Goal: Information Seeking & Learning: Obtain resource

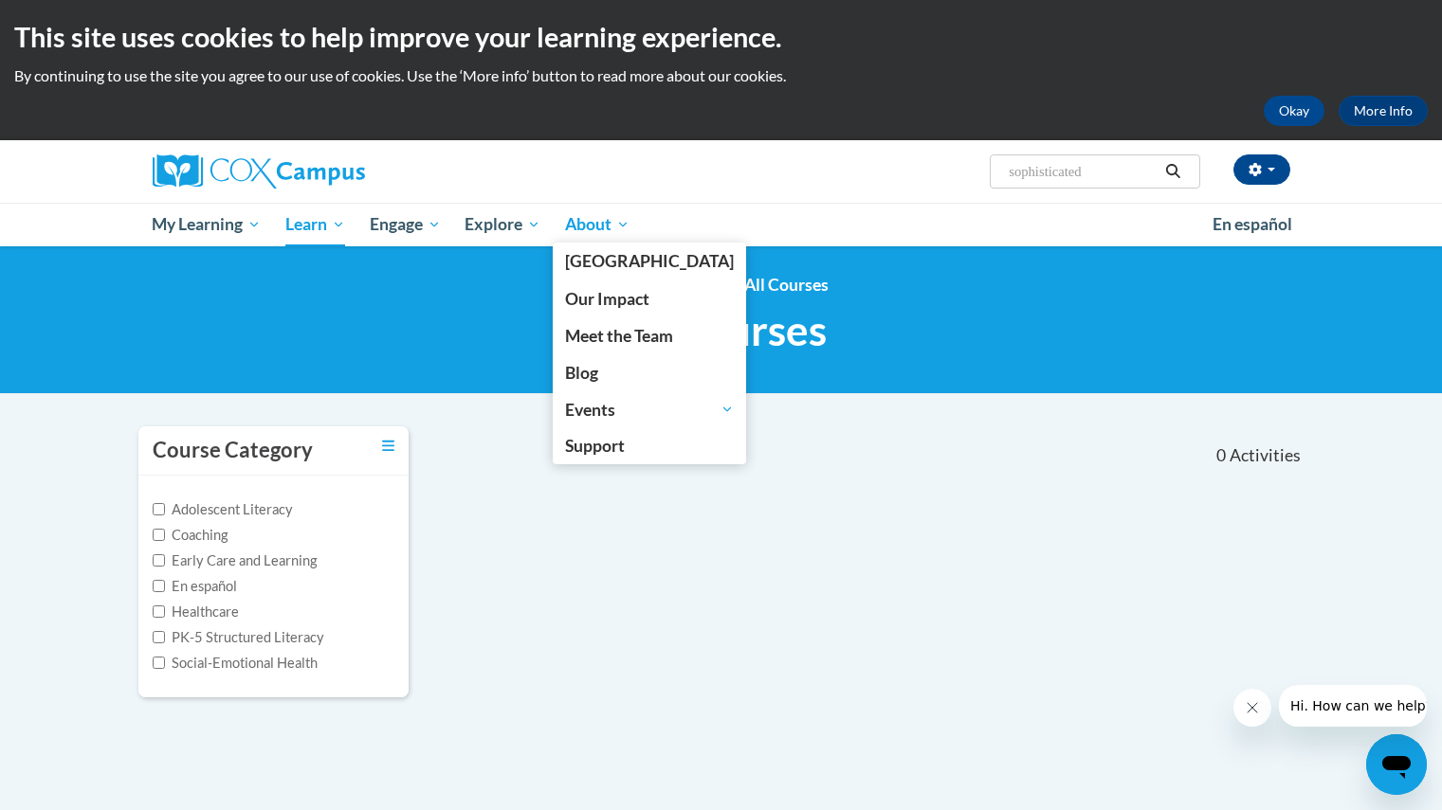
scroll to position [4, 0]
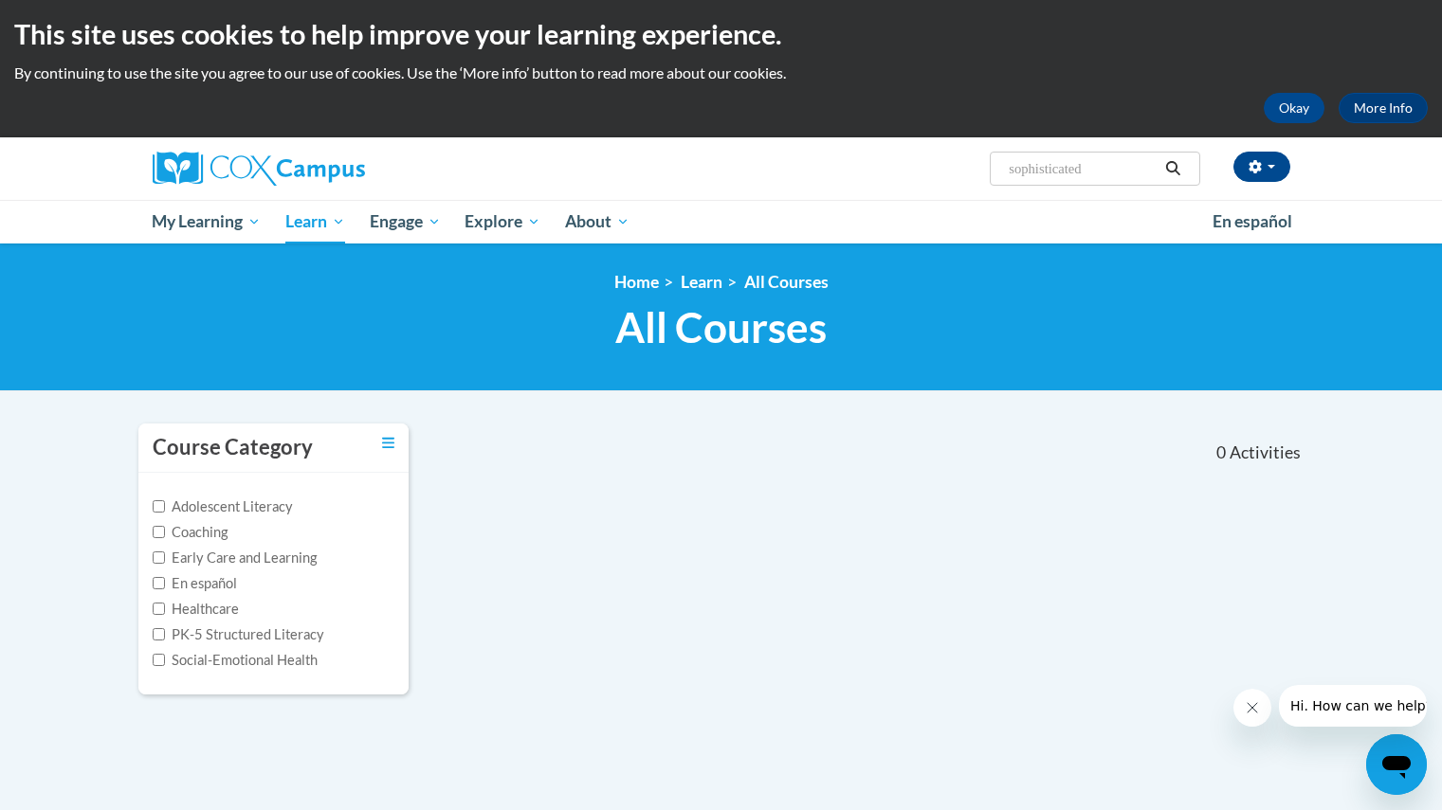
click at [579, 563] on div "Course Category Adolescent Literacy Coaching Early Care and Learning En español…" at bounding box center [721, 571] width 1194 height 297
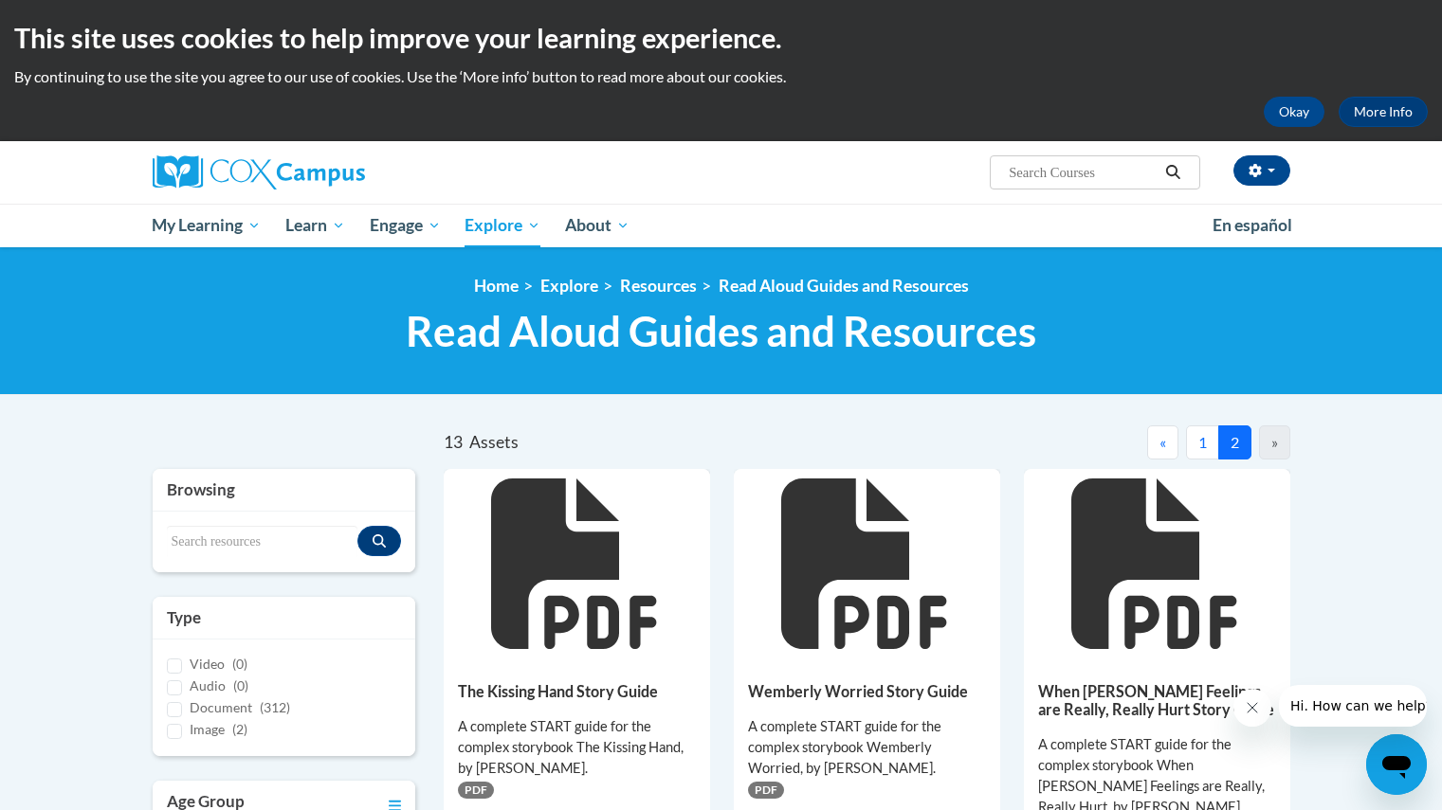
click at [1264, 120] on div "Okay More Info" at bounding box center [720, 112] width 1413 height 30
click at [1267, 112] on button "Okay" at bounding box center [1294, 112] width 61 height 30
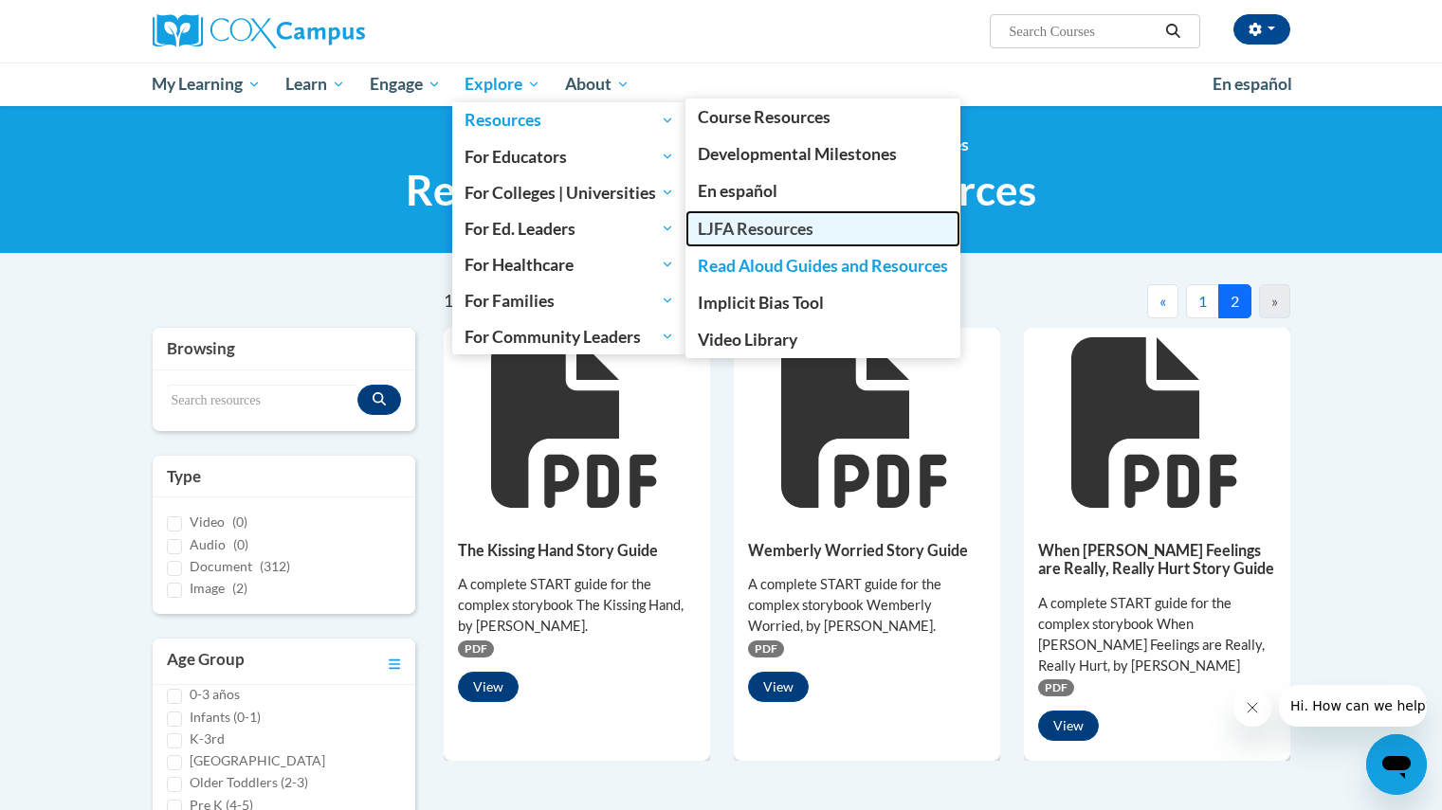
click at [758, 228] on span "LJFA Resources" at bounding box center [756, 229] width 116 height 20
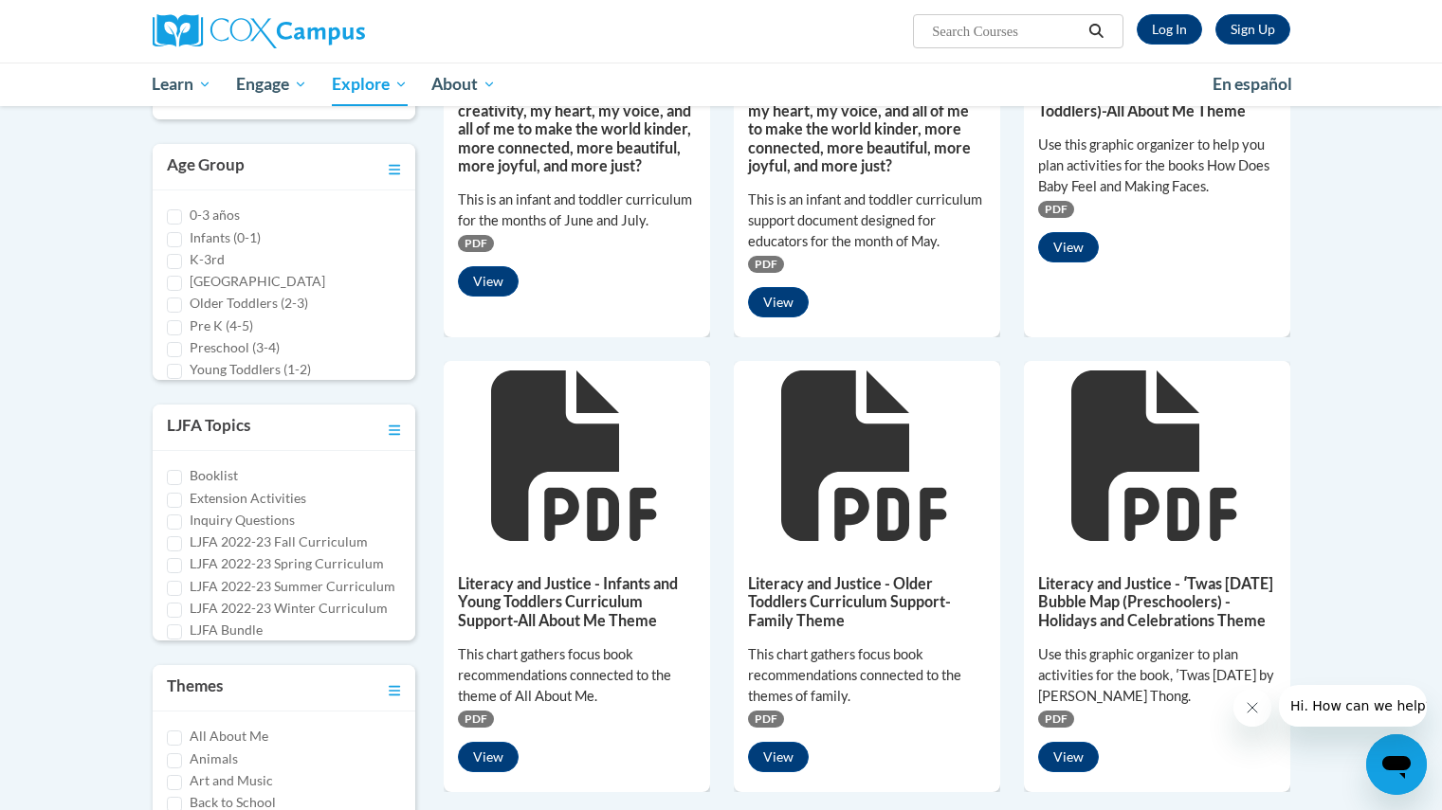
scroll to position [496, 0]
click at [715, 324] on div "Infant and Young Toddler Curriculum Support (June and July) - How can I use my …" at bounding box center [867, 803] width 847 height 1942
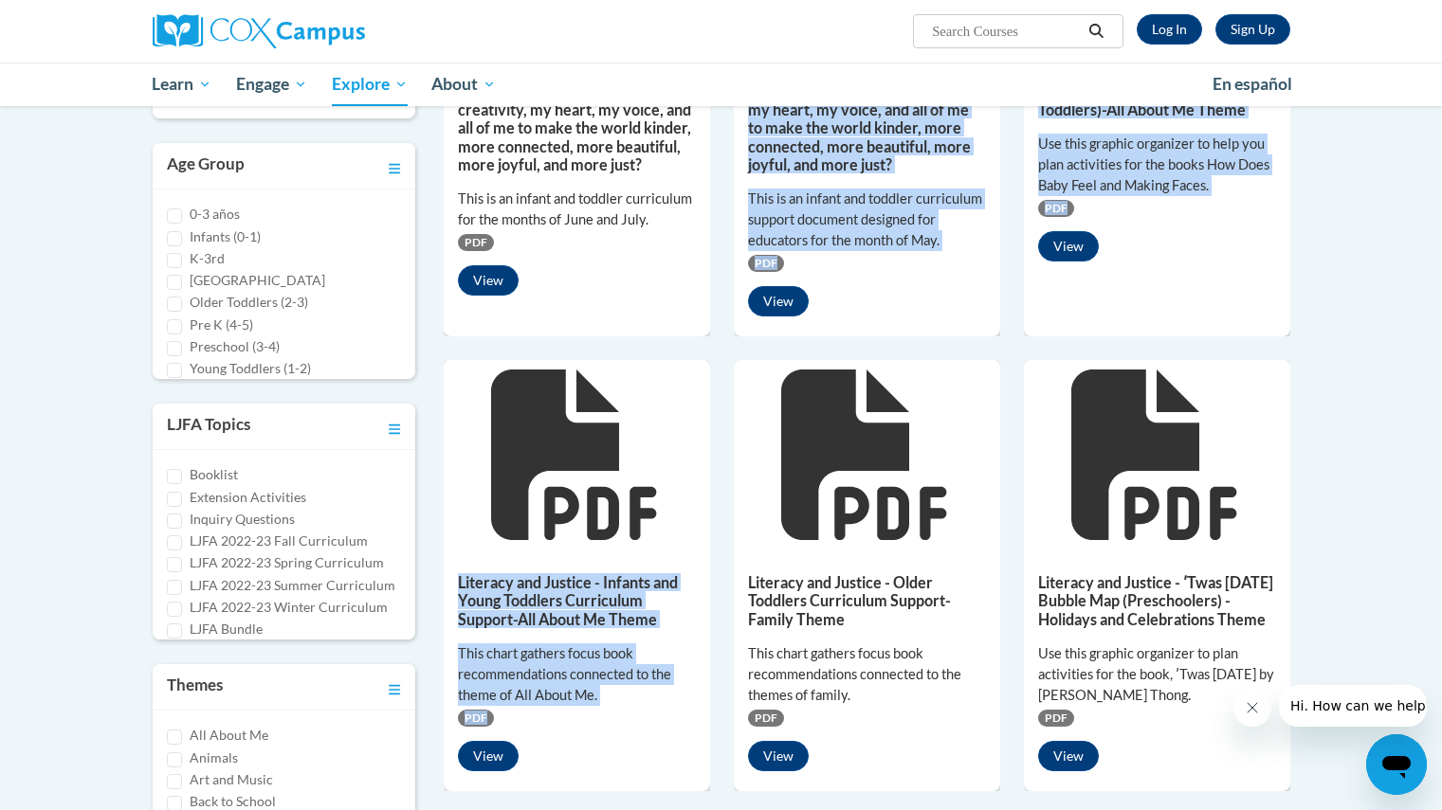
drag, startPoint x: 711, startPoint y: 350, endPoint x: 709, endPoint y: 332, distance: 18.1
click at [709, 332] on div "Infant and Young Toddler Curriculum Support (June and July) - How can I use my …" at bounding box center [867, 803] width 847 height 1942
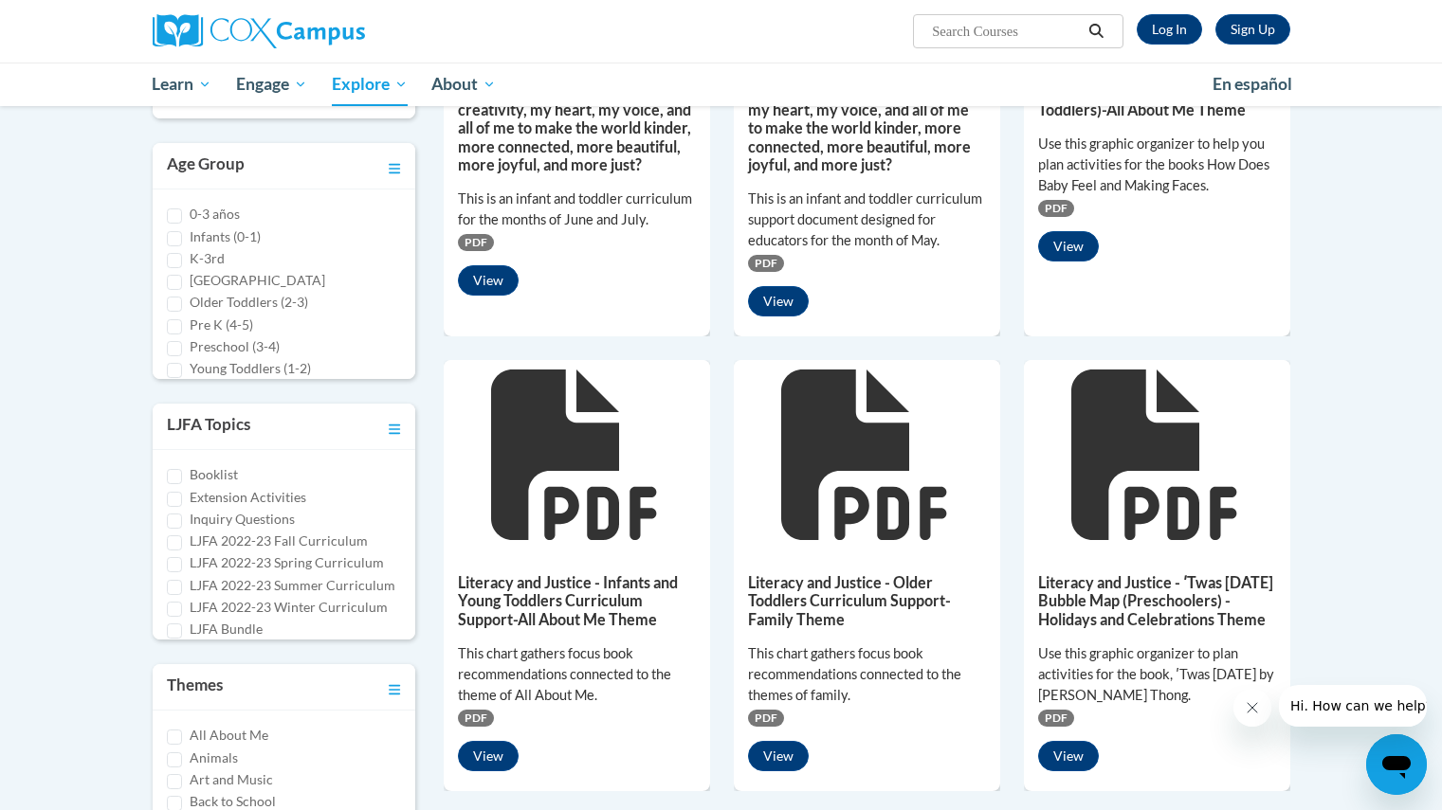
click at [600, 339] on div "Infant and Young Toddler Curriculum Support (June and July) - How can I use my …" at bounding box center [867, 803] width 847 height 1942
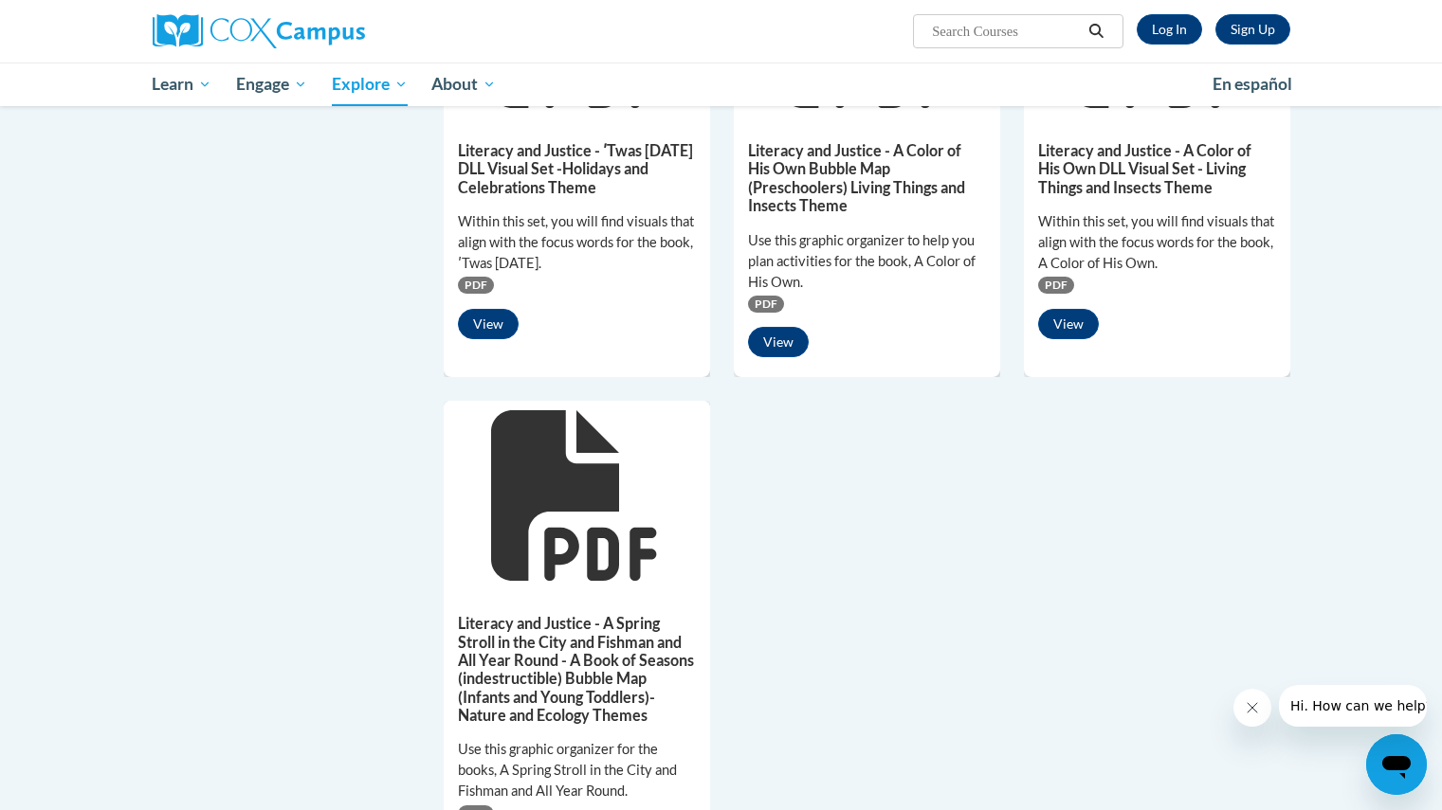
scroll to position [1384, 0]
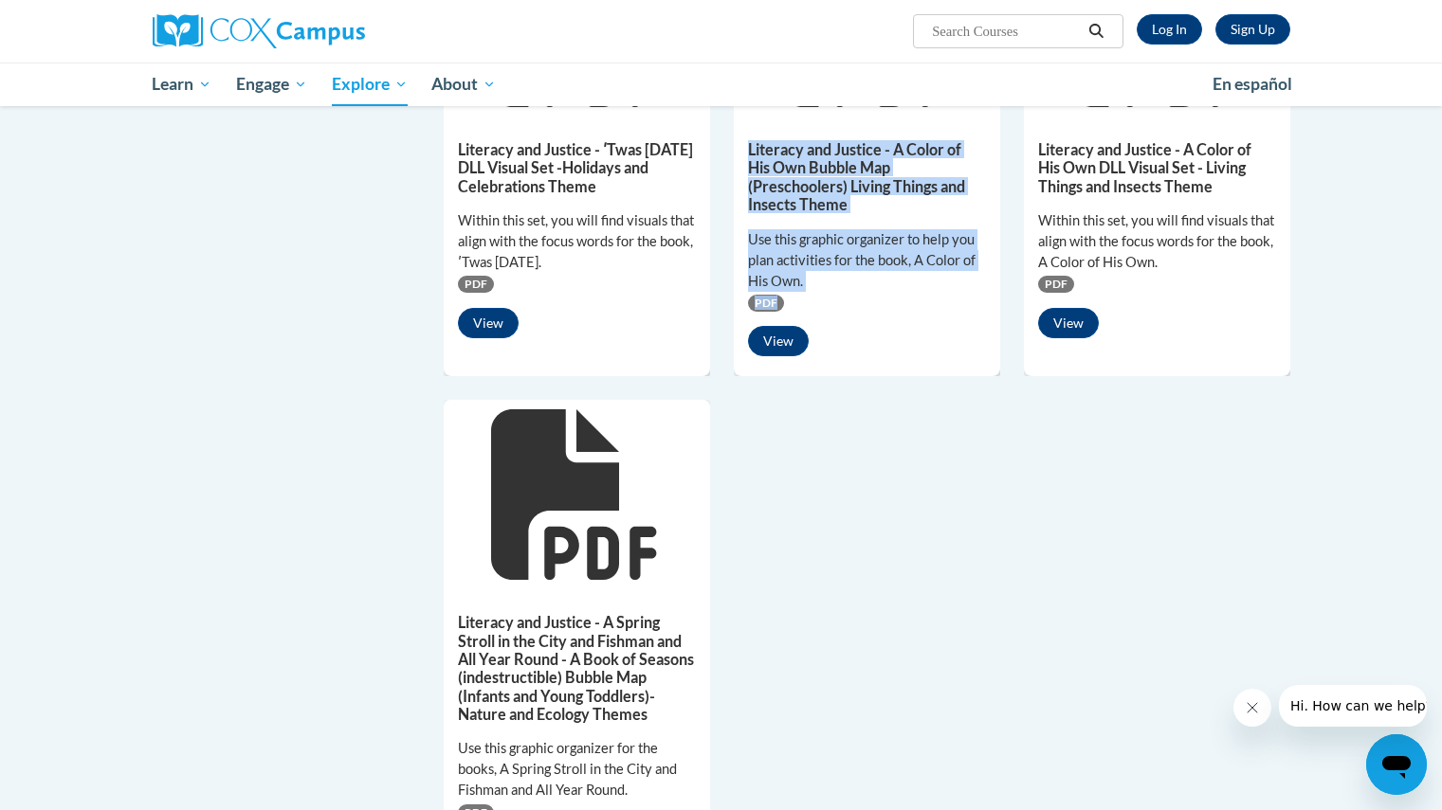
drag, startPoint x: 805, startPoint y: 477, endPoint x: 710, endPoint y: 126, distance: 363.3
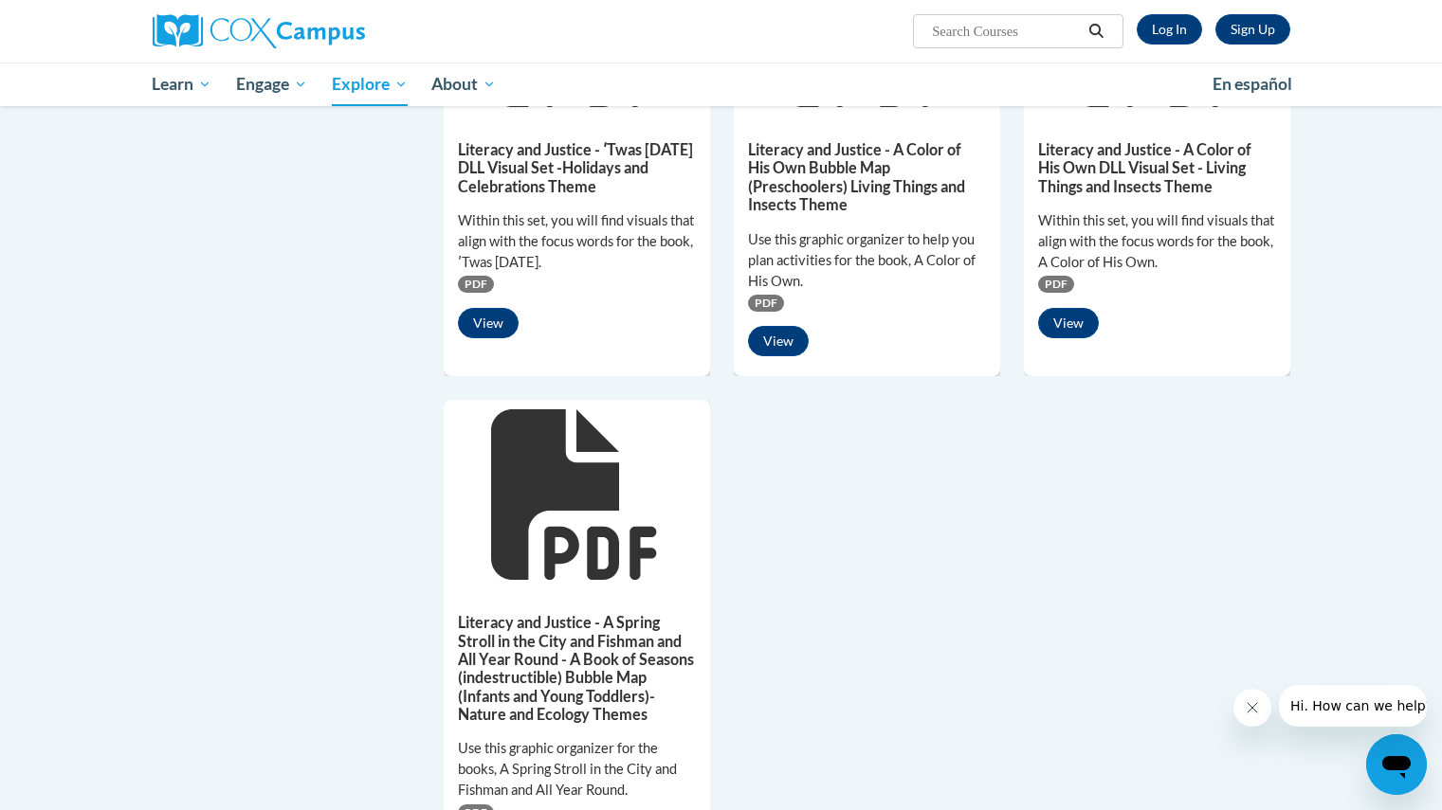
click at [751, 356] on div "View" at bounding box center [867, 341] width 238 height 30
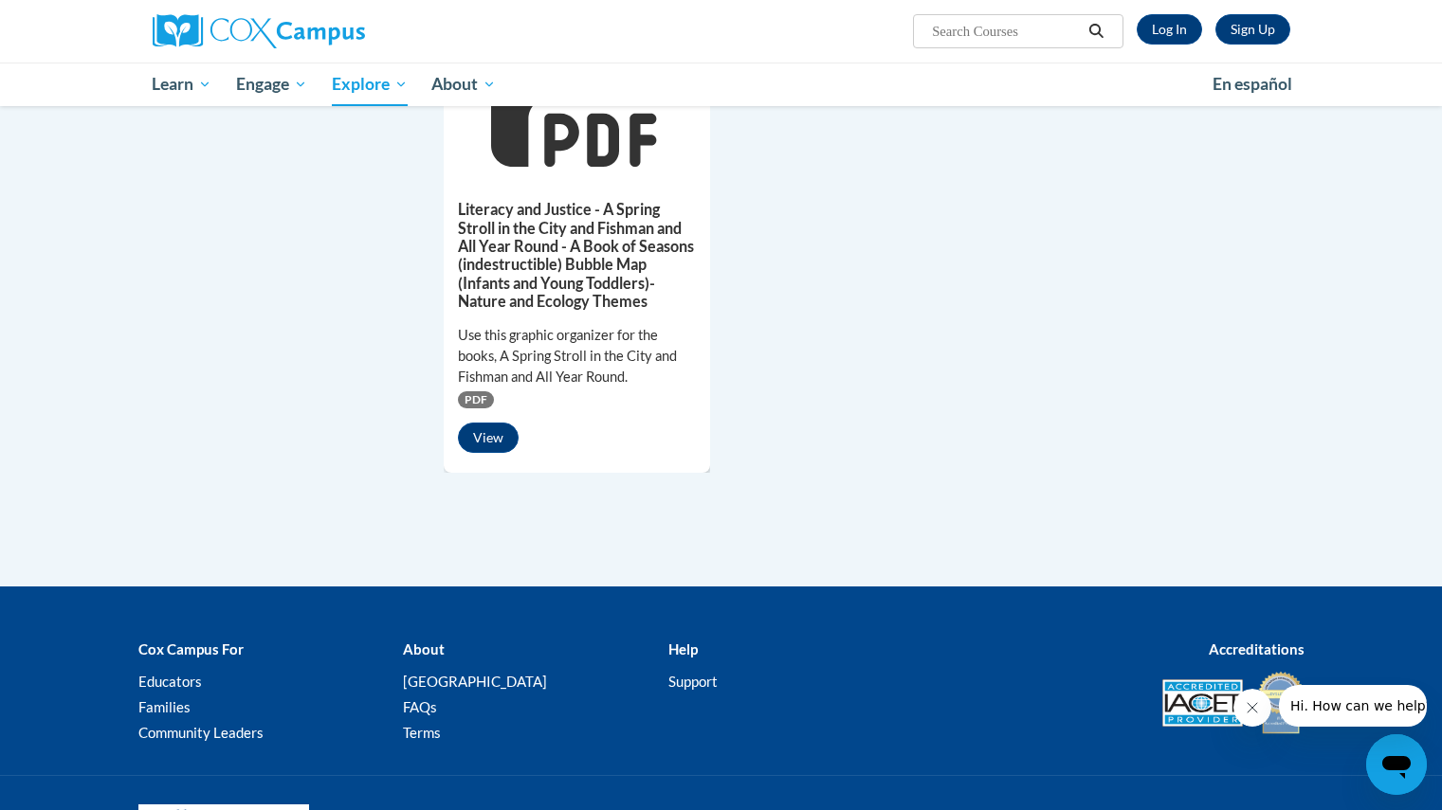
scroll to position [1799, 0]
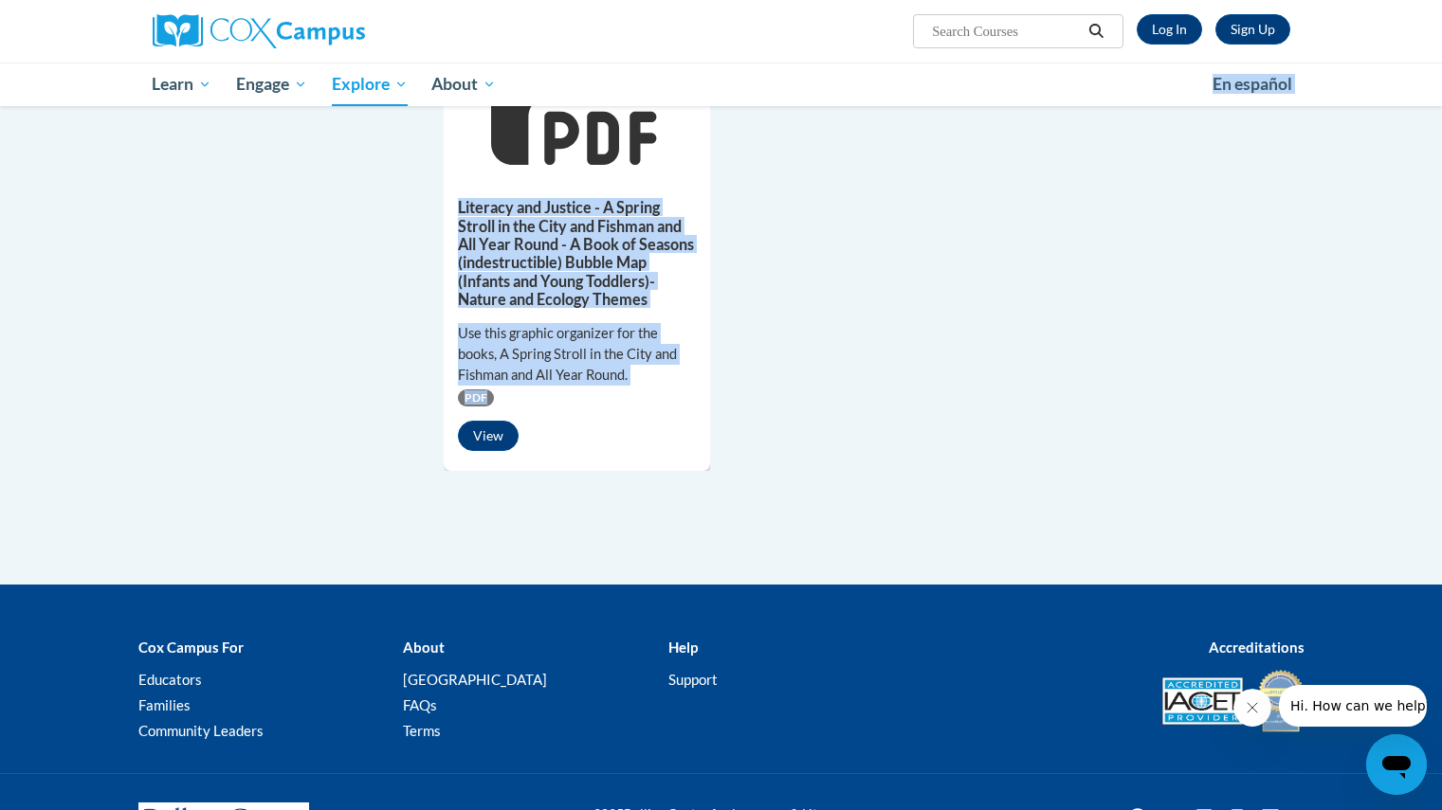
drag, startPoint x: 736, startPoint y: 472, endPoint x: 651, endPoint y: 83, distance: 397.7
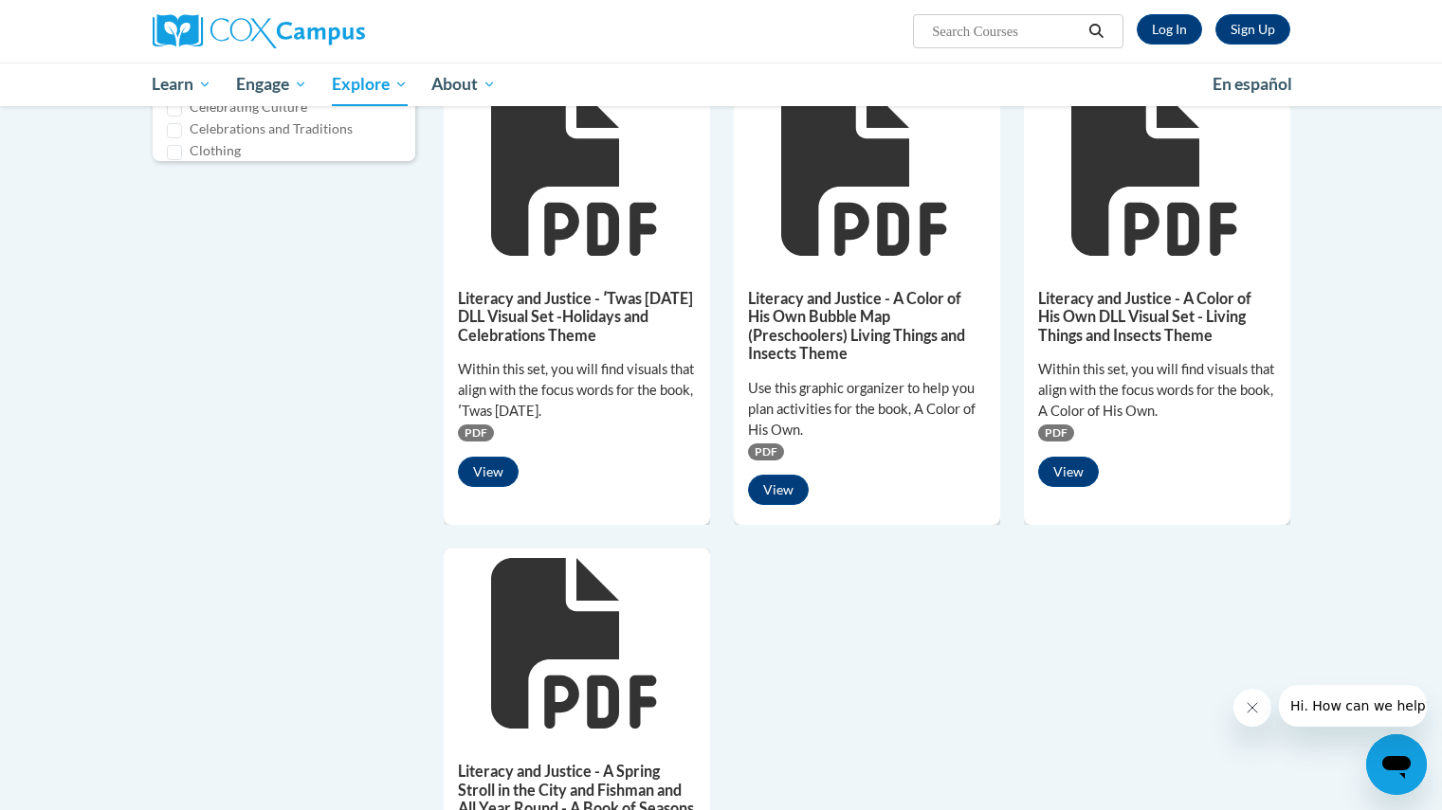
scroll to position [1236, 0]
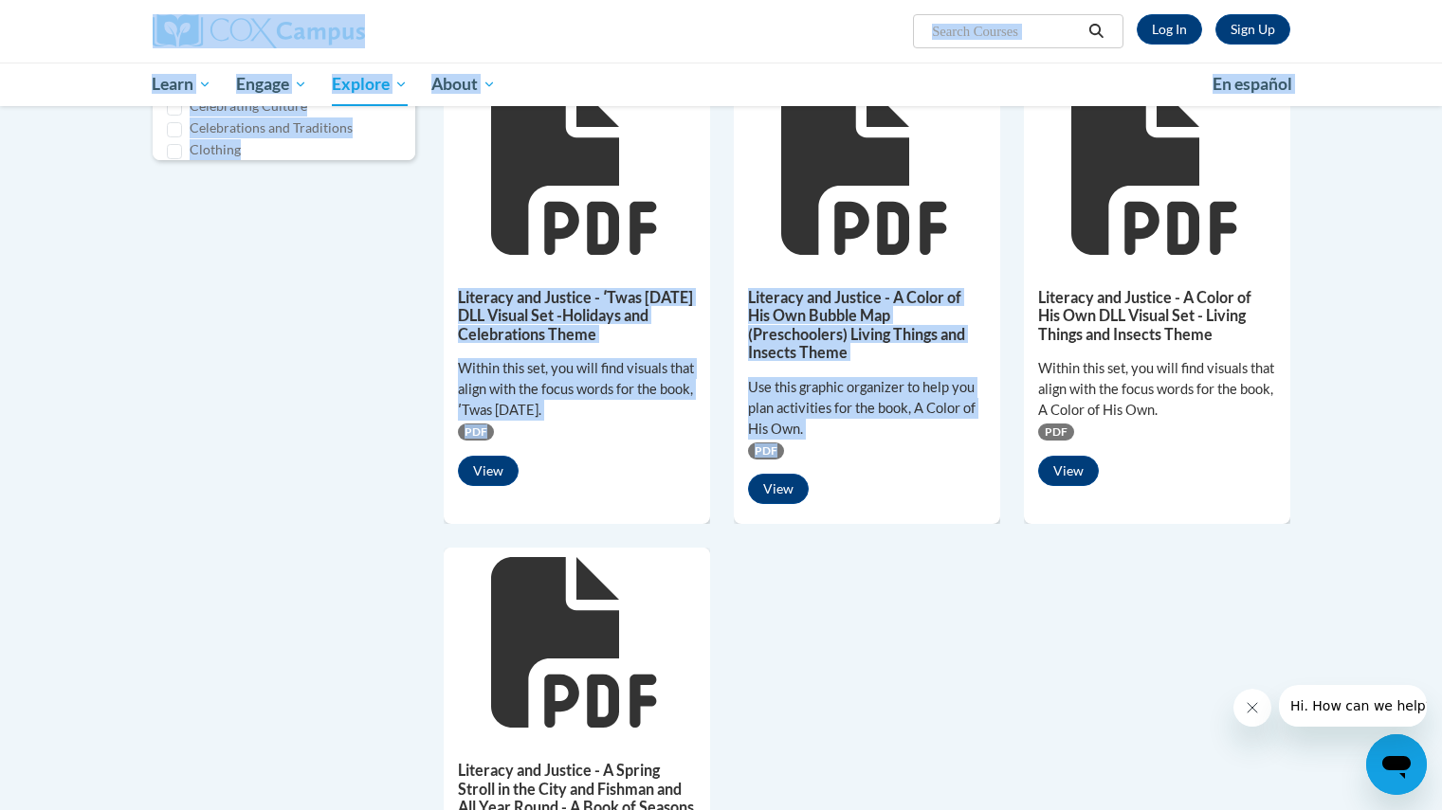
drag, startPoint x: 628, startPoint y: 297, endPoint x: 514, endPoint y: 40, distance: 281.3
click at [514, 40] on body "Sign Up Log In Search Search... Toggle navigation My Learning My Learning My Co…" at bounding box center [721, 112] width 1442 height 2697
click at [311, 402] on div "203 Assets « 1 2 3 4 5 6 7 8 9 10 11 12 13 14 15 16 17 18 19 20 21 » Browsing S…" at bounding box center [721, 41] width 1194 height 1986
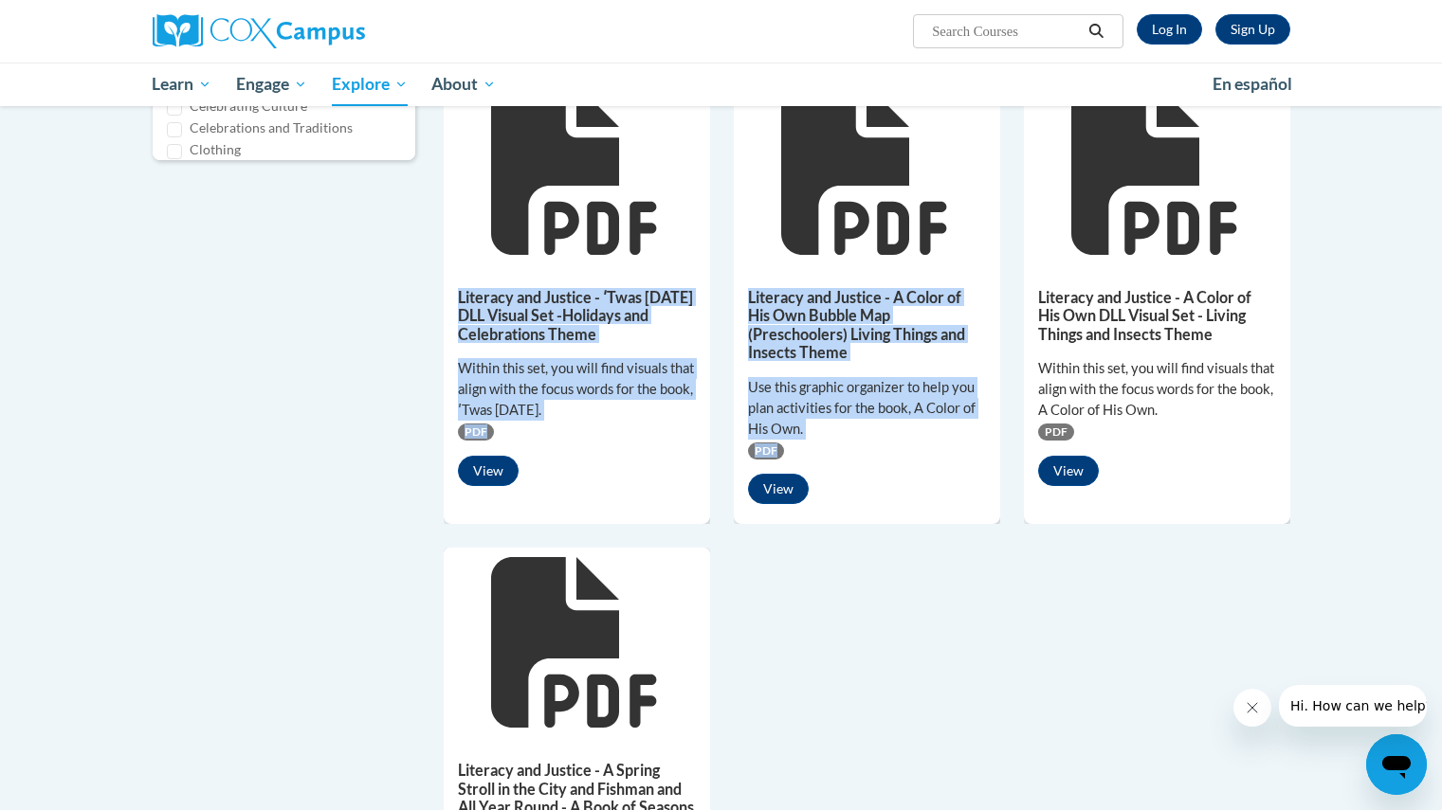
drag, startPoint x: 368, startPoint y: 474, endPoint x: 1281, endPoint y: 287, distance: 931.8
click at [1281, 287] on div "203 Assets « 1 2 3 4 5 6 7 8 9 10 11 12 13 14 15 16 17 18 19 20 21 » Browsing S…" at bounding box center [721, 41] width 1194 height 1986
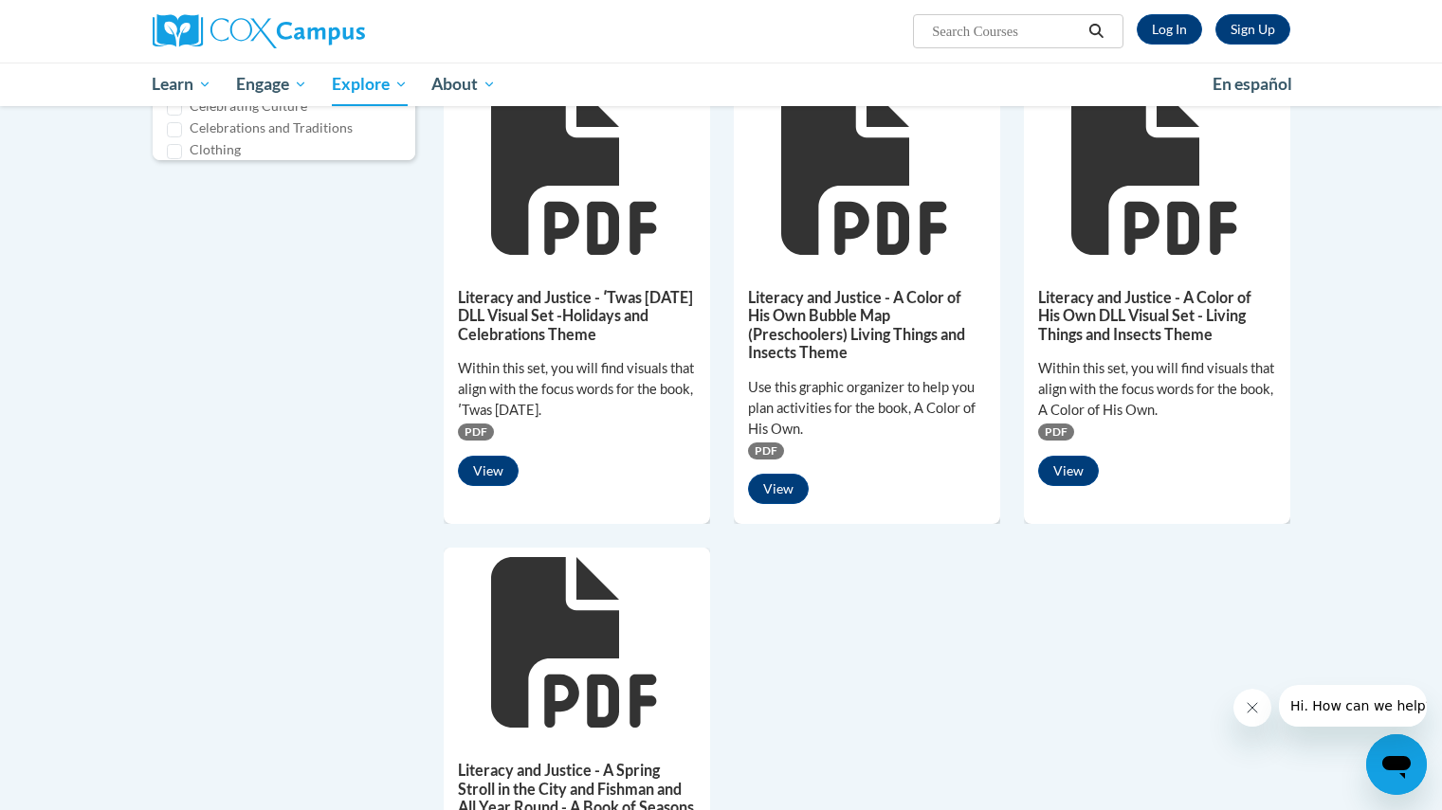
click at [1283, 501] on div "Literacy and Justice - A Color of His Own DLL Visual Set - Living Things and In…" at bounding box center [1157, 382] width 266 height 236
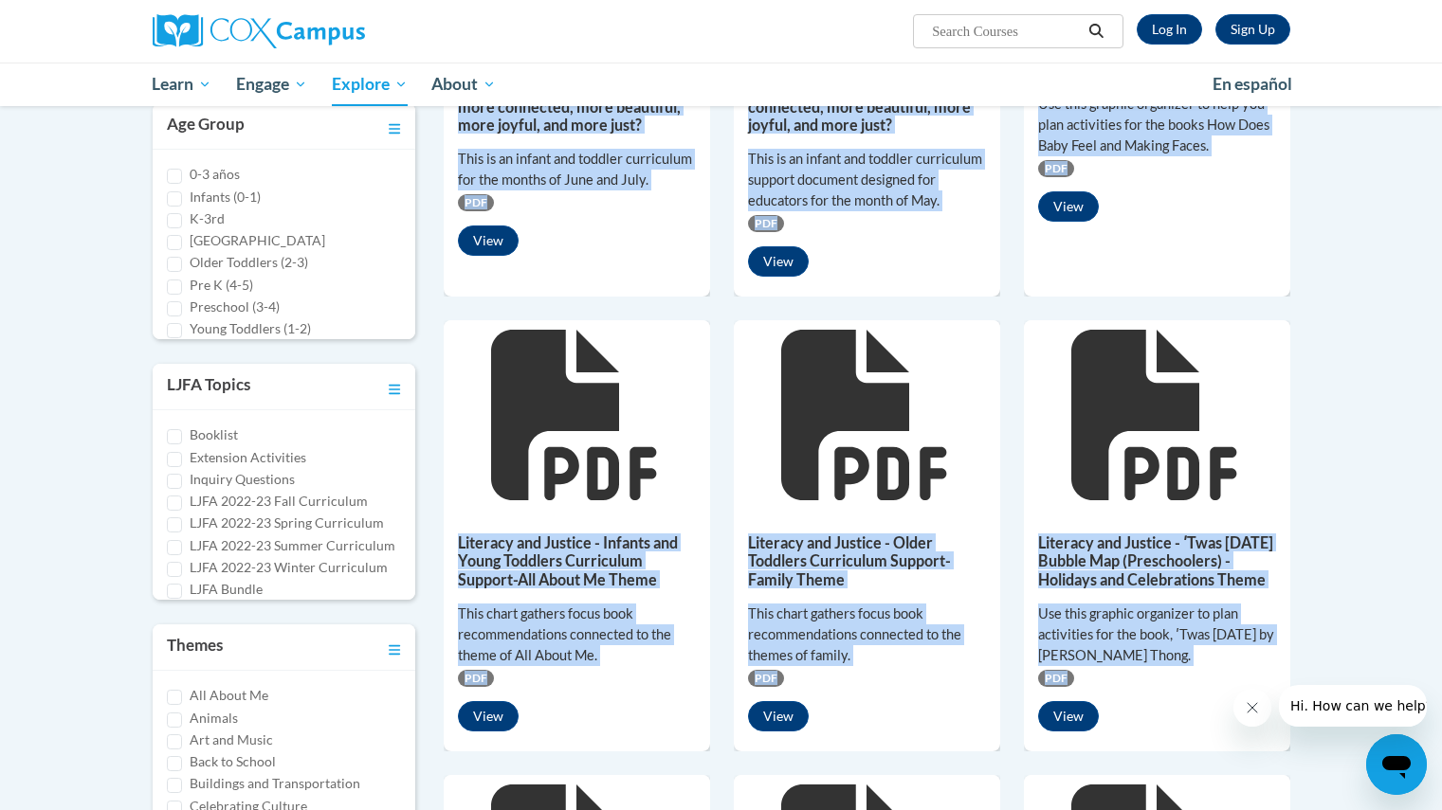
scroll to position [0, 0]
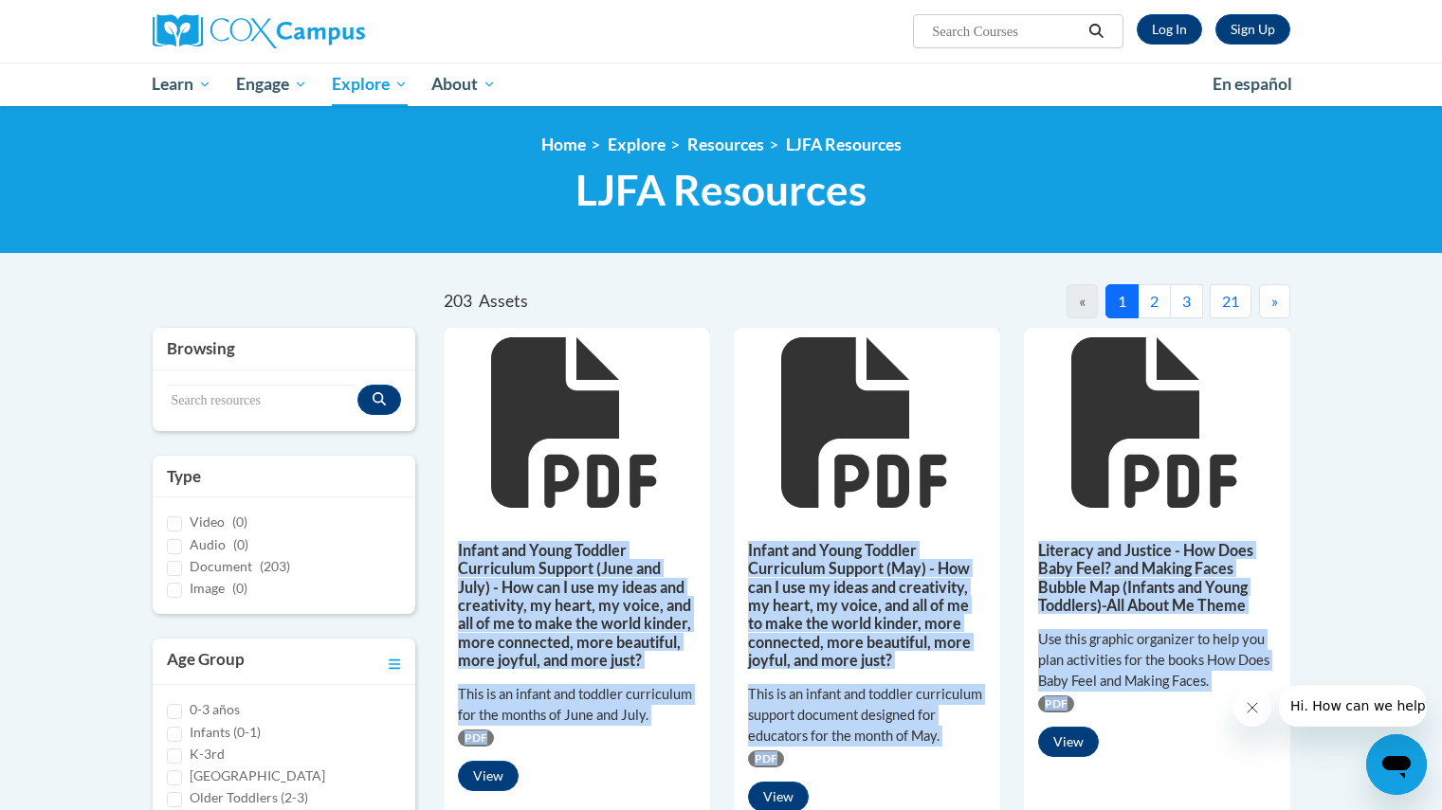
drag, startPoint x: 1321, startPoint y: 597, endPoint x: 461, endPoint y: 370, distance: 890.3
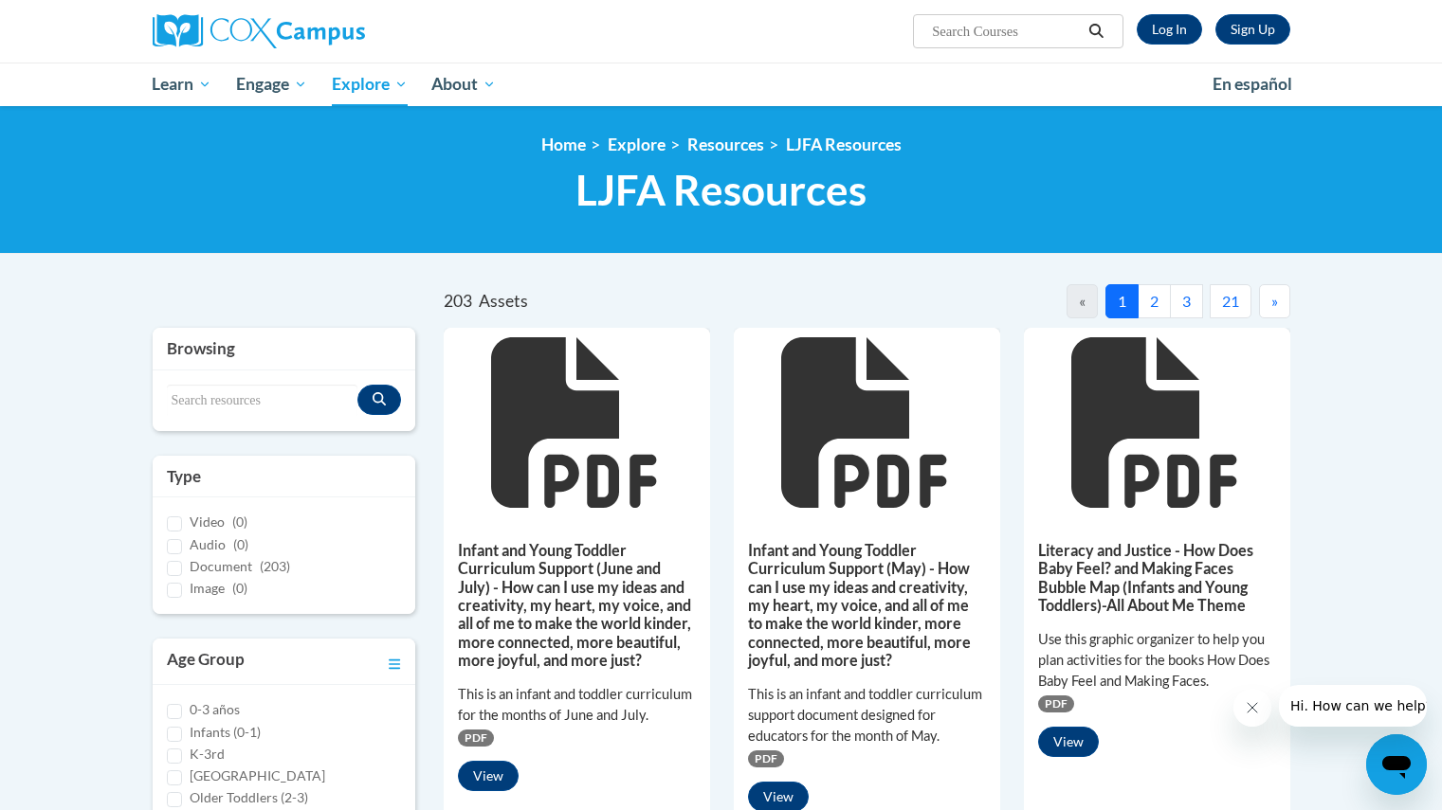
click at [440, 325] on div "203 Assets « 1 2 3 4 5 6 7 8 9 10 11 12 13 14 15 16 17 18 19 20 21 »" at bounding box center [866, 306] width 875 height 44
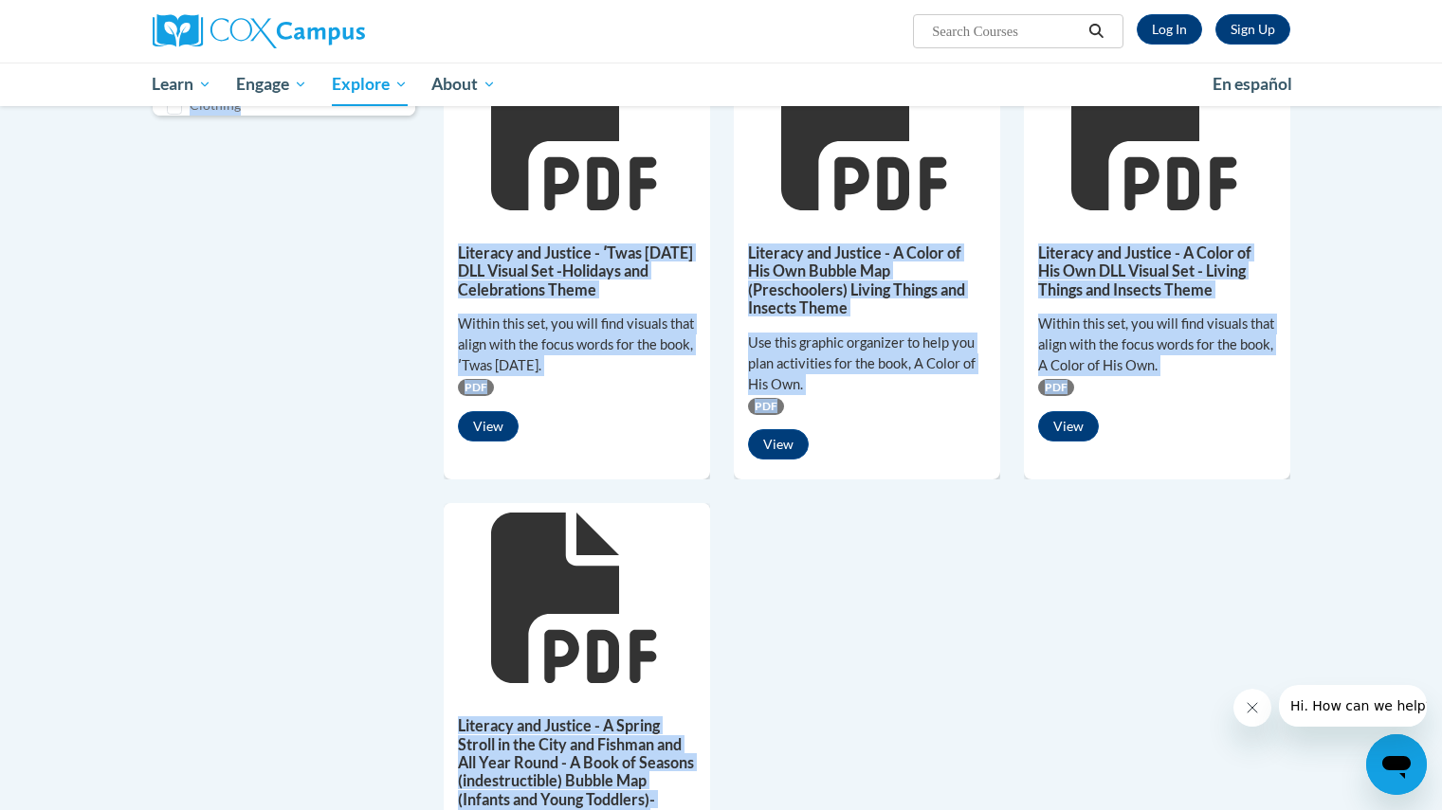
scroll to position [1693, 0]
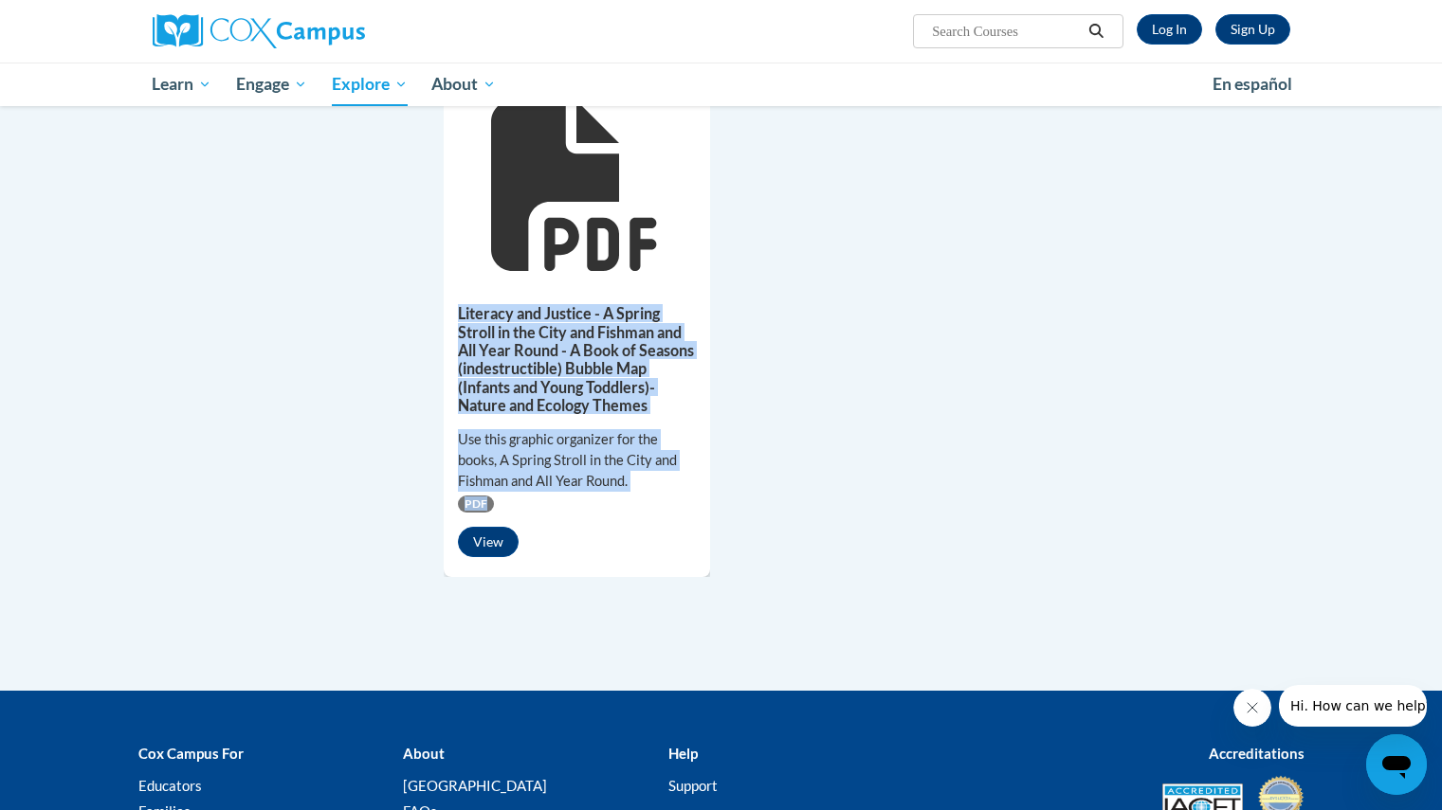
drag, startPoint x: 440, startPoint y: 325, endPoint x: 1092, endPoint y: 556, distance: 692.0
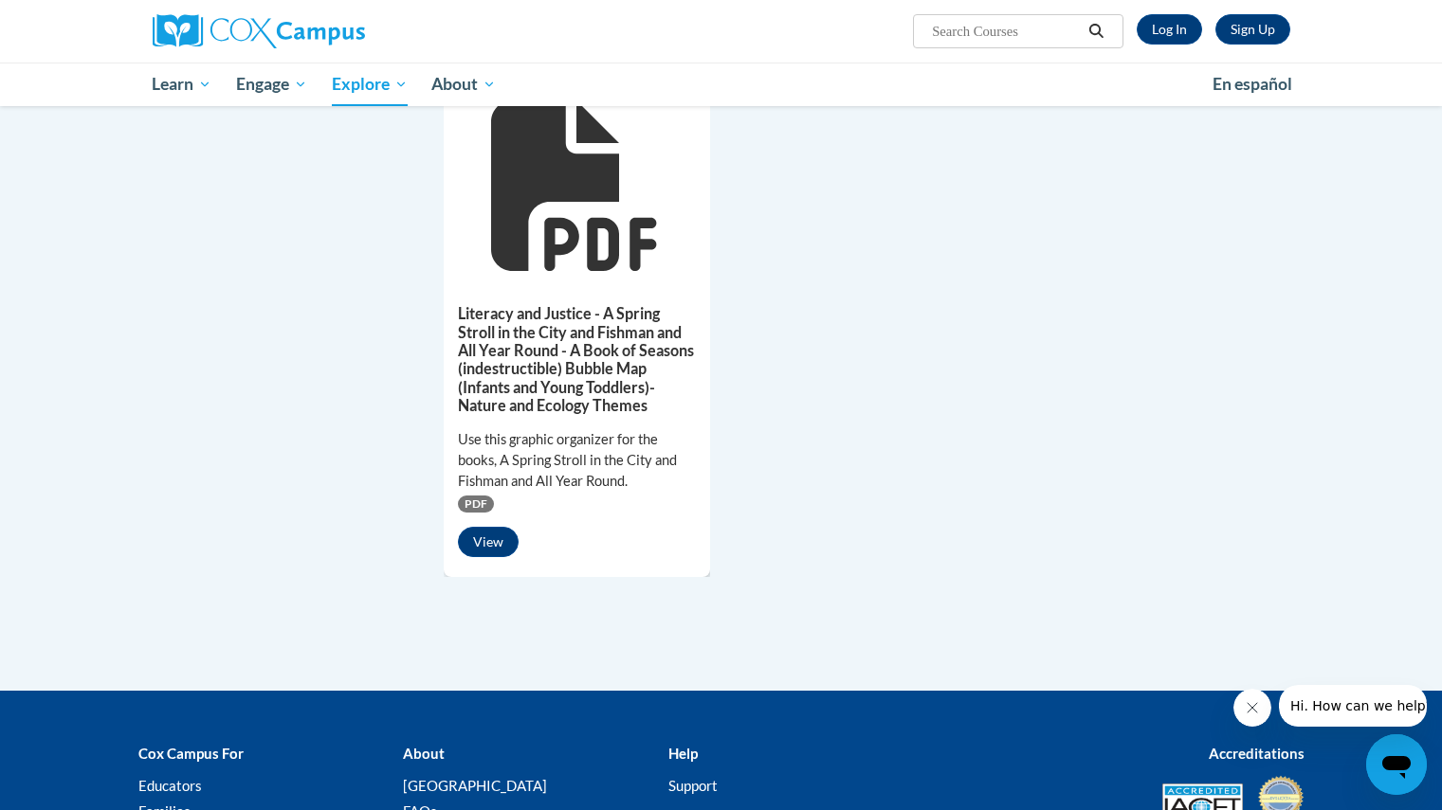
drag, startPoint x: 1092, startPoint y: 556, endPoint x: 982, endPoint y: 501, distance: 122.9
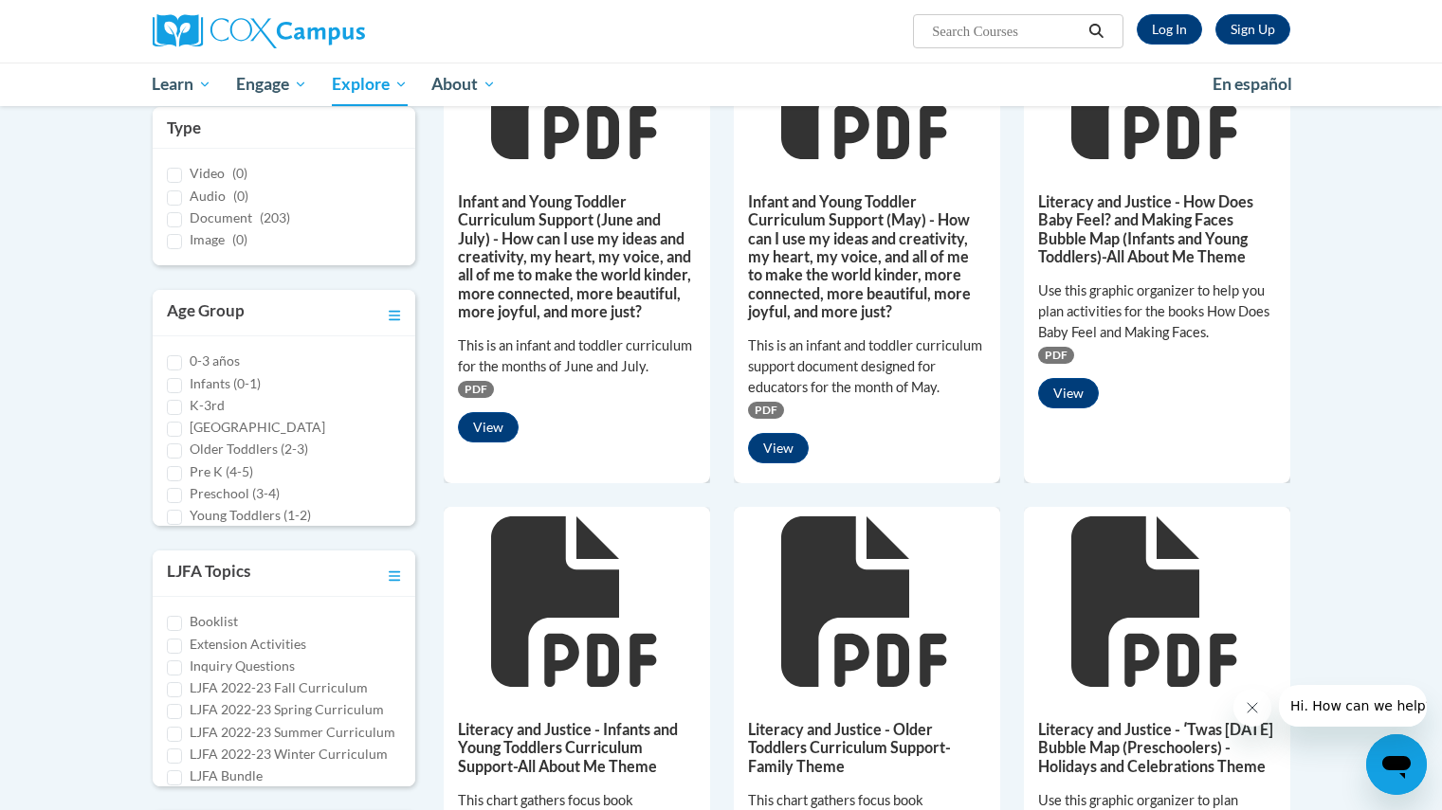
scroll to position [0, 0]
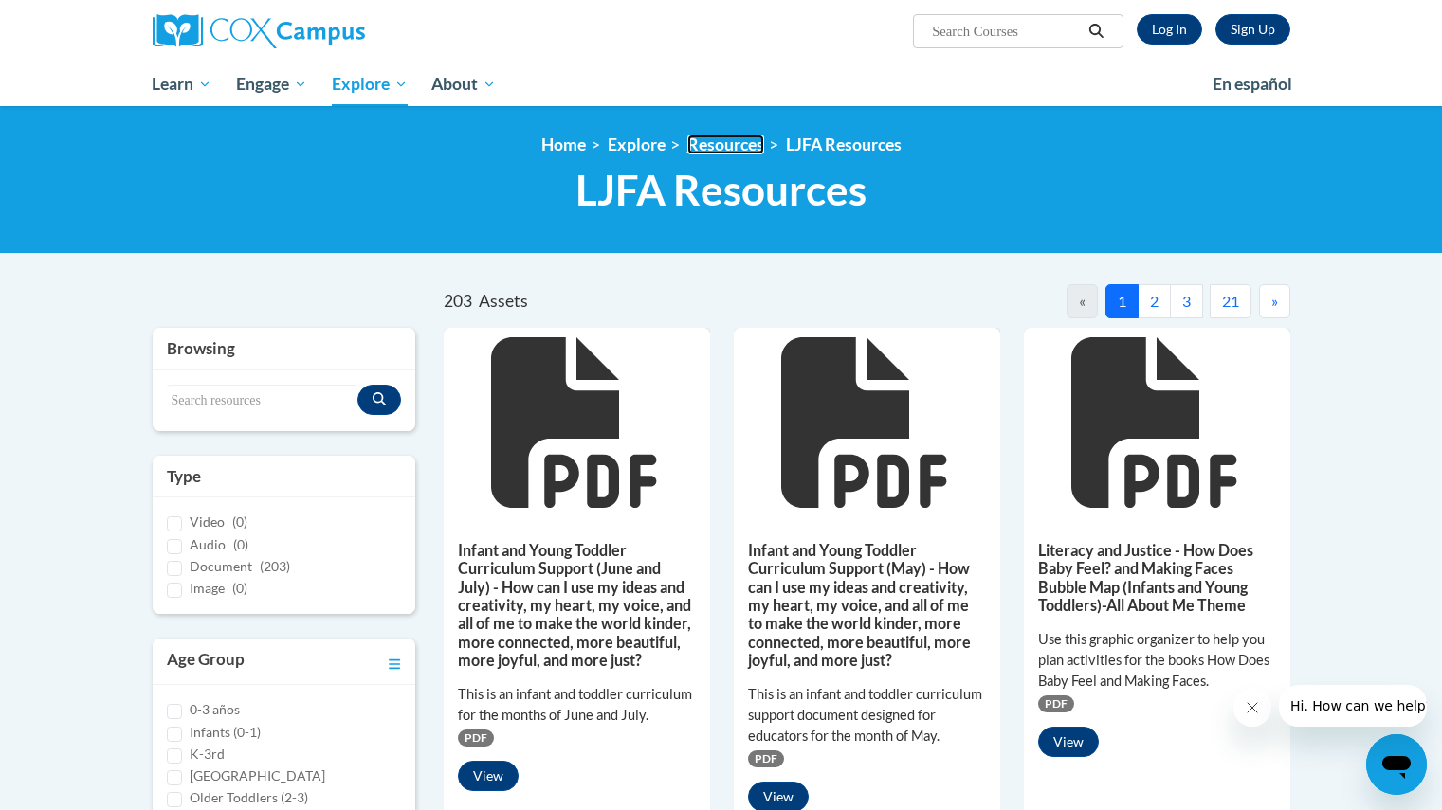
click at [726, 137] on link "Resources" at bounding box center [725, 145] width 77 height 20
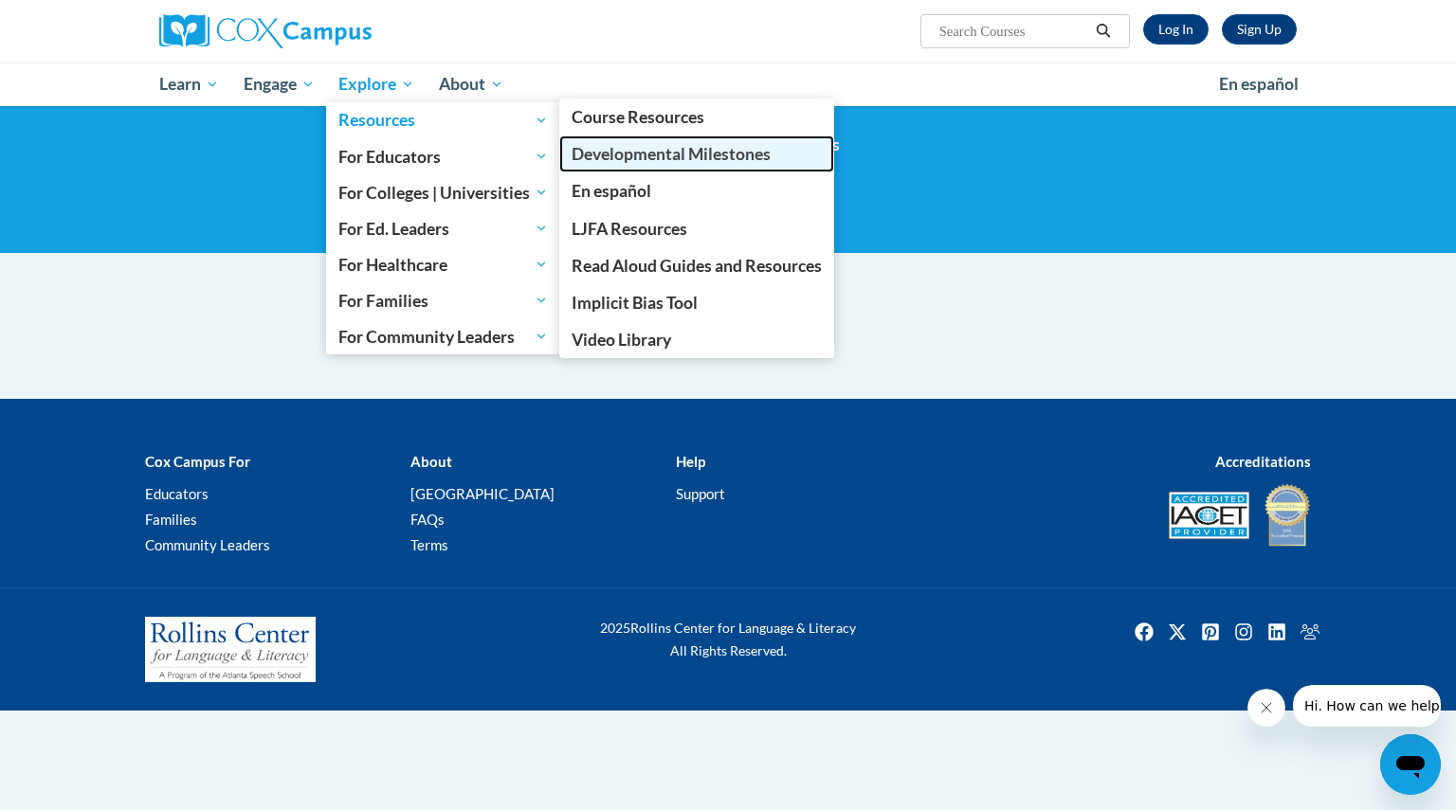
click at [588, 160] on span "Developmental Milestones" at bounding box center [671, 154] width 199 height 20
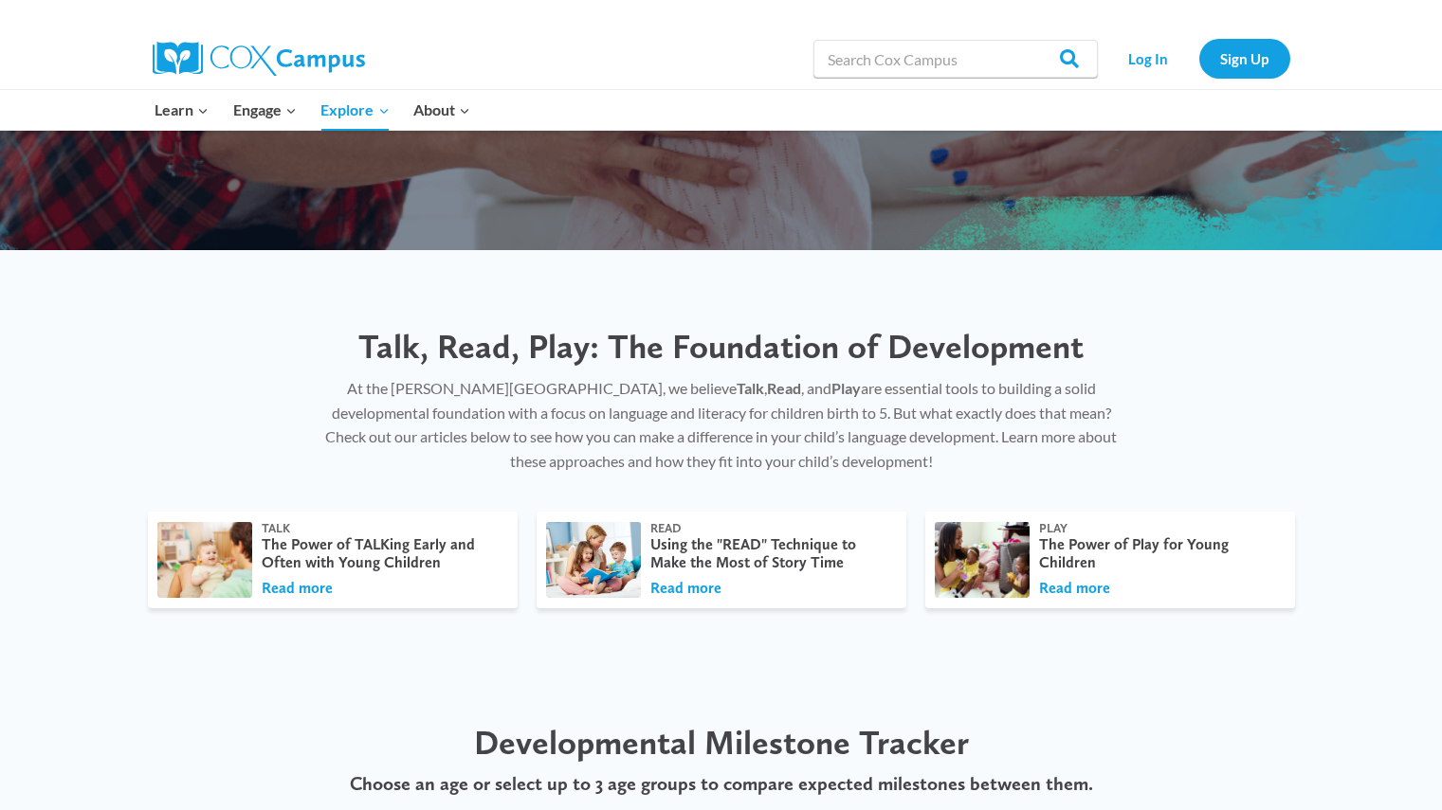
scroll to position [341, 0]
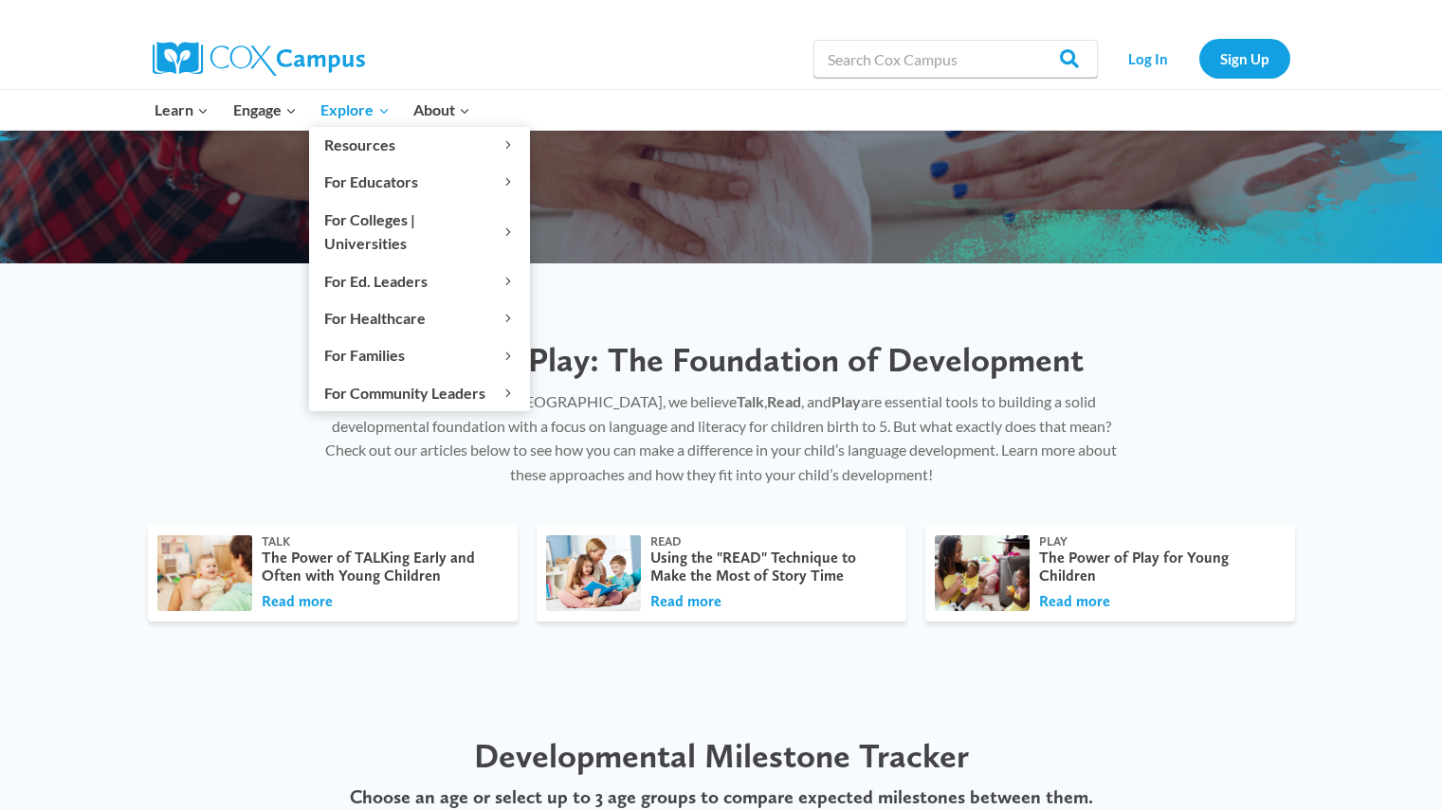
click at [361, 124] on link "Explore Expand" at bounding box center [355, 110] width 93 height 40
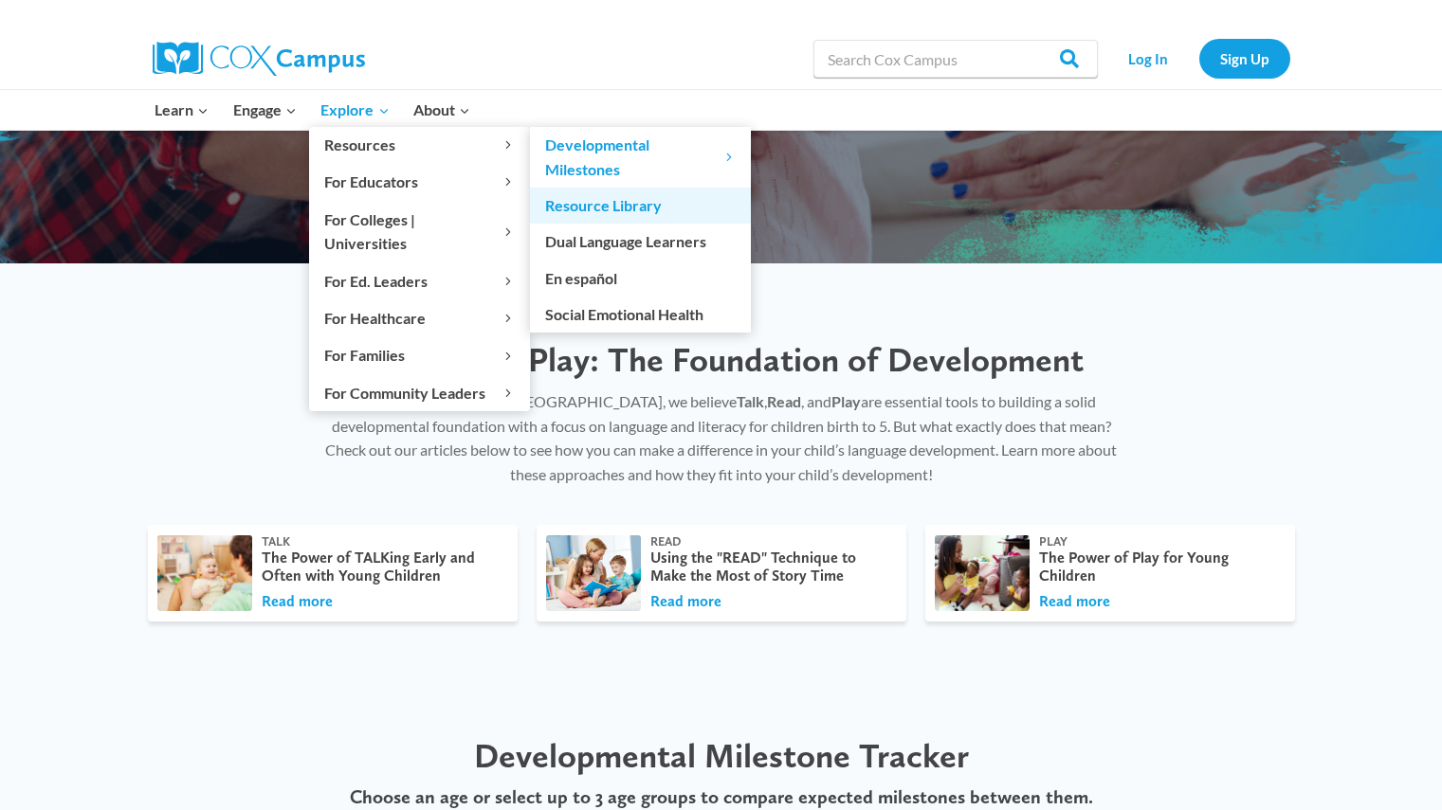
click at [622, 202] on link "Resource Library" at bounding box center [640, 206] width 221 height 36
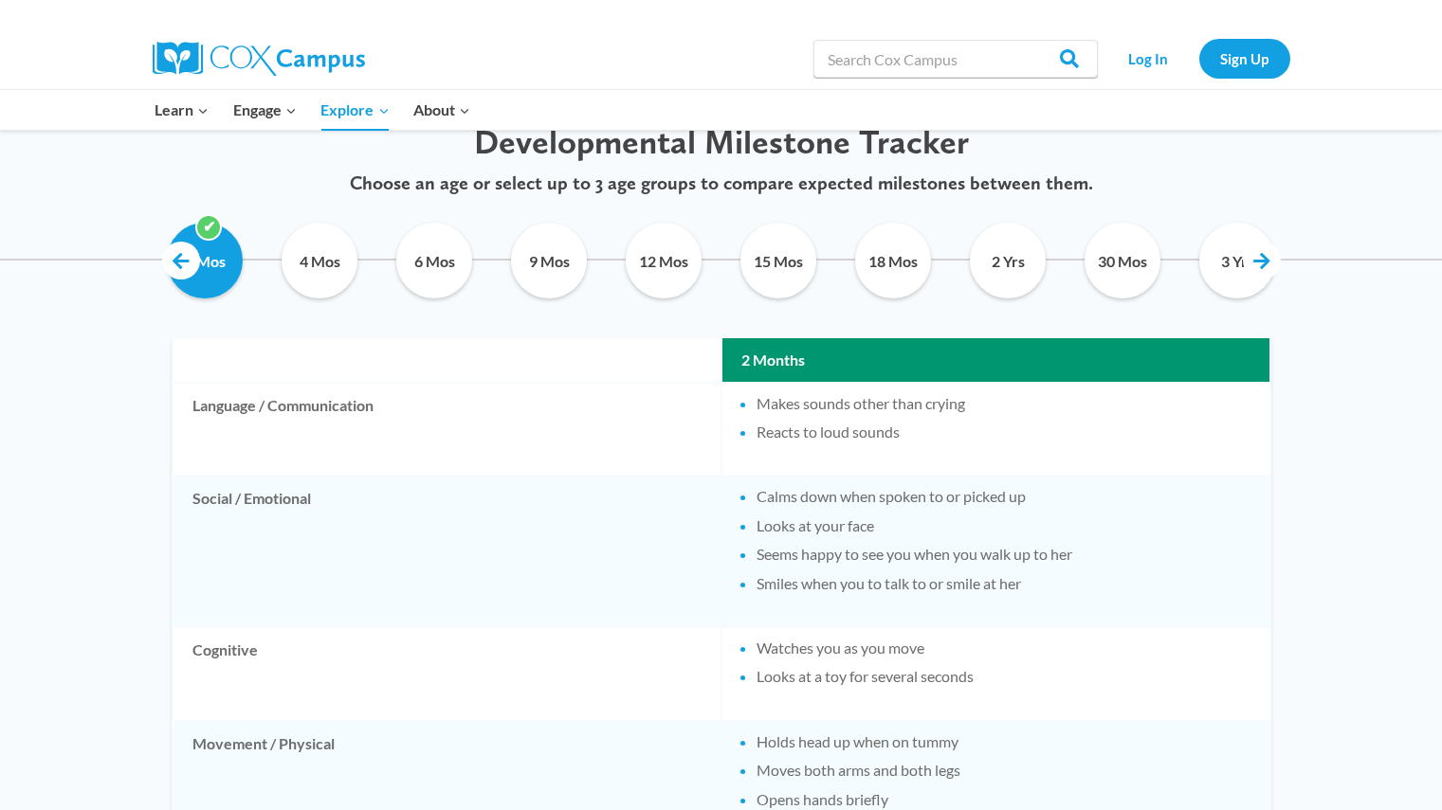
scroll to position [945, 0]
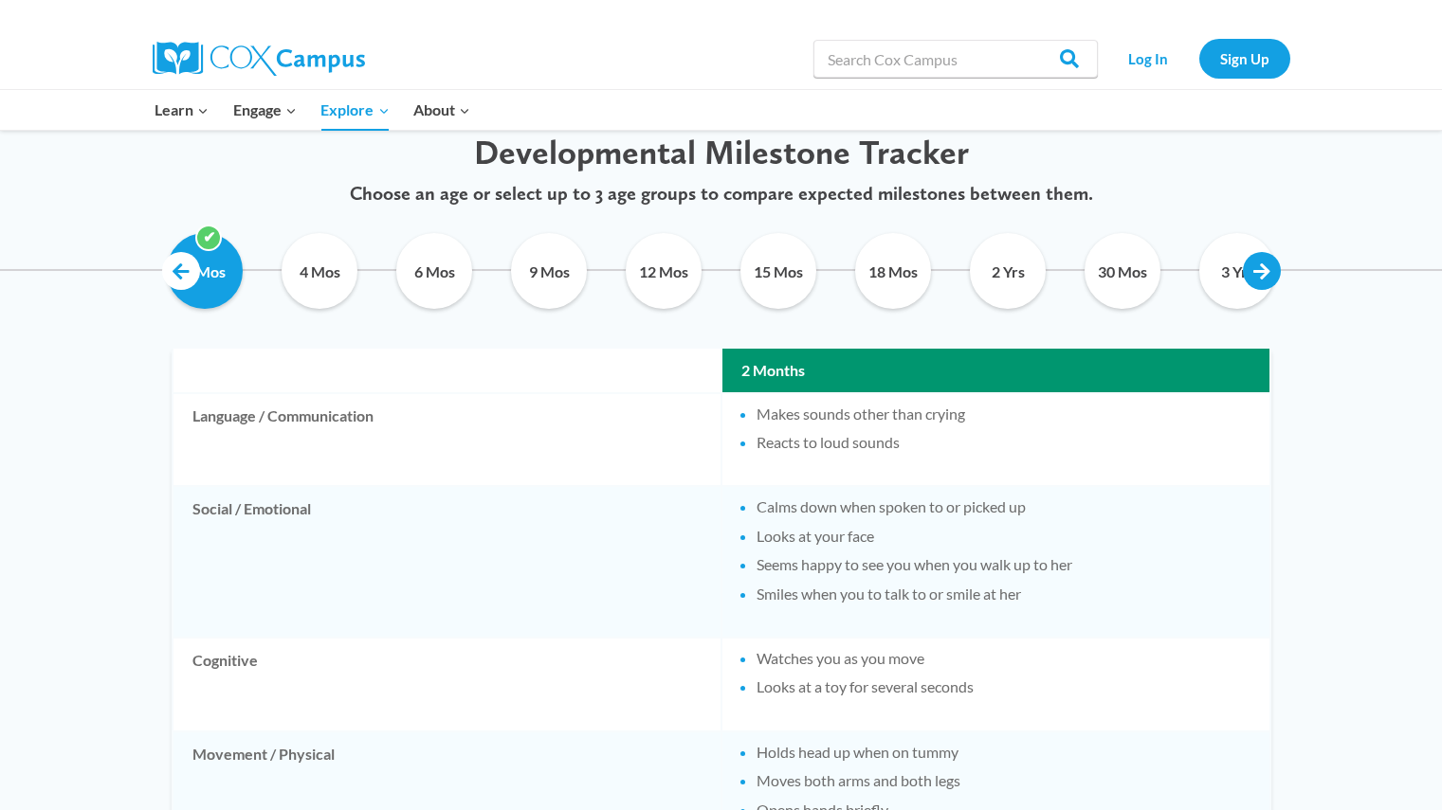
click at [1267, 276] on link at bounding box center [1262, 271] width 38 height 38
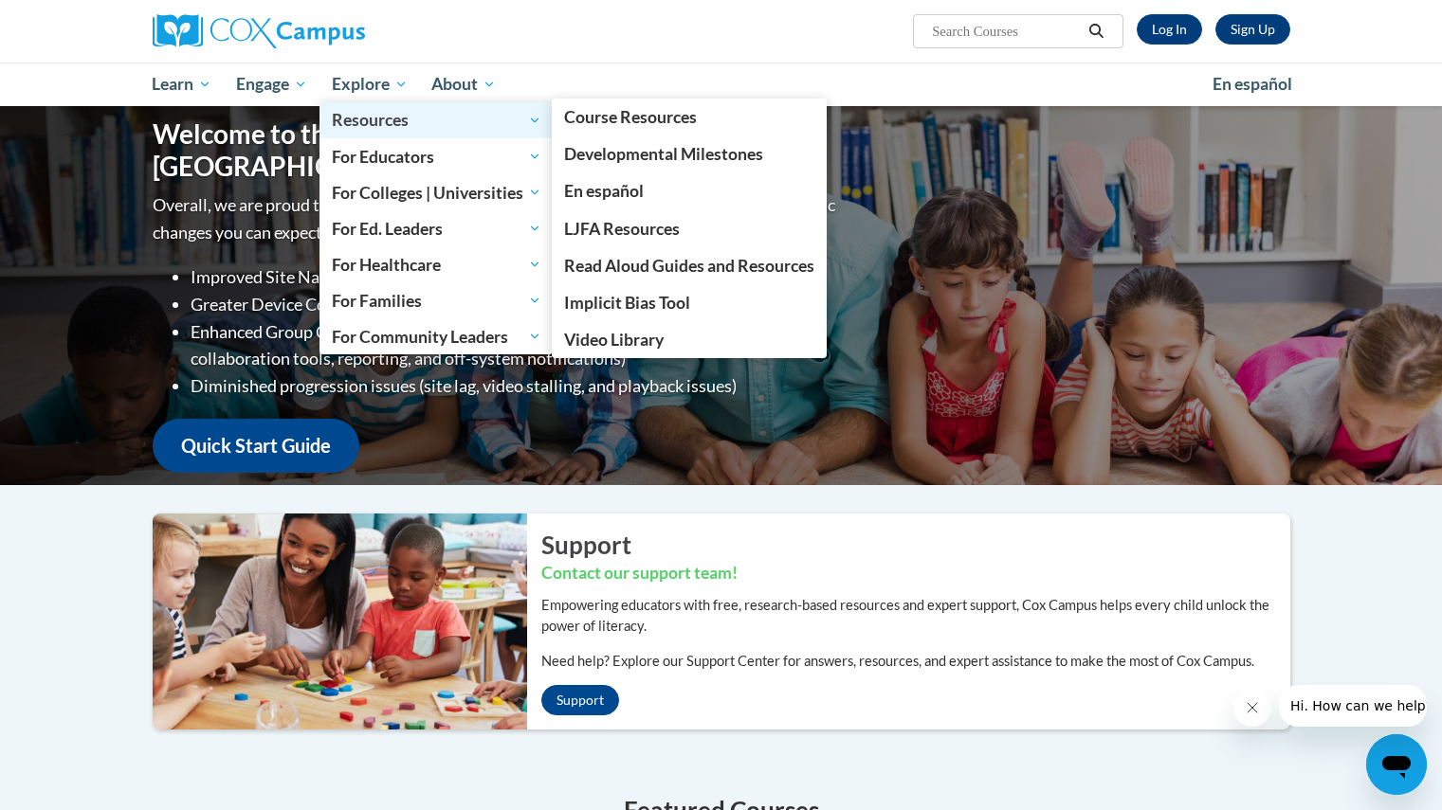
click at [382, 116] on span "Resources" at bounding box center [436, 120] width 209 height 23
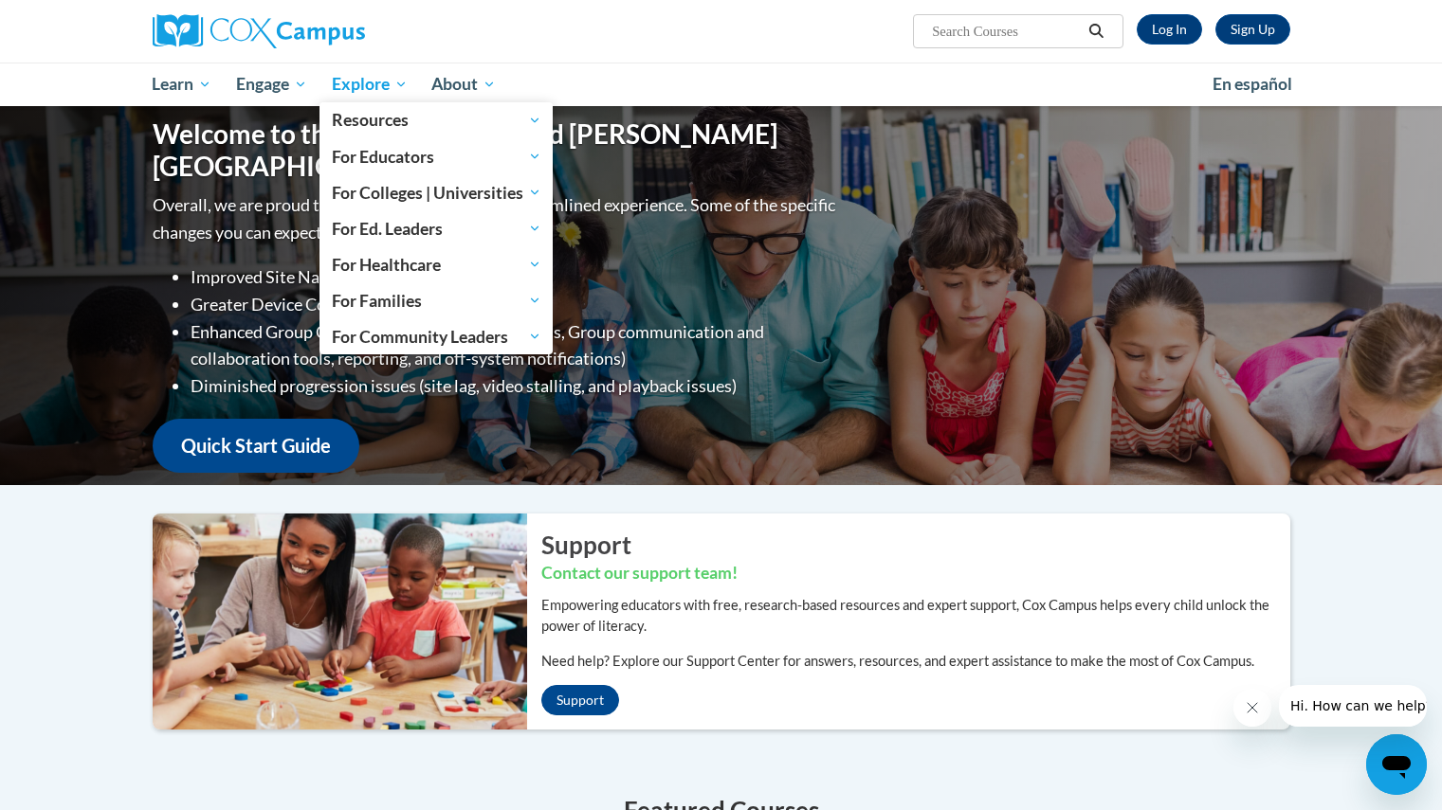
click at [367, 96] on link "Explore" at bounding box center [369, 85] width 100 height 44
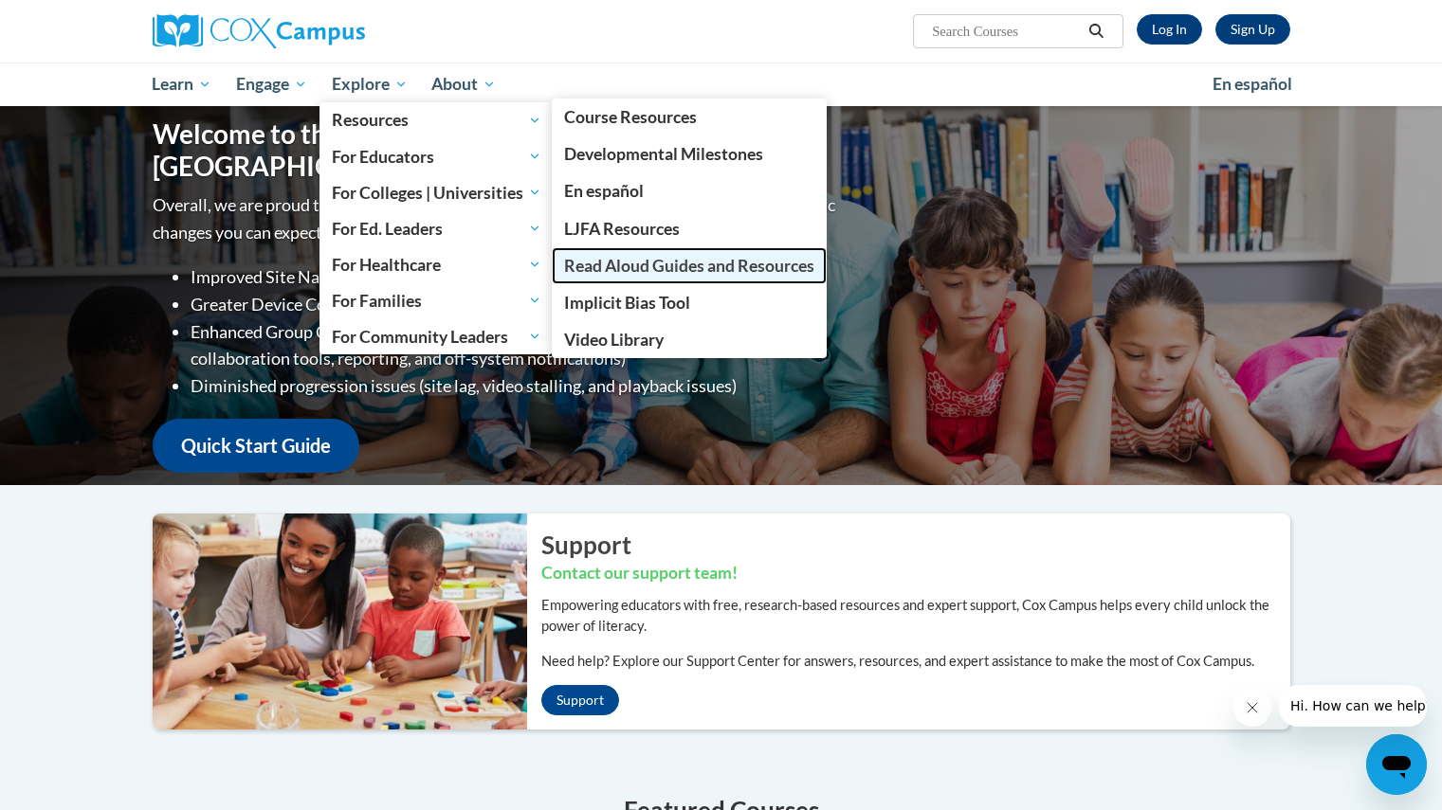
click at [662, 273] on span "Read Aloud Guides and Resources" at bounding box center [689, 266] width 250 height 20
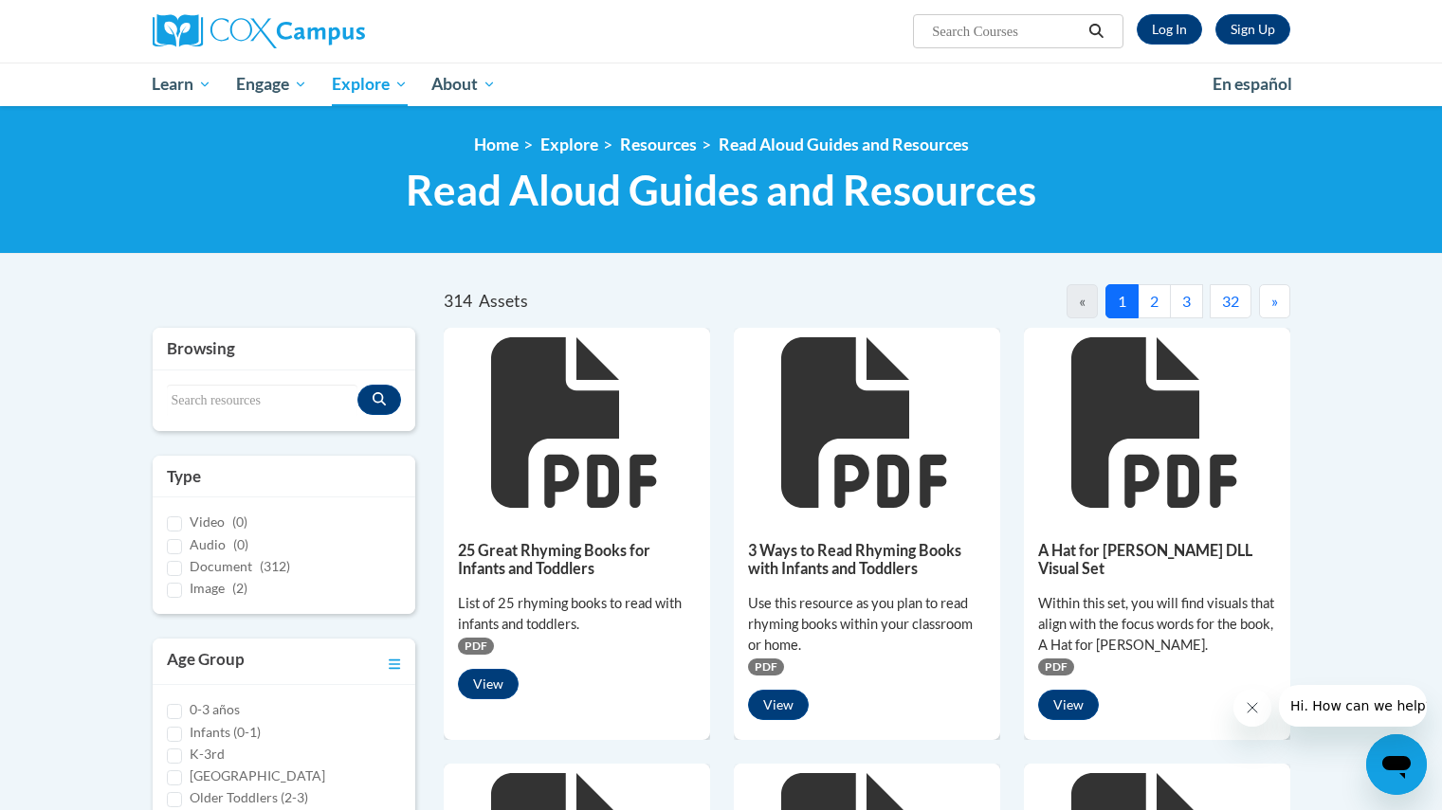
click at [1185, 284] on button "3" at bounding box center [1186, 301] width 33 height 34
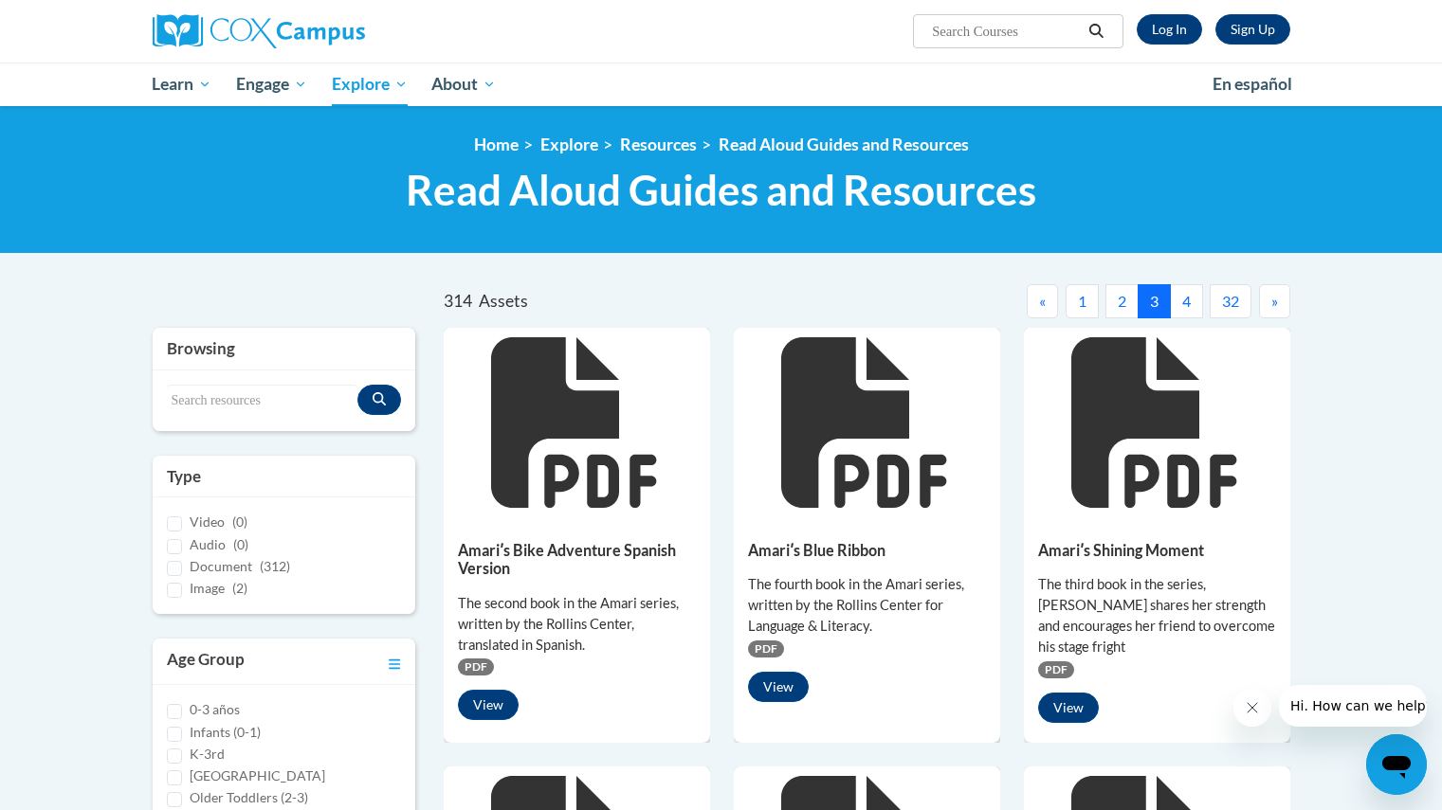
drag, startPoint x: 1193, startPoint y: 295, endPoint x: 993, endPoint y: 291, distance: 199.1
click at [993, 291] on nav "« 1 2 3 4 5 6 7 8 9 10 11 12 13 14 15 16 17 18 19 20 21 22 23 24 25 26 27 28 29…" at bounding box center [1077, 301] width 423 height 34
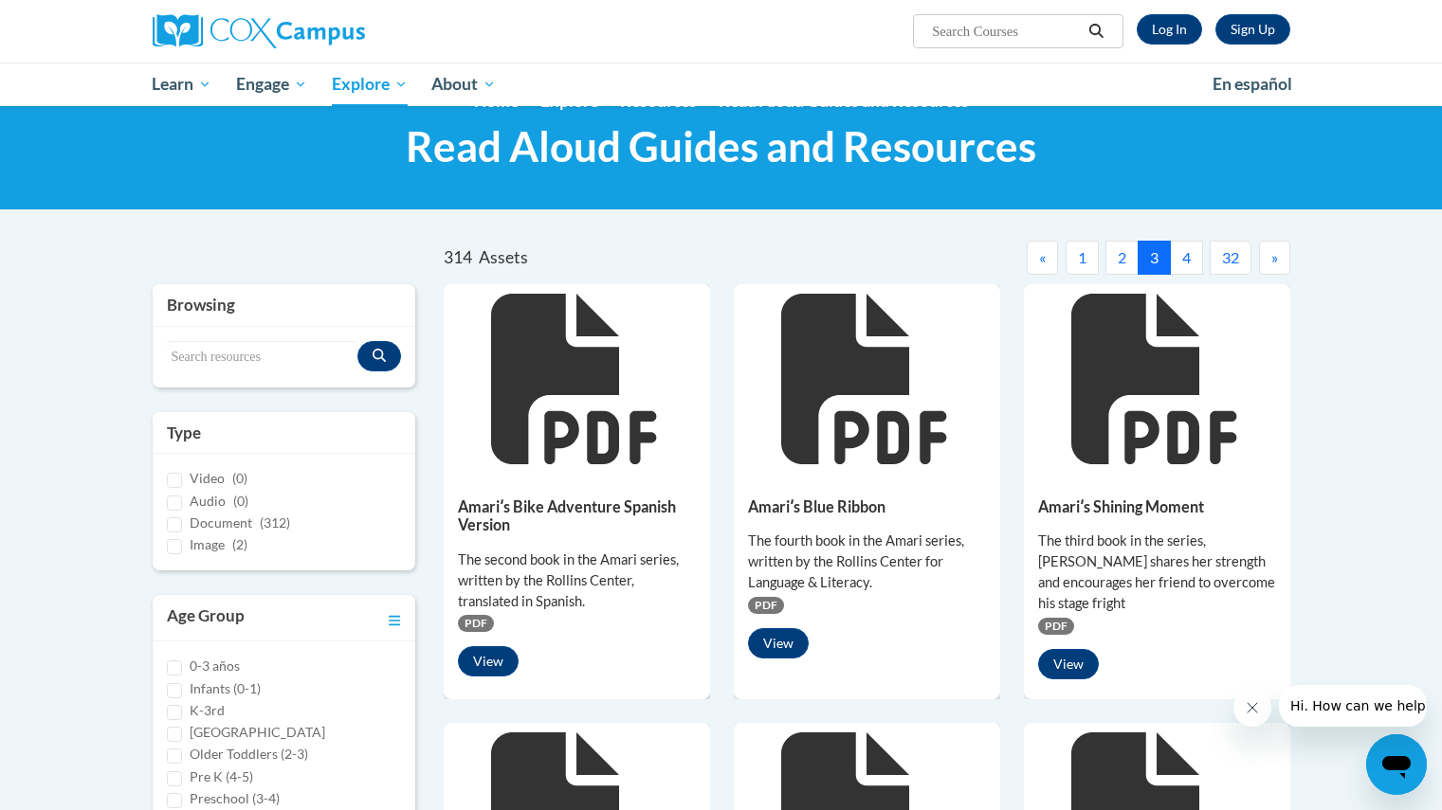
click at [1167, 252] on button "3" at bounding box center [1154, 258] width 33 height 34
click at [1172, 254] on button "4" at bounding box center [1186, 258] width 33 height 34
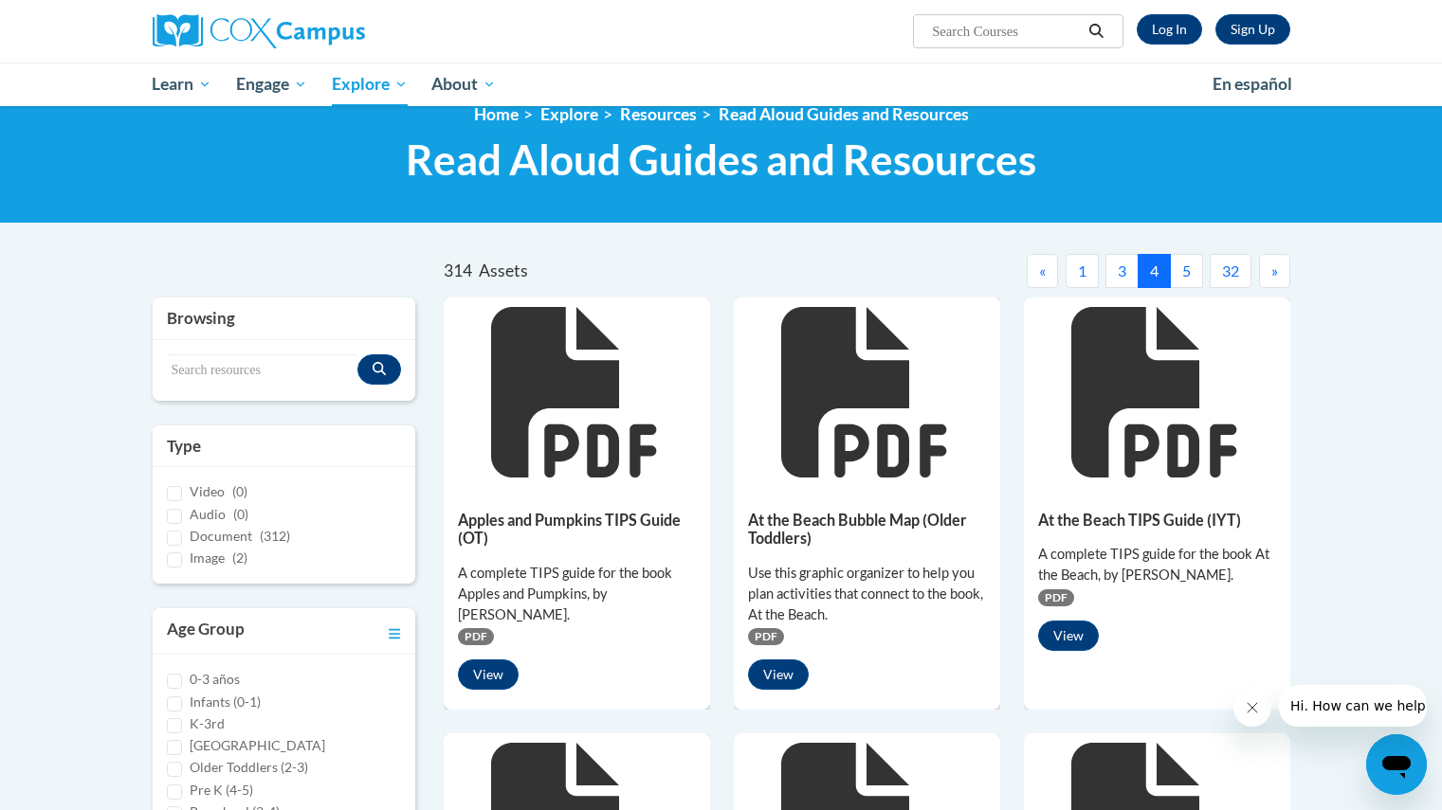
scroll to position [0, 0]
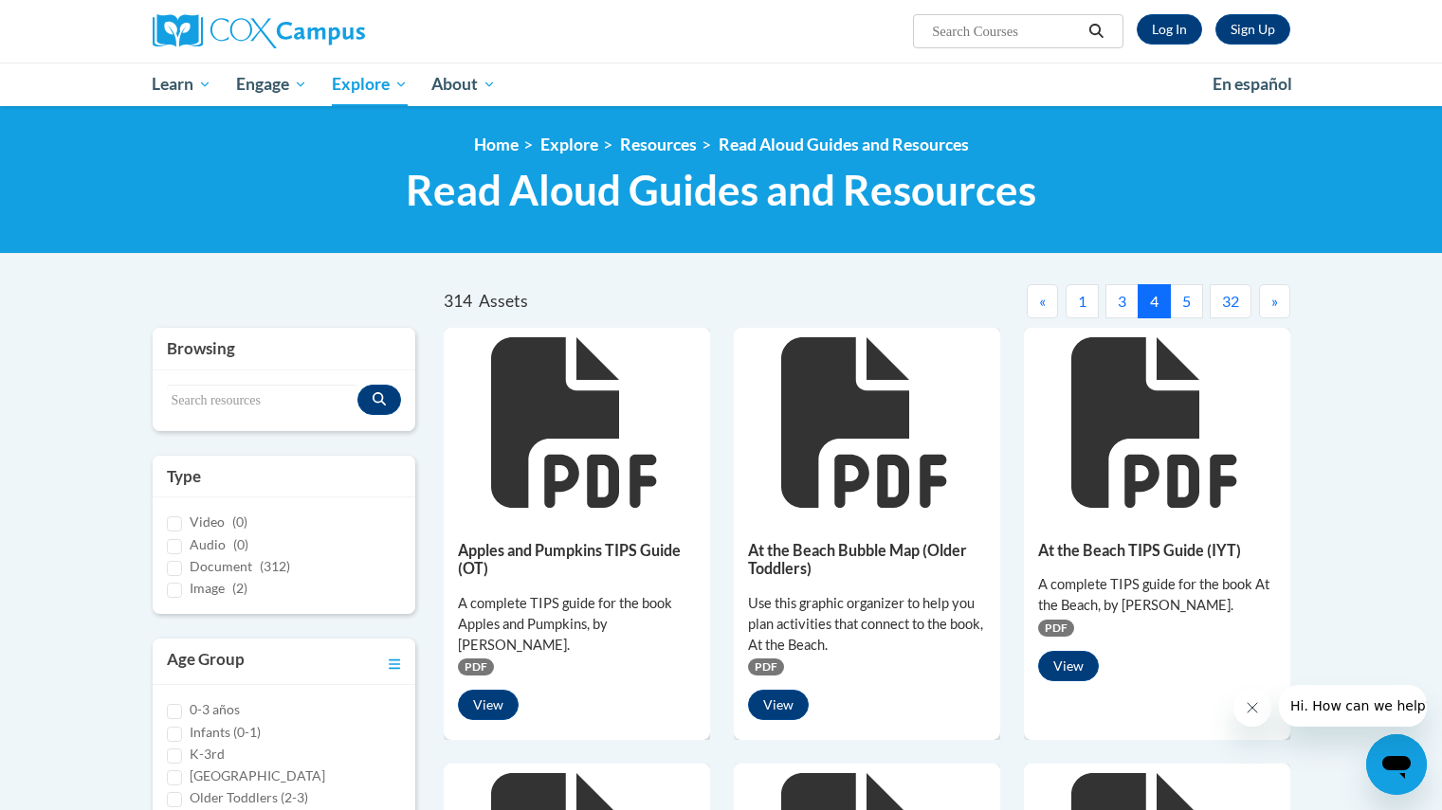
click at [1183, 297] on button "5" at bounding box center [1186, 301] width 33 height 34
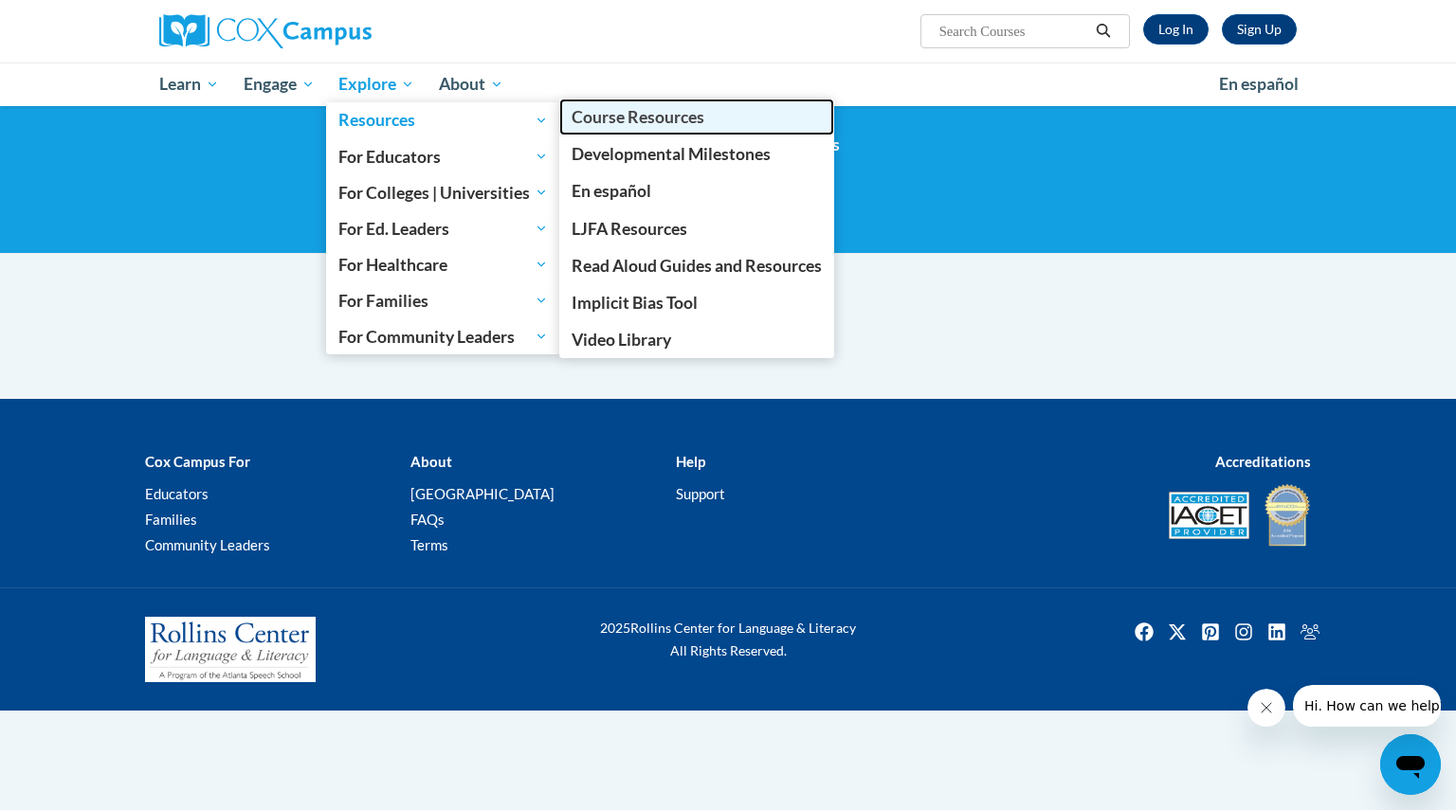
click at [583, 110] on span "Course Resources" at bounding box center [638, 117] width 133 height 20
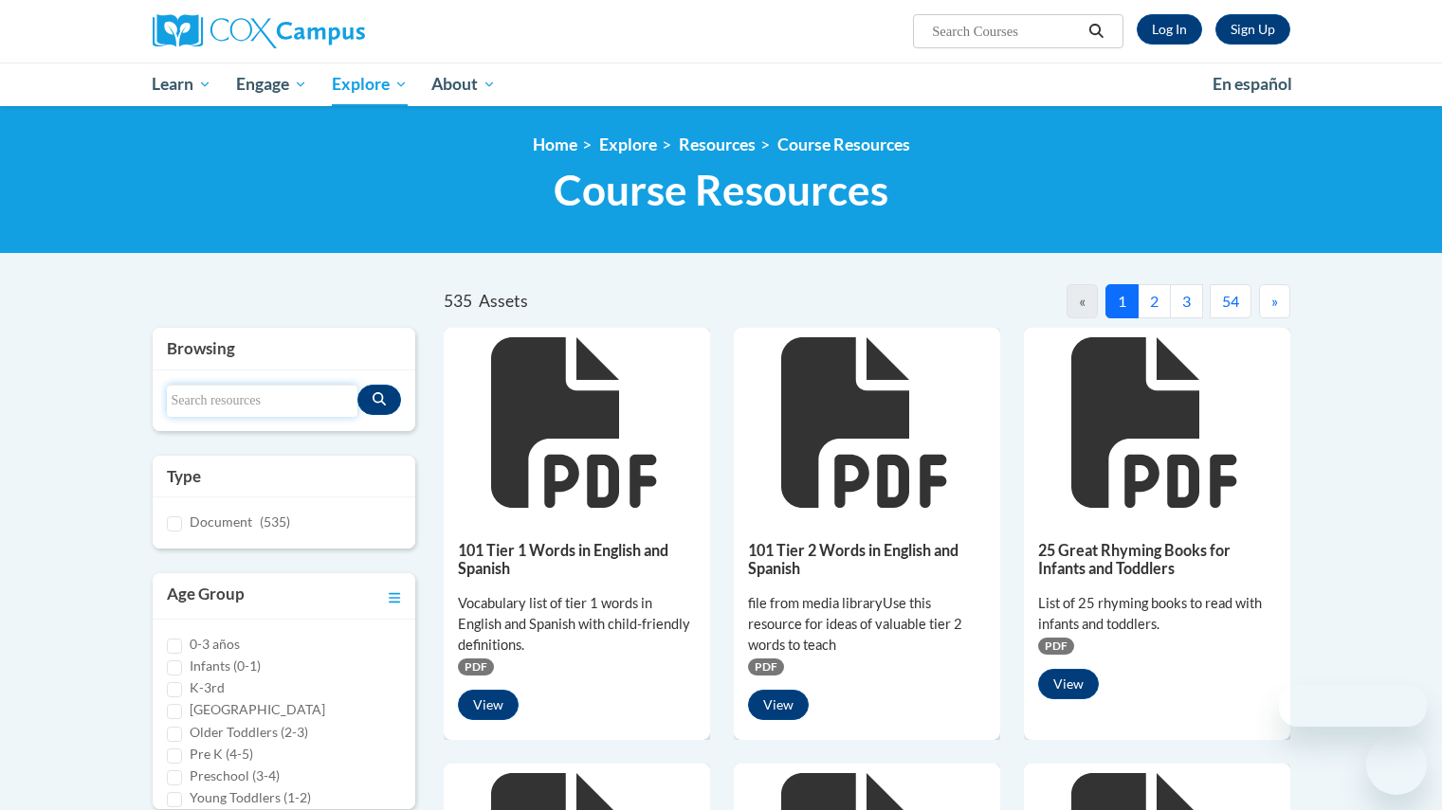
click at [288, 397] on input "Search resources" at bounding box center [262, 401] width 191 height 32
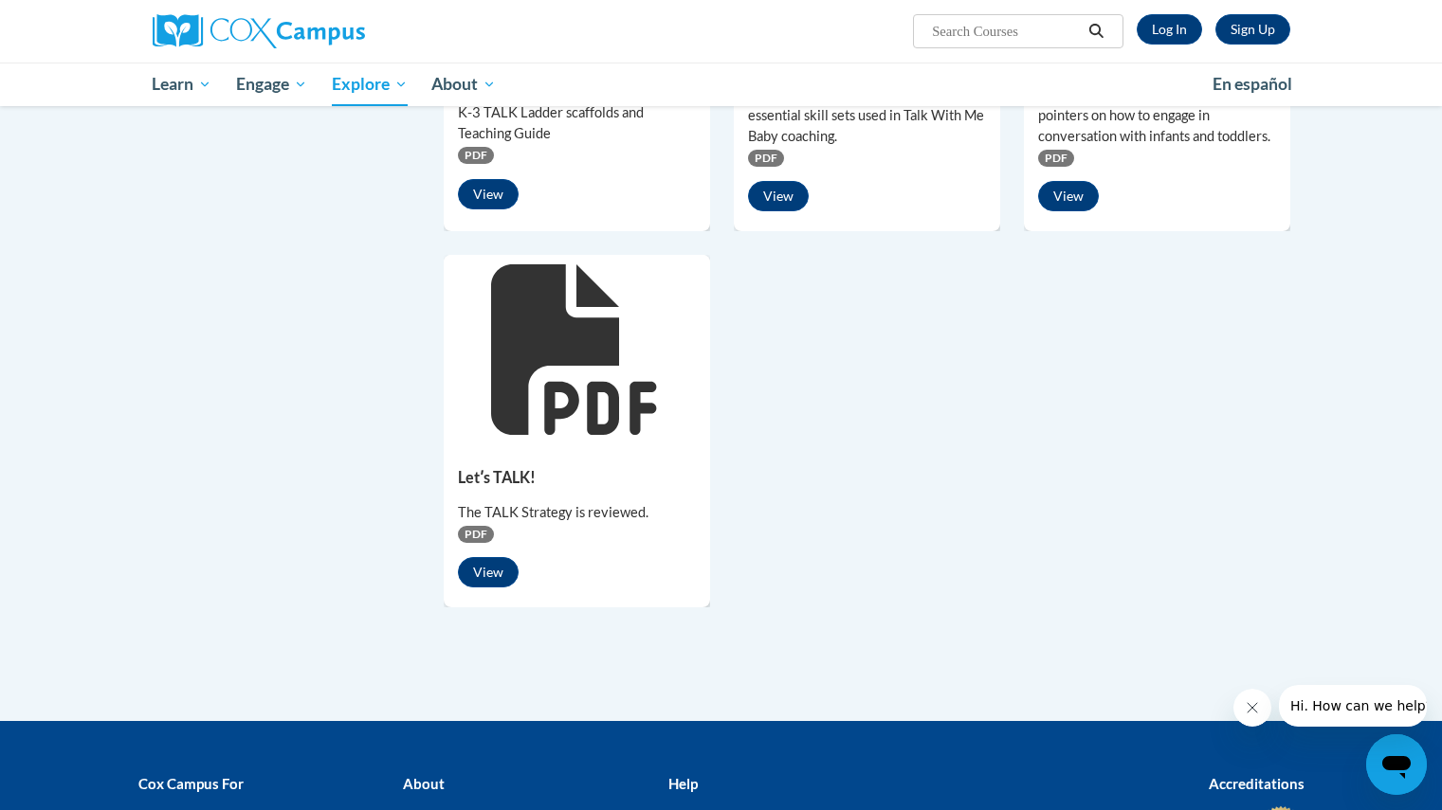
scroll to position [1328, 0]
click at [469, 585] on button "View" at bounding box center [488, 571] width 61 height 30
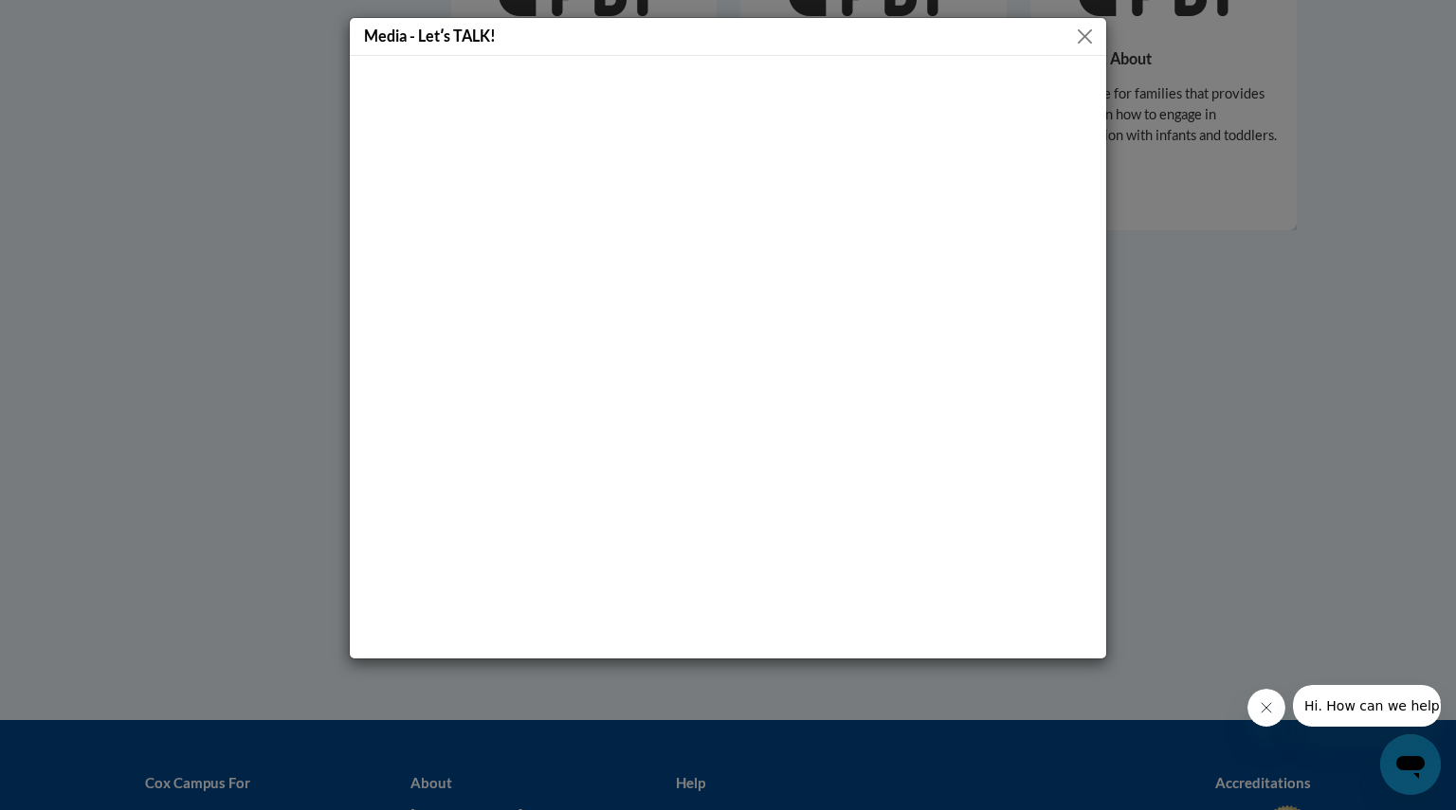
drag, startPoint x: 1335, startPoint y: 216, endPoint x: 1280, endPoint y: 169, distance: 72.6
click at [1335, 216] on div "Media - Letʹs TALK!" at bounding box center [728, 405] width 1456 height 810
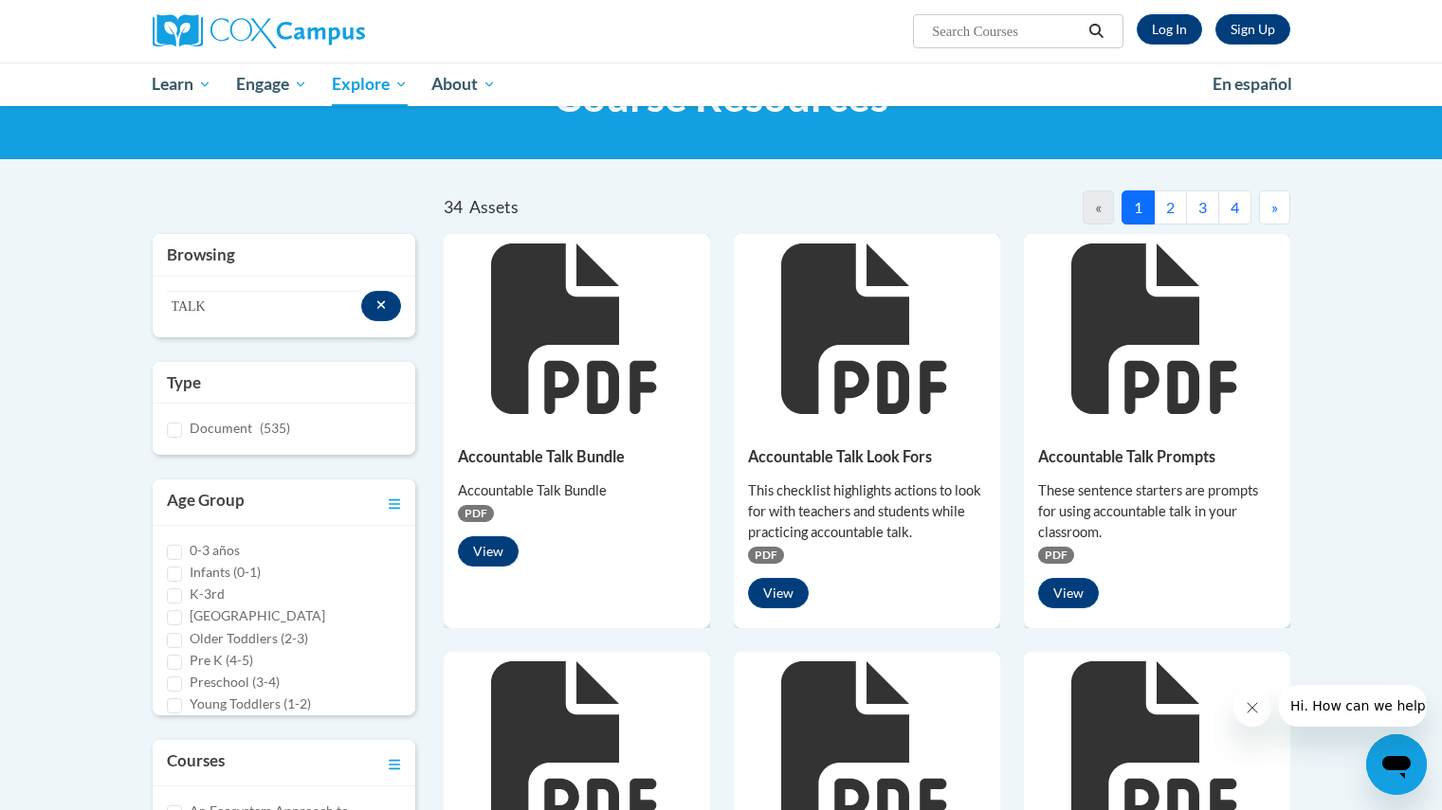
scroll to position [93, 0]
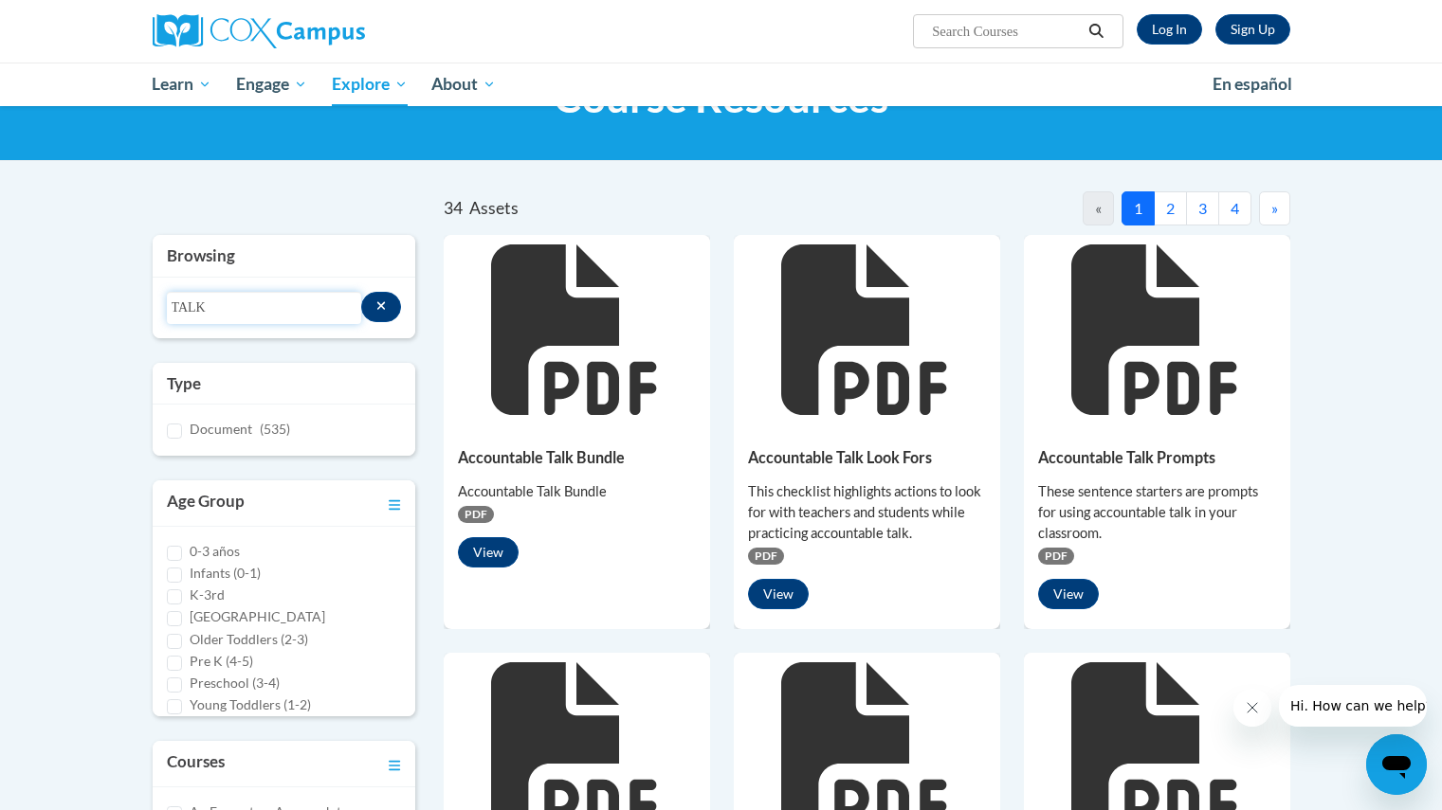
click at [240, 319] on input "TALK" at bounding box center [264, 308] width 194 height 32
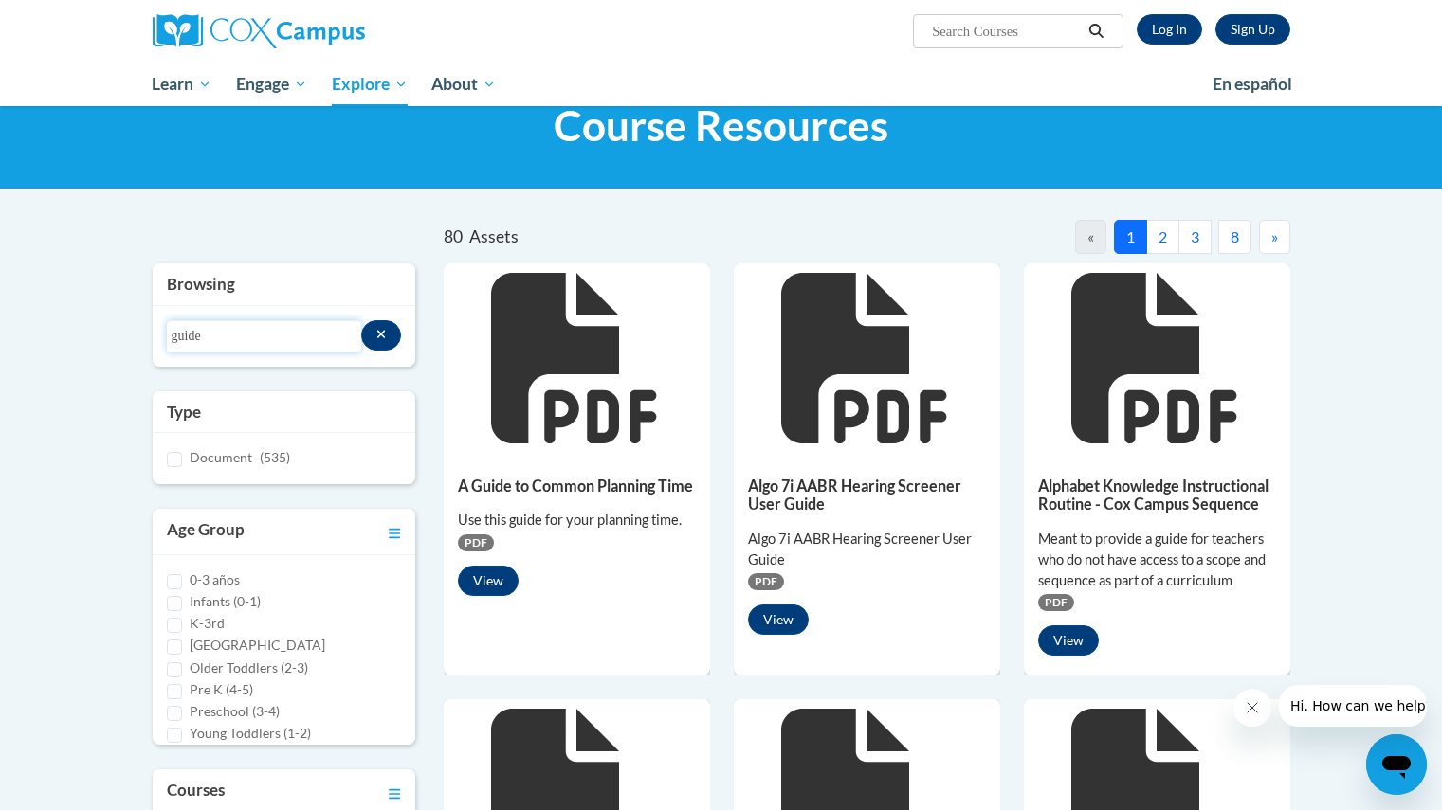
scroll to position [38, 0]
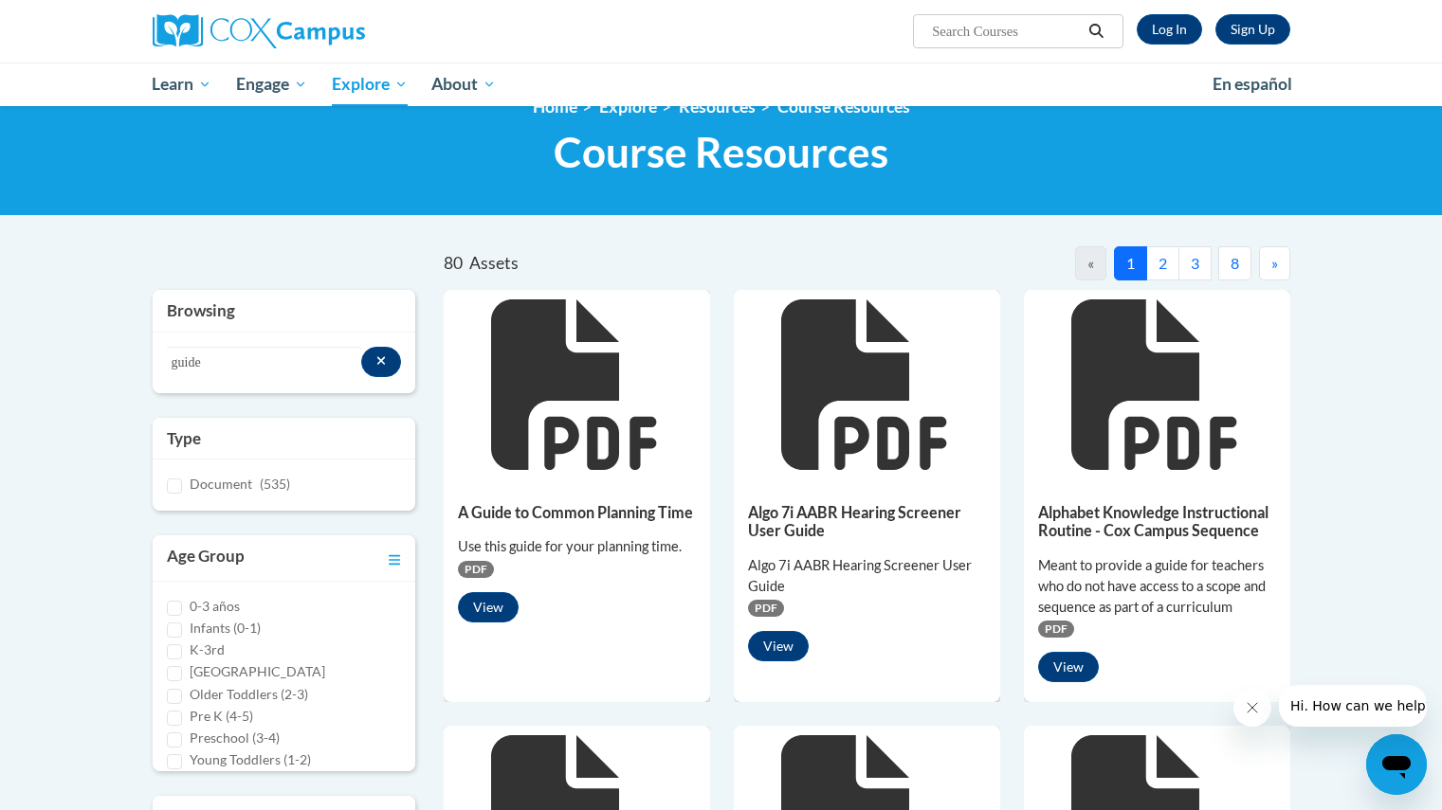
click at [1165, 255] on button "2" at bounding box center [1162, 263] width 33 height 34
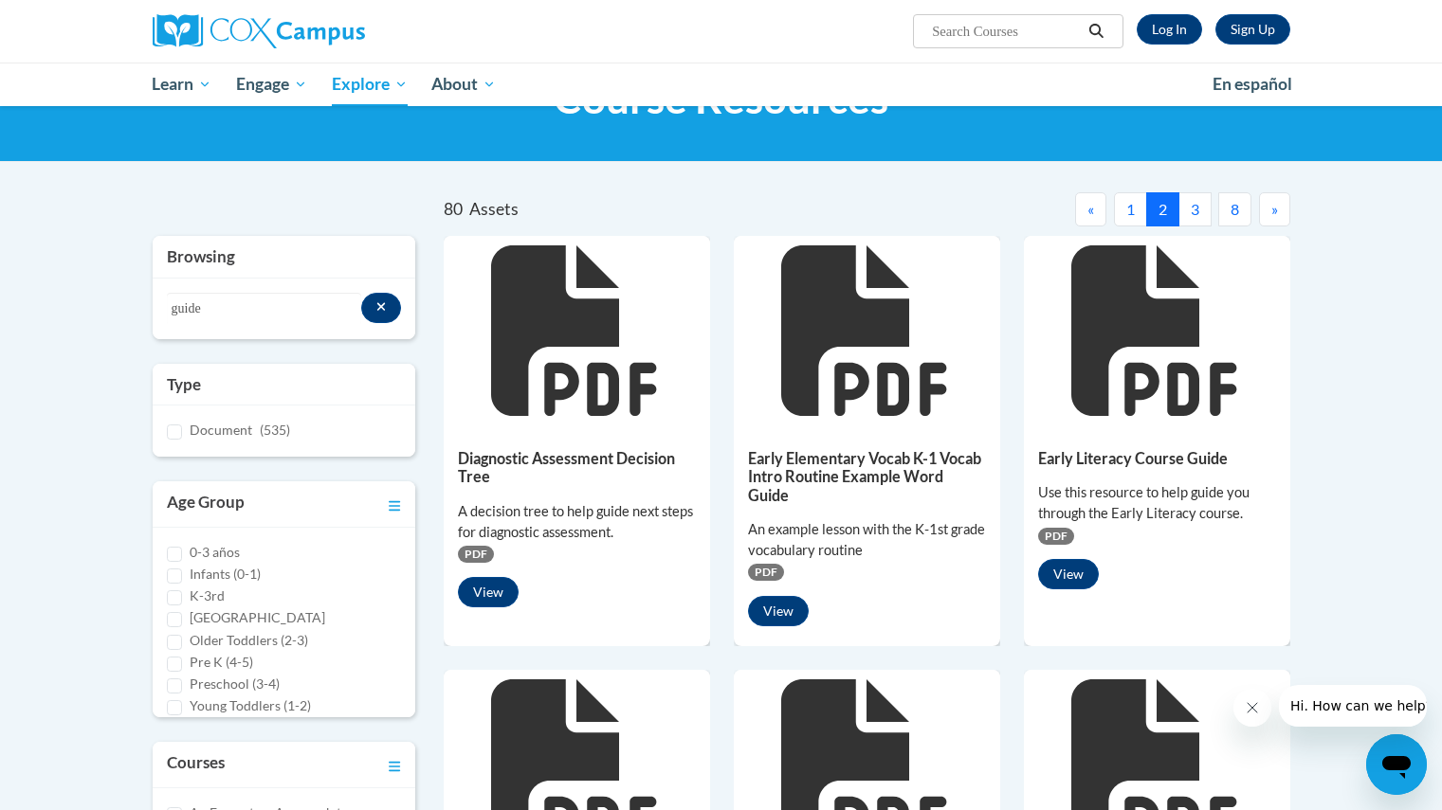
scroll to position [75, 0]
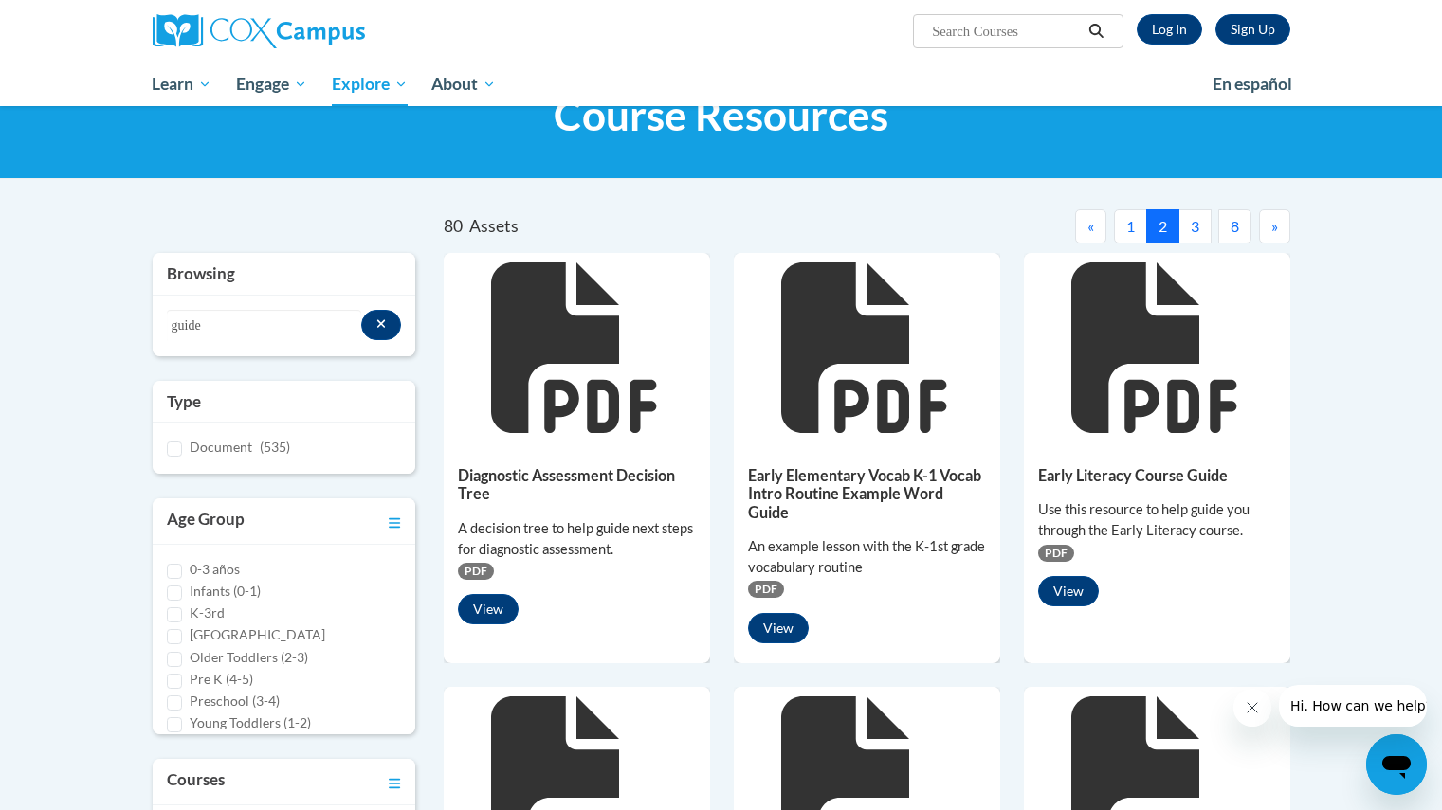
click at [1184, 220] on button "3" at bounding box center [1194, 226] width 33 height 34
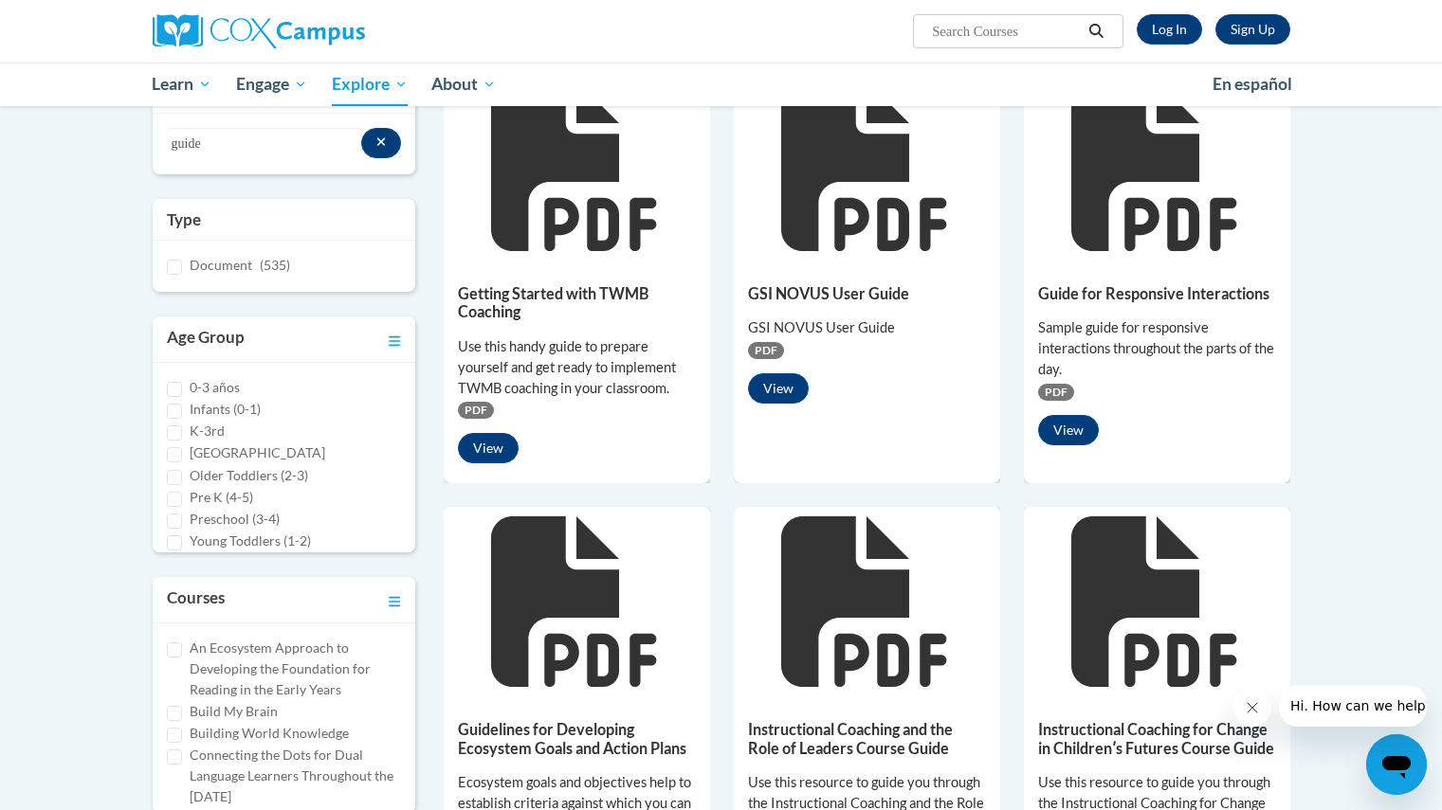
scroll to position [0, 0]
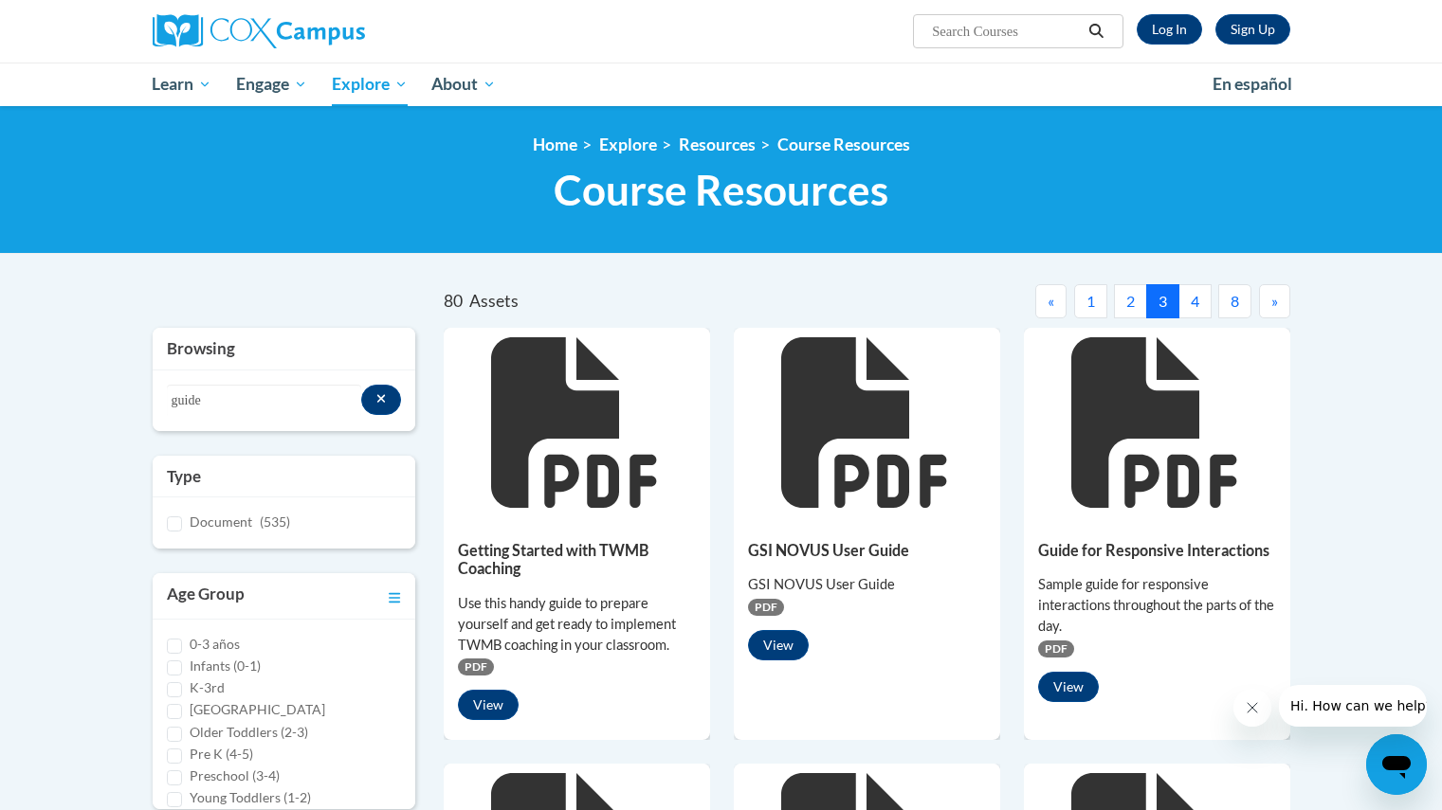
click at [1193, 296] on button "4" at bounding box center [1194, 301] width 33 height 34
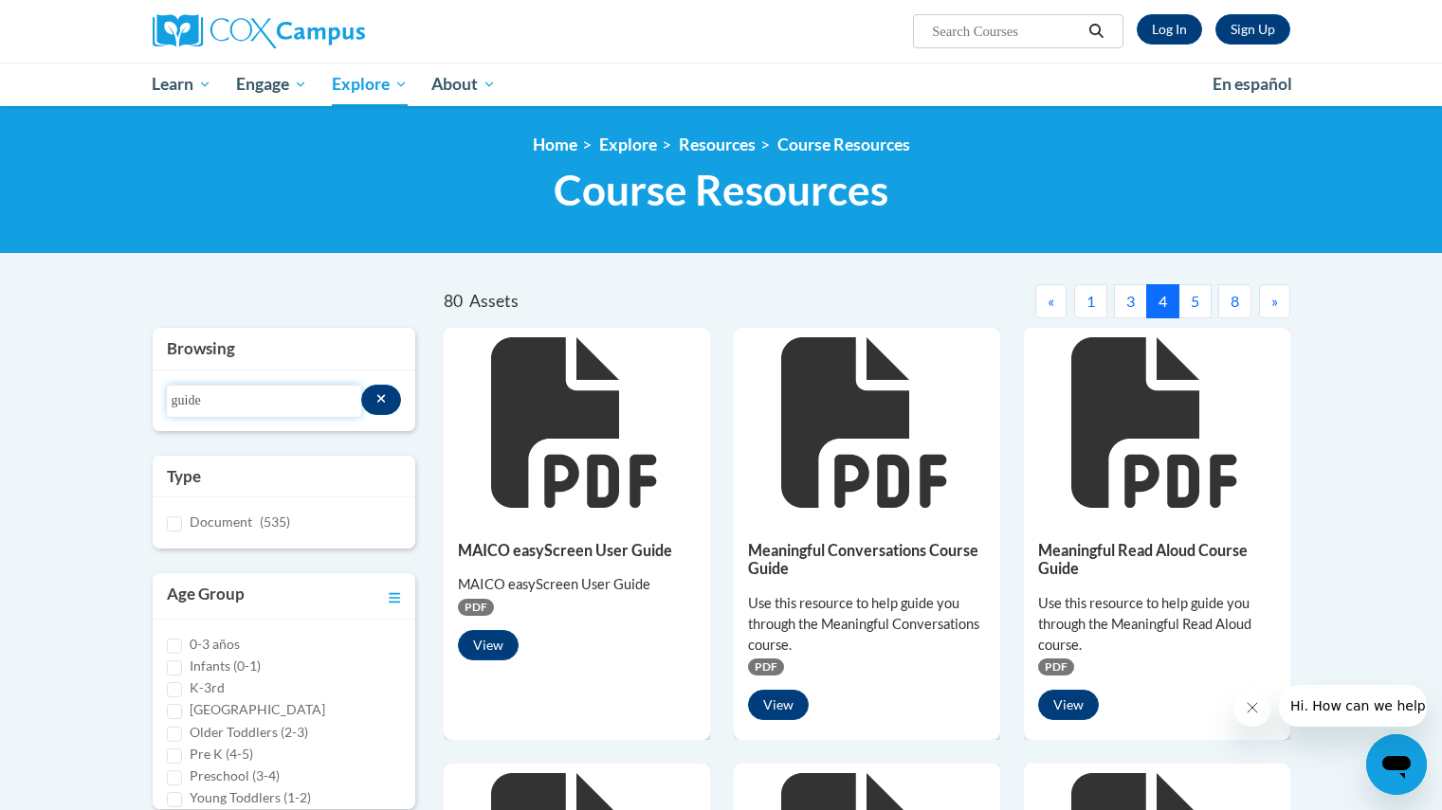
click at [246, 387] on input "guide" at bounding box center [264, 401] width 194 height 32
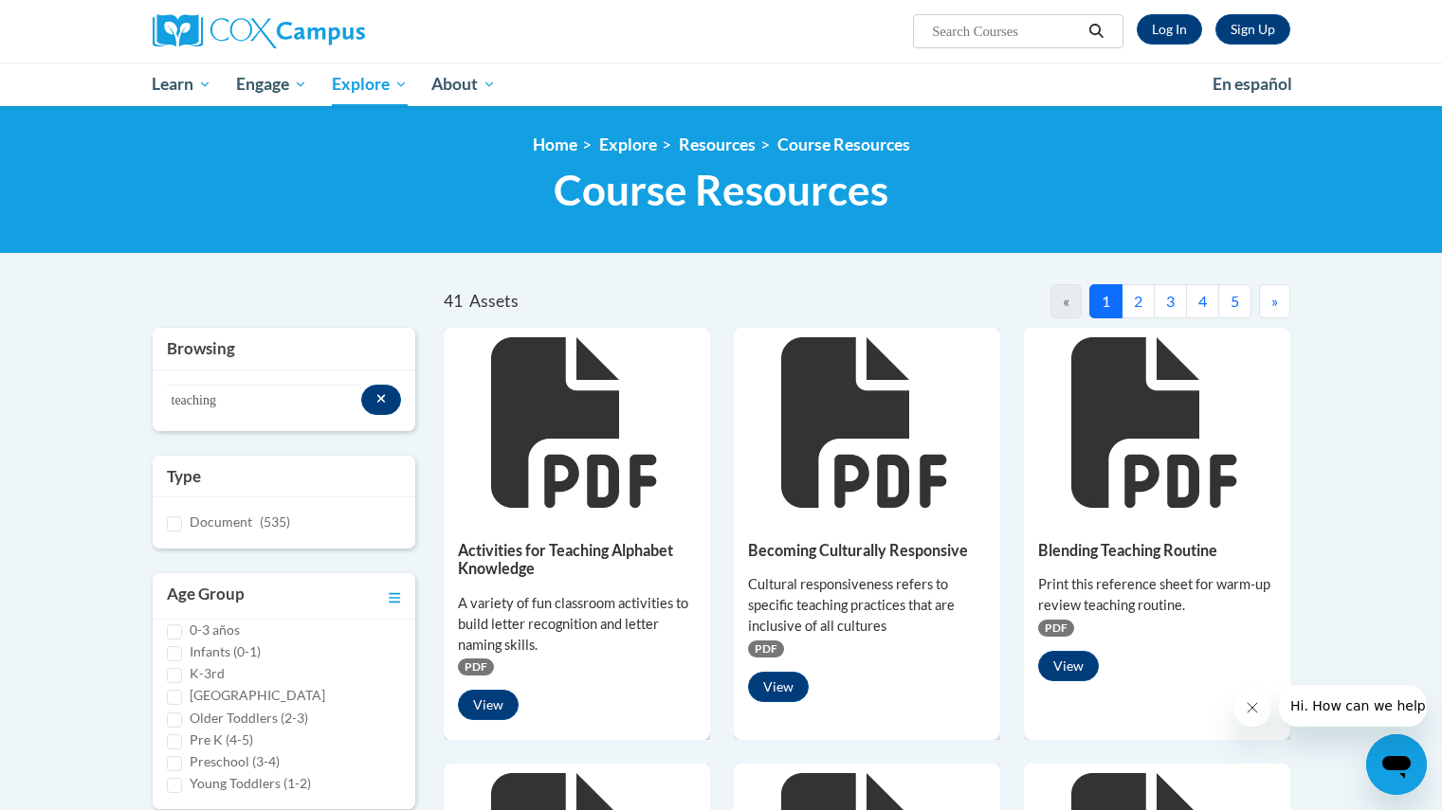
click at [1149, 299] on button "2" at bounding box center [1137, 301] width 33 height 34
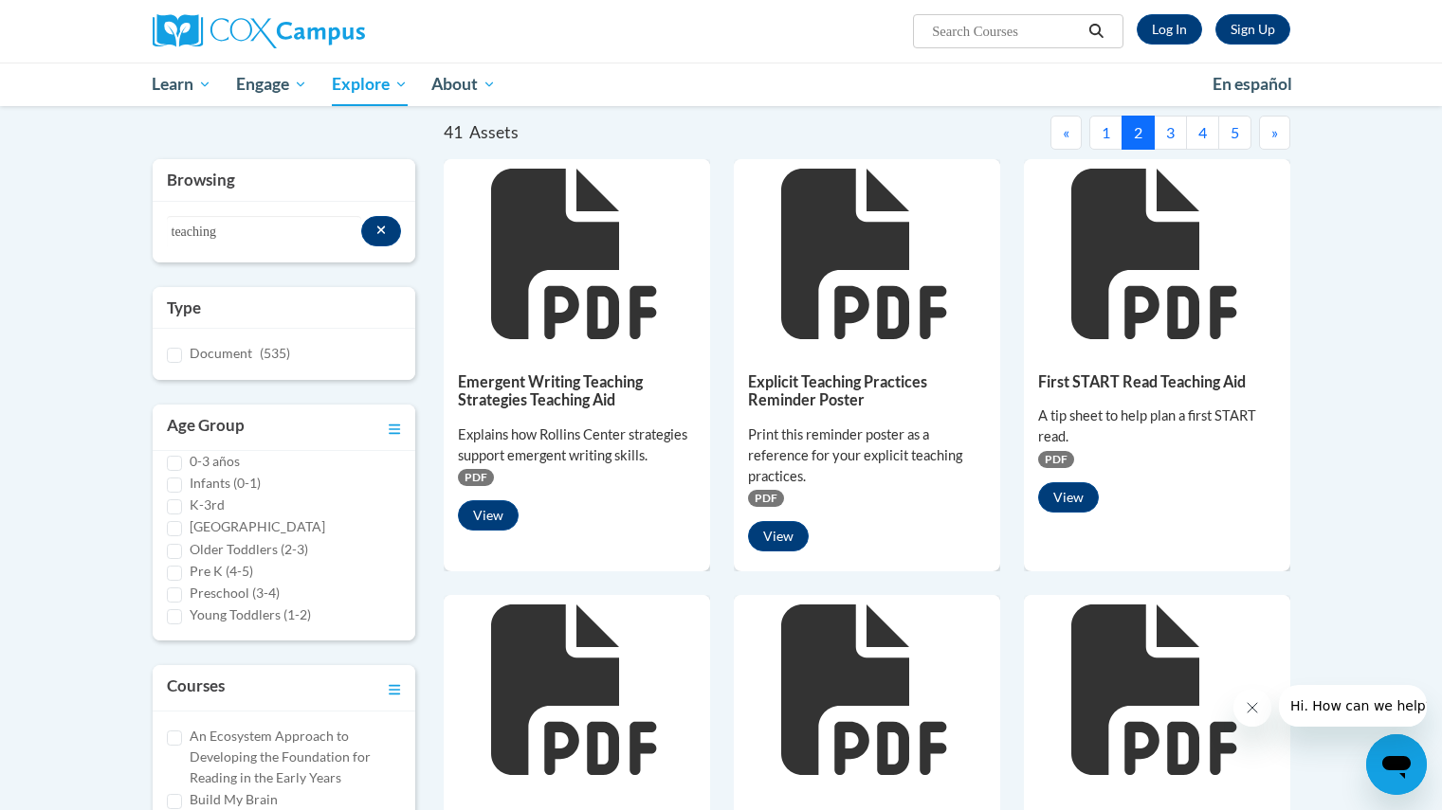
scroll to position [139, 0]
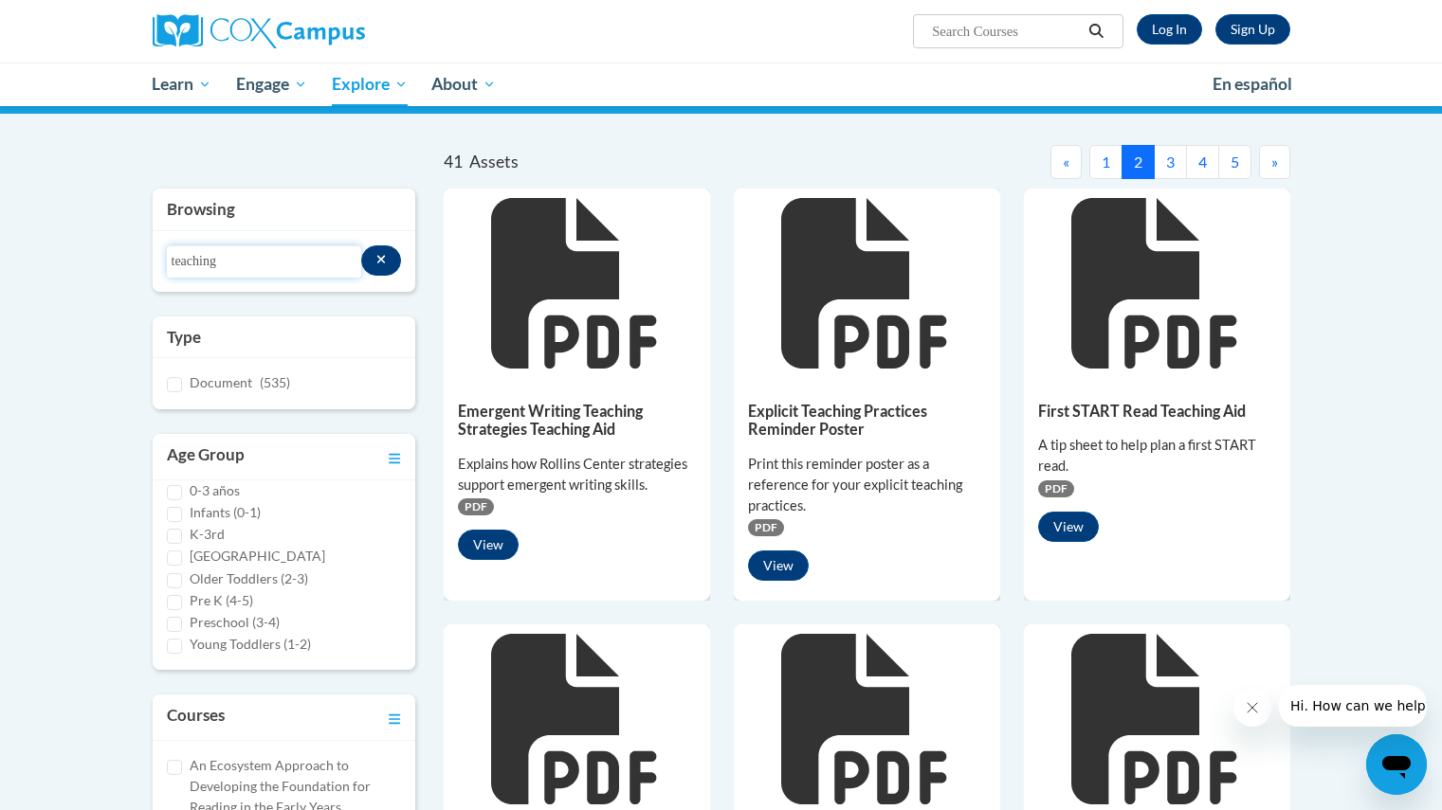
click at [248, 262] on input "teaching" at bounding box center [264, 262] width 194 height 32
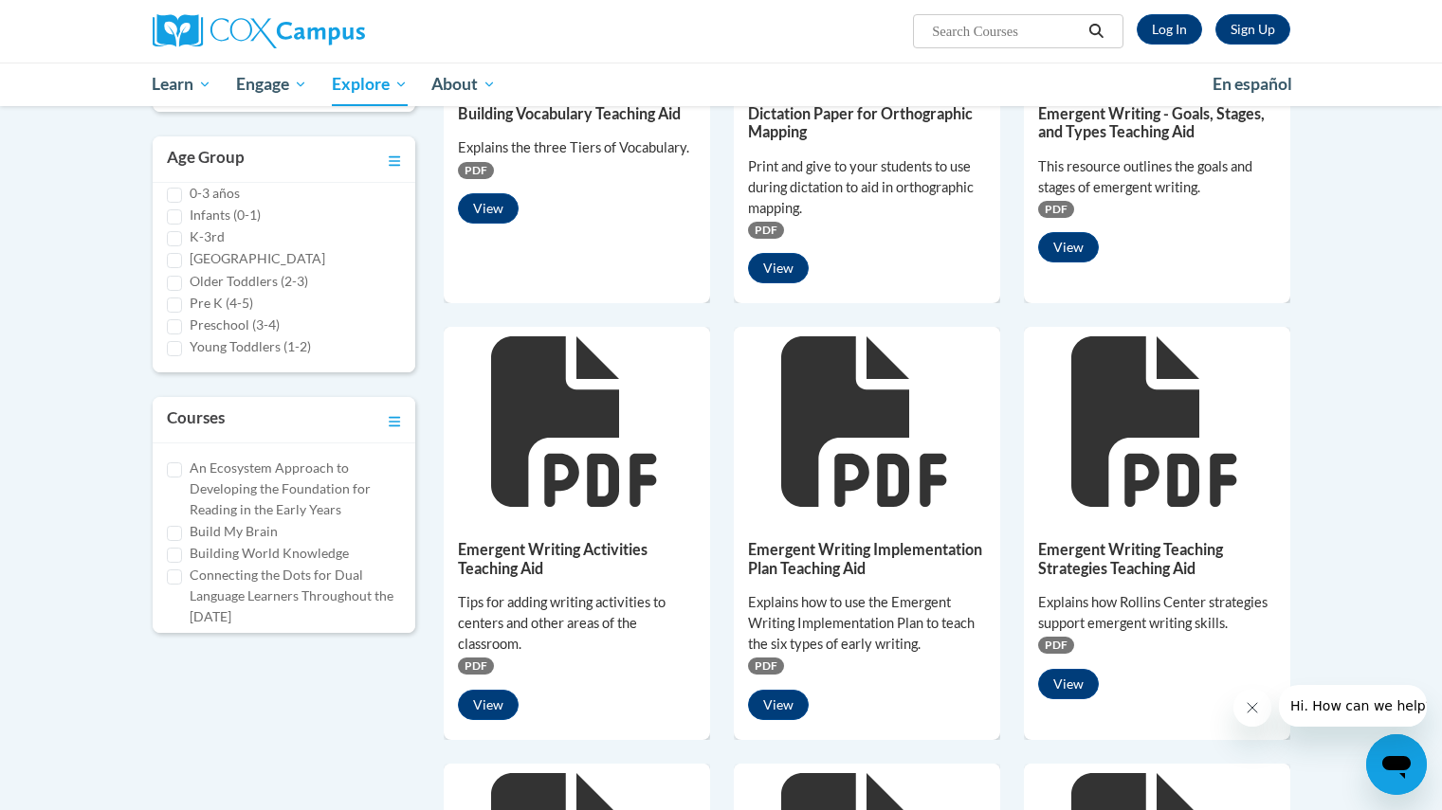
scroll to position [297, 0]
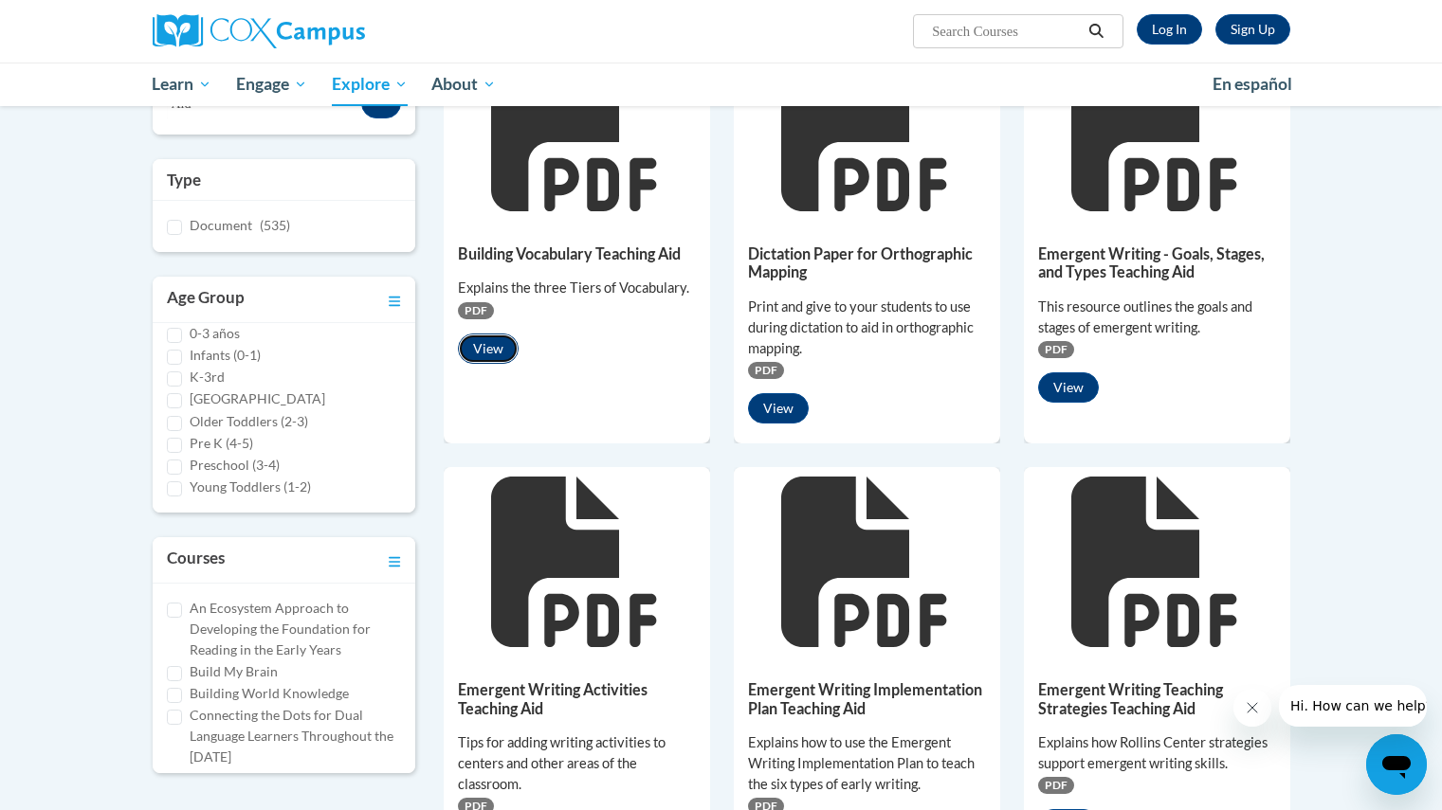
click at [482, 360] on button "View" at bounding box center [488, 349] width 61 height 30
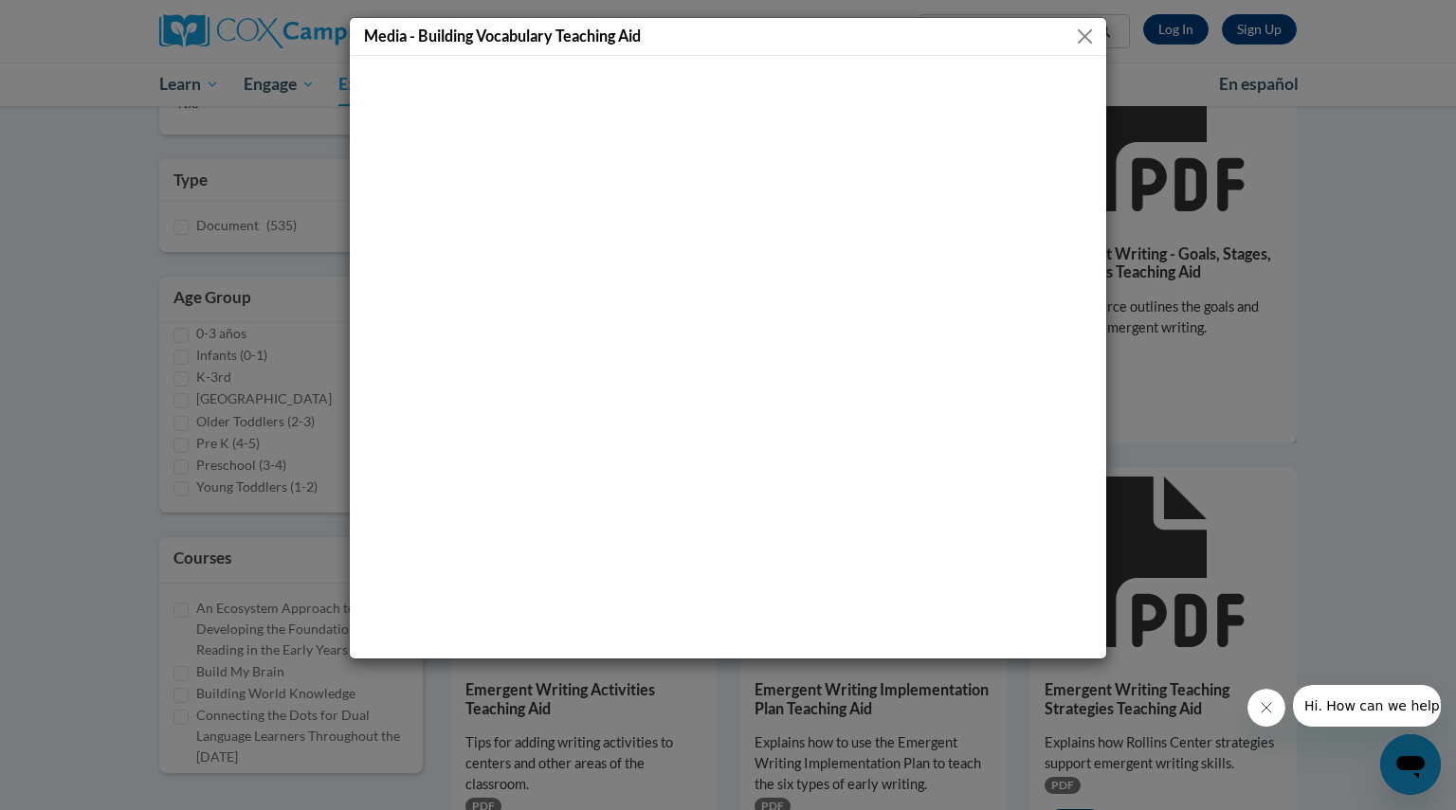
click at [1097, 24] on div "Media - Building Vocabulary Teaching Aid" at bounding box center [728, 37] width 756 height 38
click at [1065, 30] on div "Media - Building Vocabulary Teaching Aid" at bounding box center [728, 37] width 756 height 38
click at [1081, 39] on button "Close" at bounding box center [1085, 37] width 24 height 24
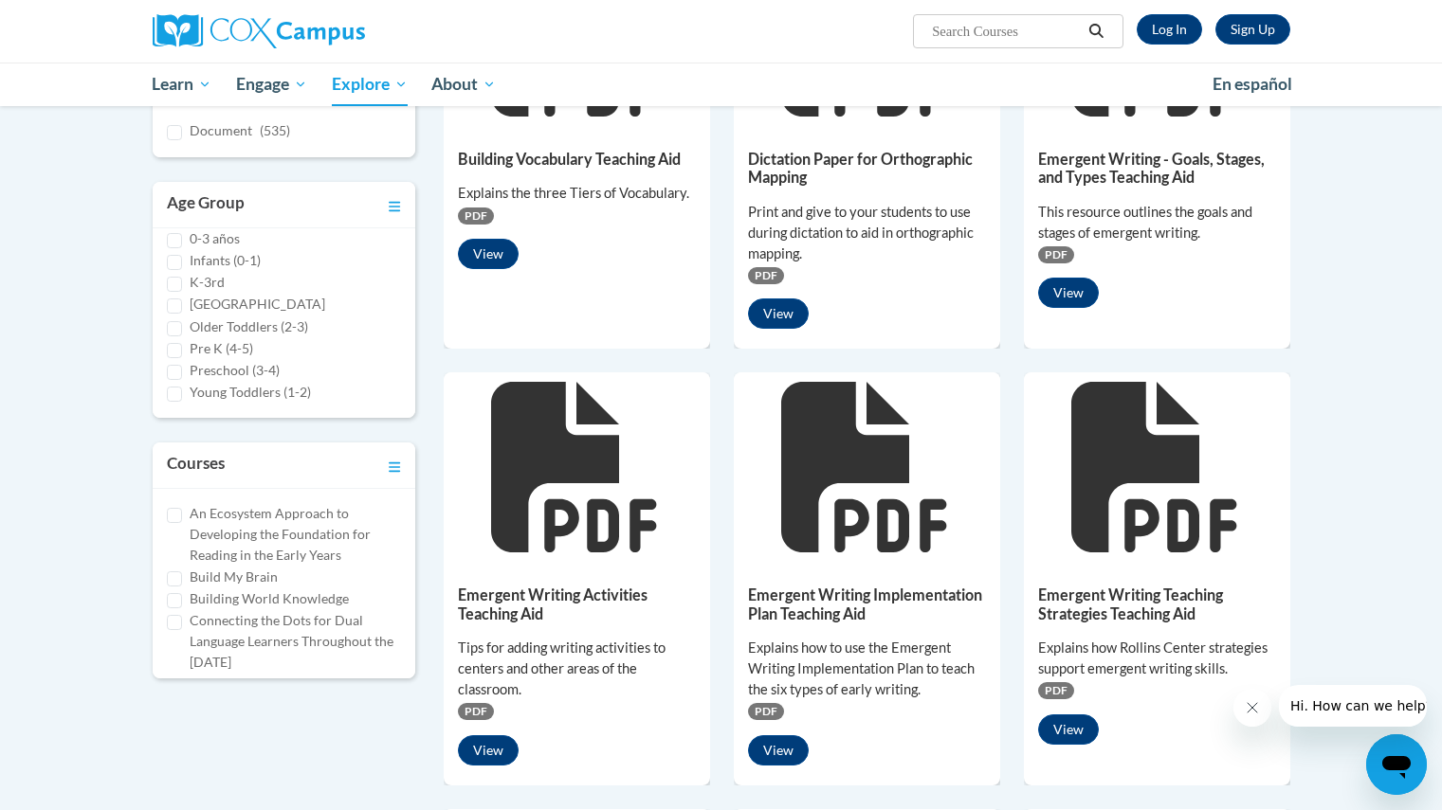
scroll to position [392, 0]
click at [1056, 296] on button "View" at bounding box center [1068, 292] width 61 height 30
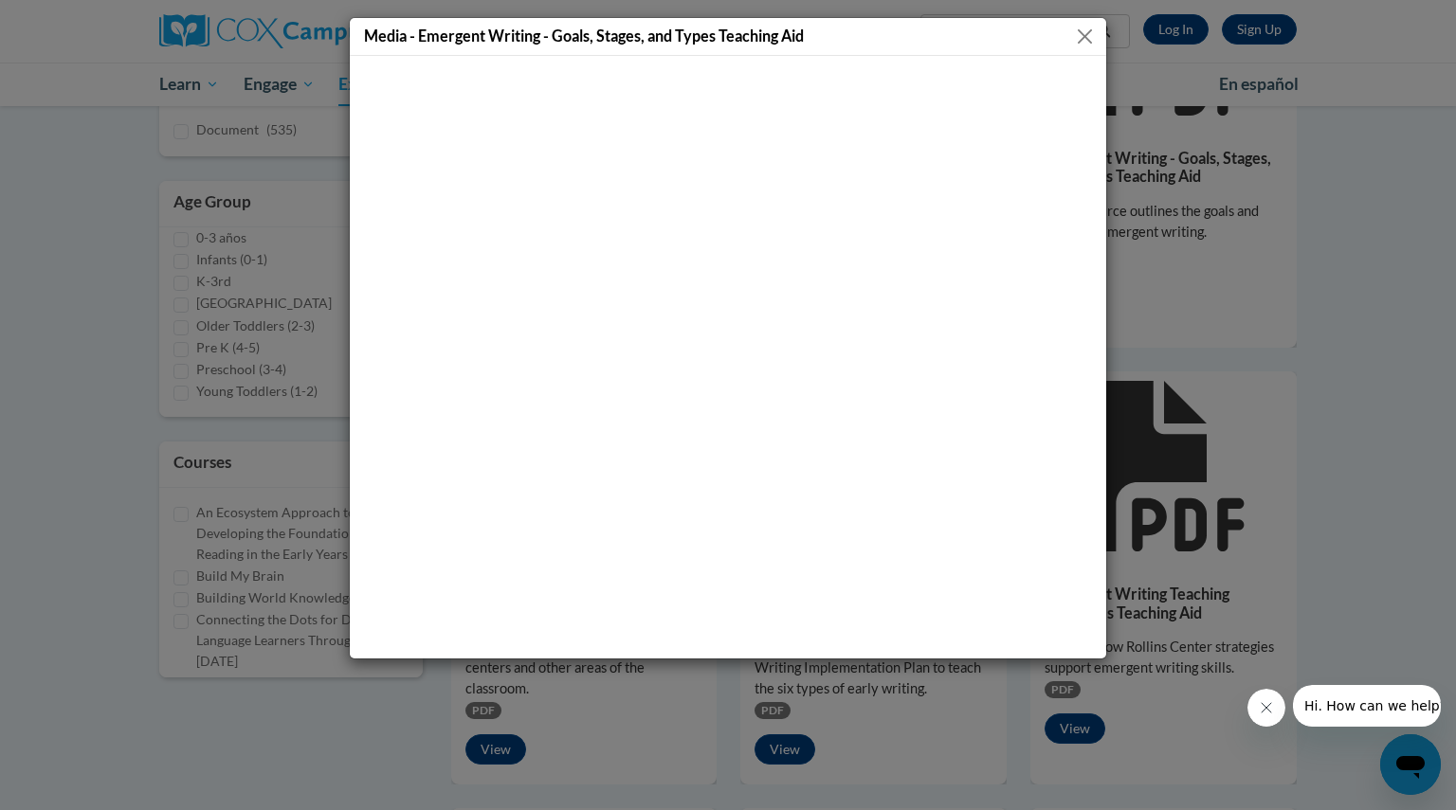
click at [1085, 46] on button "Close" at bounding box center [1085, 37] width 24 height 24
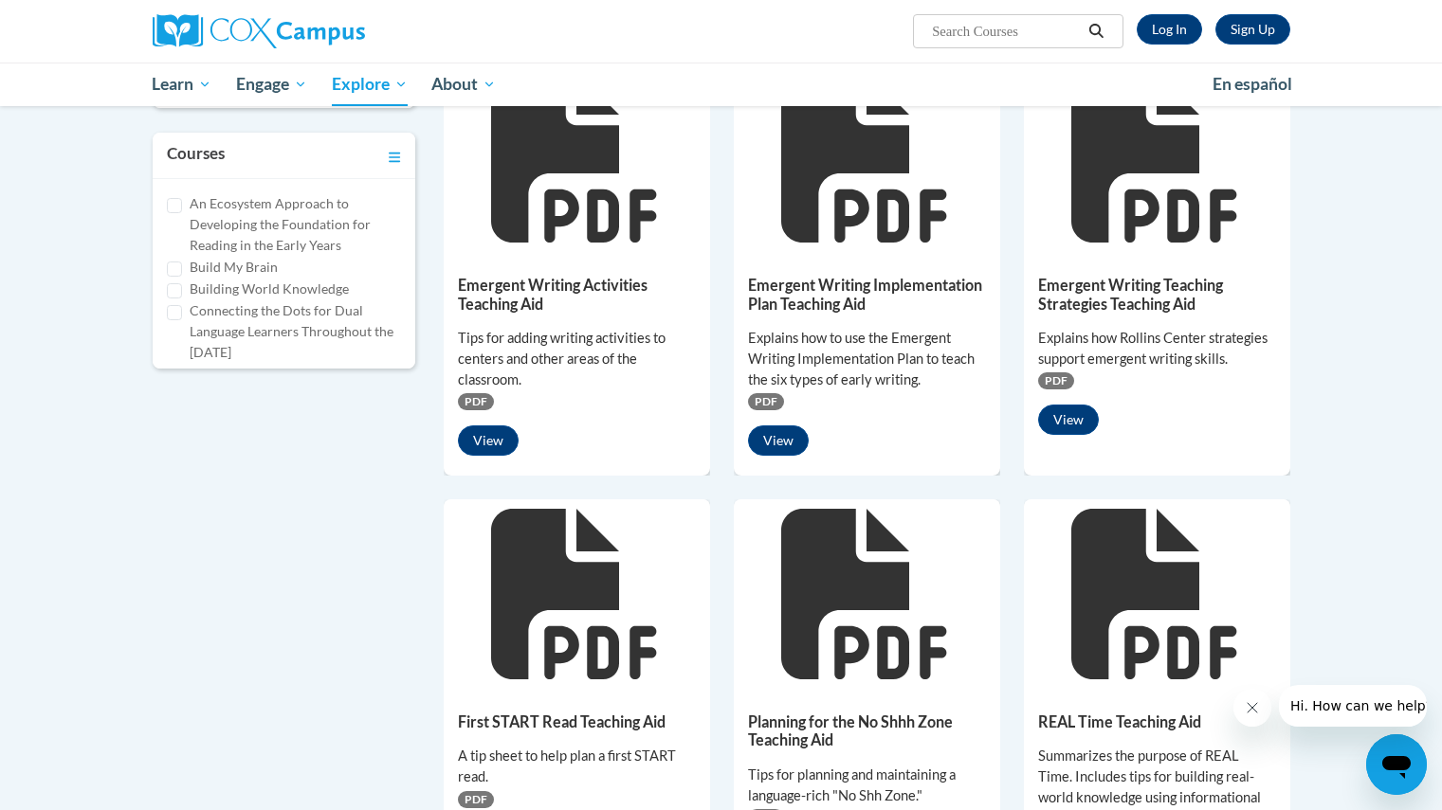
scroll to position [702, 0]
click at [505, 442] on button "View" at bounding box center [488, 440] width 61 height 30
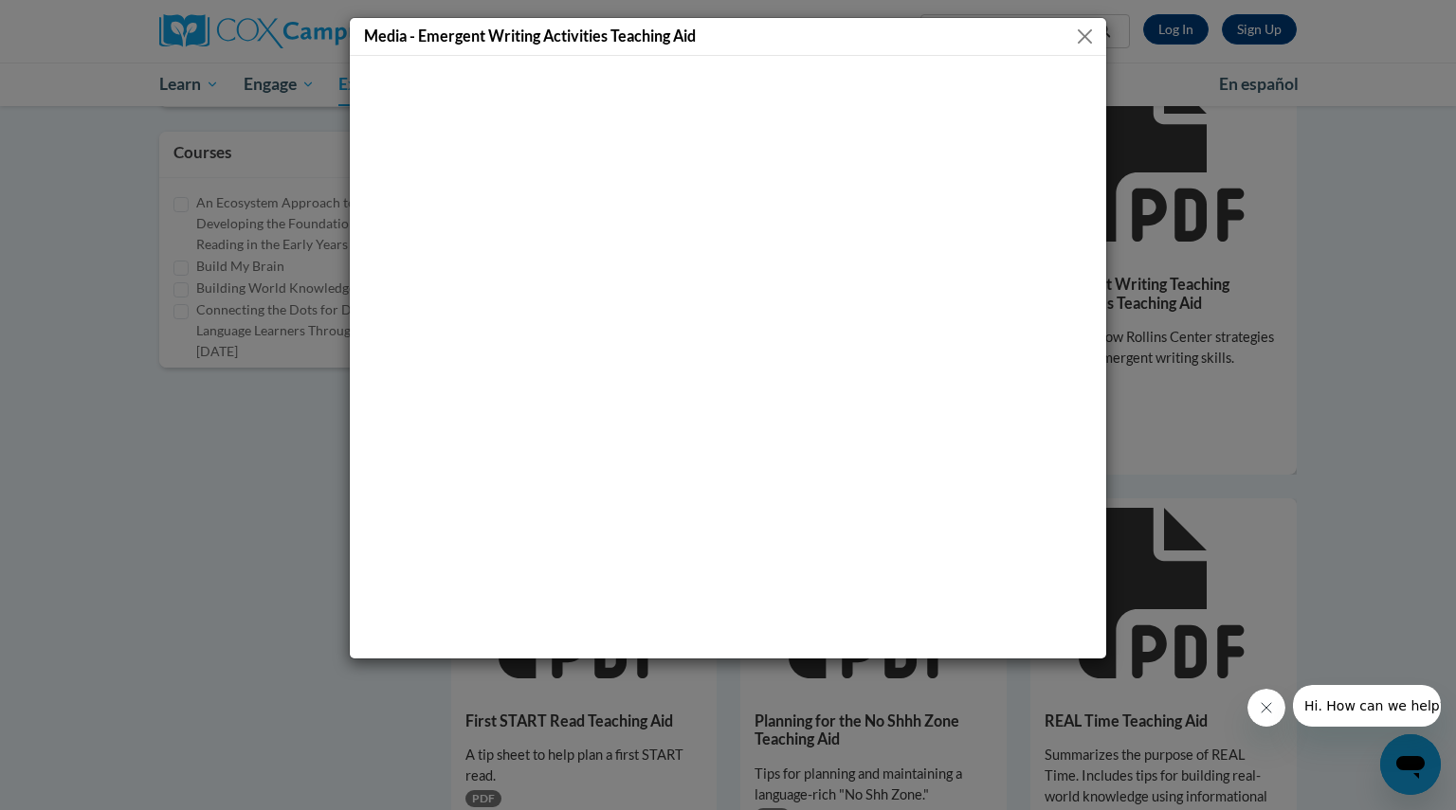
click at [1079, 49] on div "Media - Emergent Writing Activities Teaching Aid" at bounding box center [728, 37] width 756 height 38
click at [1079, 27] on button "Close" at bounding box center [1085, 37] width 24 height 24
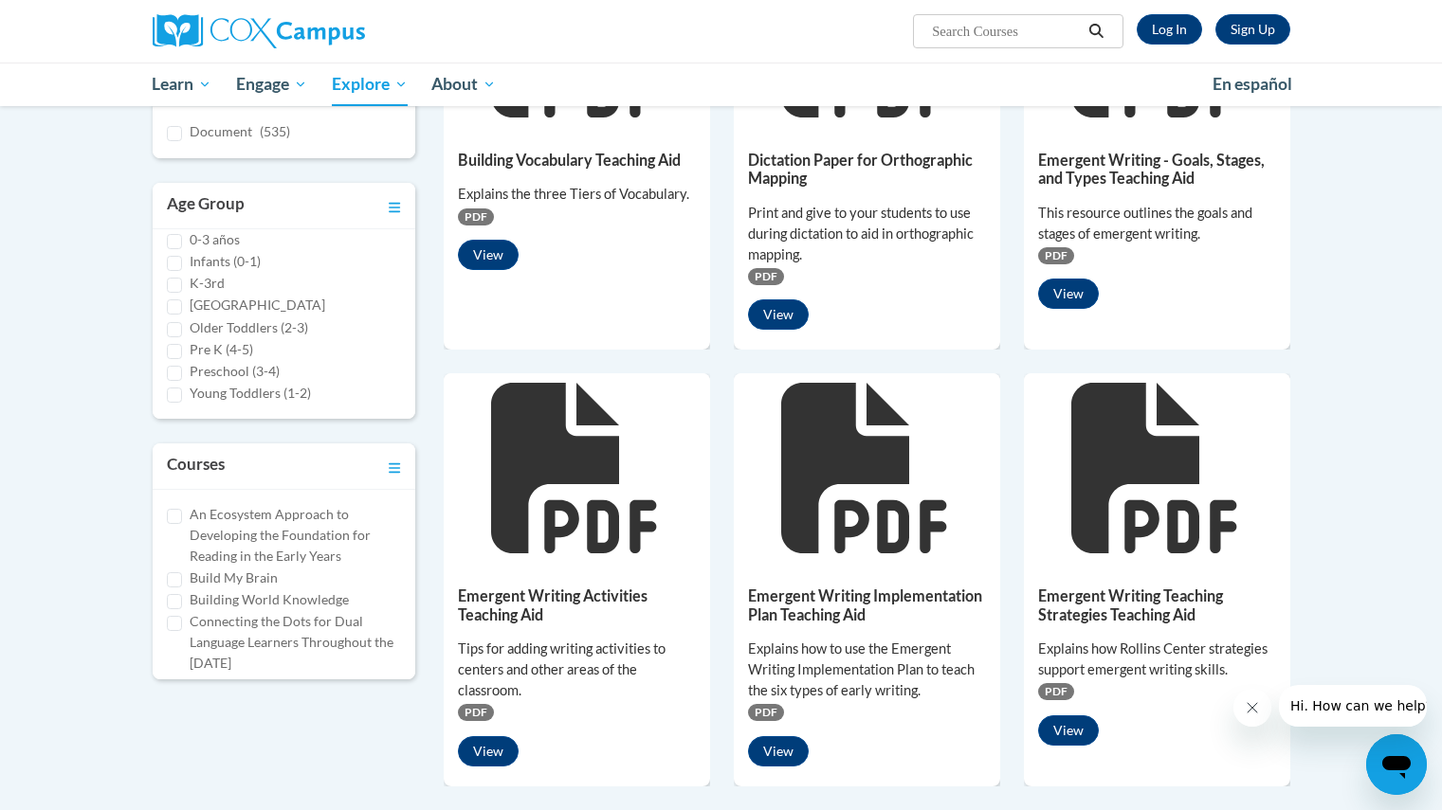
scroll to position [390, 0]
click at [1062, 300] on button "View" at bounding box center [1068, 295] width 61 height 30
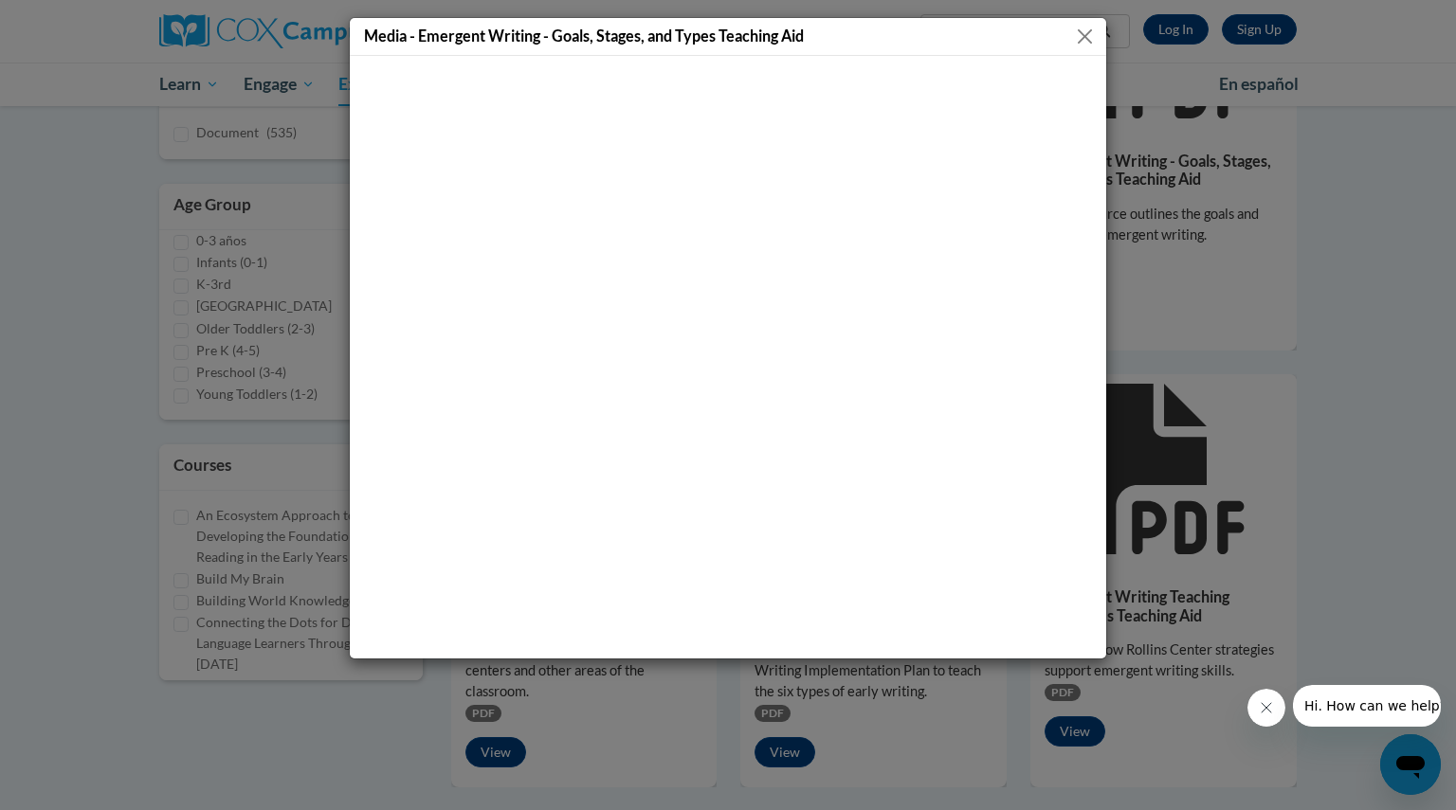
click at [1086, 40] on button "Close" at bounding box center [1085, 37] width 24 height 24
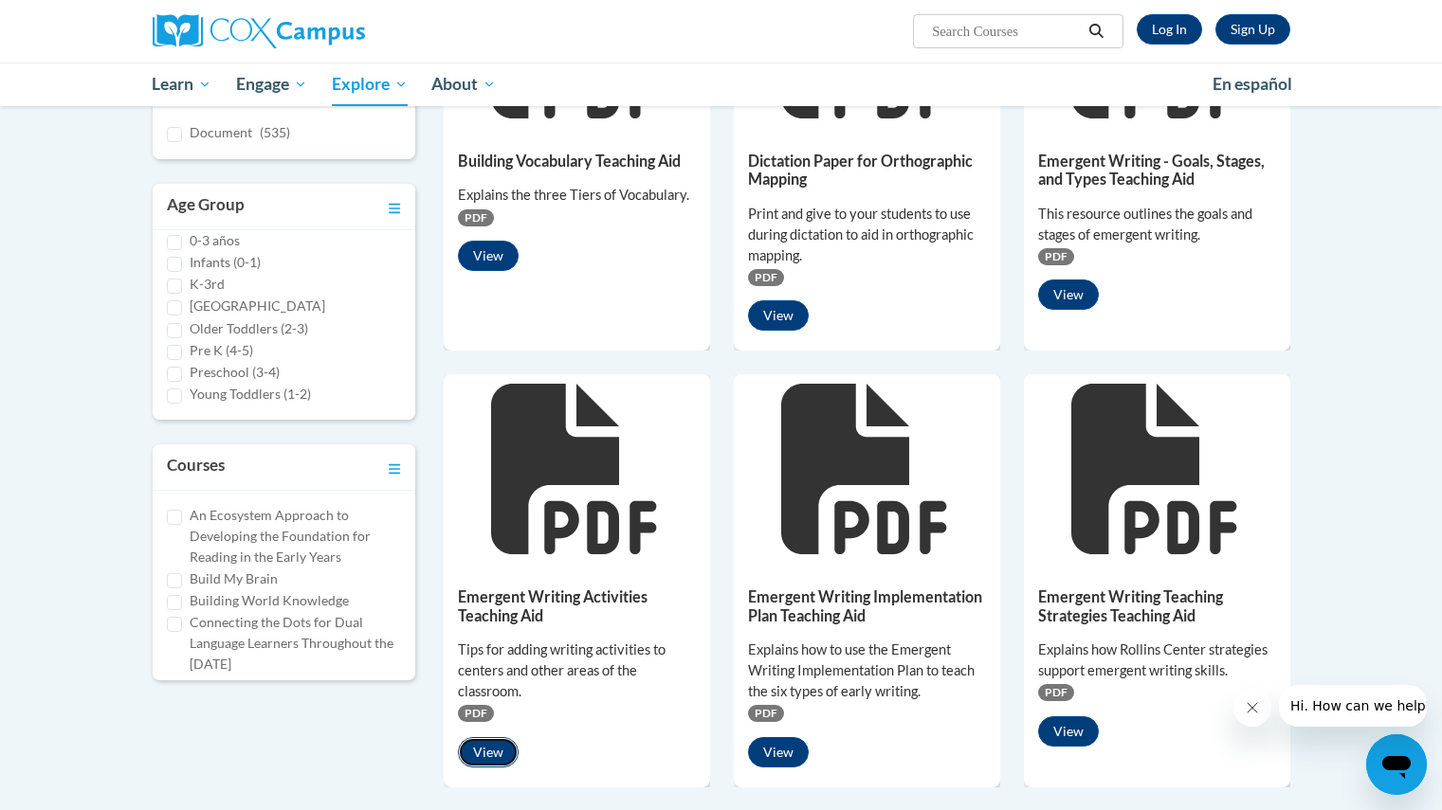
click at [488, 742] on button "View" at bounding box center [488, 752] width 61 height 30
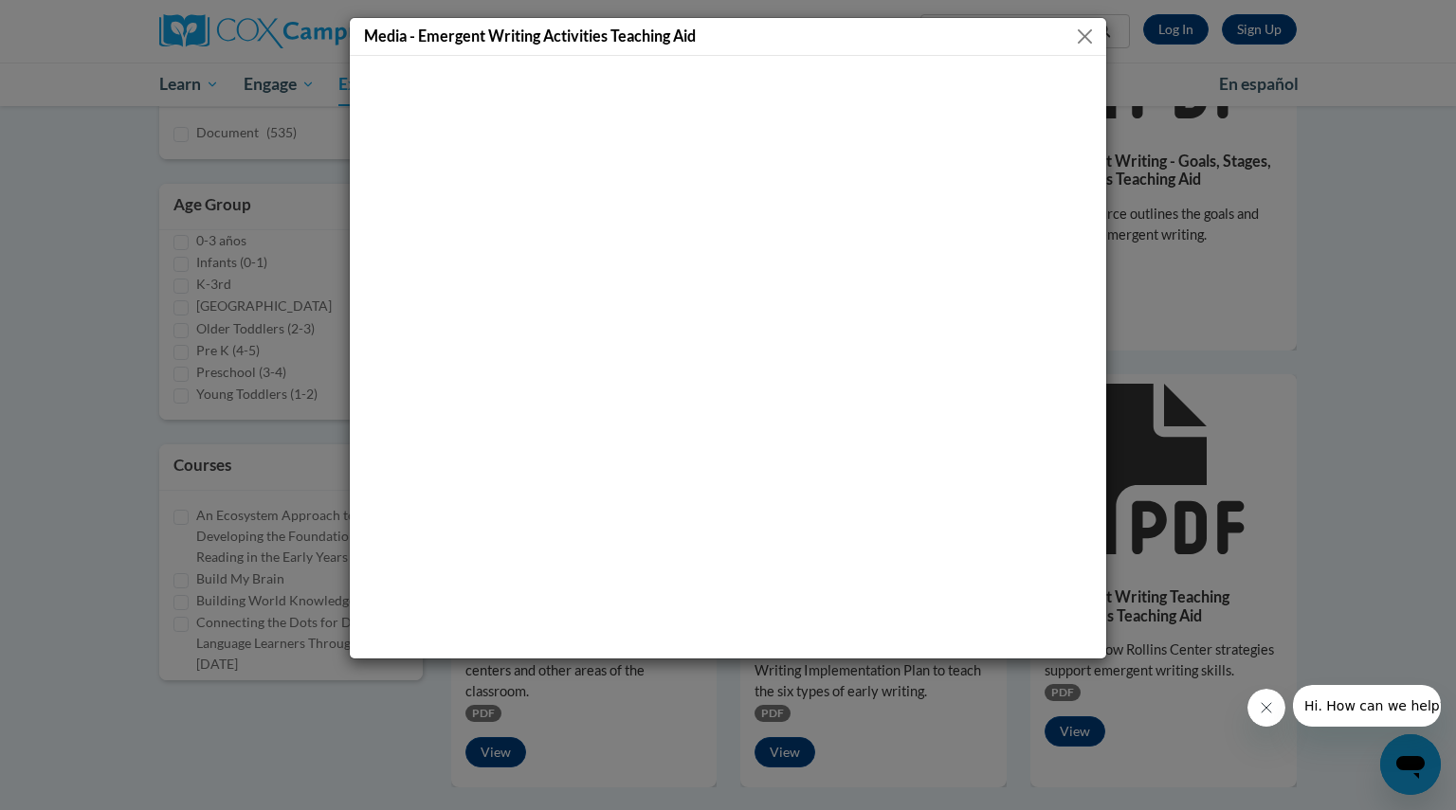
click at [1092, 46] on button "Close" at bounding box center [1085, 37] width 24 height 24
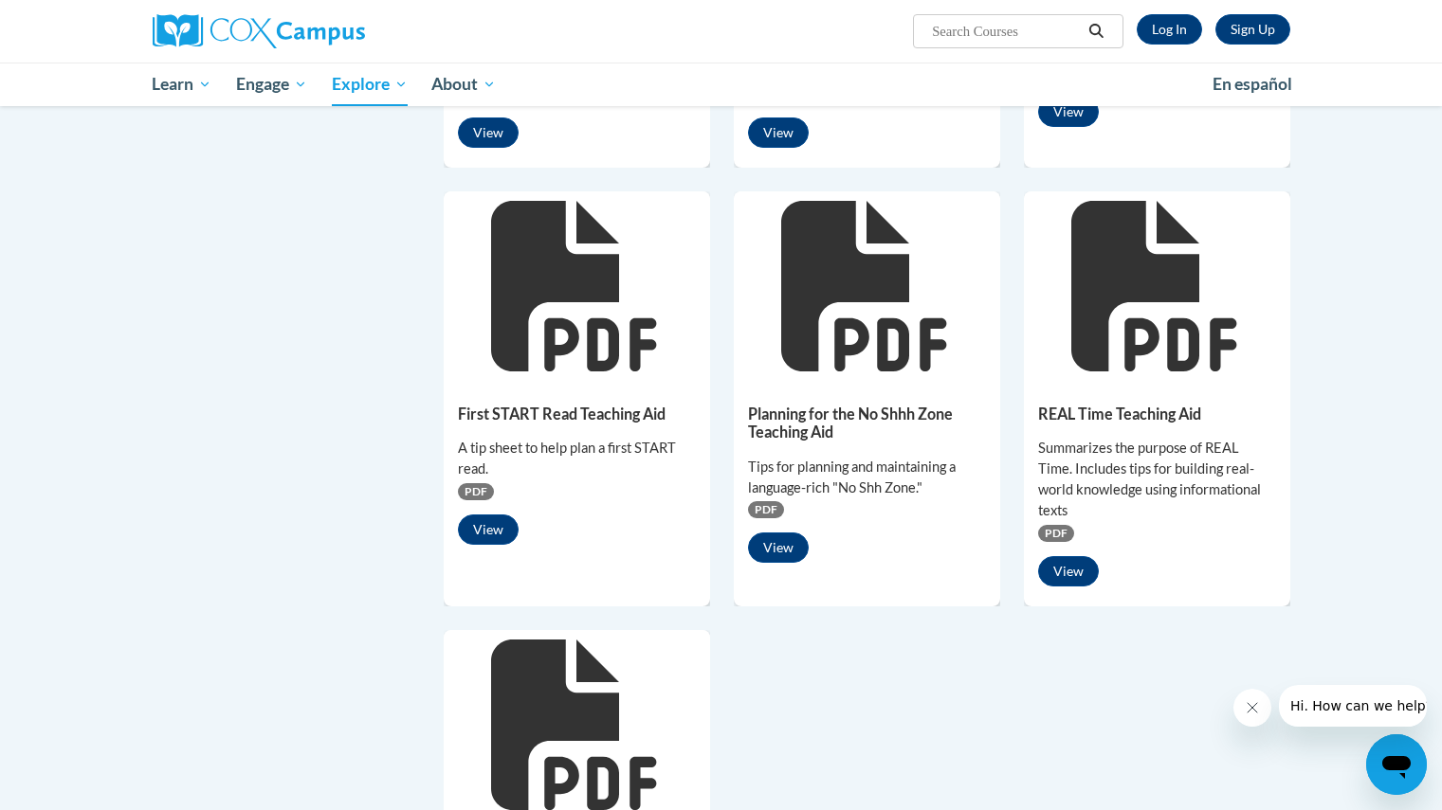
scroll to position [1011, 0]
click at [782, 543] on button "View" at bounding box center [778, 547] width 61 height 30
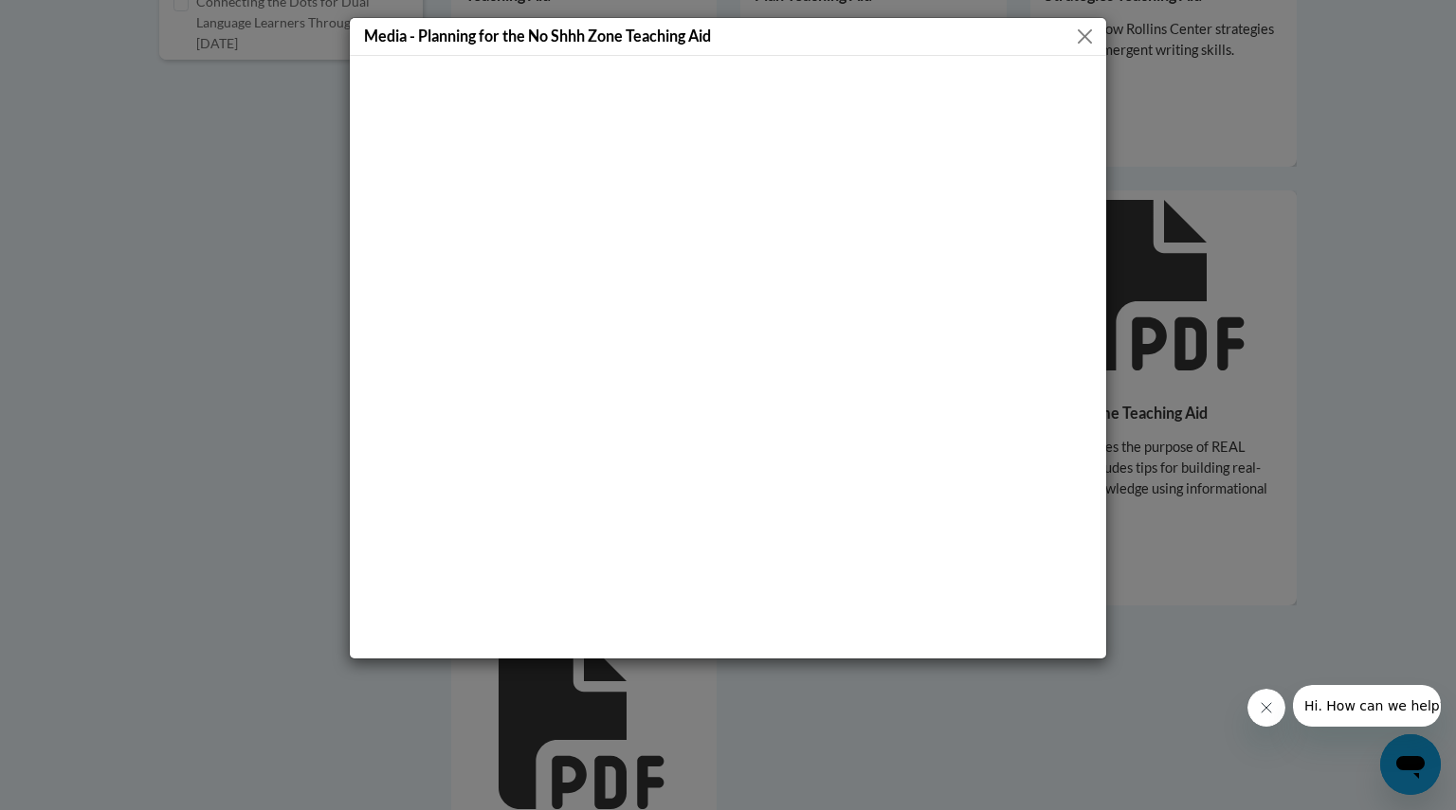
click at [1083, 54] on div "Media - Planning for the No Shhh Zone Teaching Aid" at bounding box center [728, 37] width 756 height 38
click at [1081, 42] on button "Close" at bounding box center [1085, 37] width 24 height 24
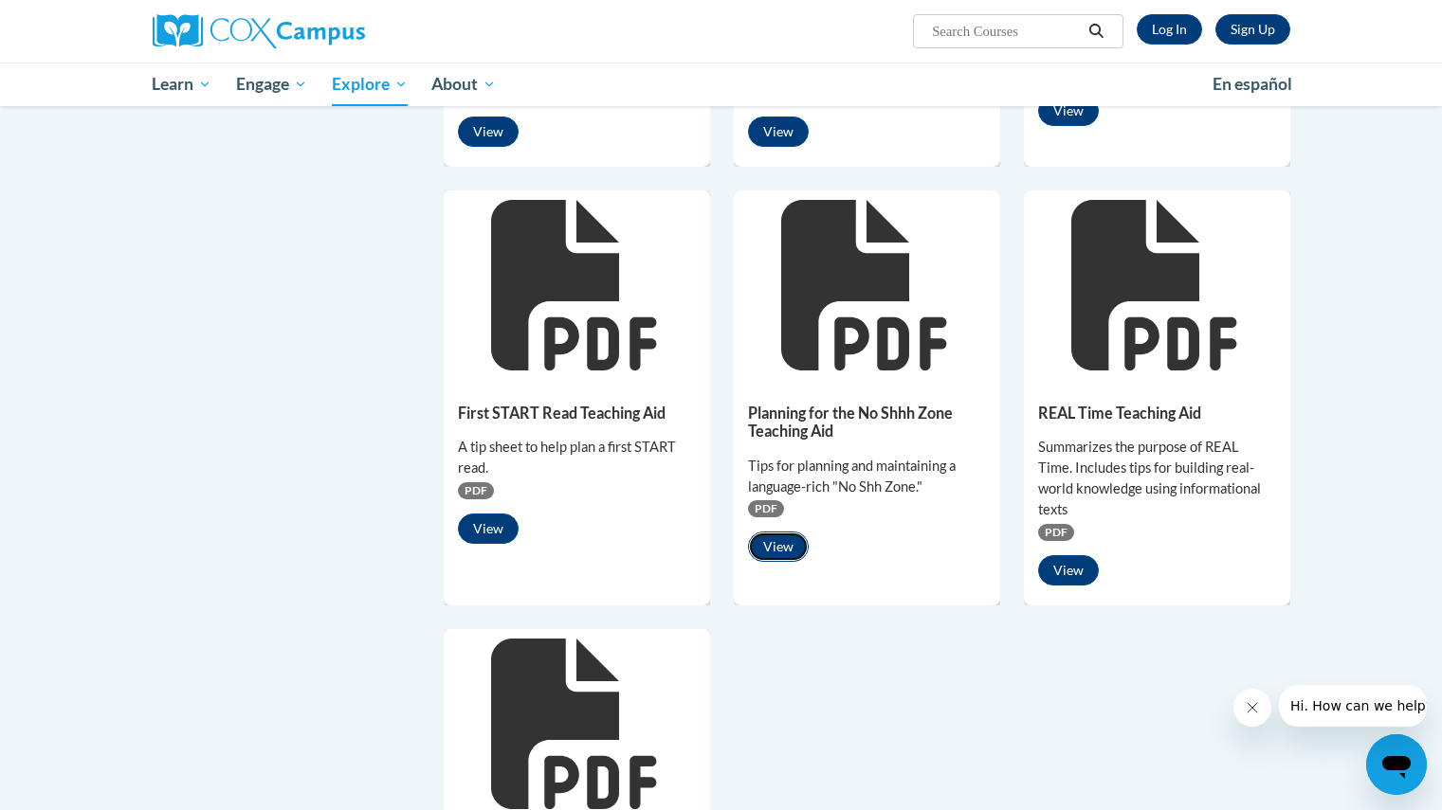
click at [793, 536] on button "View" at bounding box center [778, 547] width 61 height 30
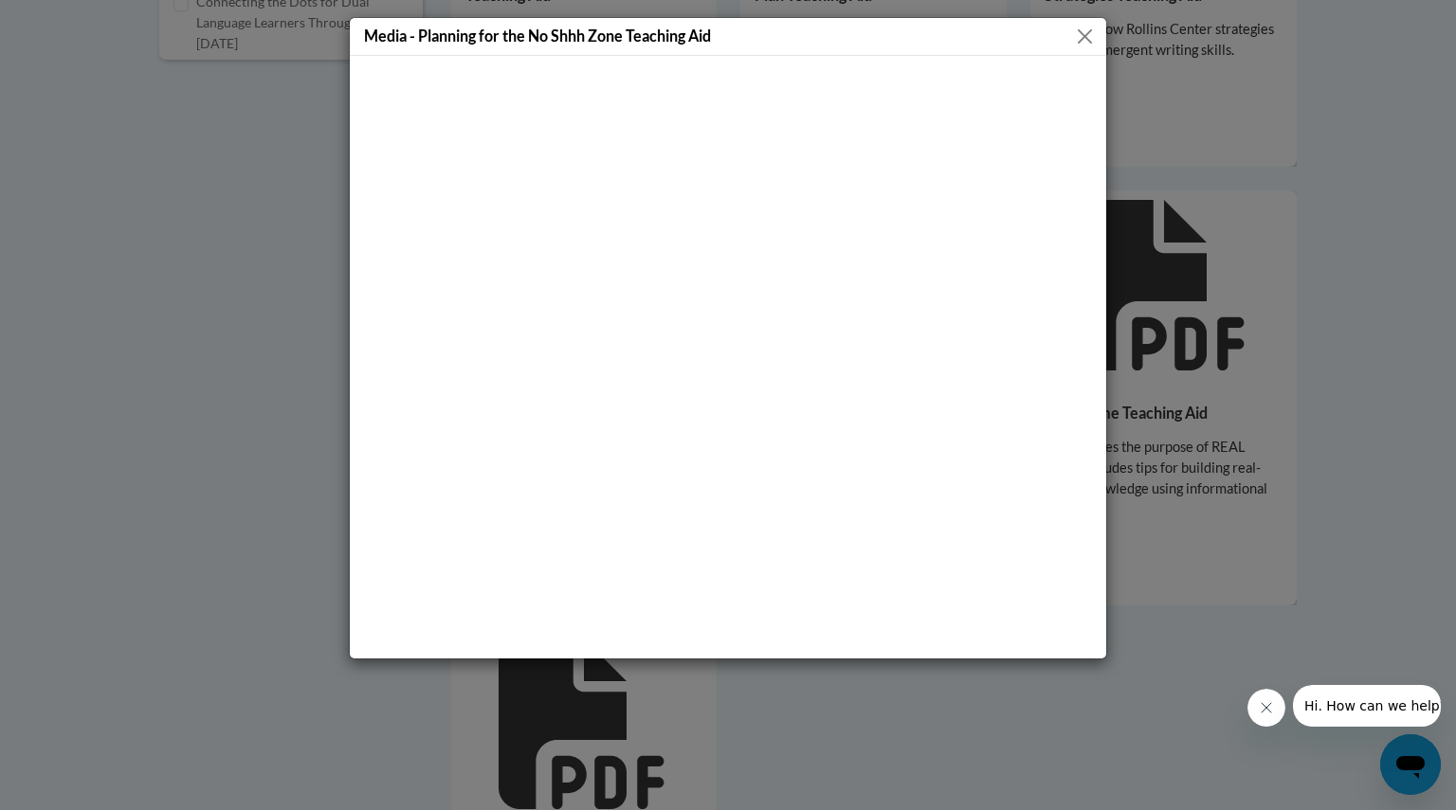
click at [1083, 33] on button "Close" at bounding box center [1085, 37] width 24 height 24
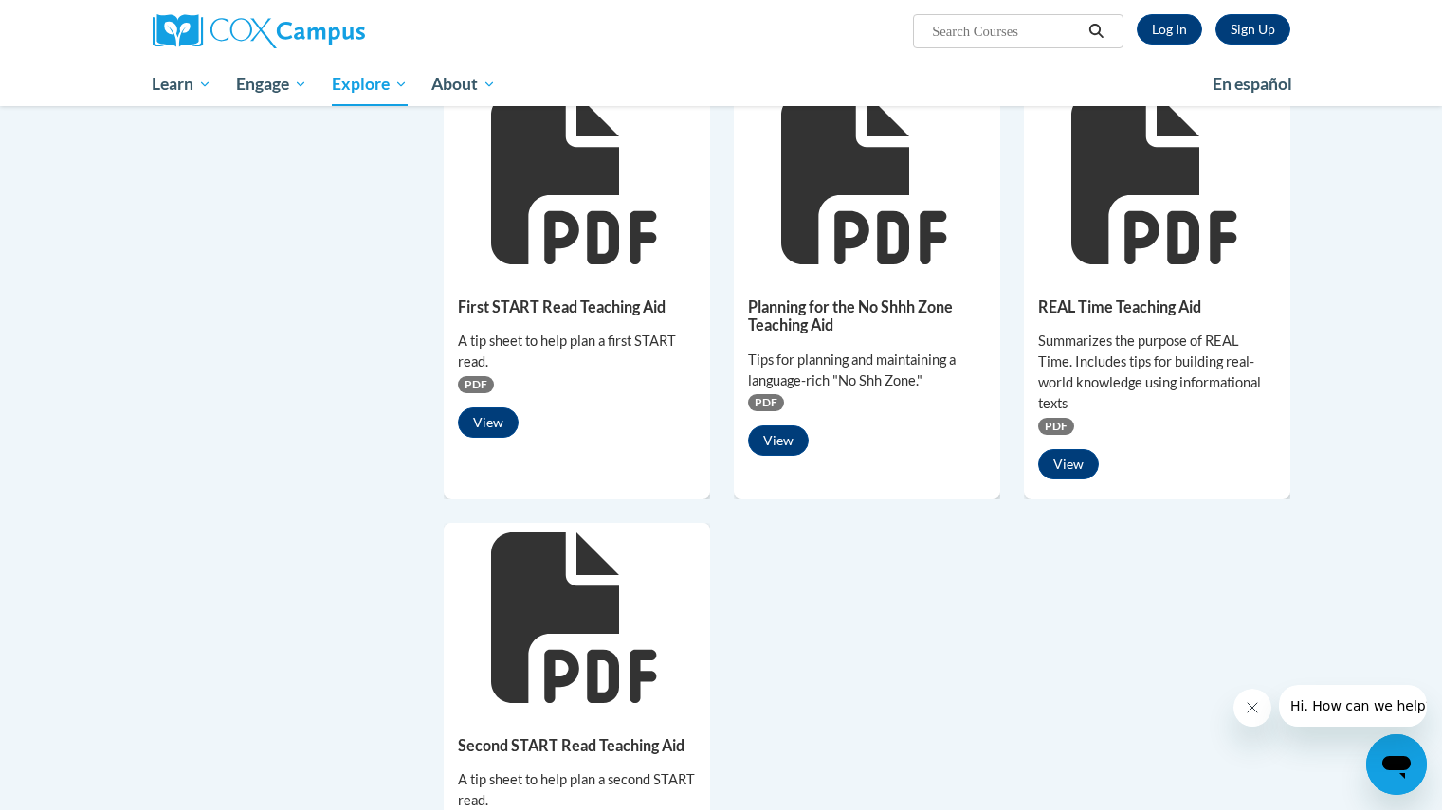
scroll to position [1118, 0]
click at [1070, 448] on button "View" at bounding box center [1068, 463] width 61 height 30
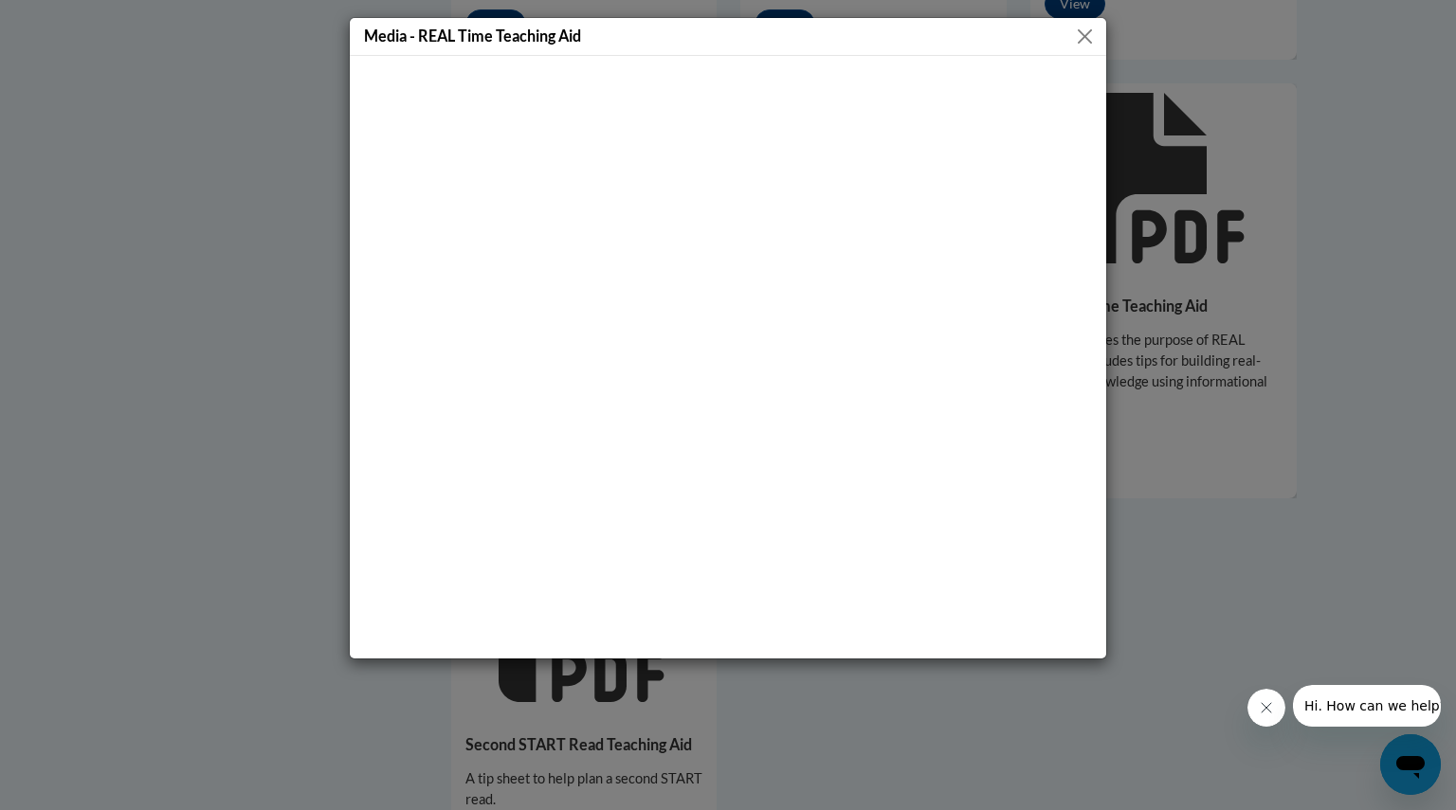
click at [1083, 42] on button "Close" at bounding box center [1085, 37] width 24 height 24
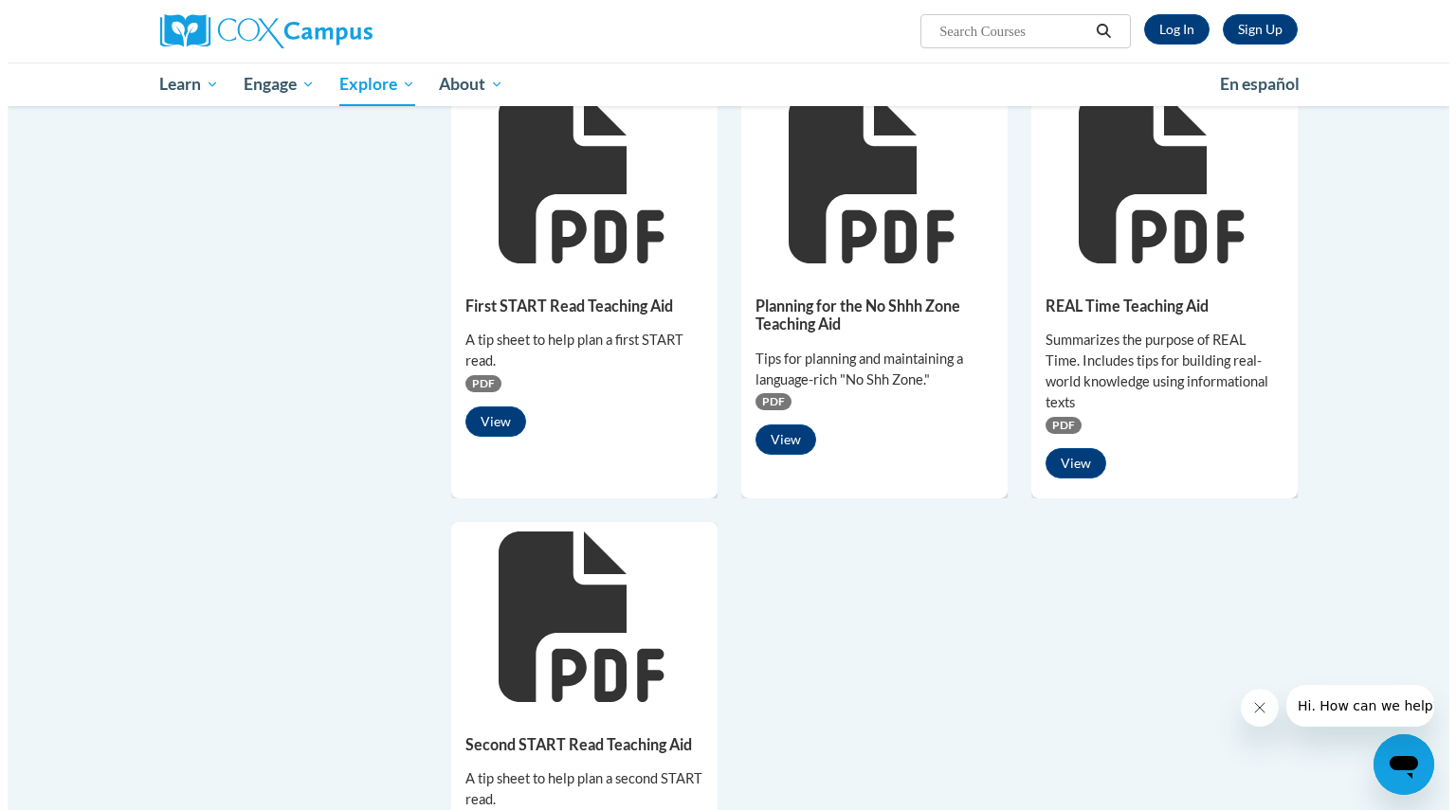
scroll to position [1307, 0]
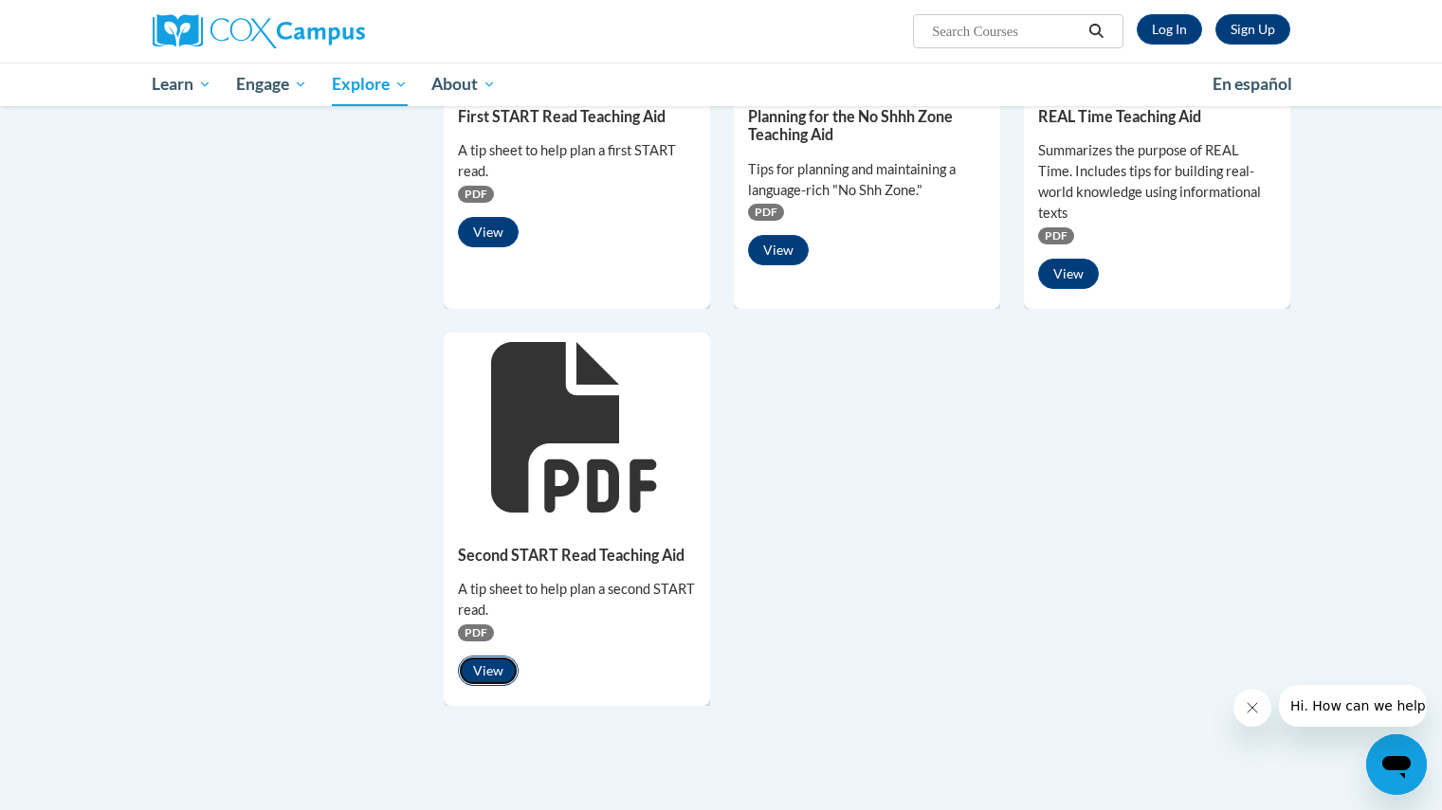
click at [488, 656] on button "View" at bounding box center [488, 671] width 61 height 30
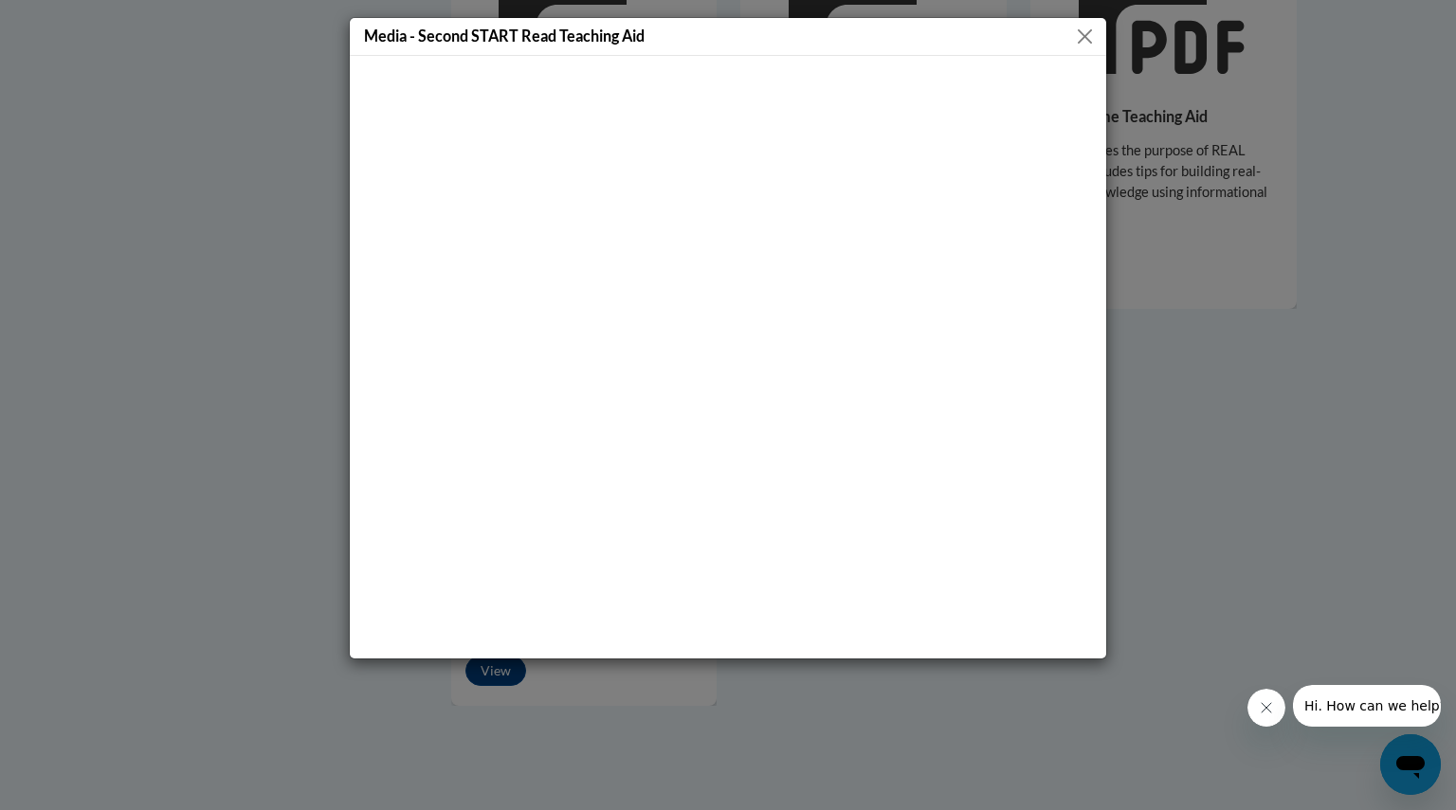
click at [1079, 43] on button "Close" at bounding box center [1085, 37] width 24 height 24
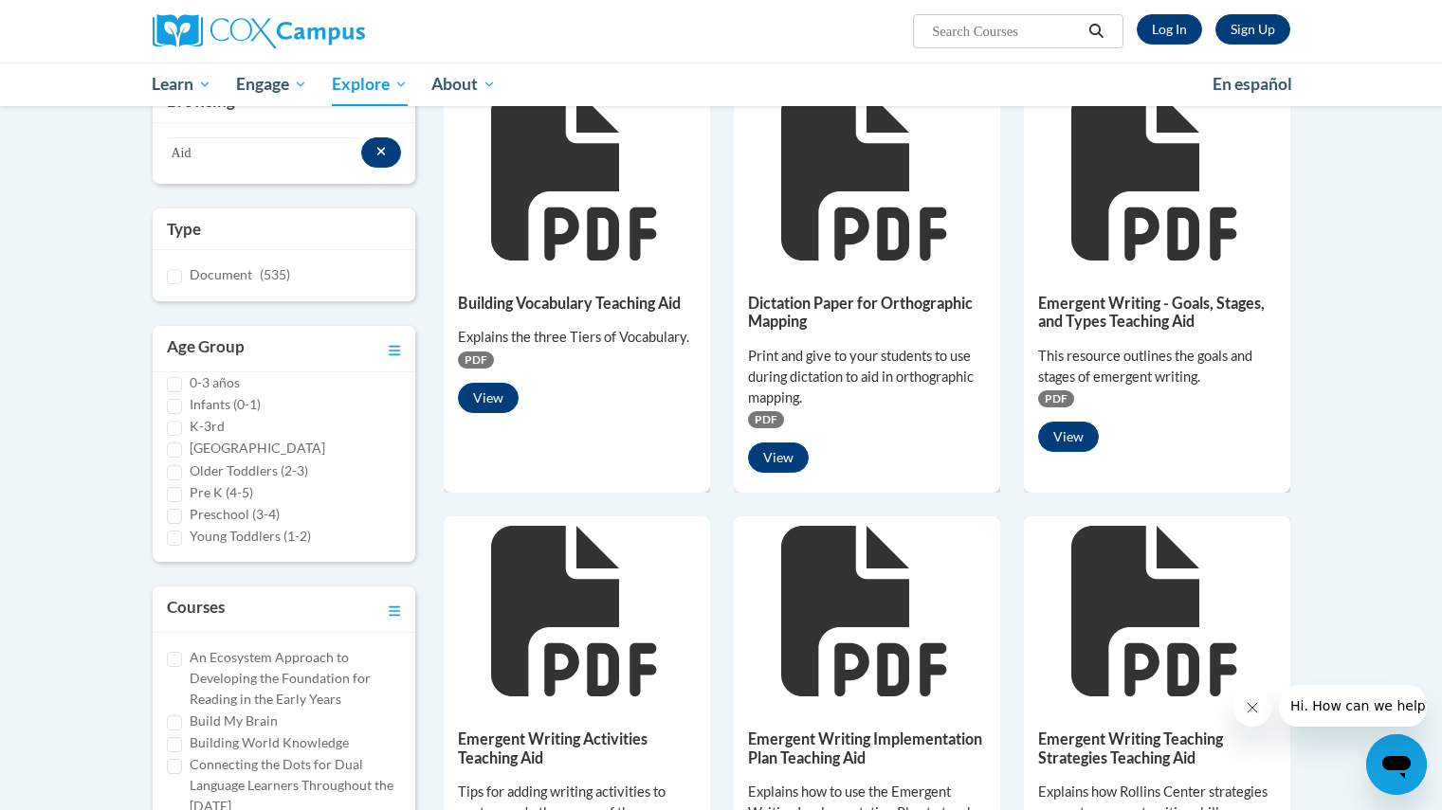
scroll to position [0, 0]
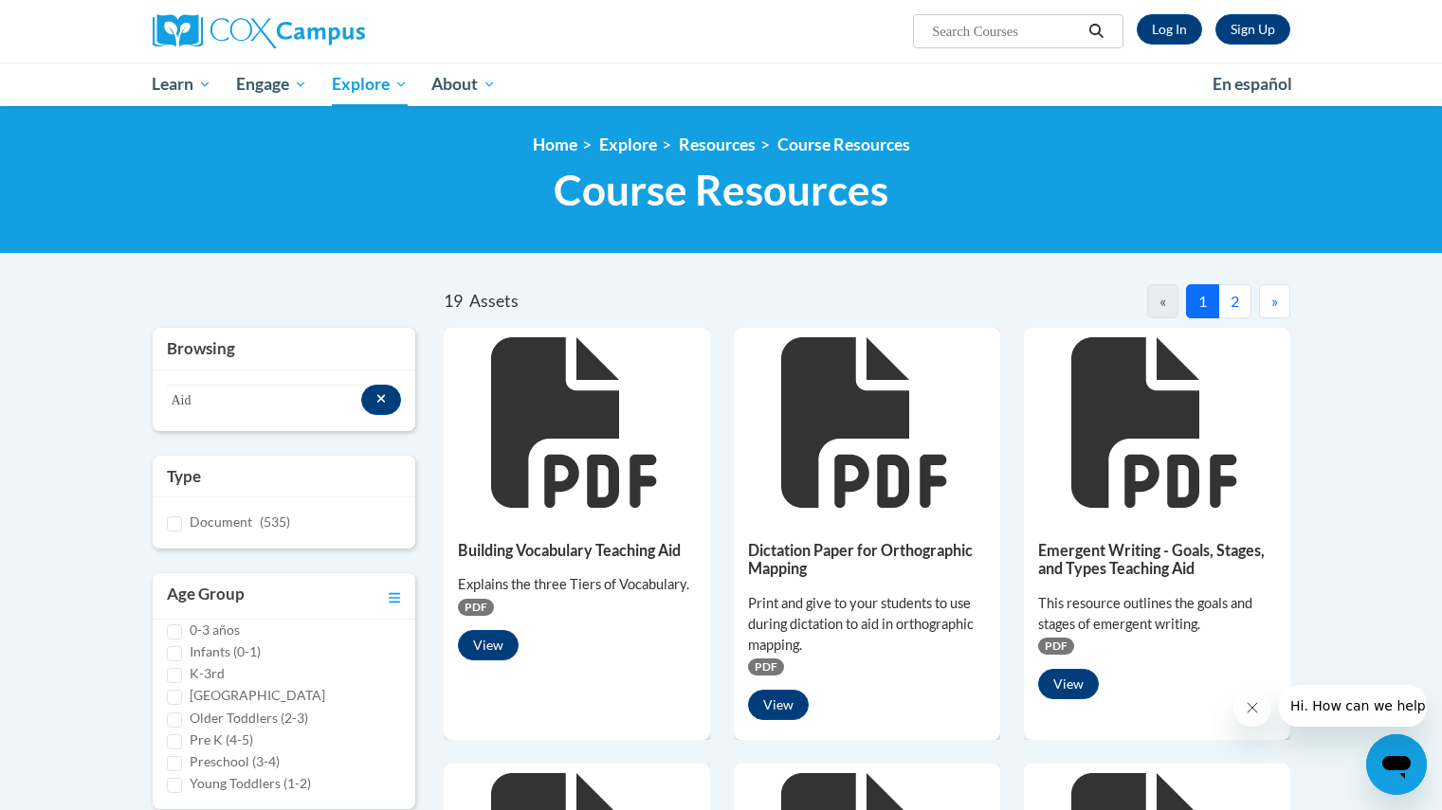
click at [1220, 297] on button "2" at bounding box center [1234, 301] width 33 height 34
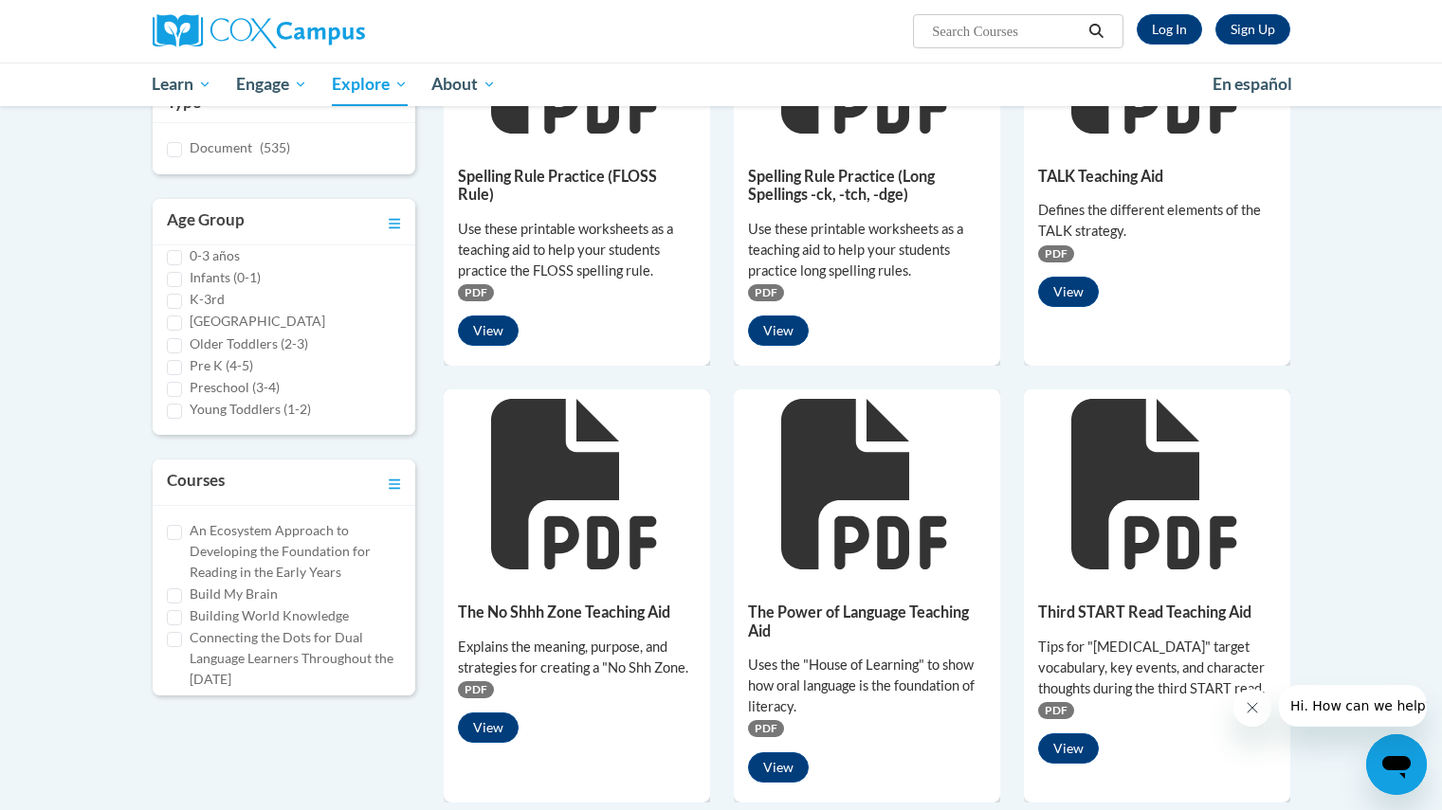
scroll to position [375, 0]
click at [1072, 282] on button "View" at bounding box center [1068, 291] width 61 height 30
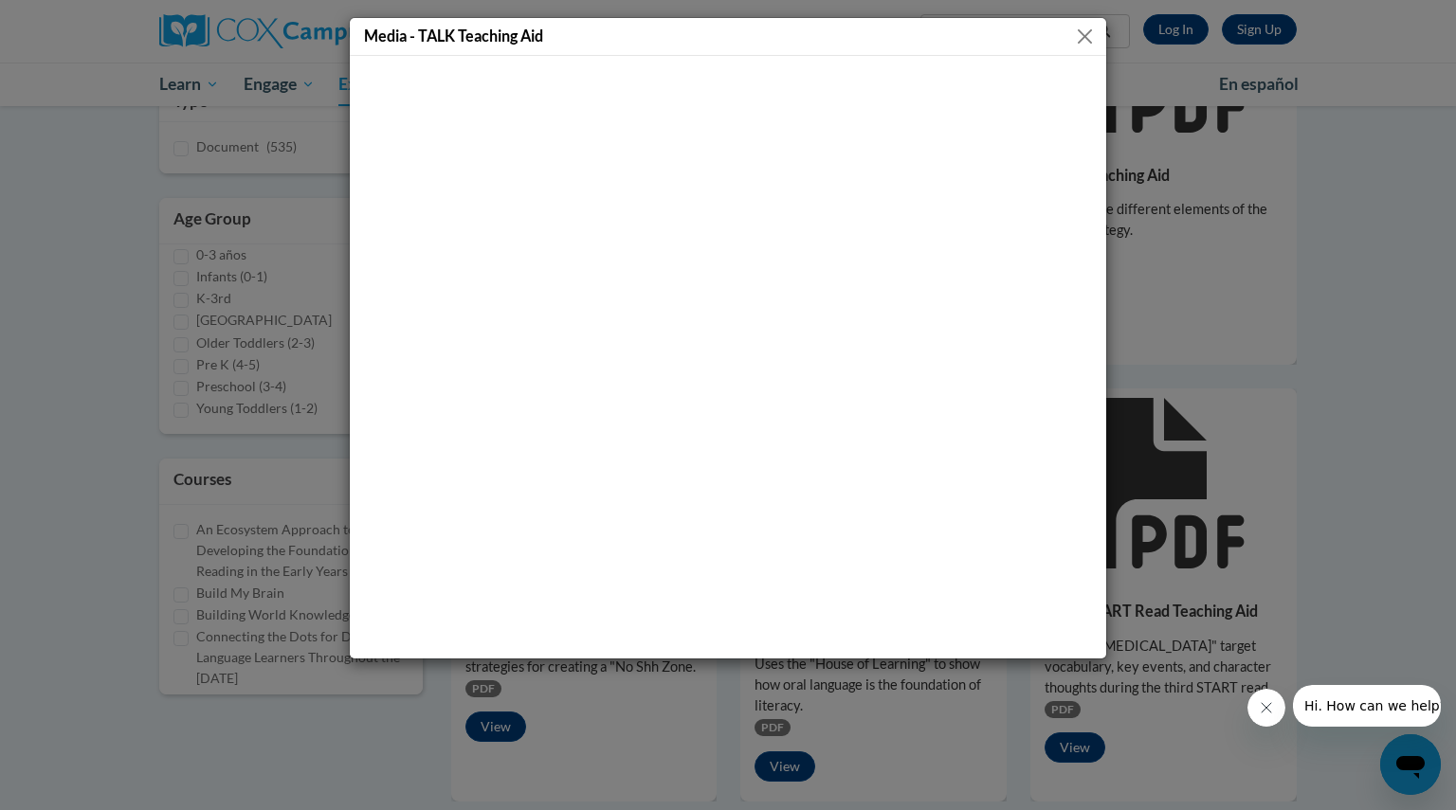
click at [1078, 42] on button "Close" at bounding box center [1085, 37] width 24 height 24
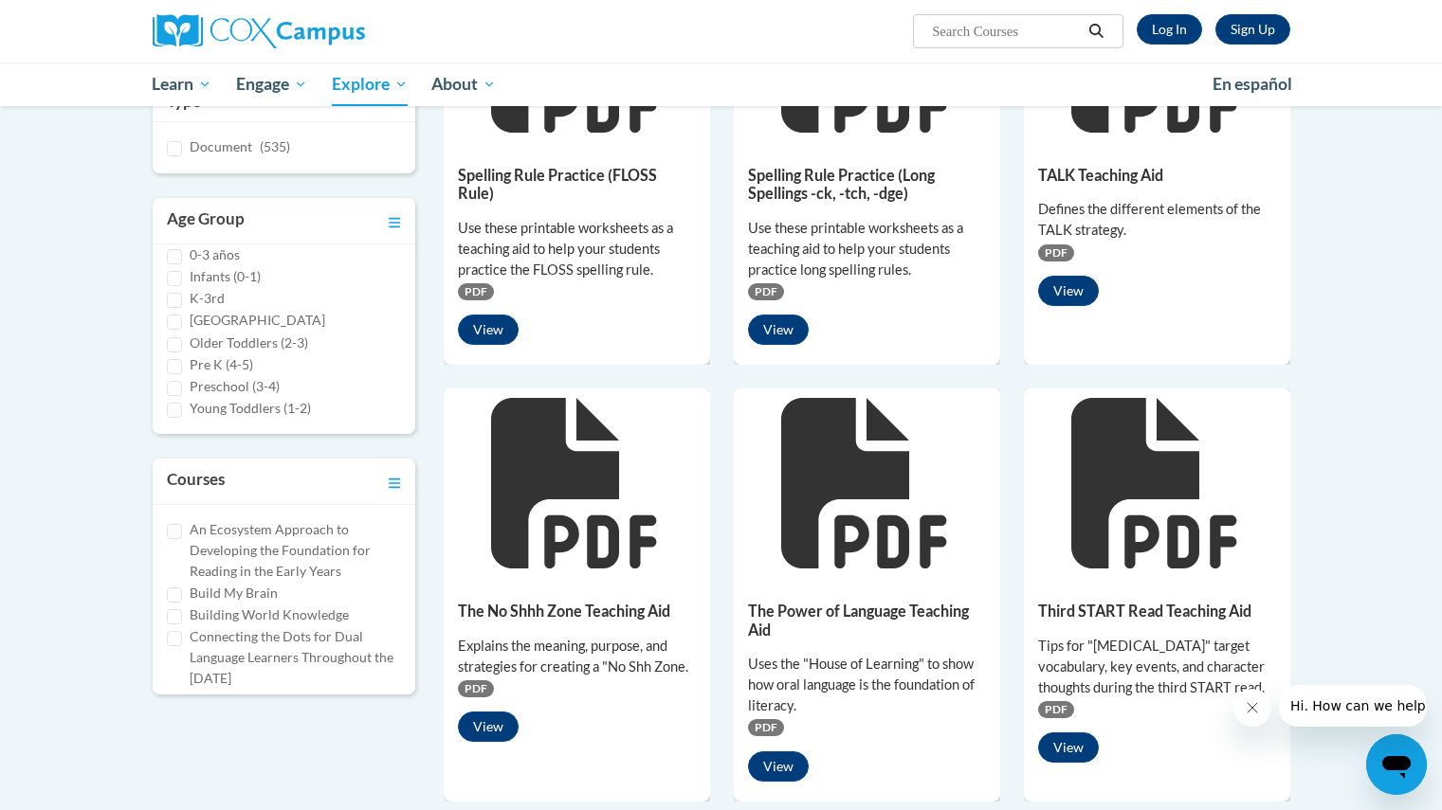
scroll to position [730, 0]
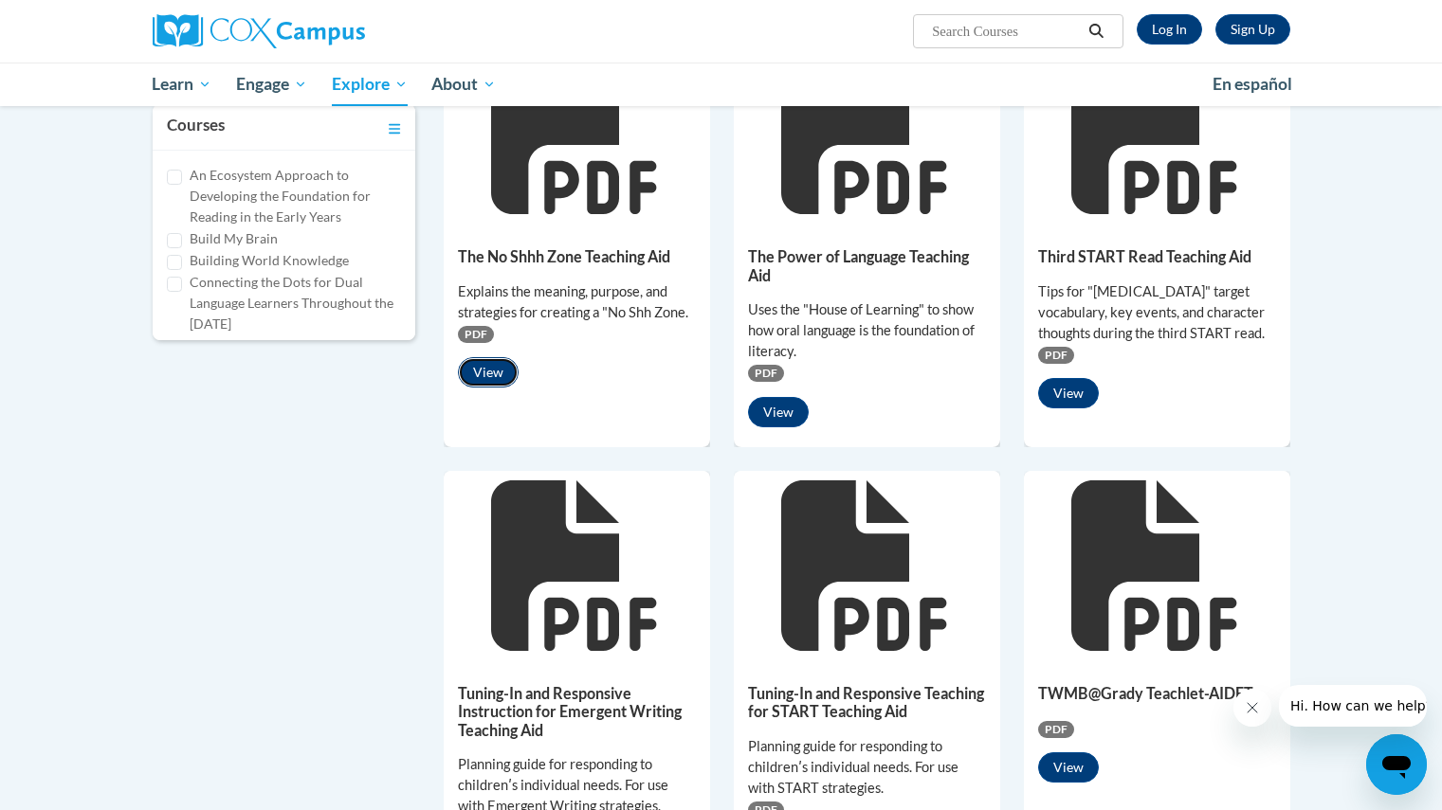
click at [465, 374] on button "View" at bounding box center [488, 372] width 61 height 30
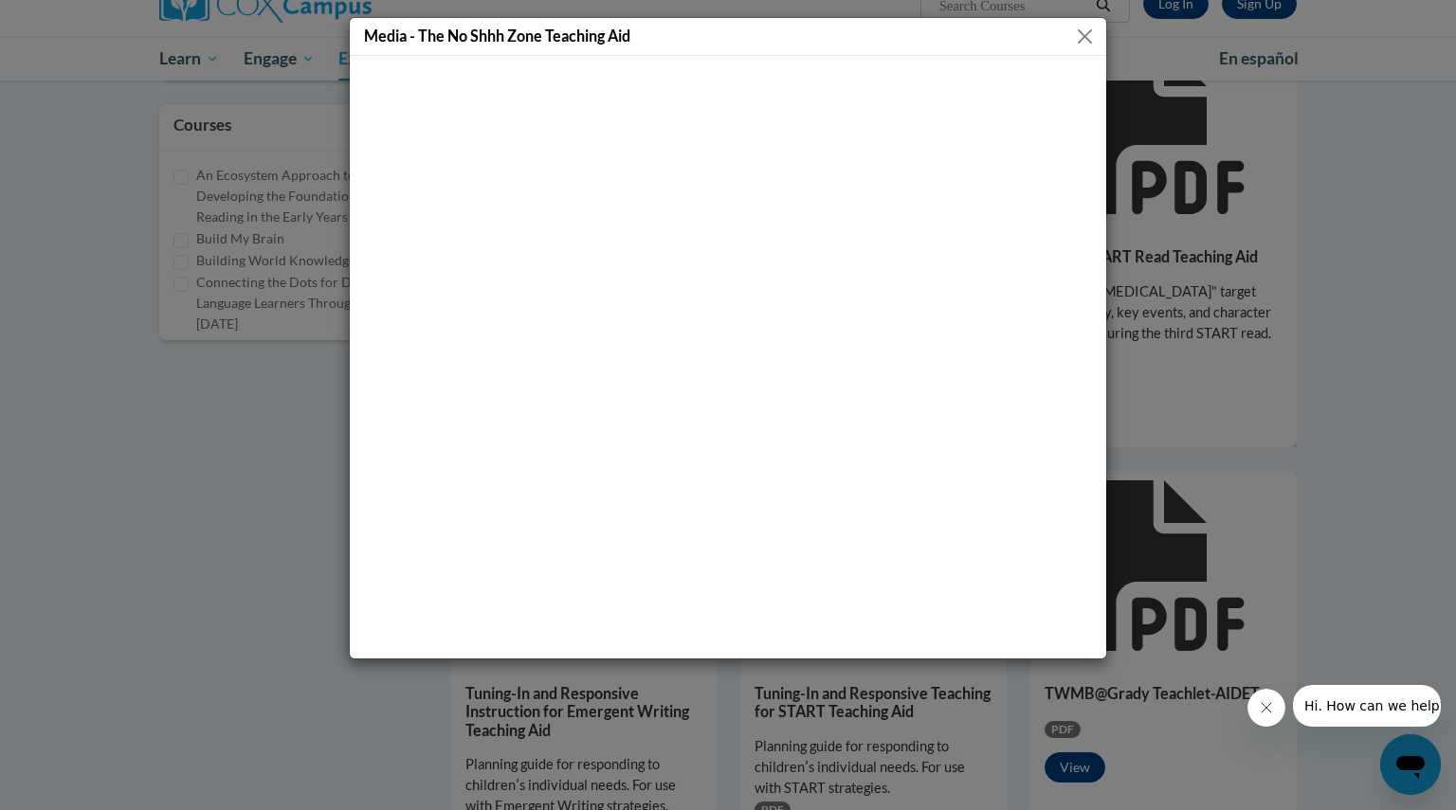
click at [1069, 49] on div "Media - The No Shhh Zone Teaching Aid" at bounding box center [728, 37] width 756 height 38
click at [1085, 27] on button "Close" at bounding box center [1085, 37] width 24 height 24
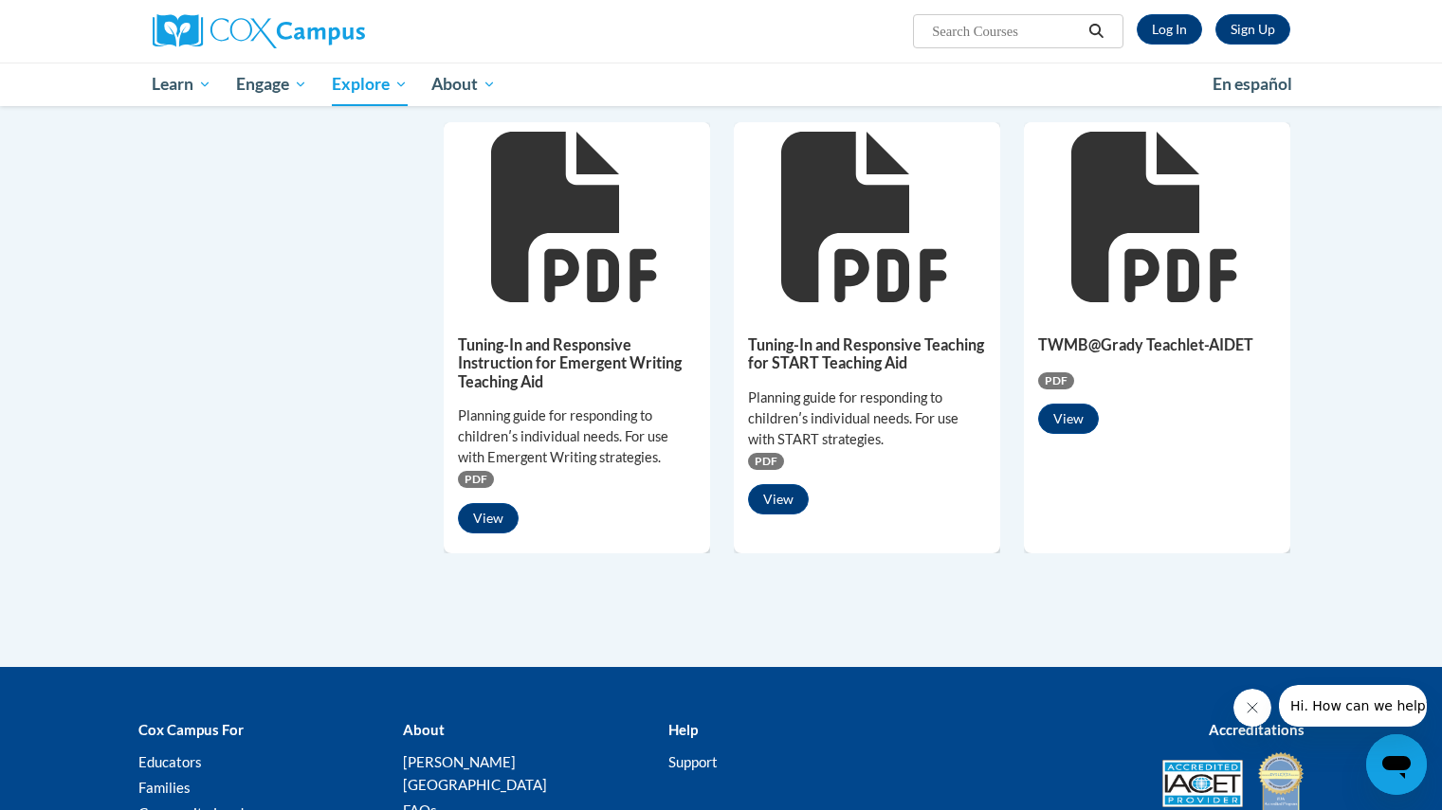
scroll to position [1080, 0]
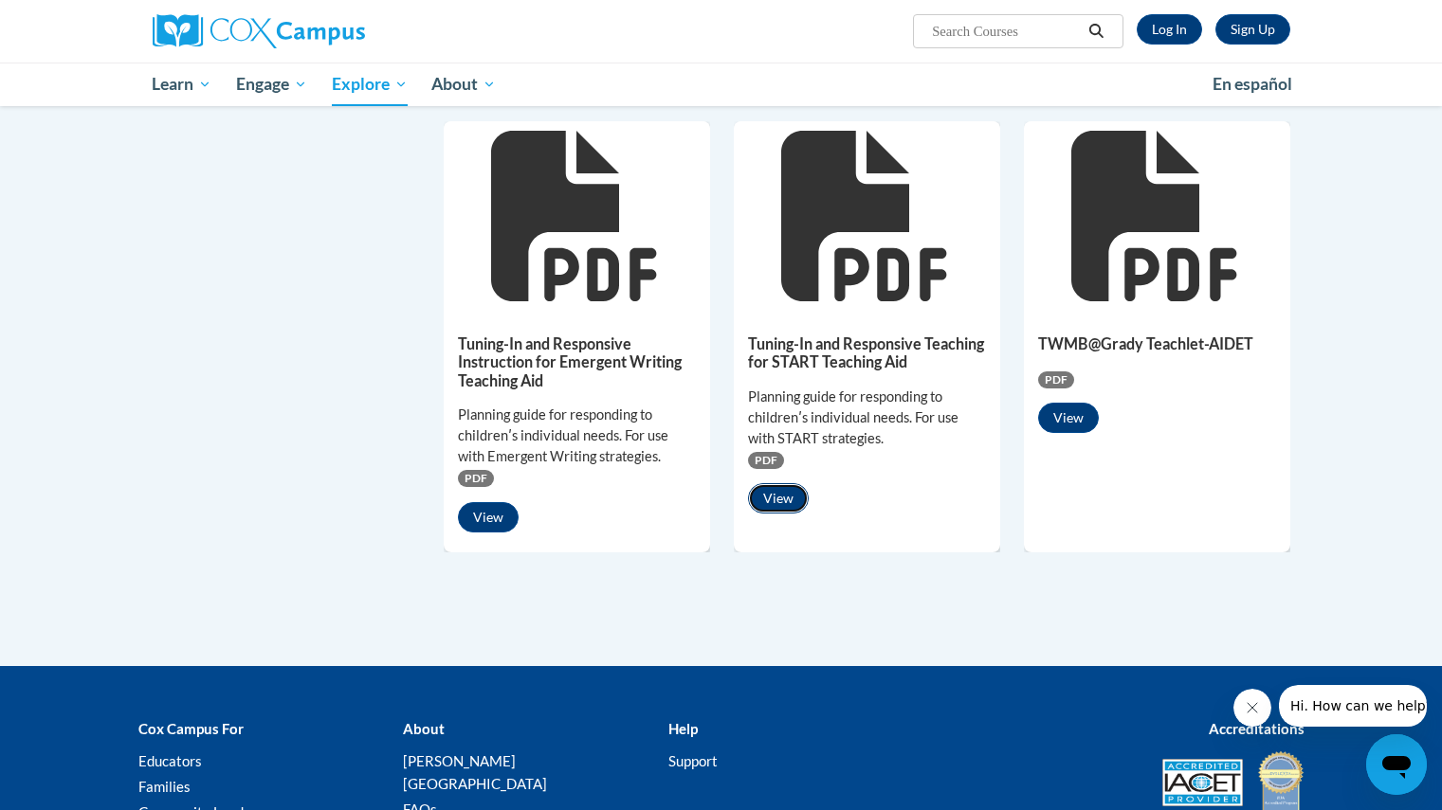
click at [777, 498] on button "View" at bounding box center [778, 498] width 61 height 30
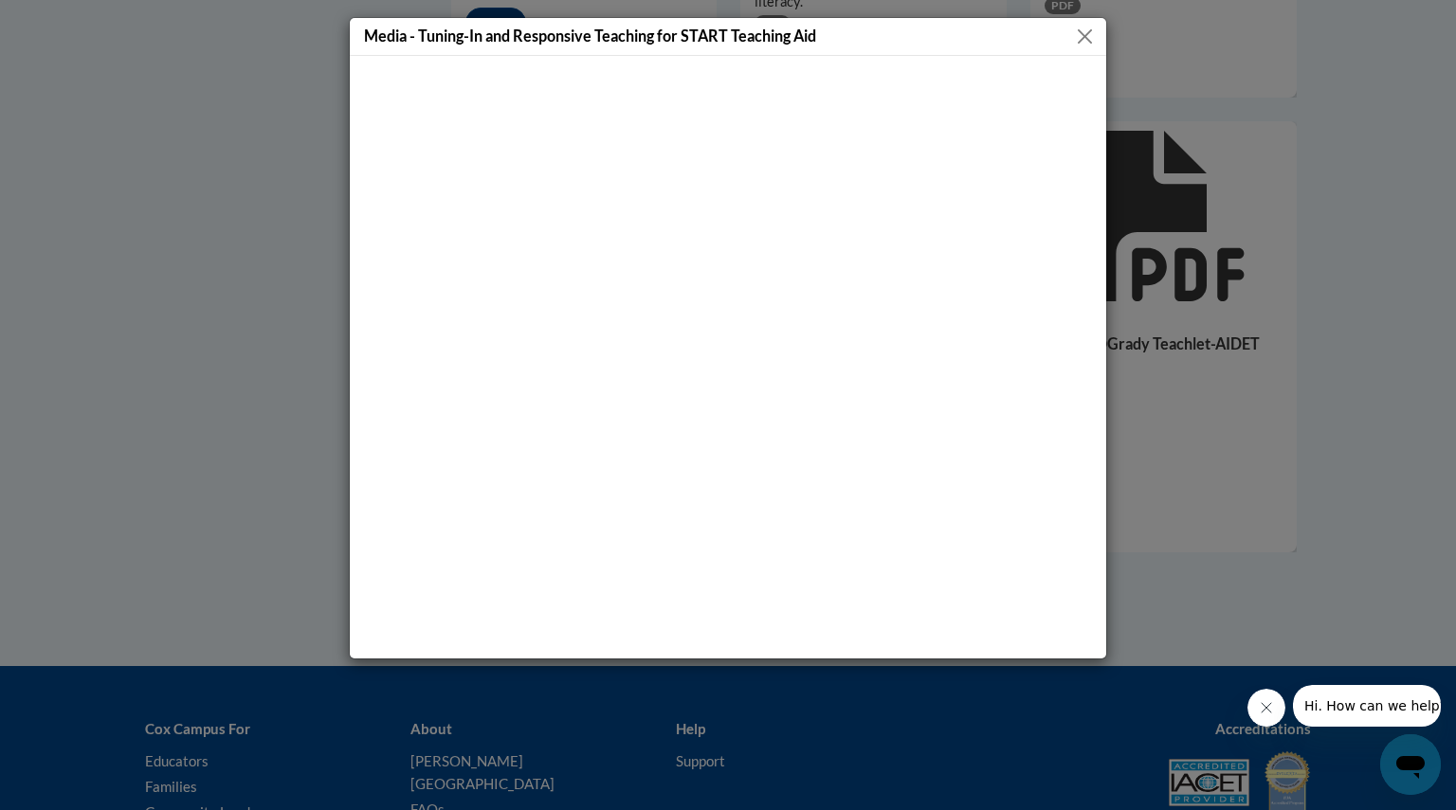
click at [1090, 30] on button "Close" at bounding box center [1085, 37] width 24 height 24
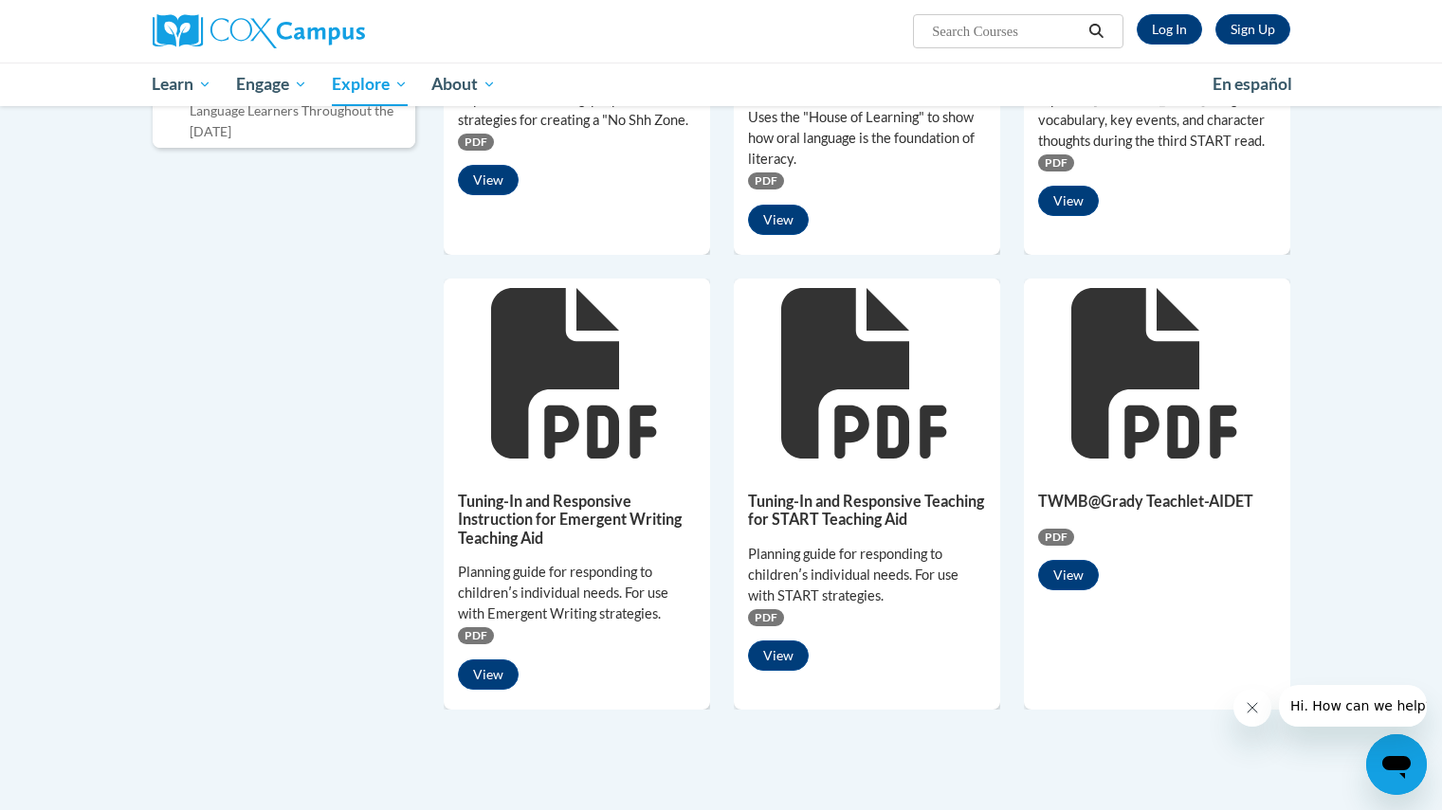
scroll to position [921, 0]
click at [493, 671] on button "View" at bounding box center [488, 676] width 61 height 30
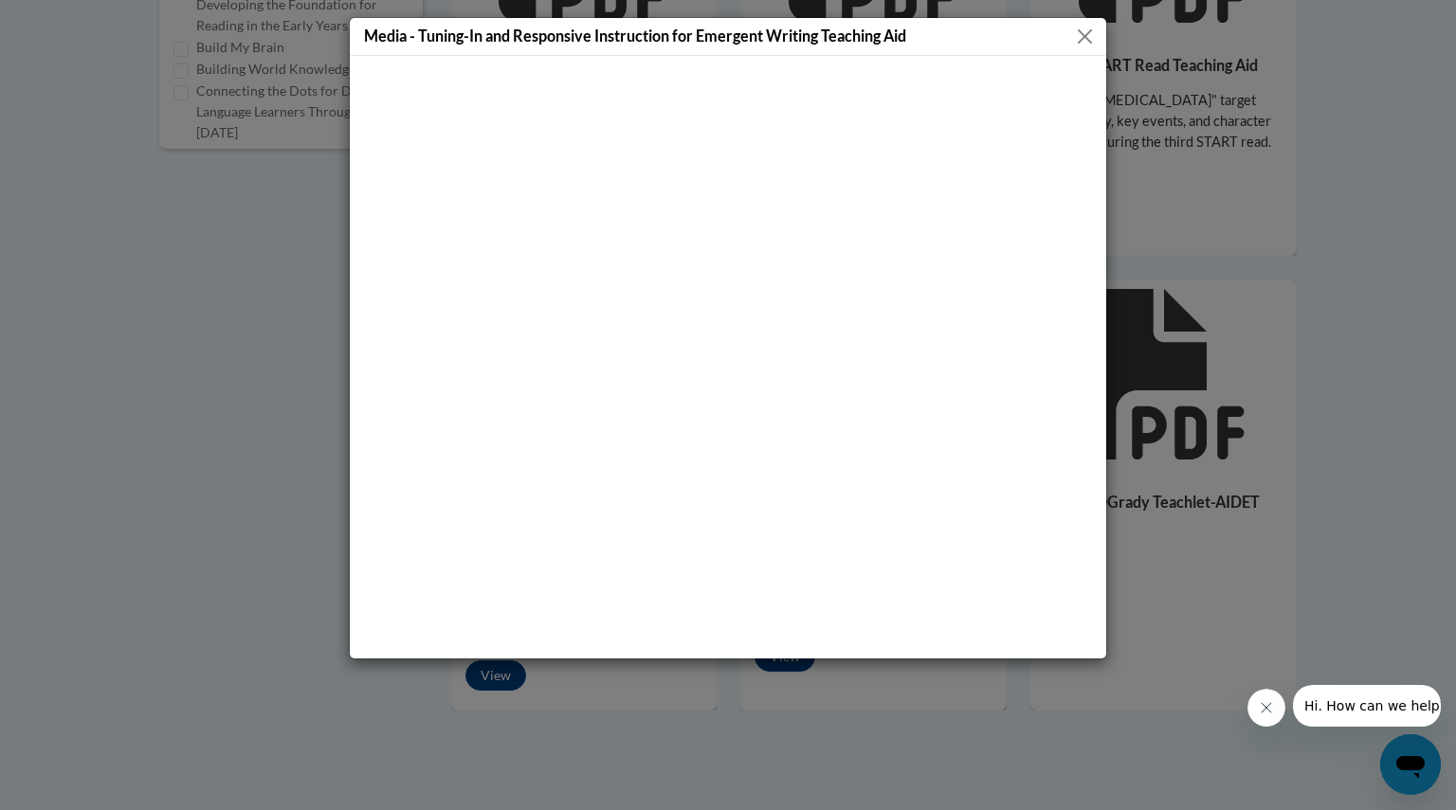
click at [1092, 32] on button "Close" at bounding box center [1085, 37] width 24 height 24
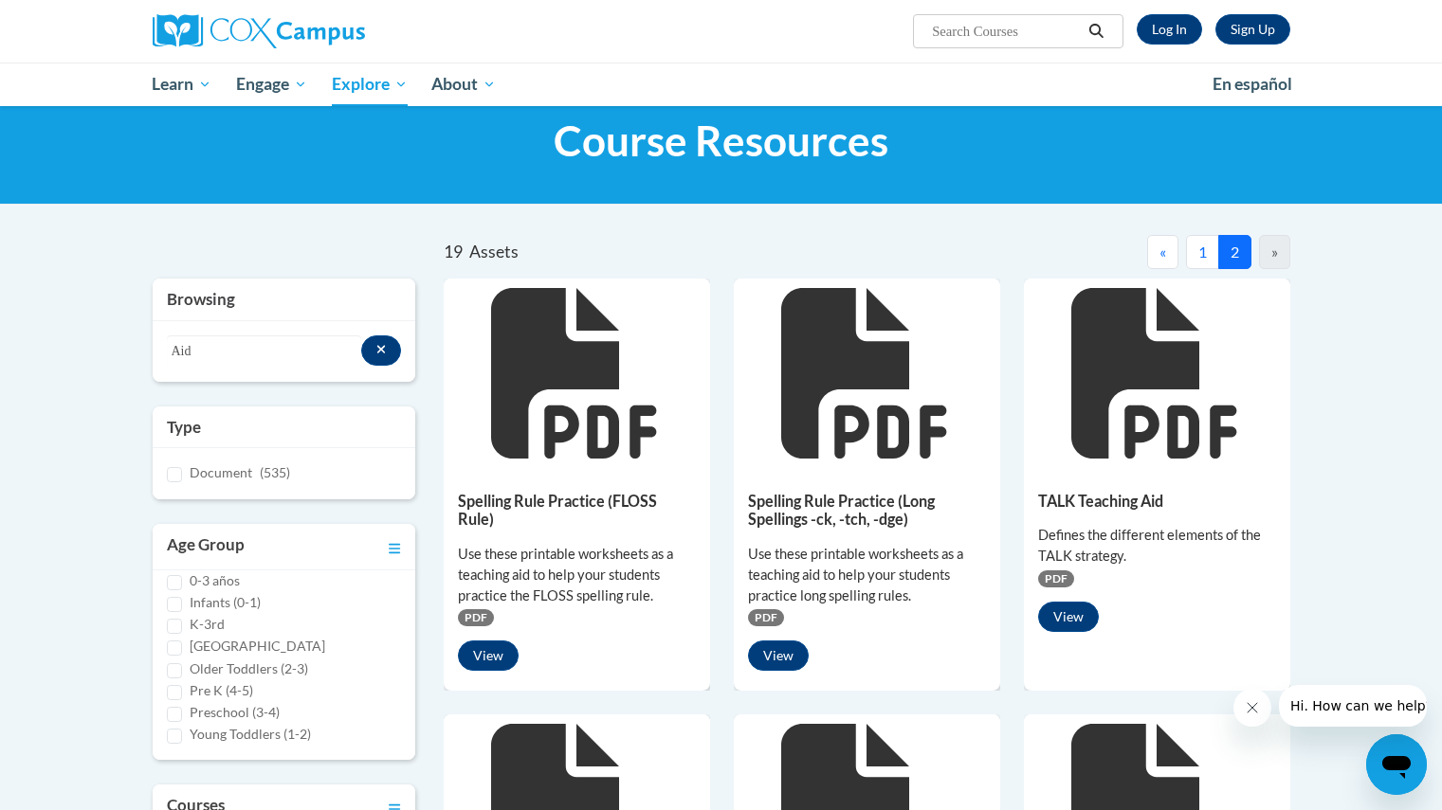
scroll to position [39, 0]
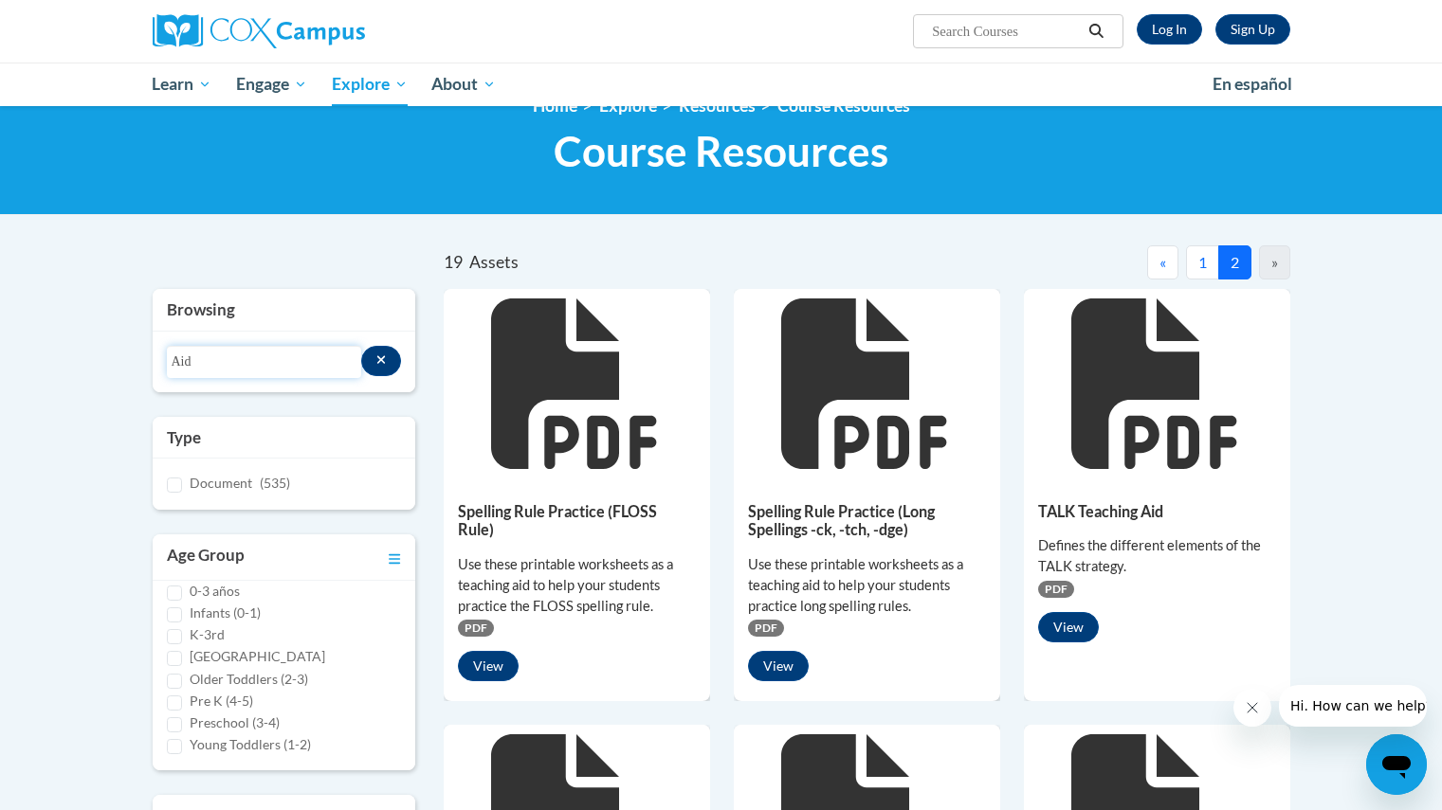
click at [324, 369] on input "Aid" at bounding box center [264, 362] width 194 height 32
click at [312, 359] on input "Aid" at bounding box center [264, 362] width 194 height 32
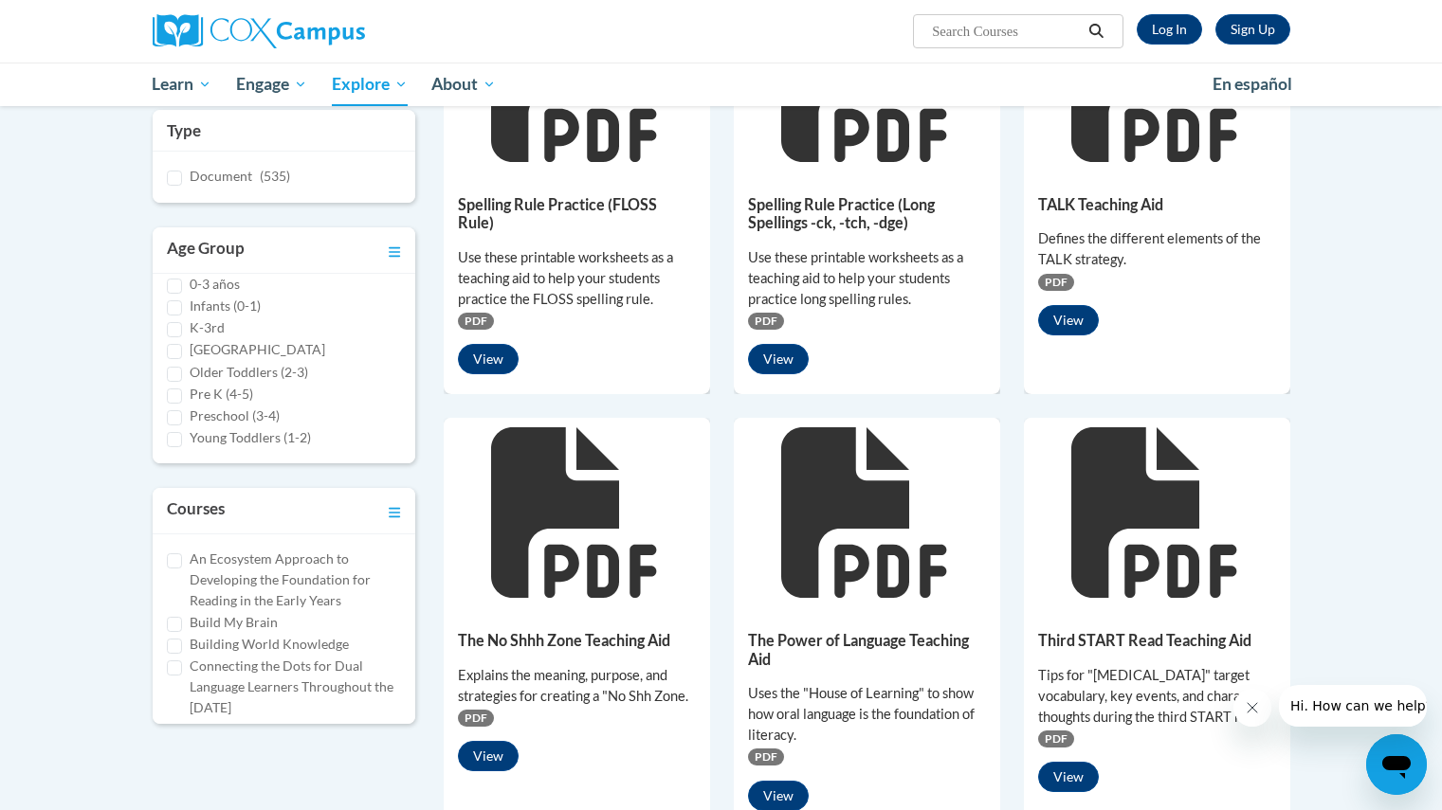
scroll to position [0, 0]
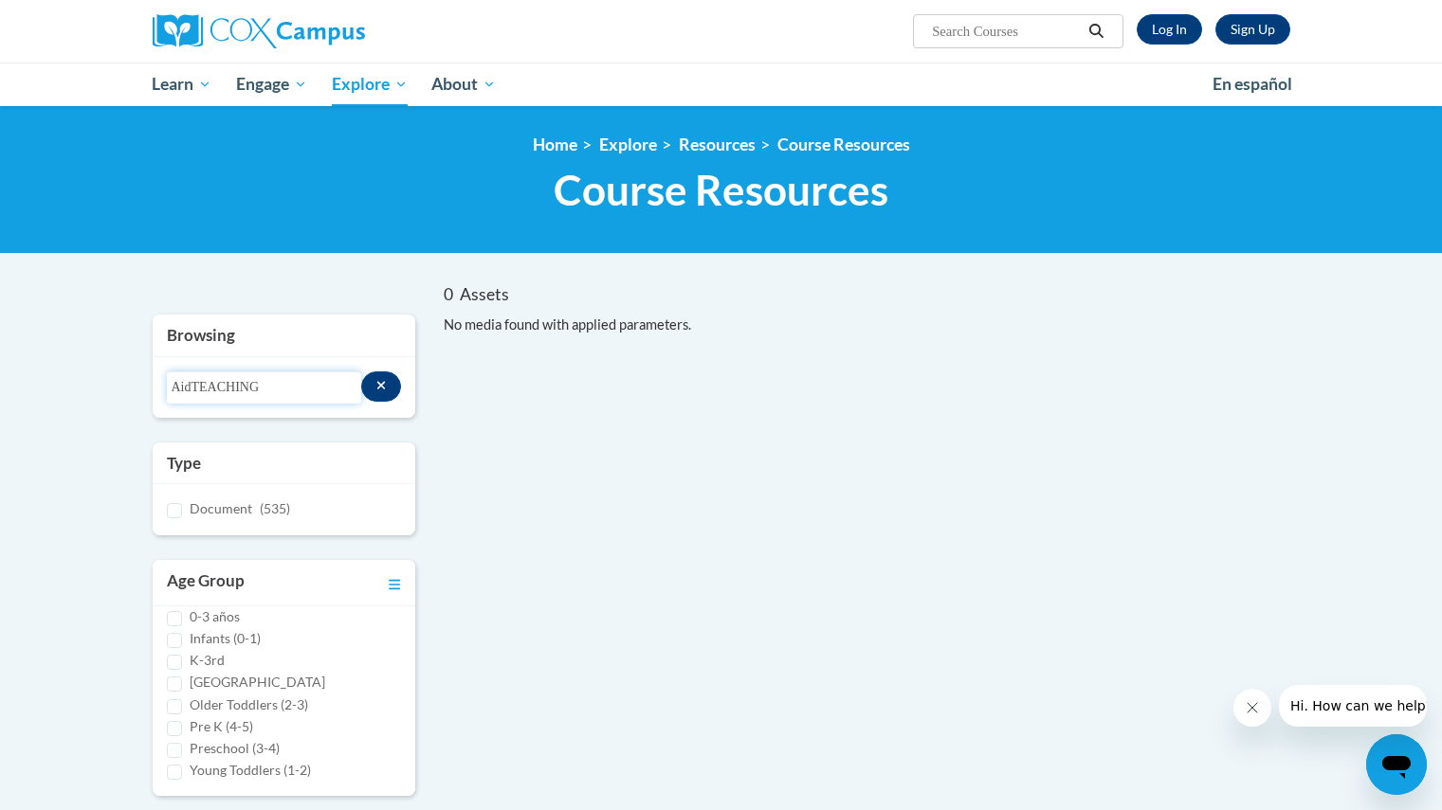
click at [336, 383] on input "AidTEACHING" at bounding box center [264, 388] width 194 height 32
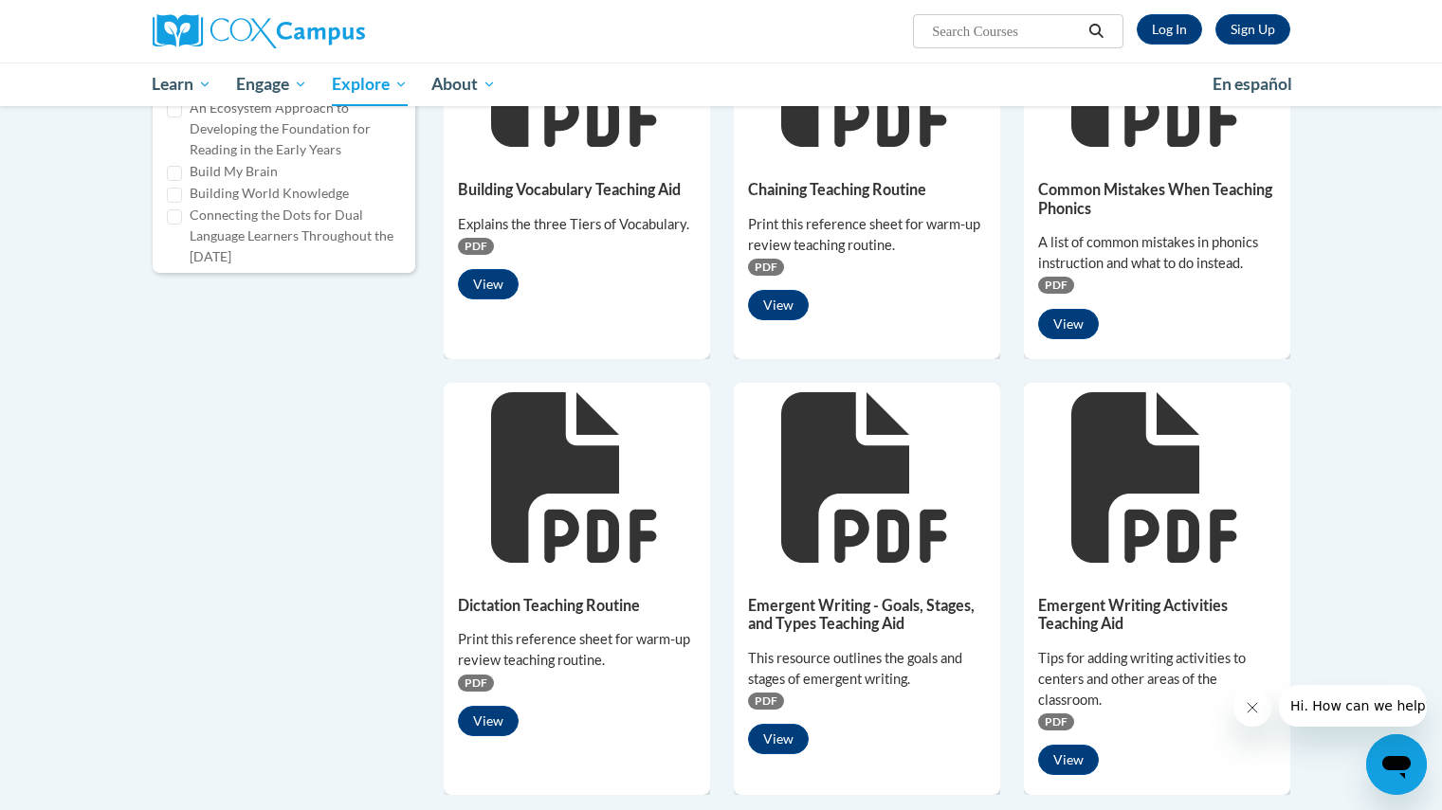
scroll to position [798, 0]
click at [1058, 322] on button "View" at bounding box center [1068, 323] width 61 height 30
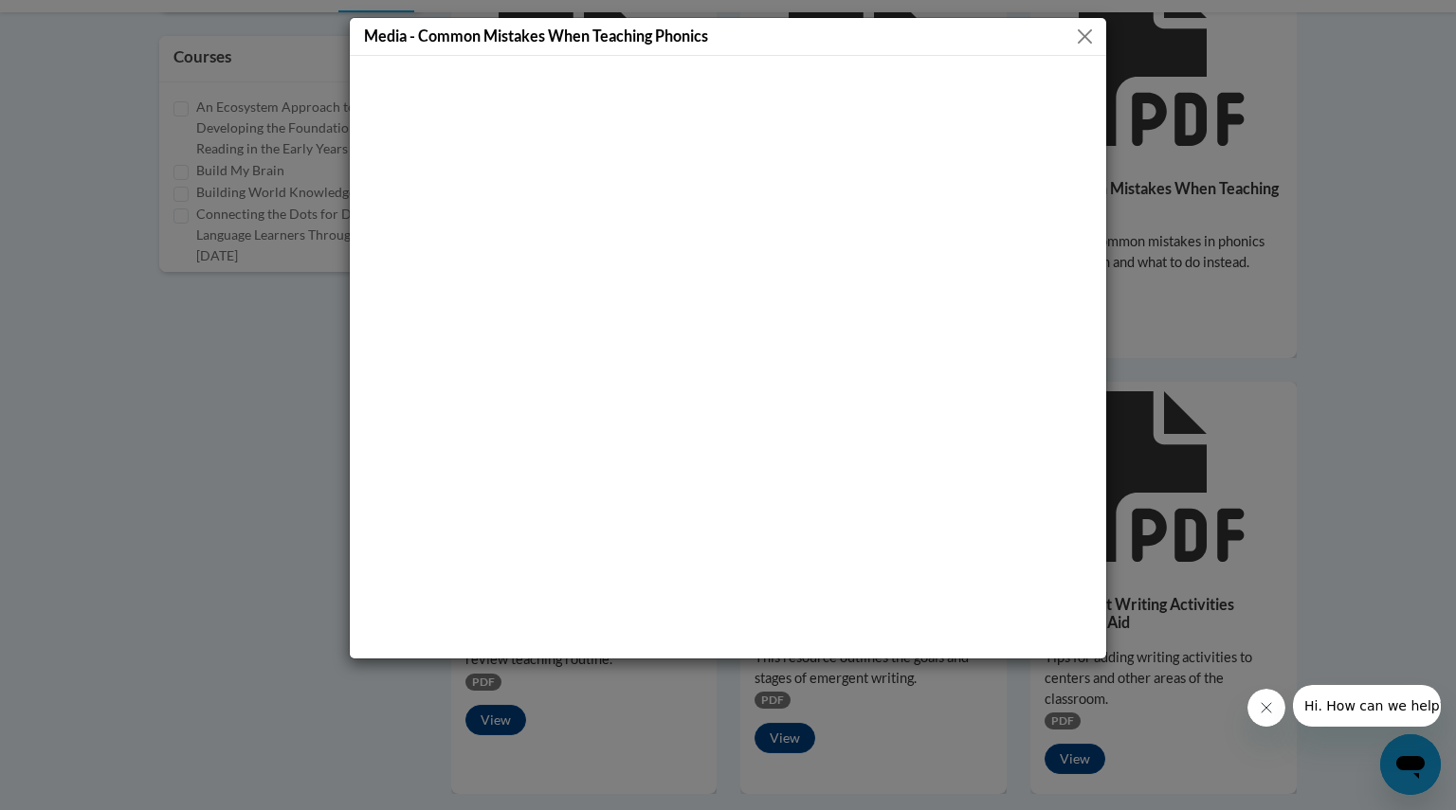
click at [1075, 36] on button "Close" at bounding box center [1085, 37] width 24 height 24
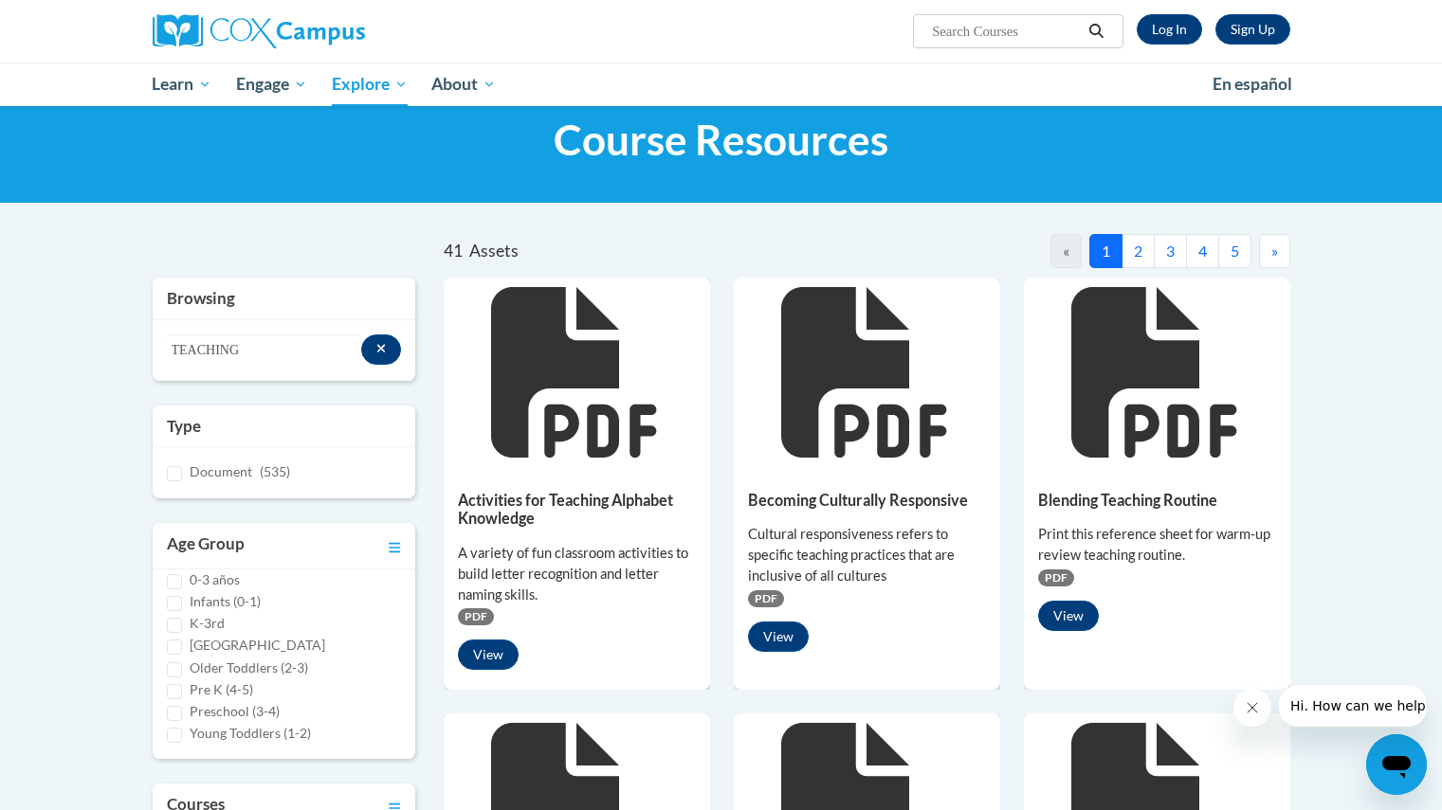
scroll to position [0, 0]
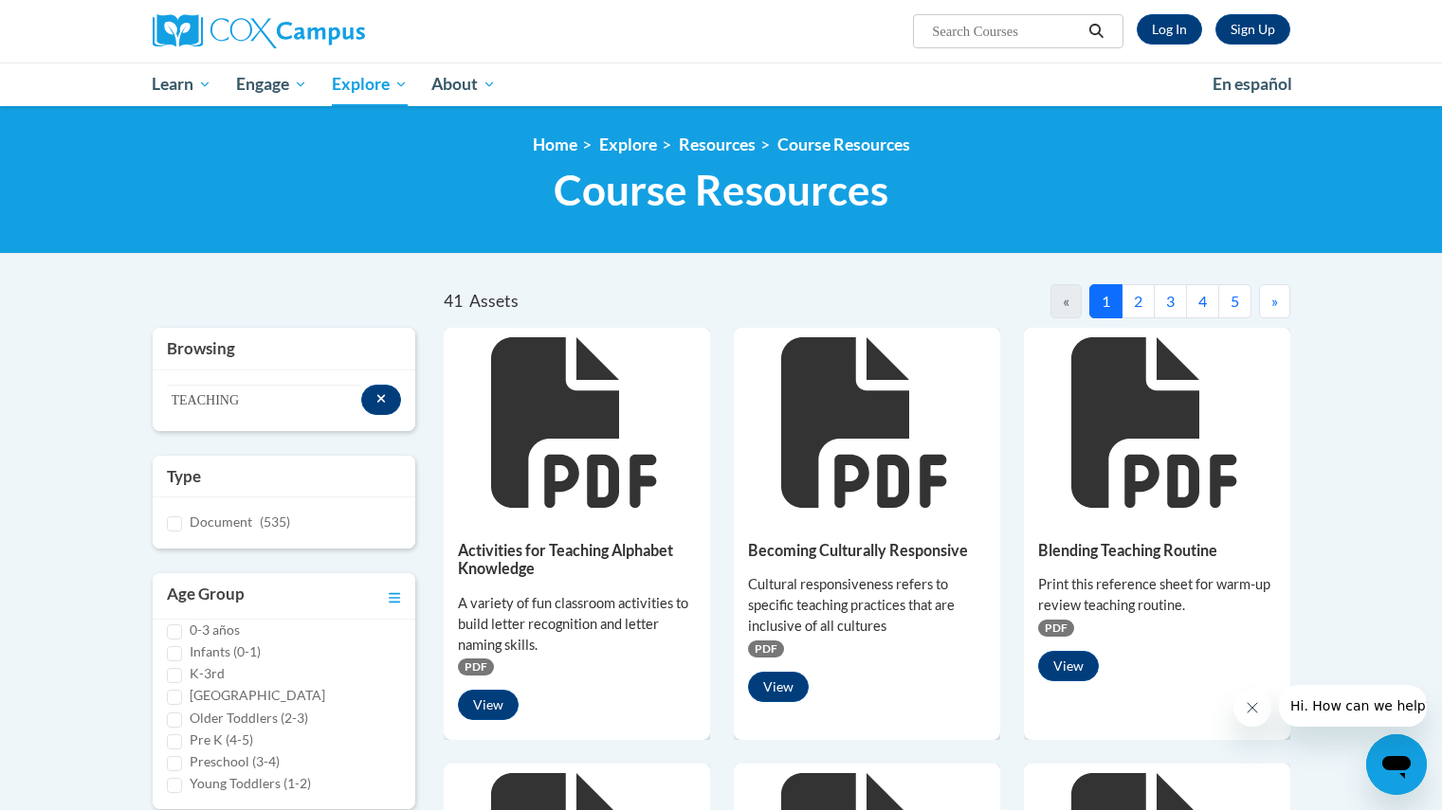
click at [1140, 311] on button "2" at bounding box center [1137, 301] width 33 height 34
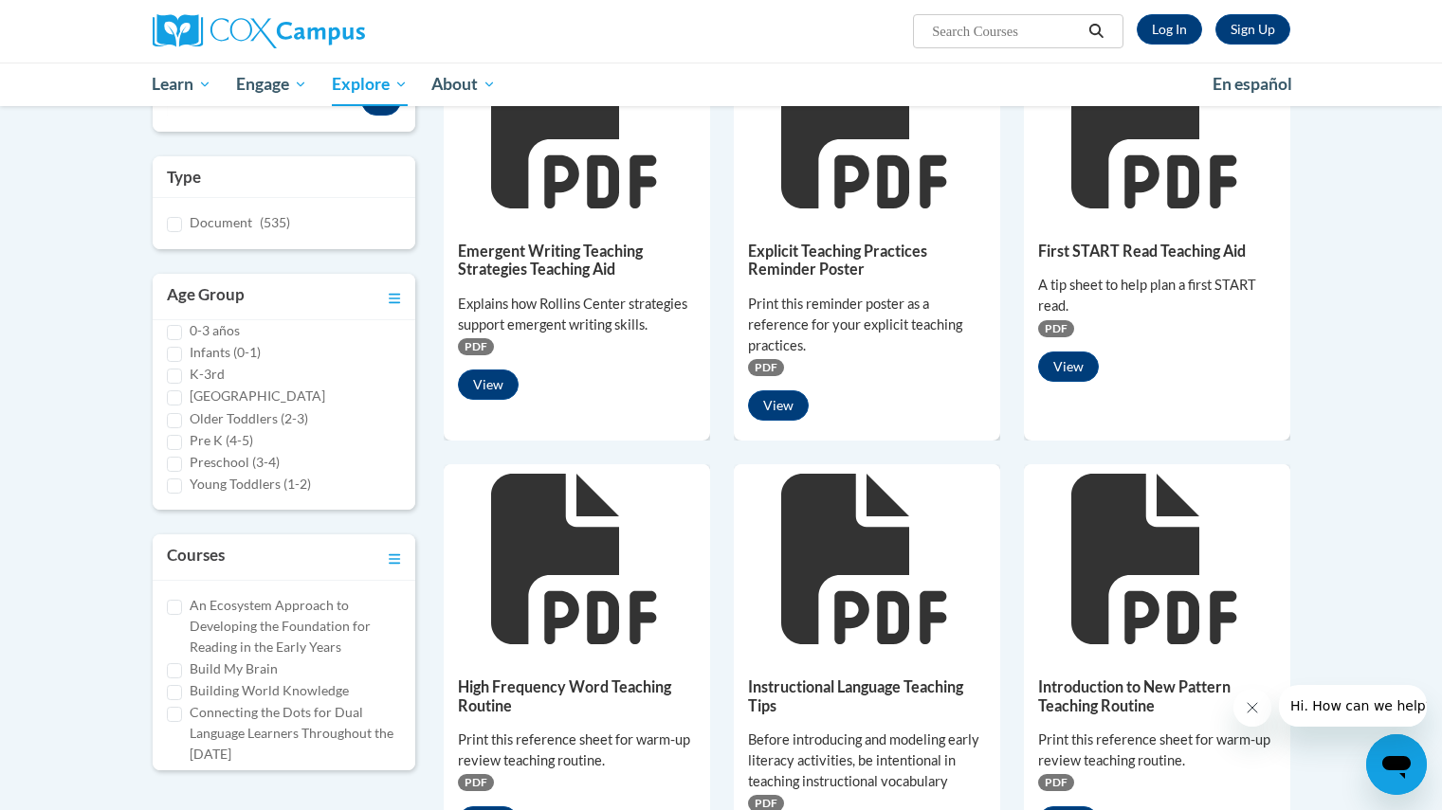
scroll to position [301, 0]
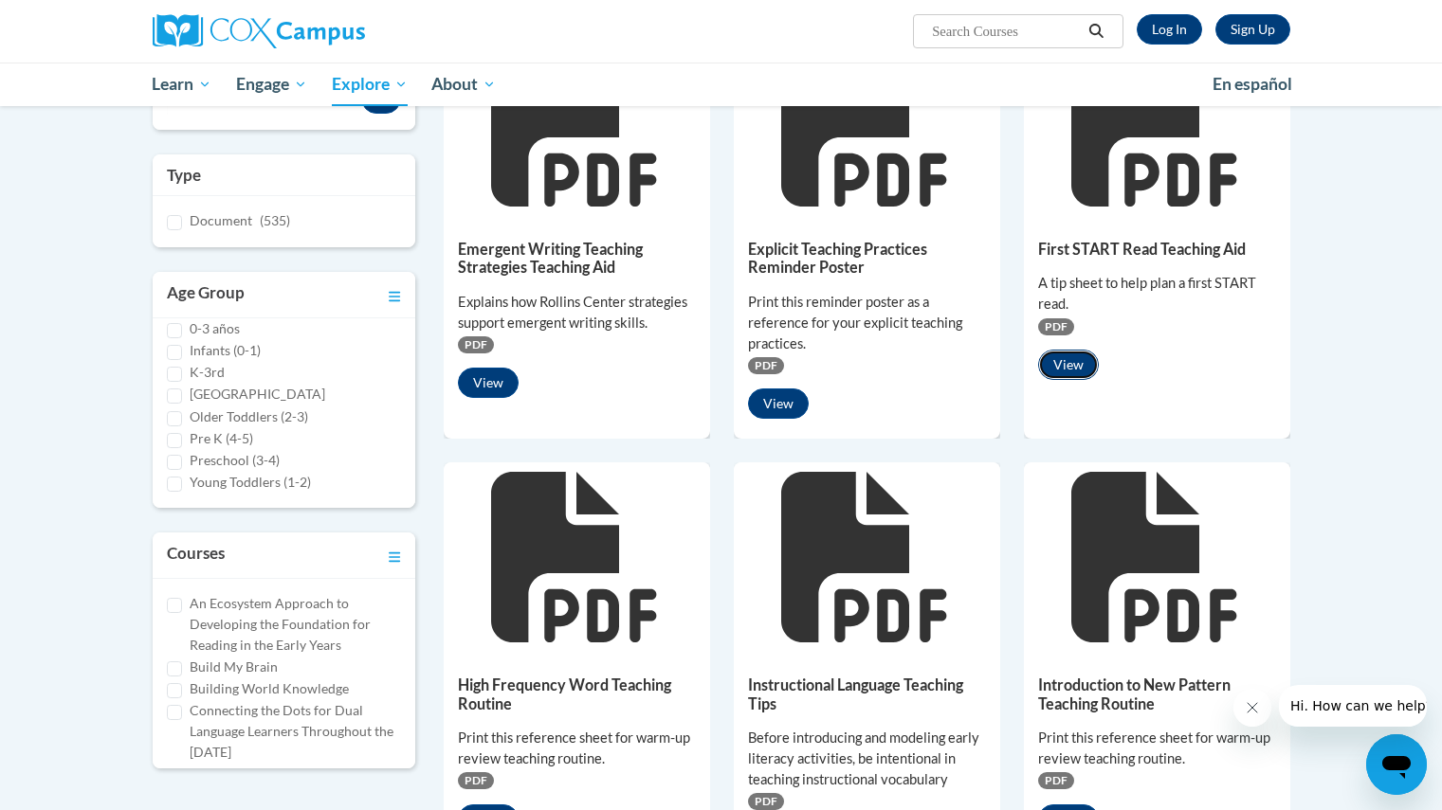
click at [1059, 370] on button "View" at bounding box center [1068, 365] width 61 height 30
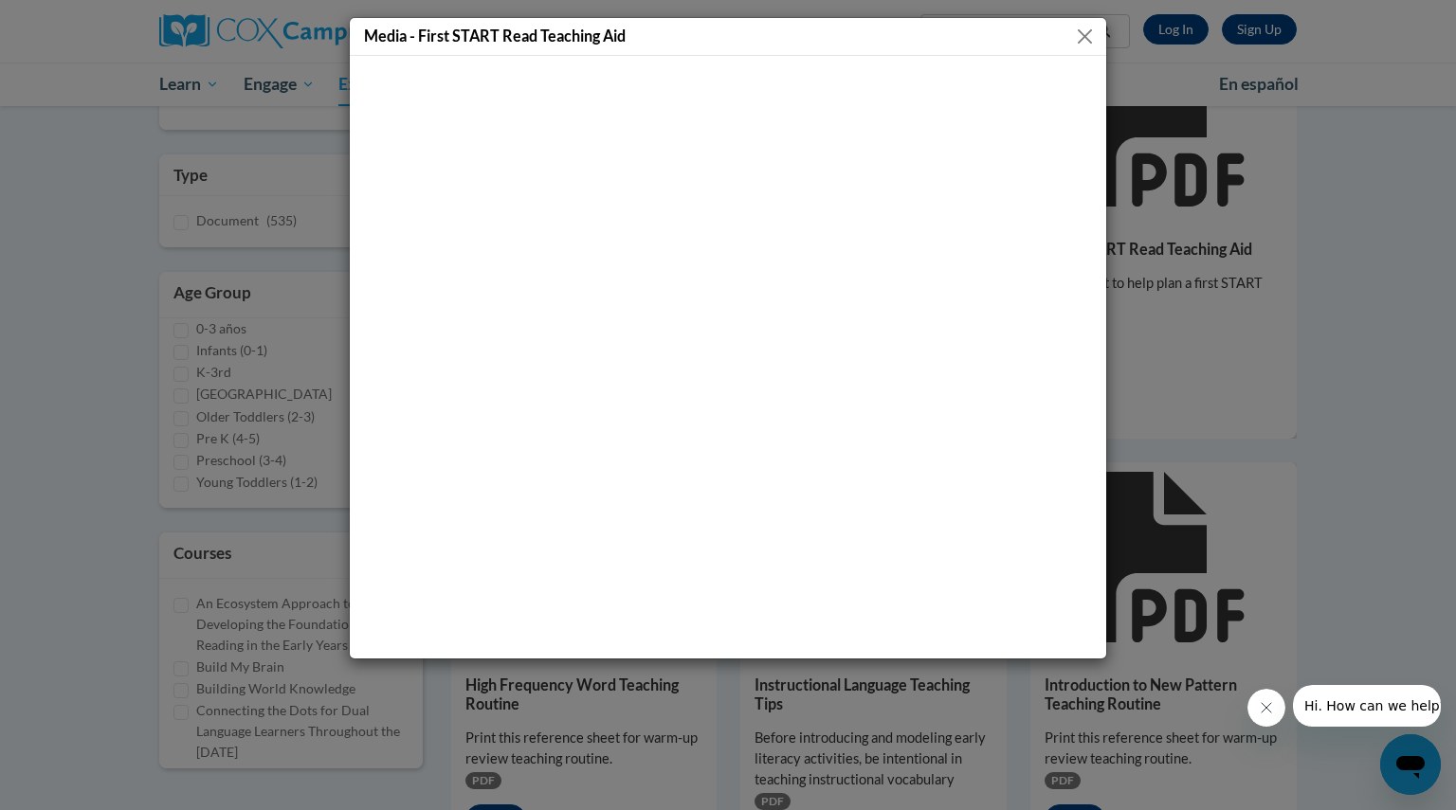
click at [1089, 40] on button "Close" at bounding box center [1085, 37] width 24 height 24
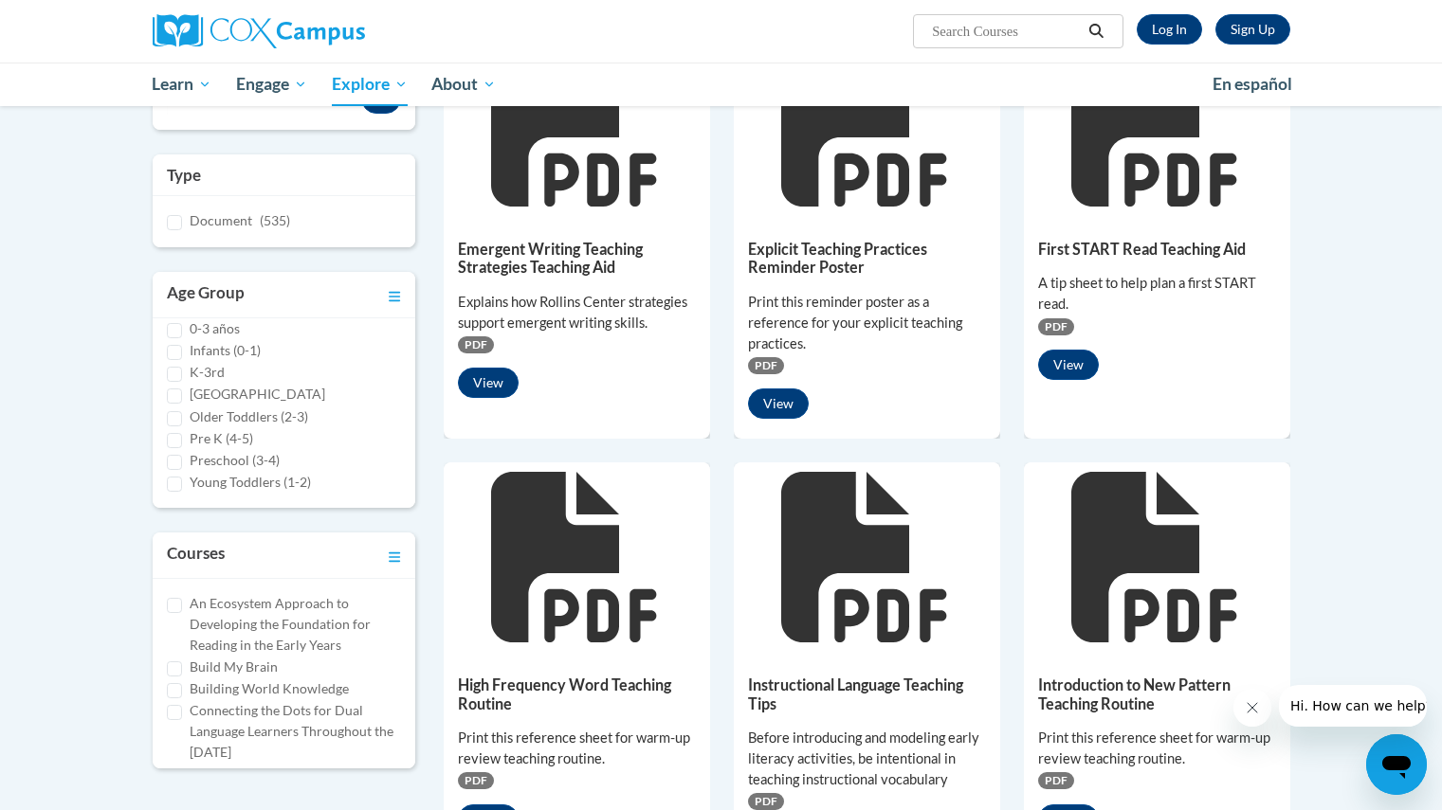
scroll to position [651, 0]
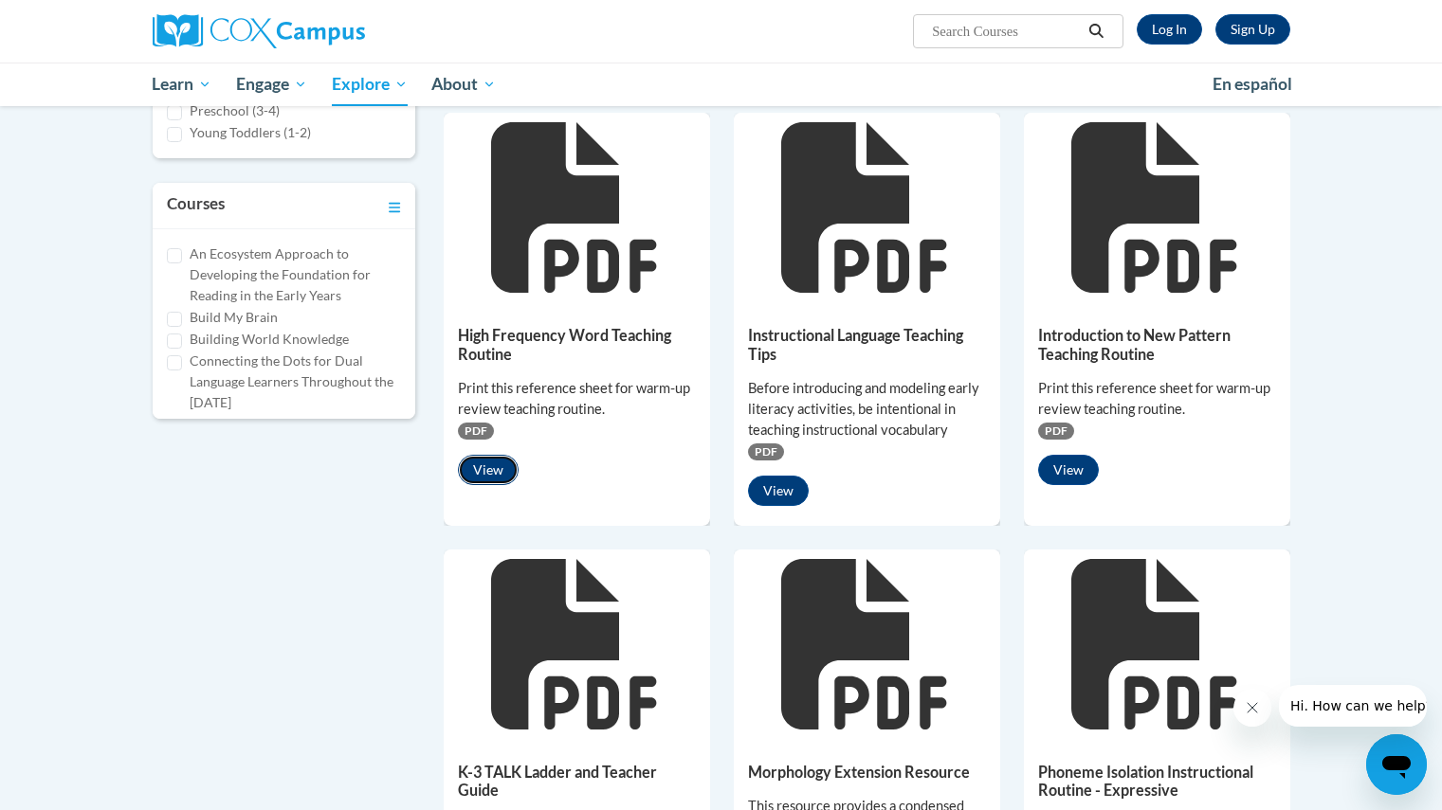
click at [491, 463] on button "View" at bounding box center [488, 470] width 61 height 30
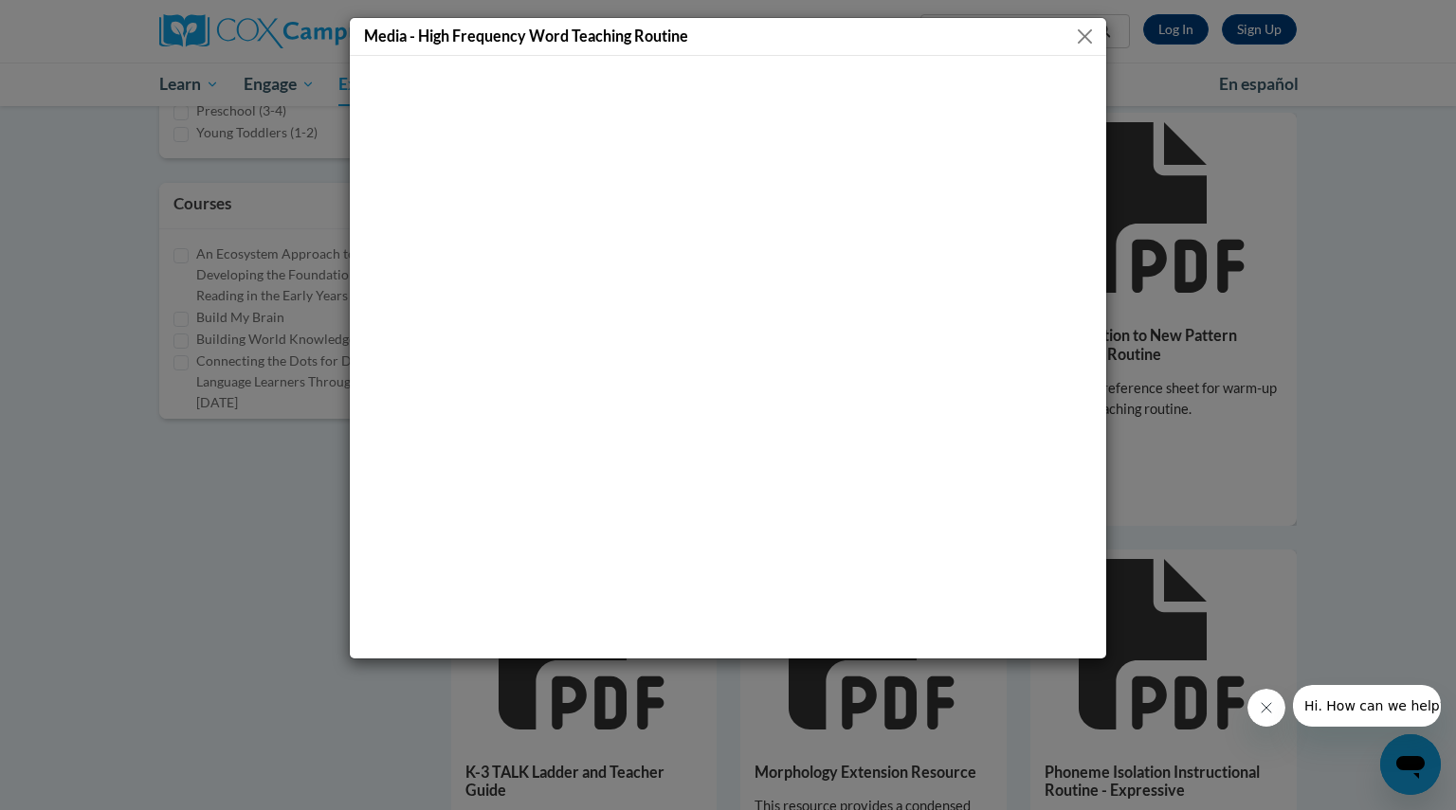
click at [1074, 33] on button "Close" at bounding box center [1085, 37] width 24 height 24
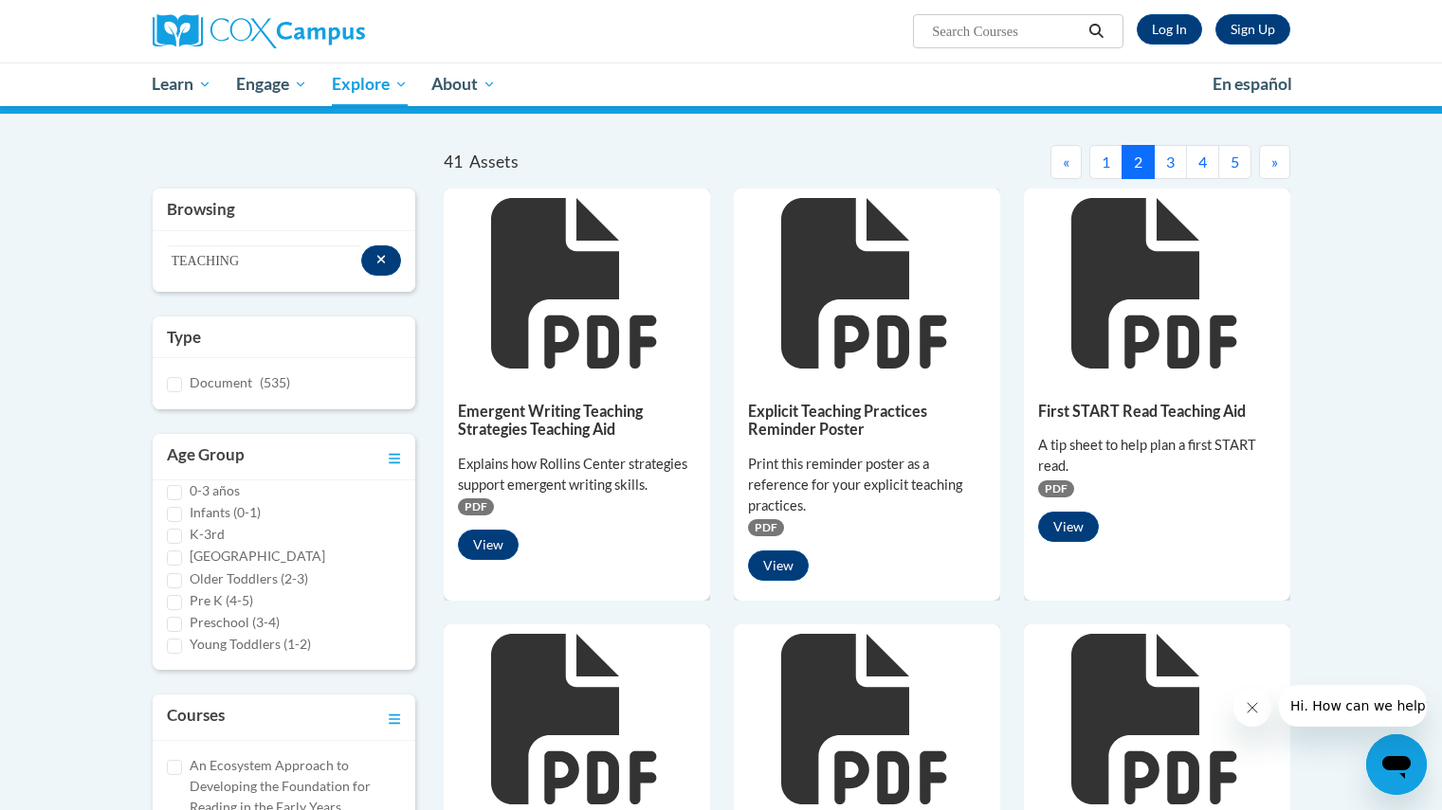
scroll to position [129, 0]
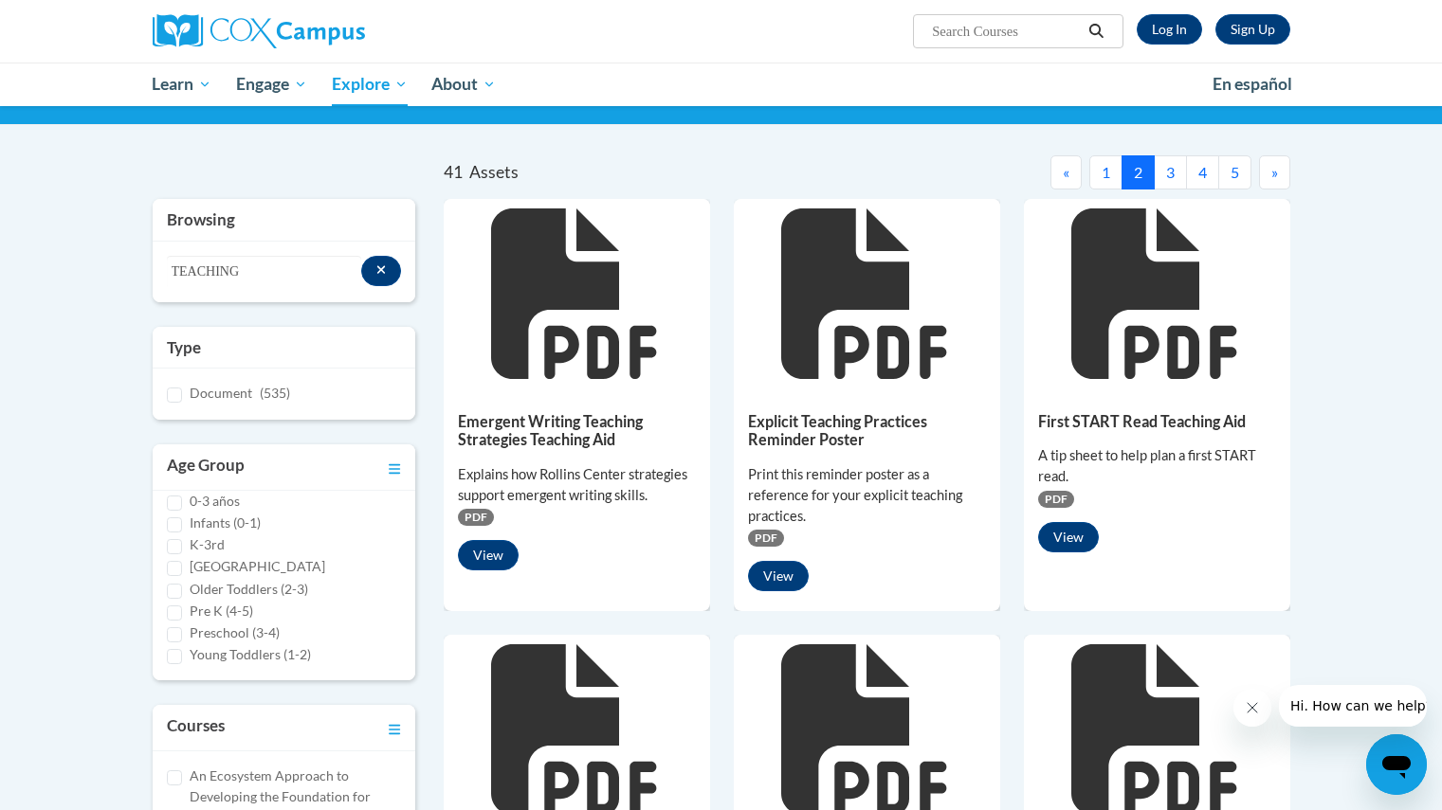
click at [1170, 165] on button "3" at bounding box center [1170, 172] width 33 height 34
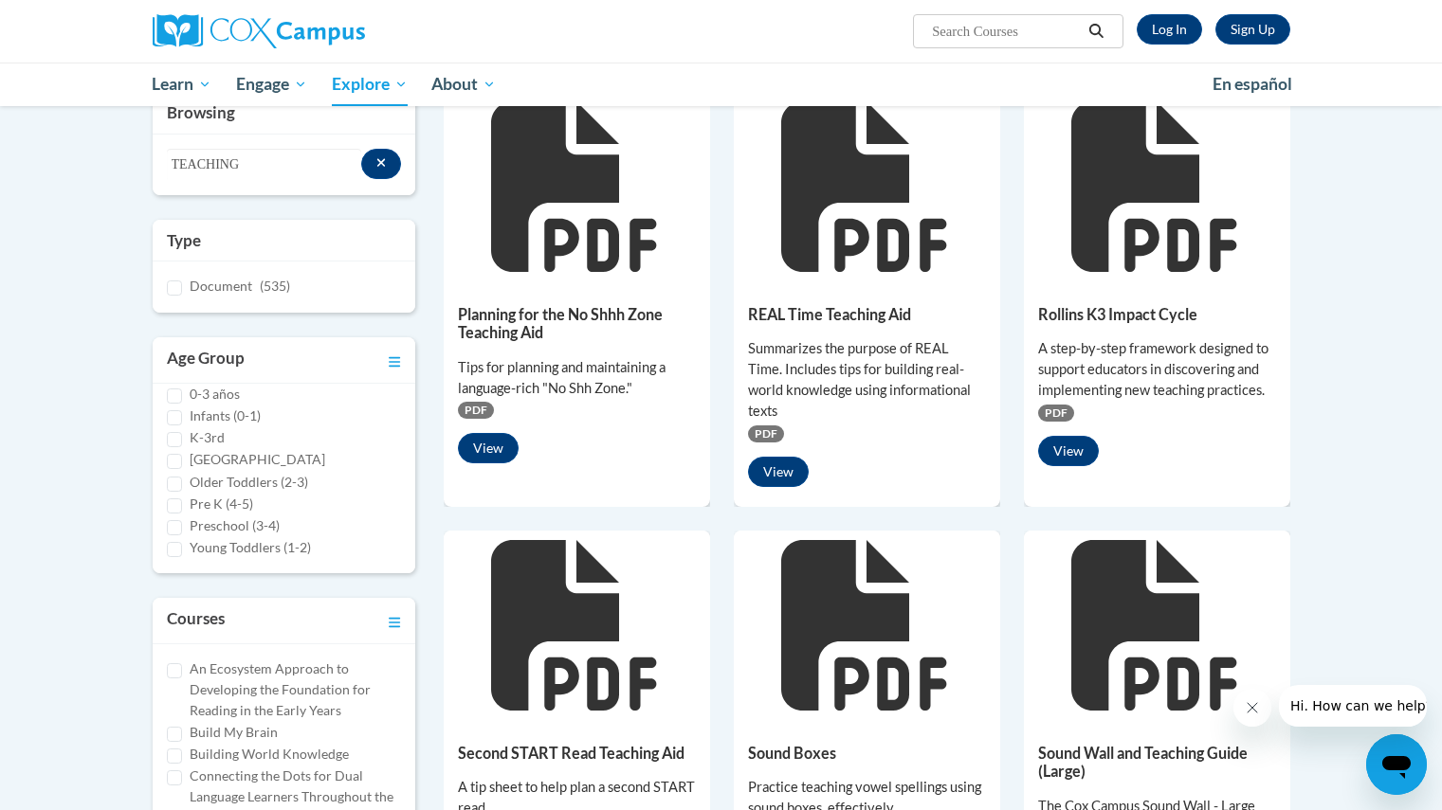
scroll to position [132, 0]
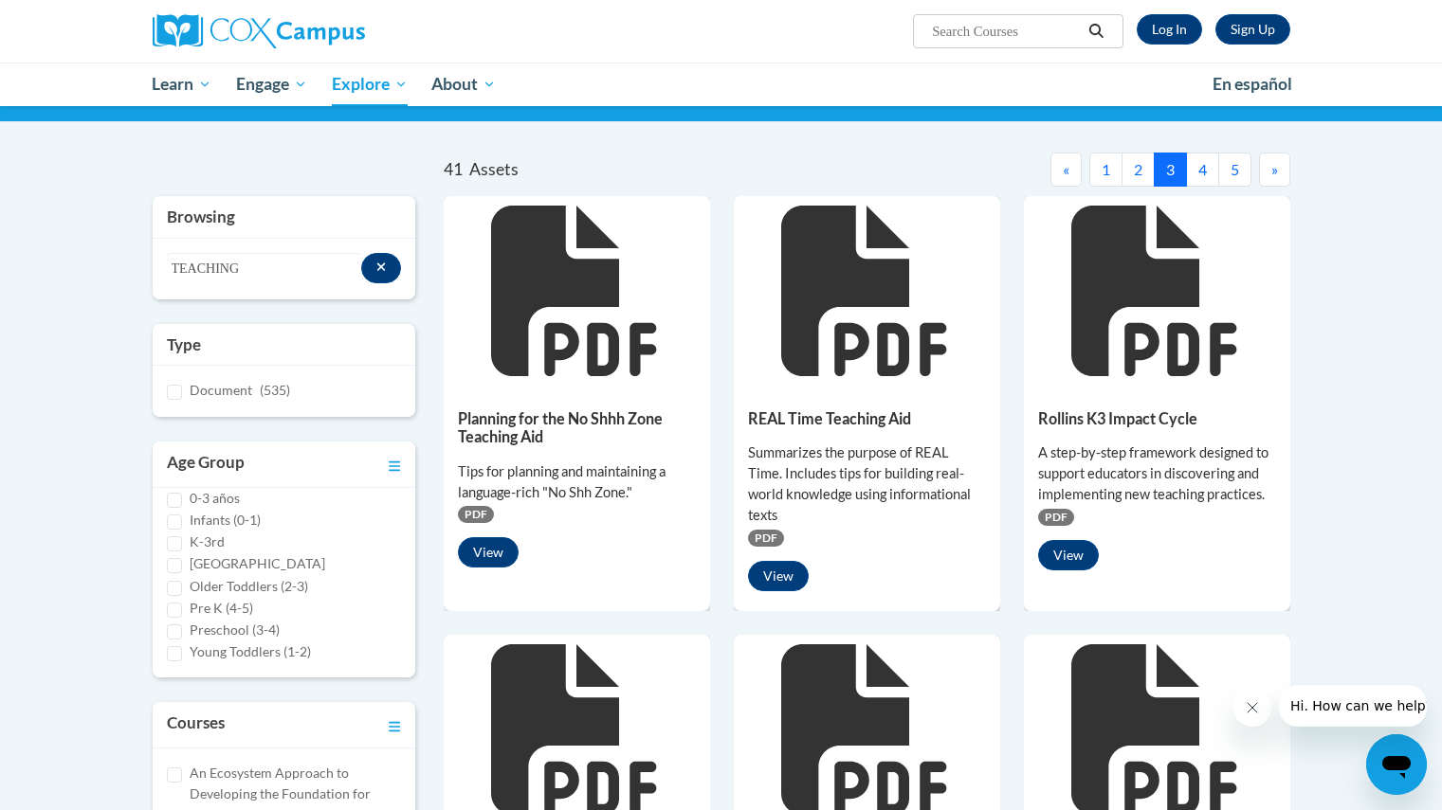
click at [1117, 335] on icon at bounding box center [1156, 291] width 171 height 171
click at [1197, 172] on button "4" at bounding box center [1202, 170] width 33 height 34
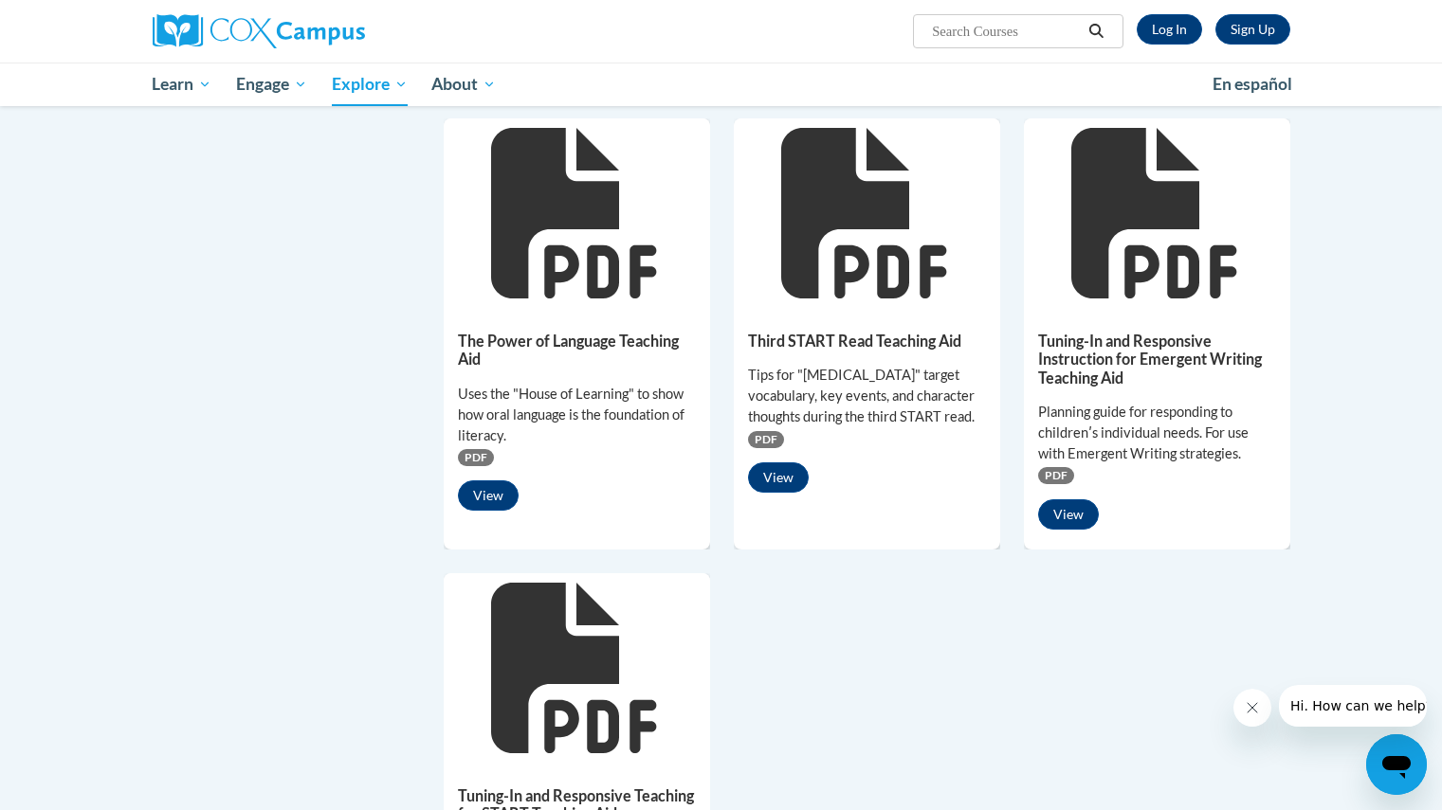
scroll to position [1083, 0]
click at [489, 492] on button "View" at bounding box center [488, 495] width 61 height 30
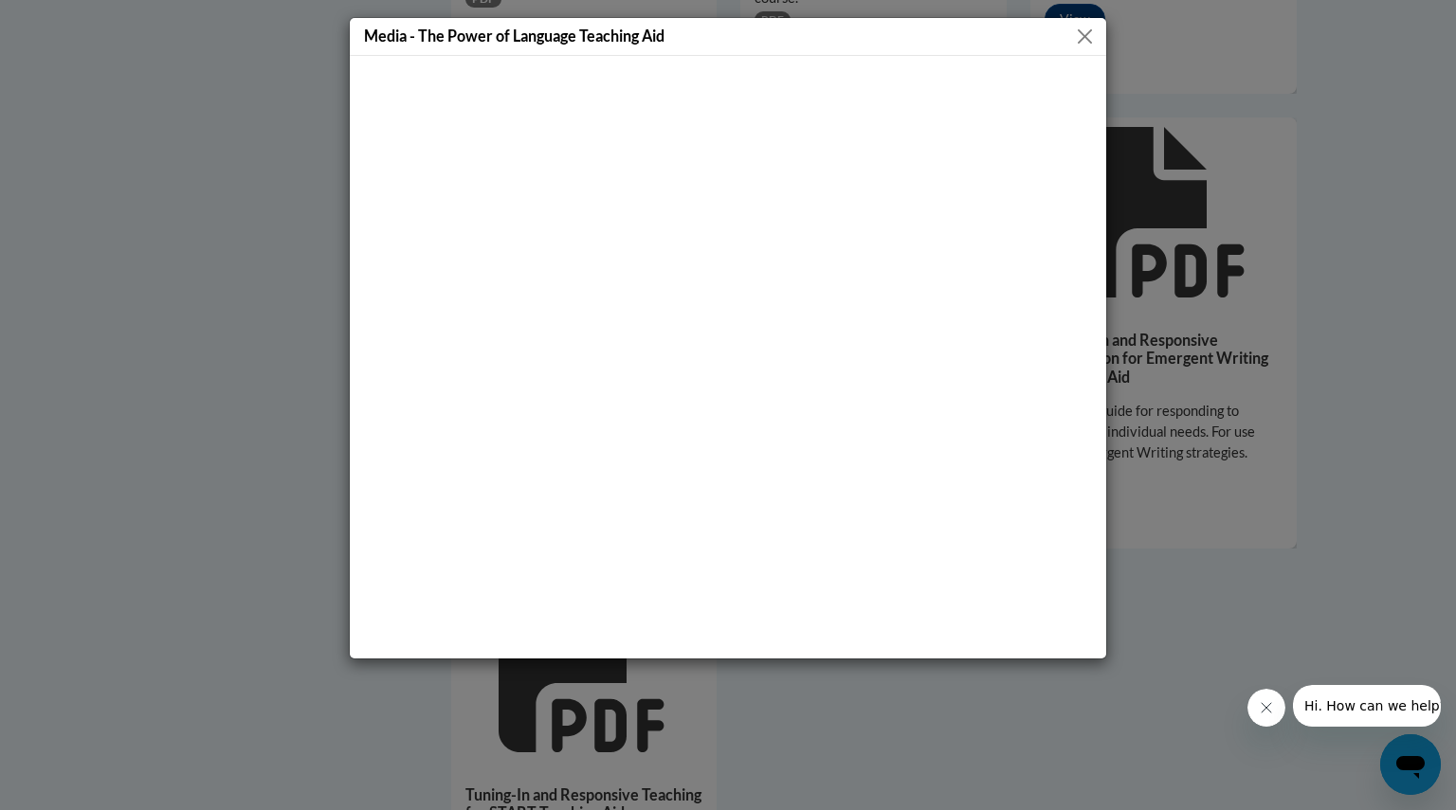
click at [1097, 31] on div "Media - The Power of Language Teaching Aid" at bounding box center [728, 37] width 756 height 38
click at [1086, 38] on button "Close" at bounding box center [1085, 37] width 24 height 24
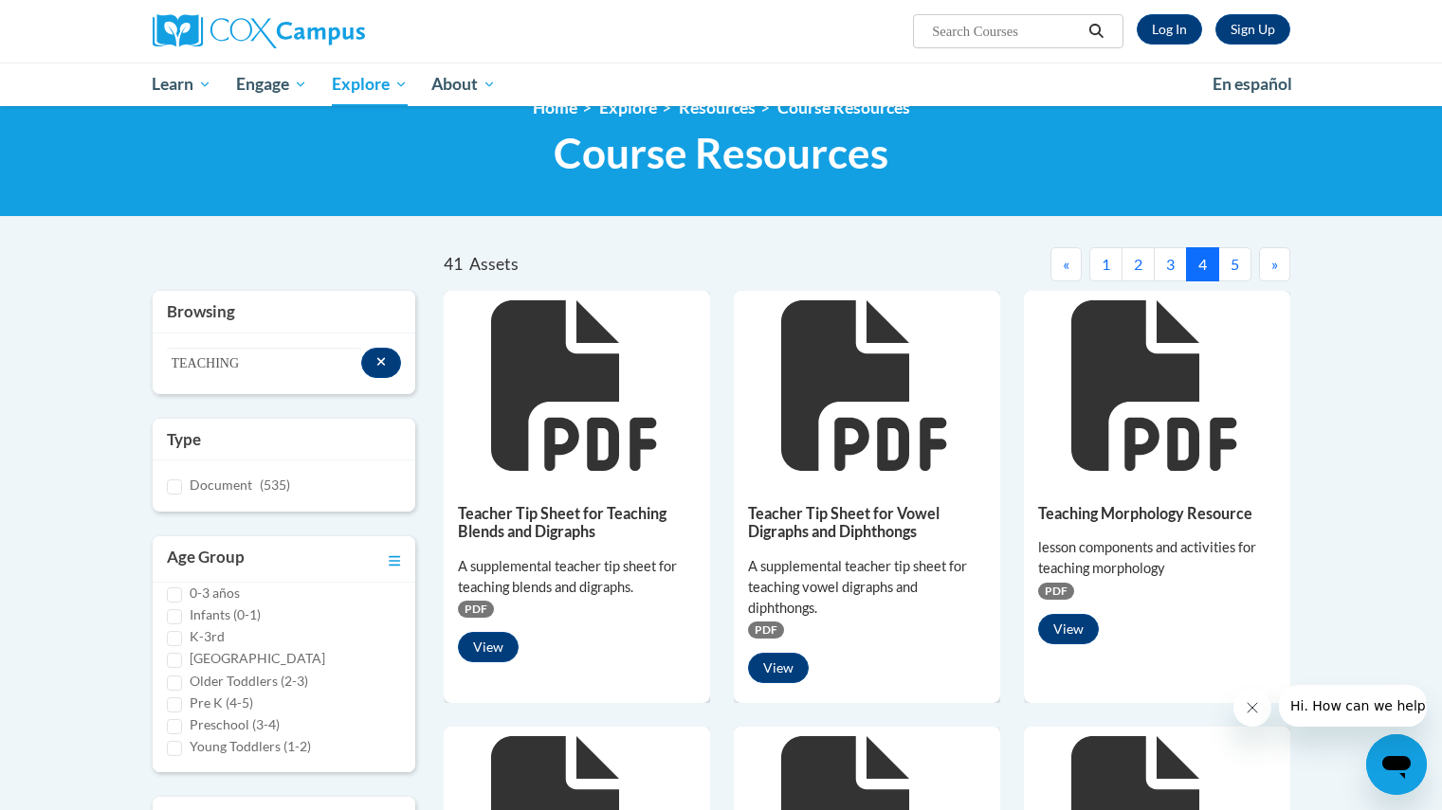
scroll to position [0, 0]
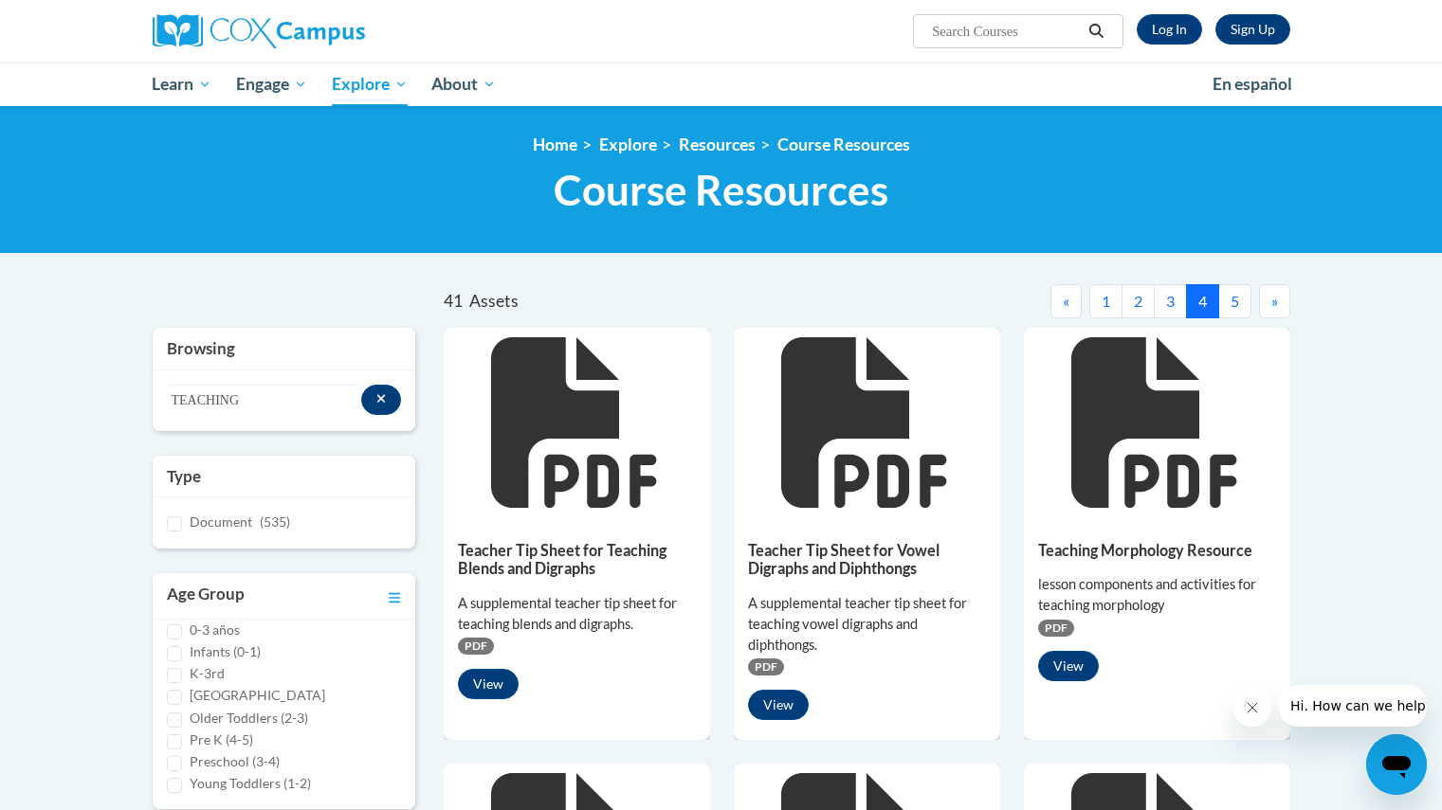
click at [221, 419] on div "Search resources TEACHING" at bounding box center [285, 401] width 264 height 61
click at [288, 374] on div "Search resources TEACHING" at bounding box center [285, 401] width 264 height 61
click at [266, 414] on input "TEACHING" at bounding box center [264, 401] width 194 height 32
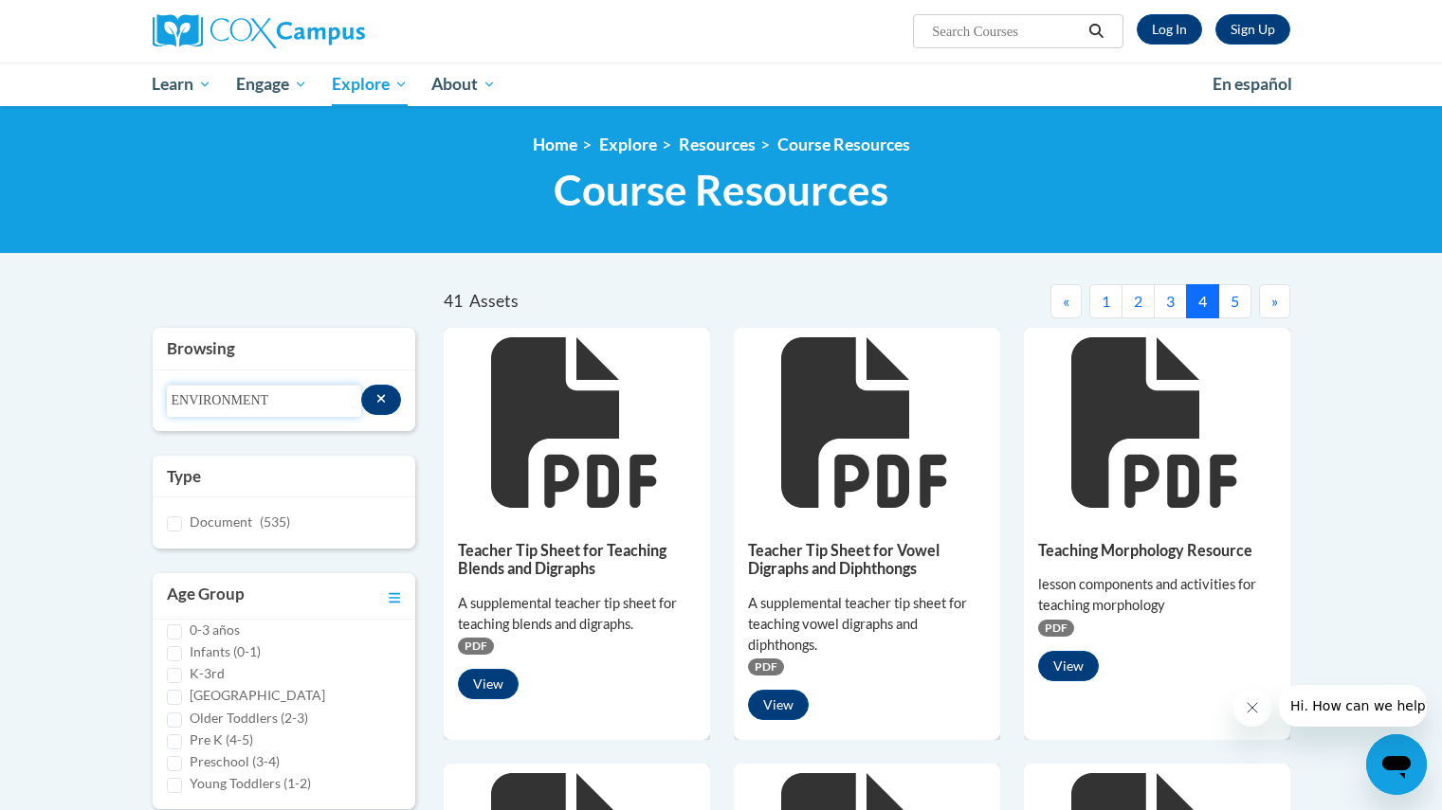
type input "ENVIRONMENT"
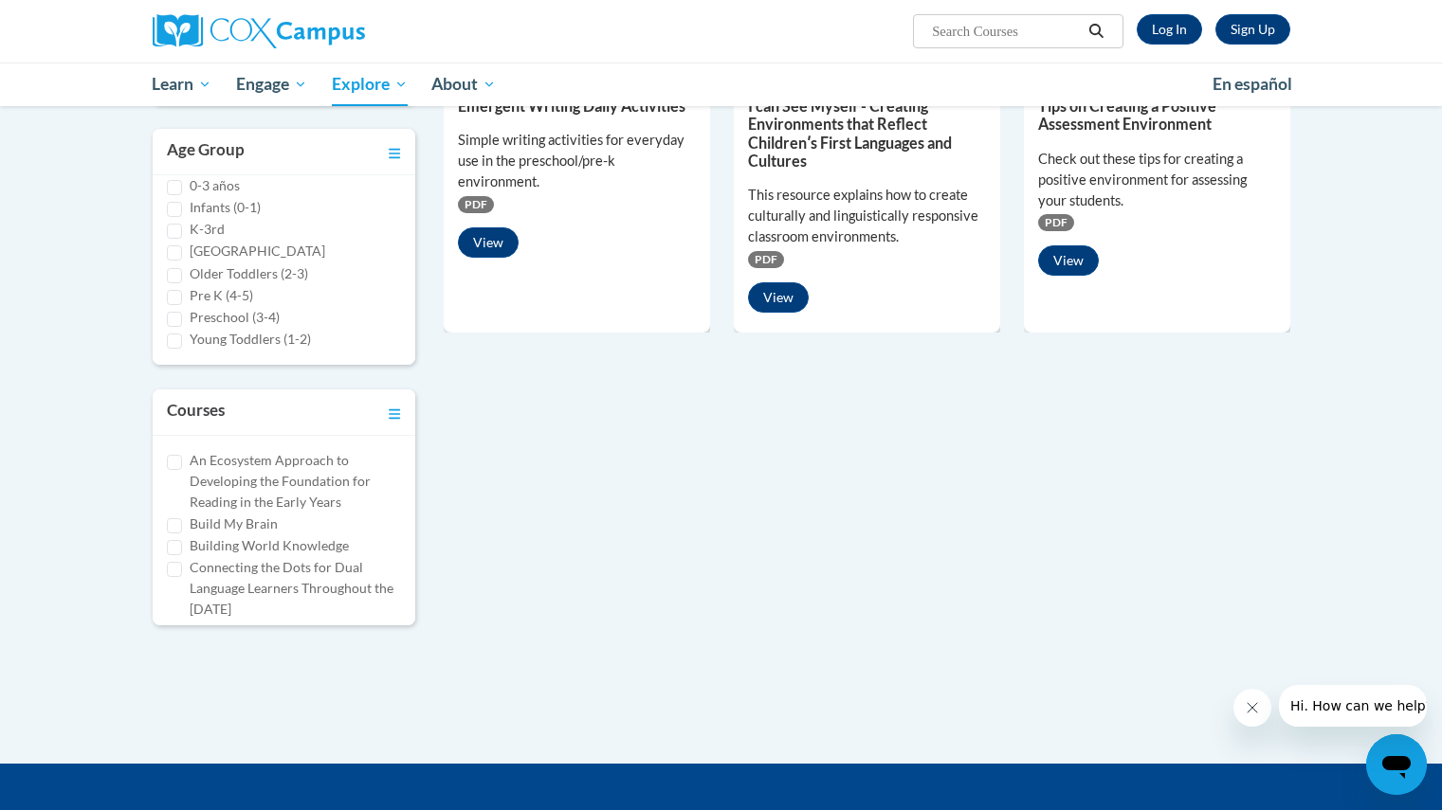
scroll to position [395, 0]
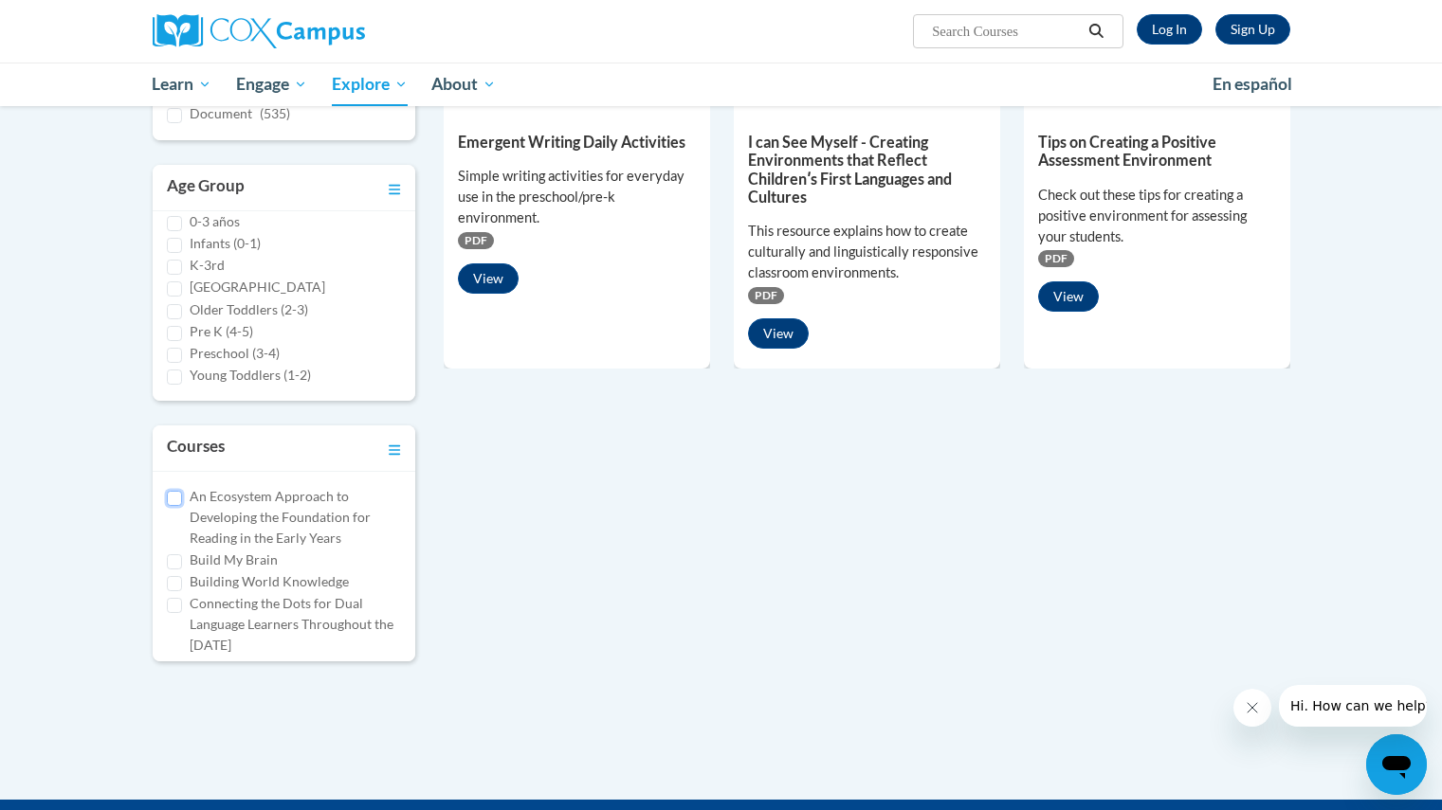
click at [179, 502] on input "An Ecosystem Approach to Developing the Foundation for Reading in the Early Yea…" at bounding box center [174, 498] width 15 height 15
checkbox input "true"
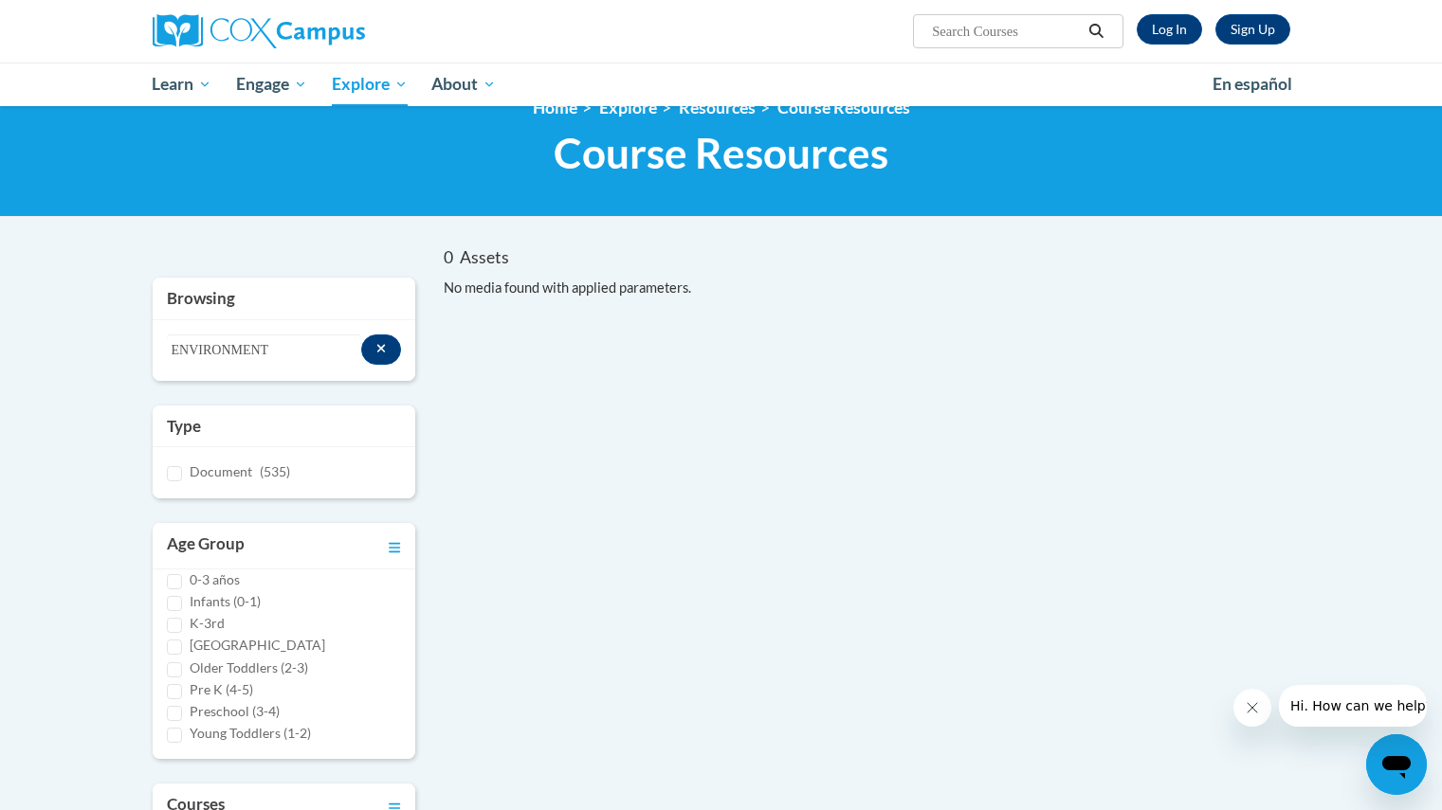
scroll to position [36, 0]
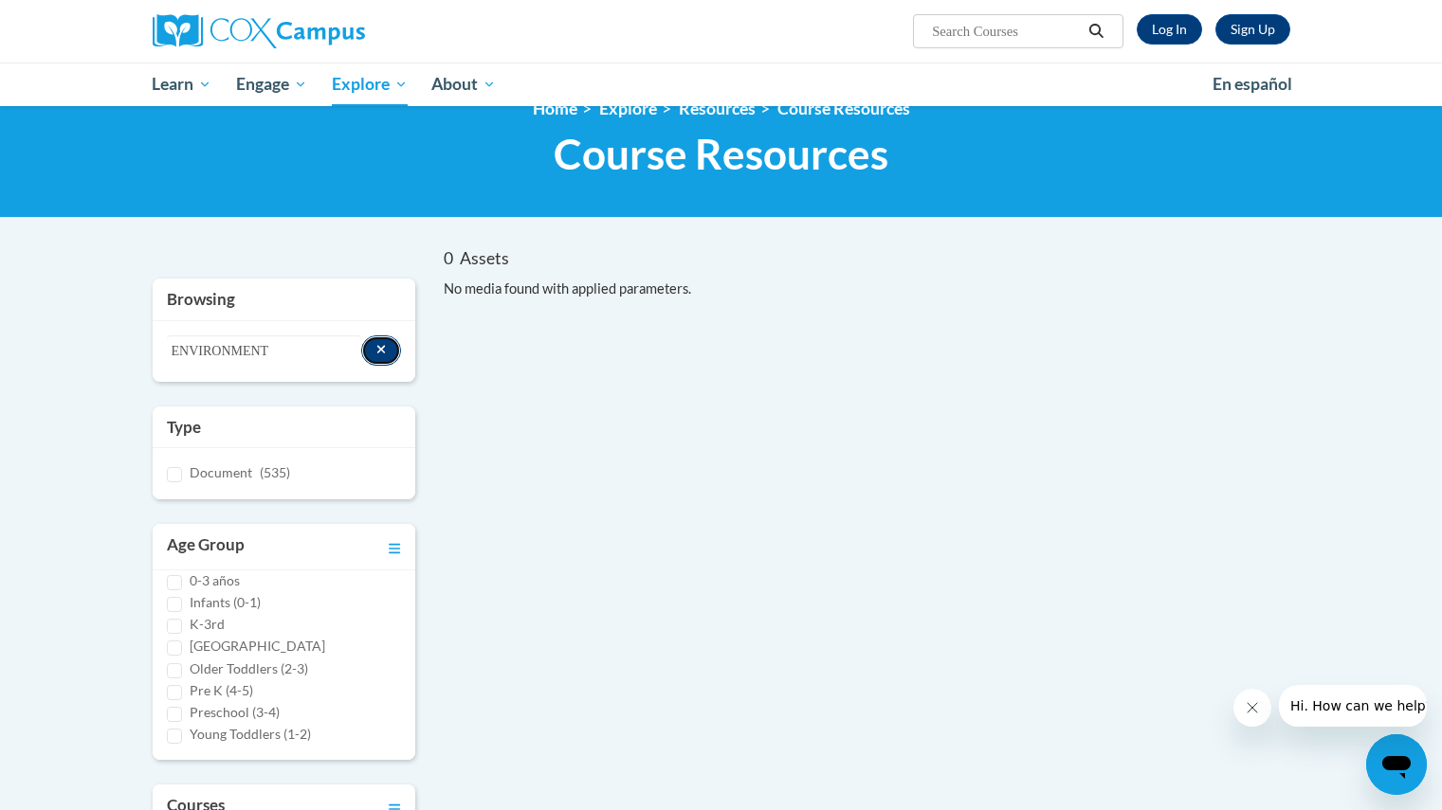
click at [373, 352] on button "Search resources" at bounding box center [381, 351] width 41 height 30
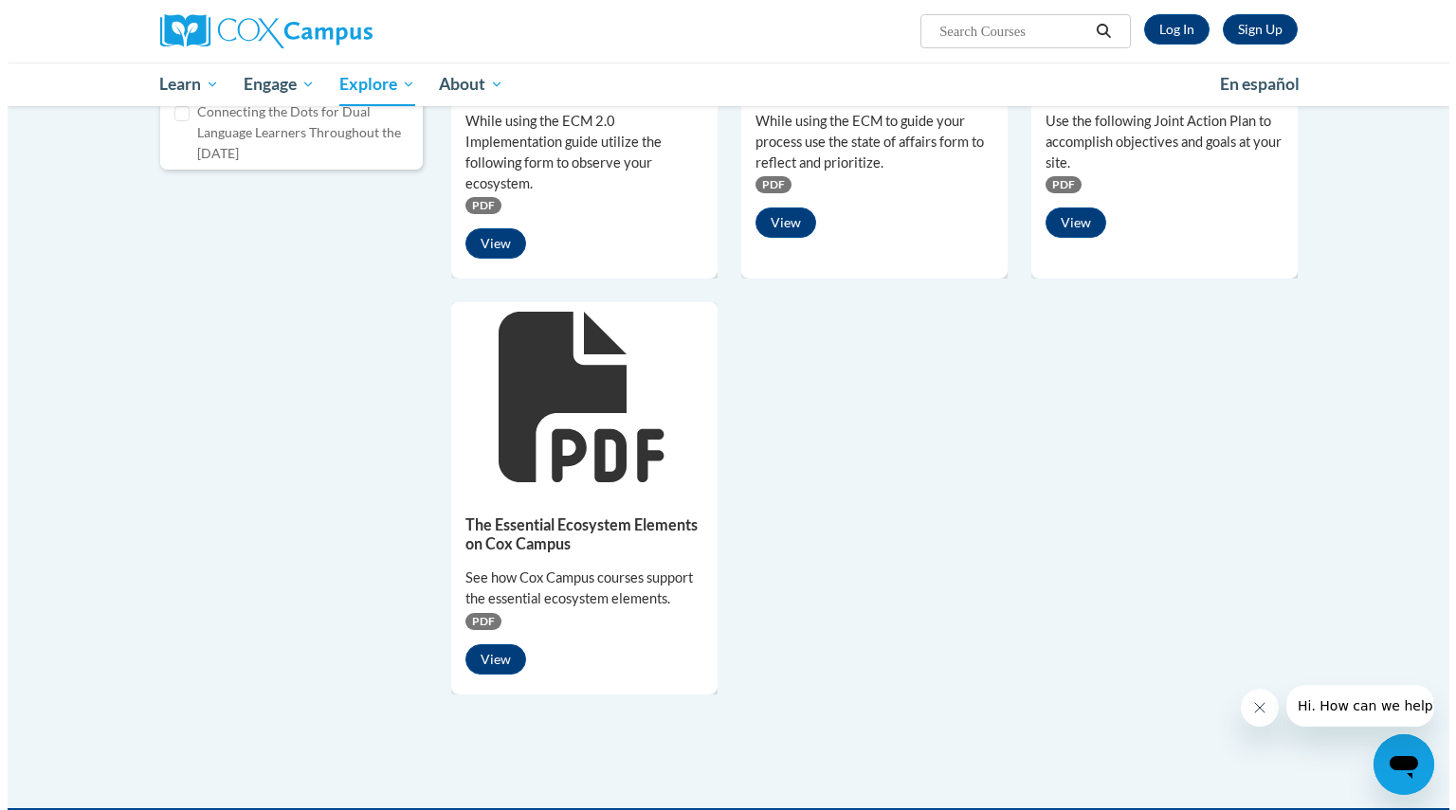
scroll to position [884, 0]
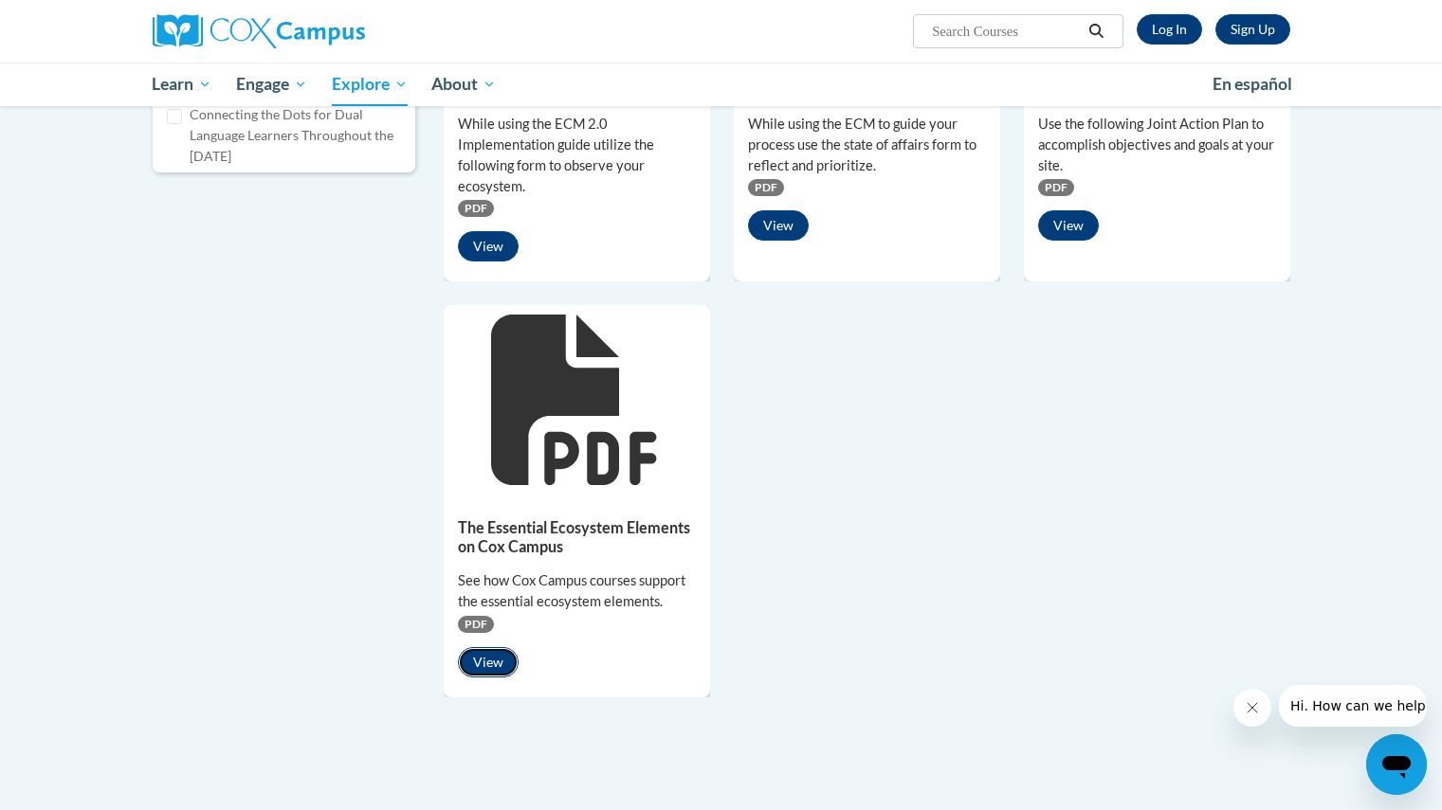
click at [502, 675] on button "View" at bounding box center [488, 662] width 61 height 30
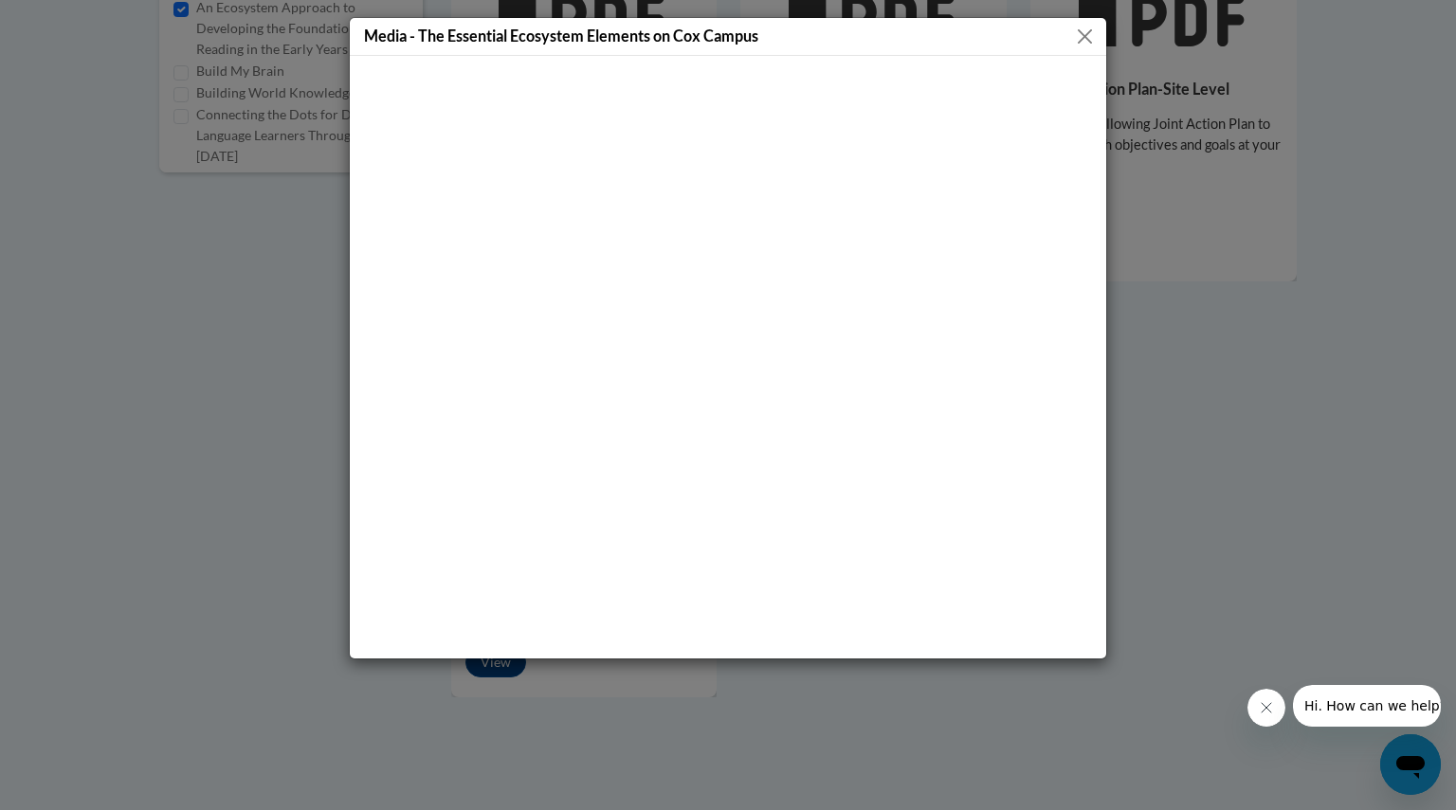
click at [1083, 36] on button "Close" at bounding box center [1085, 37] width 24 height 24
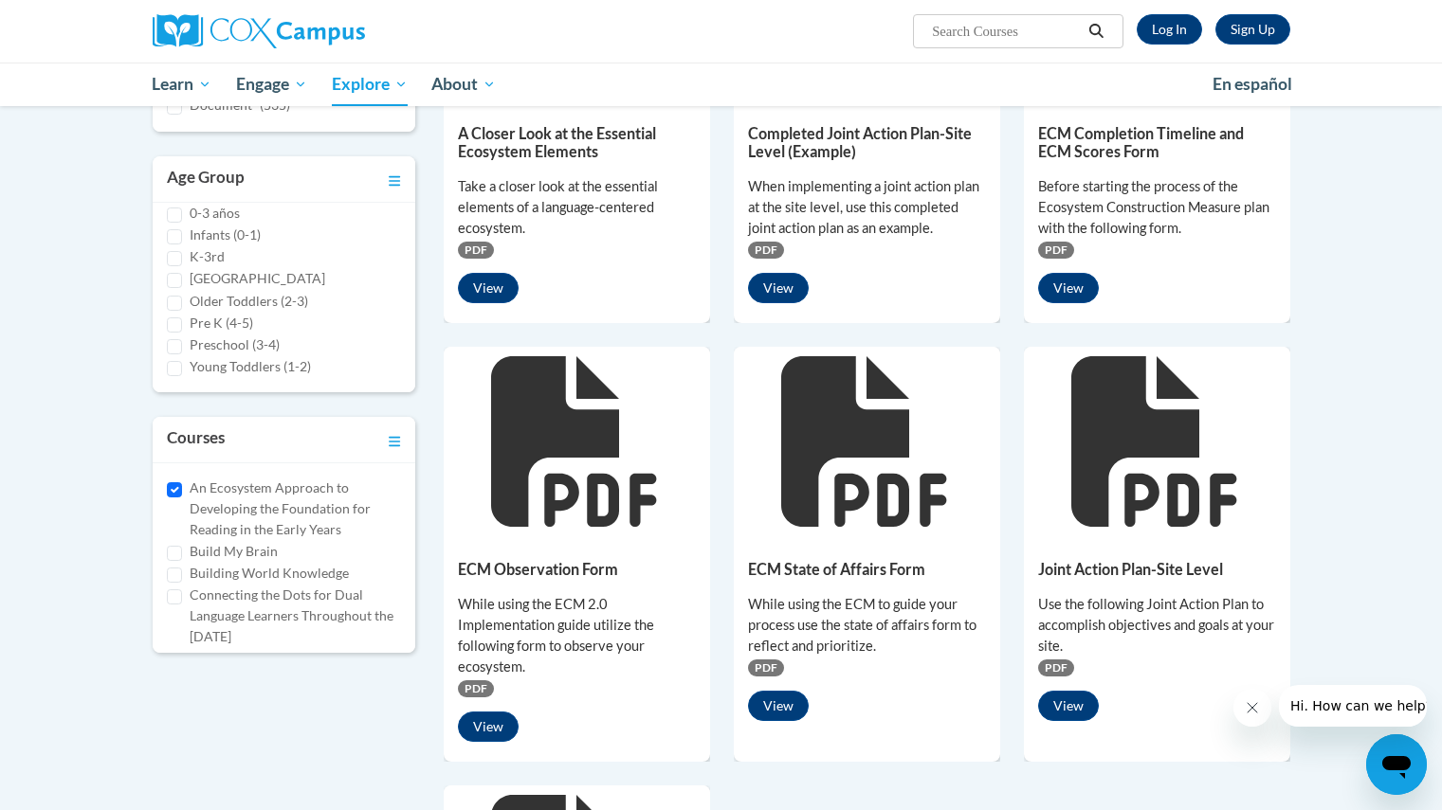
scroll to position [0, 0]
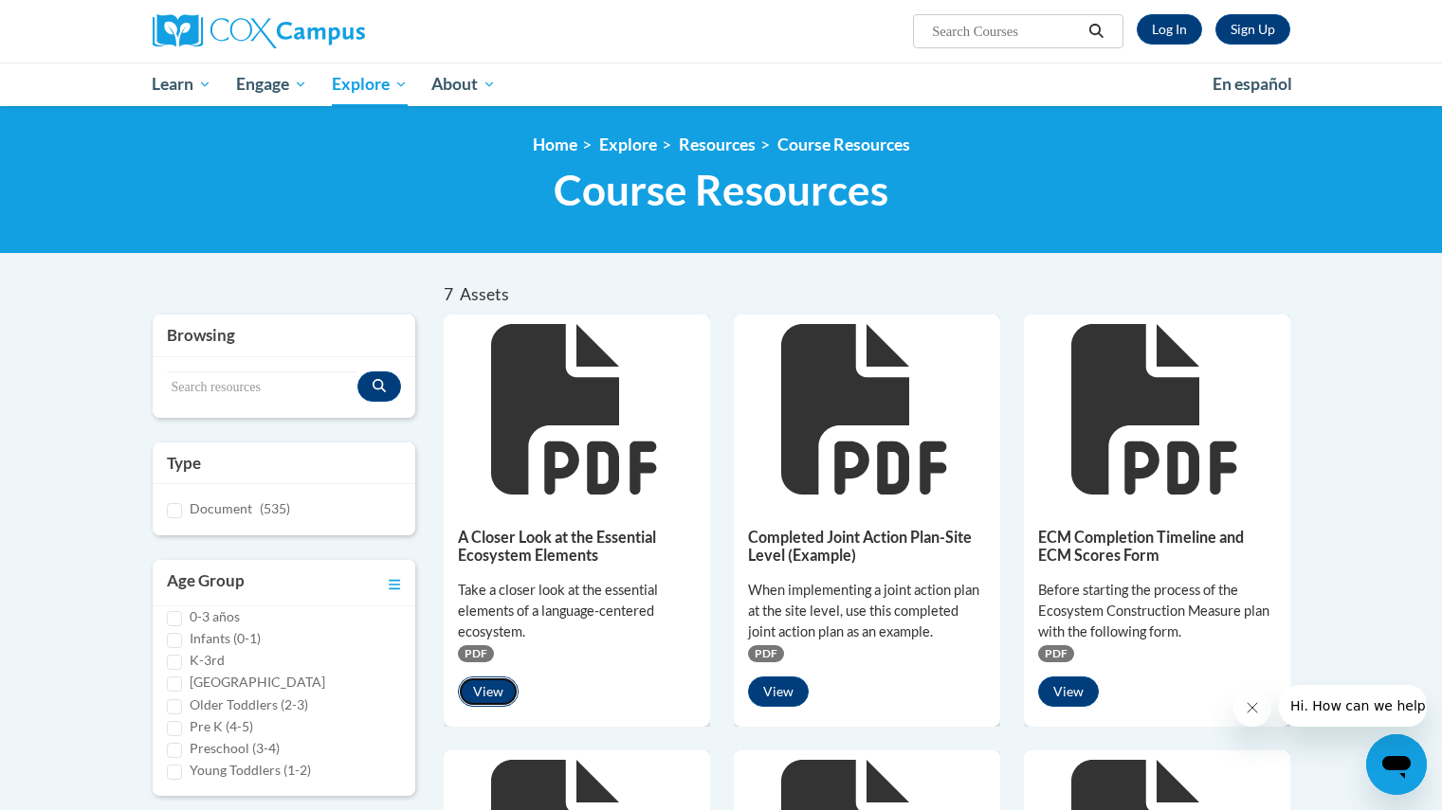
click at [489, 696] on button "View" at bounding box center [488, 692] width 61 height 30
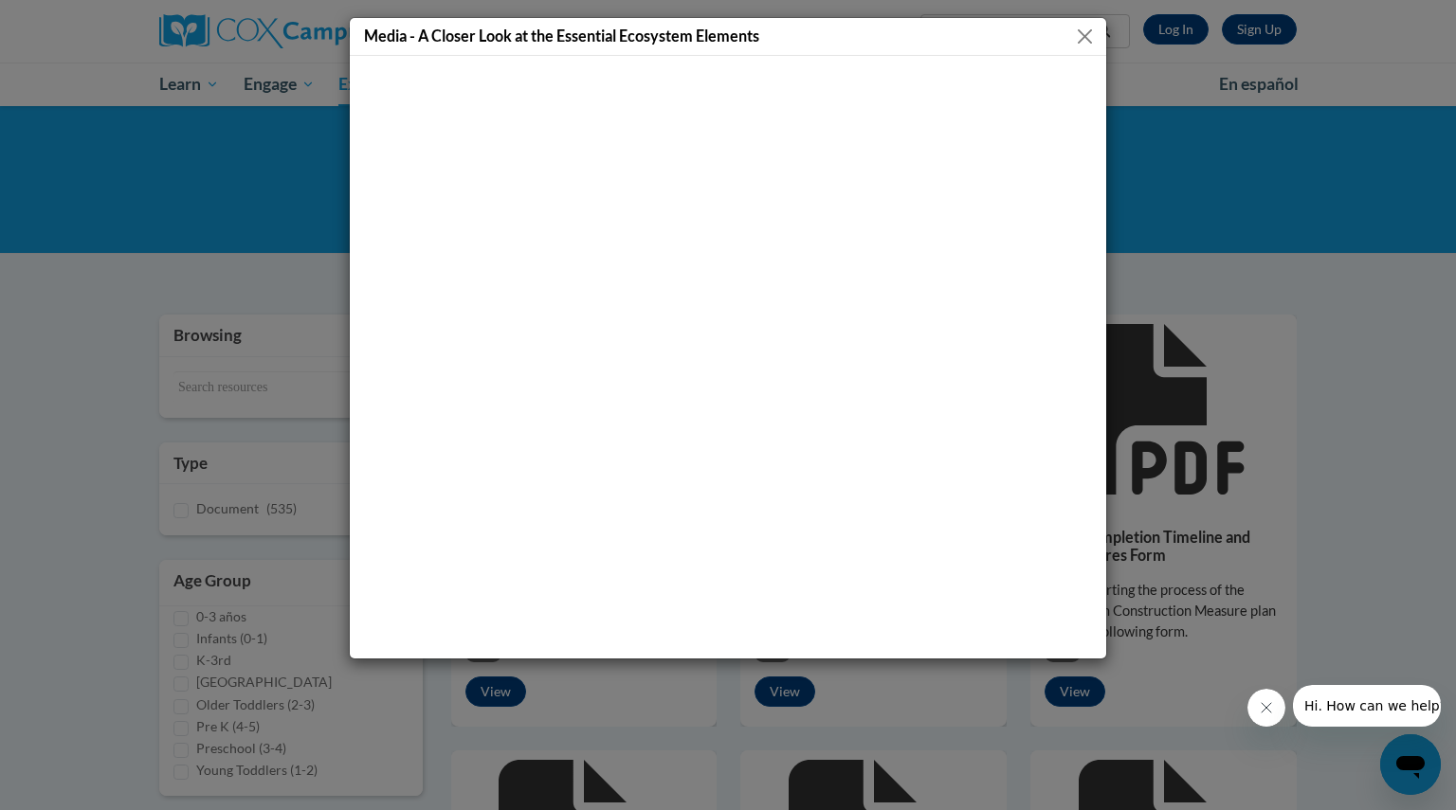
click at [1085, 41] on button "Close" at bounding box center [1085, 37] width 24 height 24
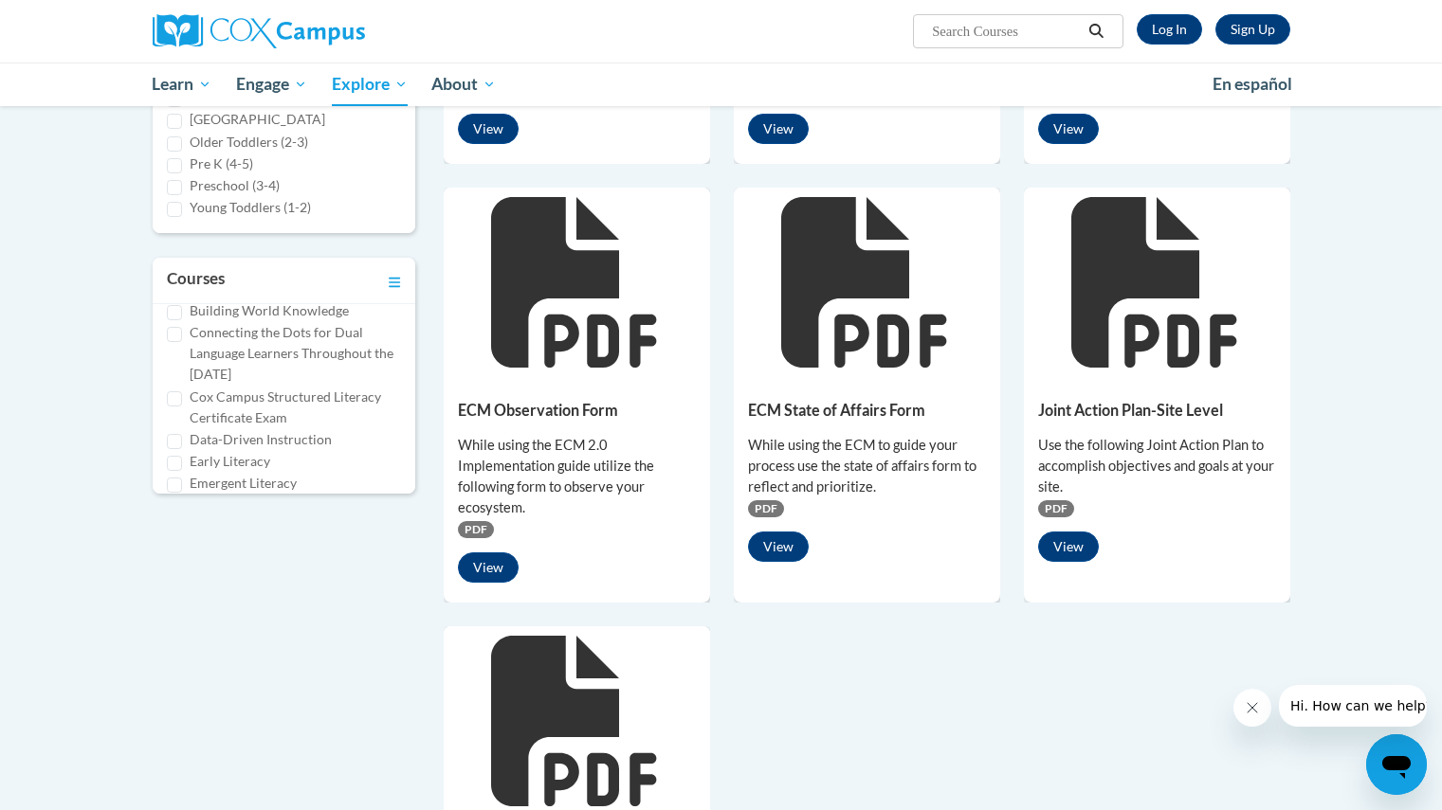
scroll to position [64, 0]
click at [177, 354] on input "Building World Knowledge" at bounding box center [174, 352] width 15 height 15
checkbox input "true"
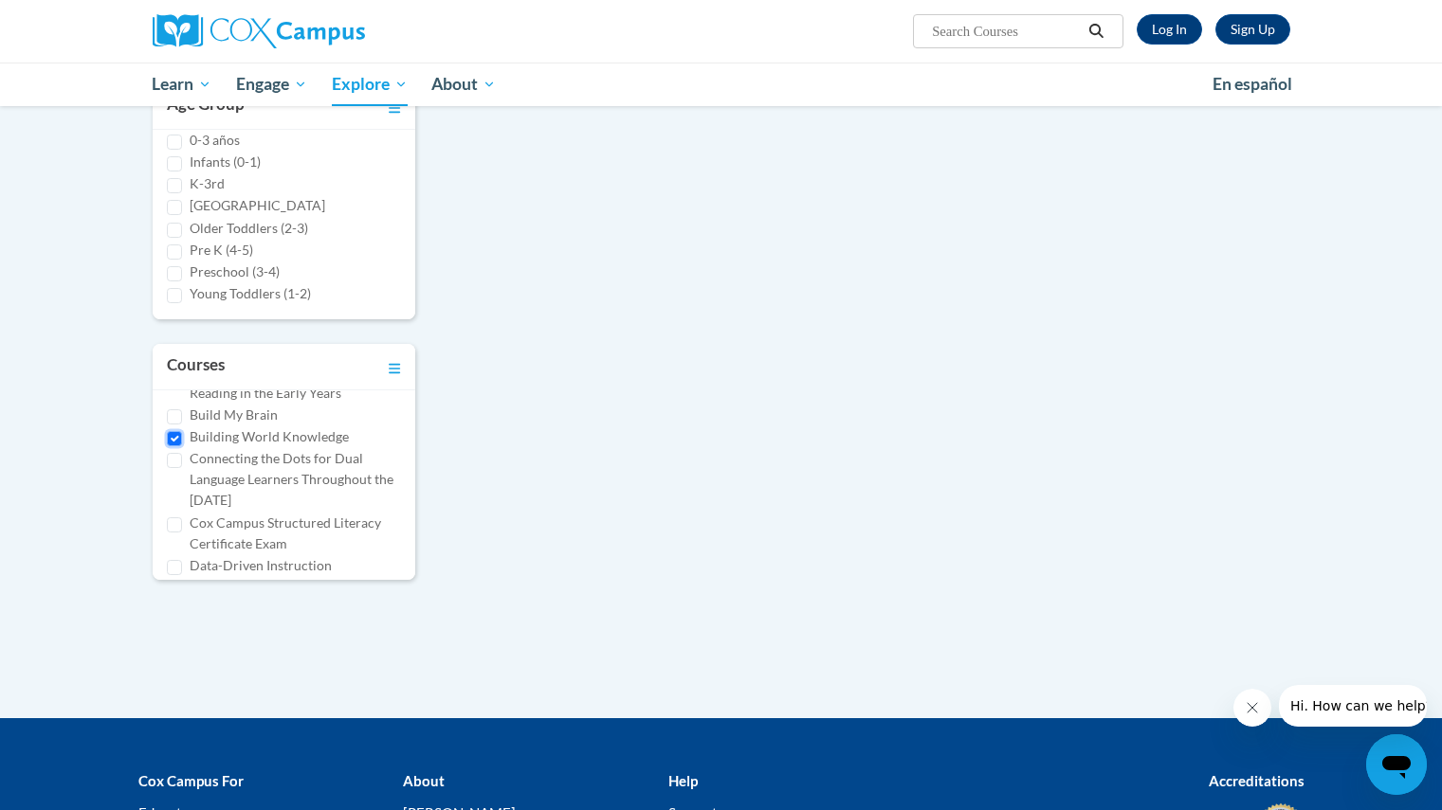
scroll to position [0, 0]
click at [179, 417] on input "An Ecosystem Approach to Developing the Foundation for Reading in the Early Yea…" at bounding box center [174, 417] width 15 height 15
checkbox input "false"
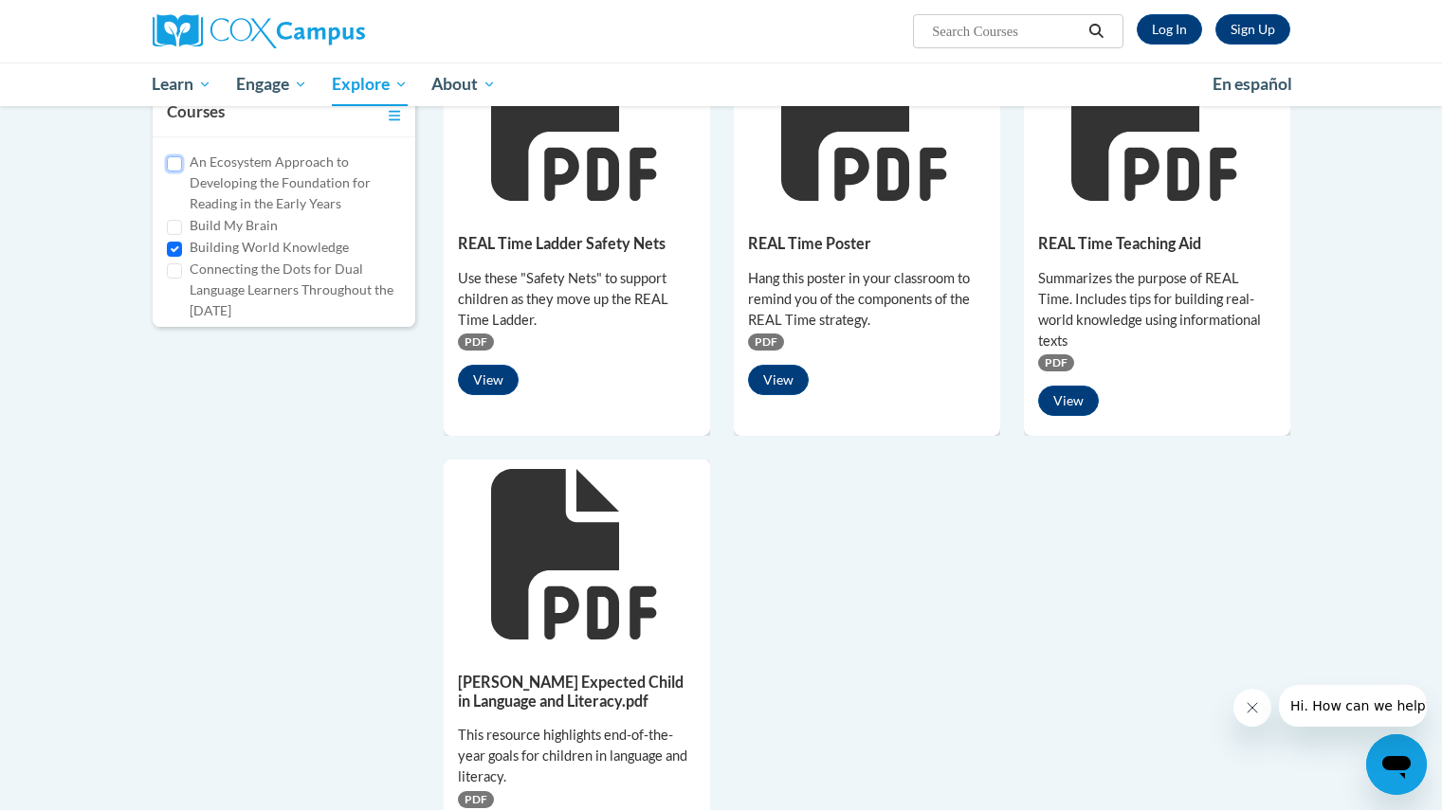
scroll to position [732, 0]
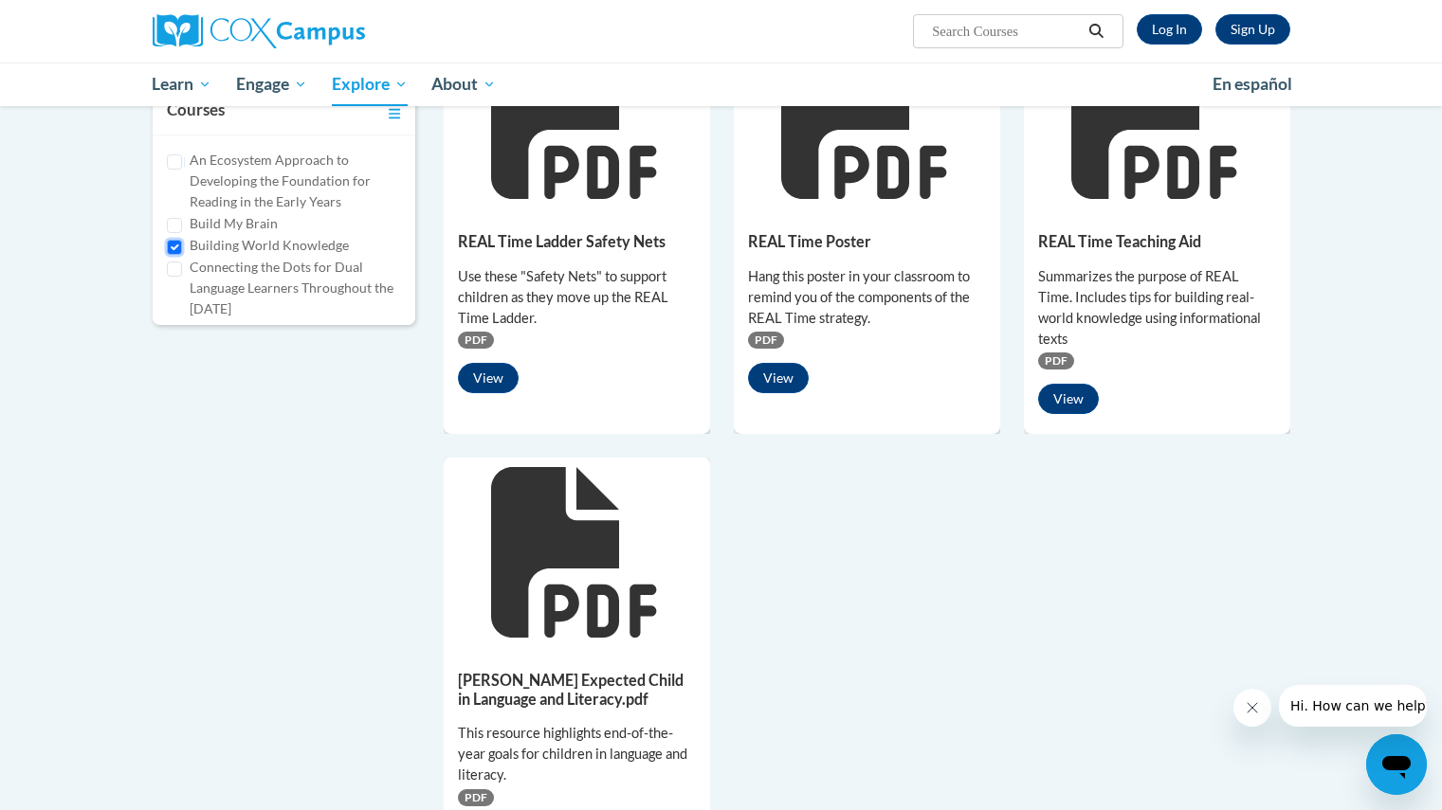
click at [173, 243] on input "Building World Knowledge" at bounding box center [174, 247] width 15 height 15
checkbox input "false"
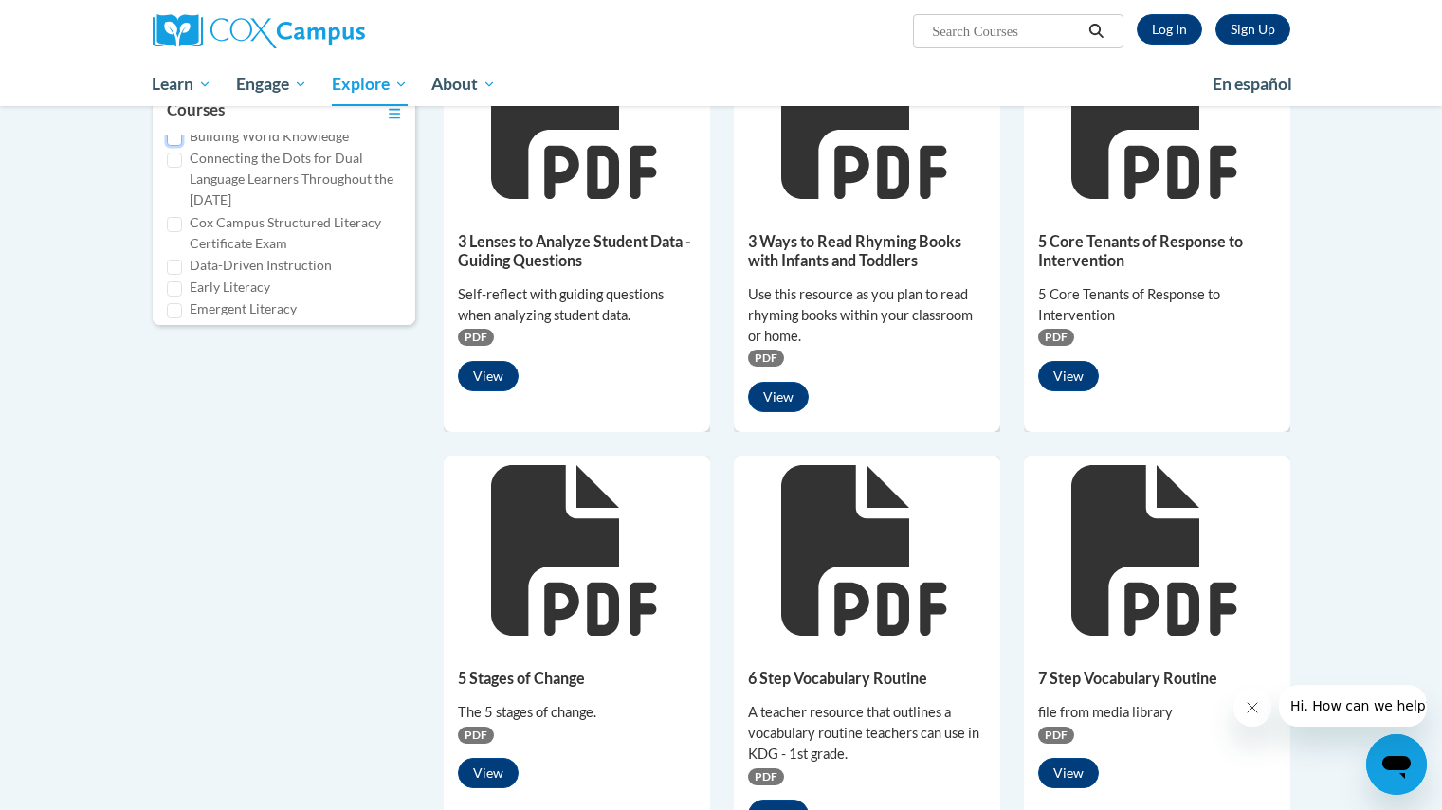
scroll to position [110, 0]
click at [246, 291] on label "Early Literacy" at bounding box center [230, 286] width 81 height 21
click at [182, 291] on input "Early Literacy" at bounding box center [174, 288] width 15 height 15
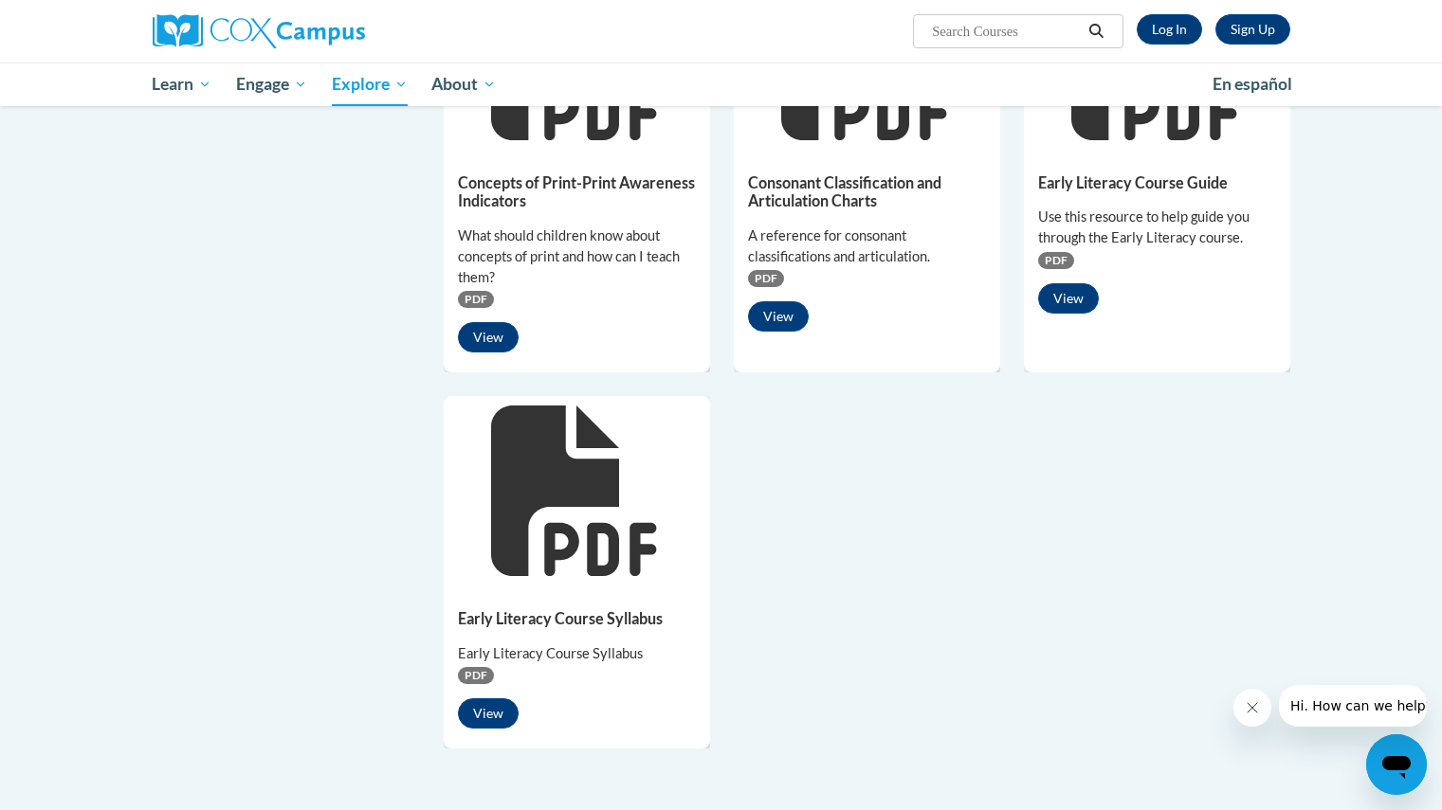
scroll to position [760, 0]
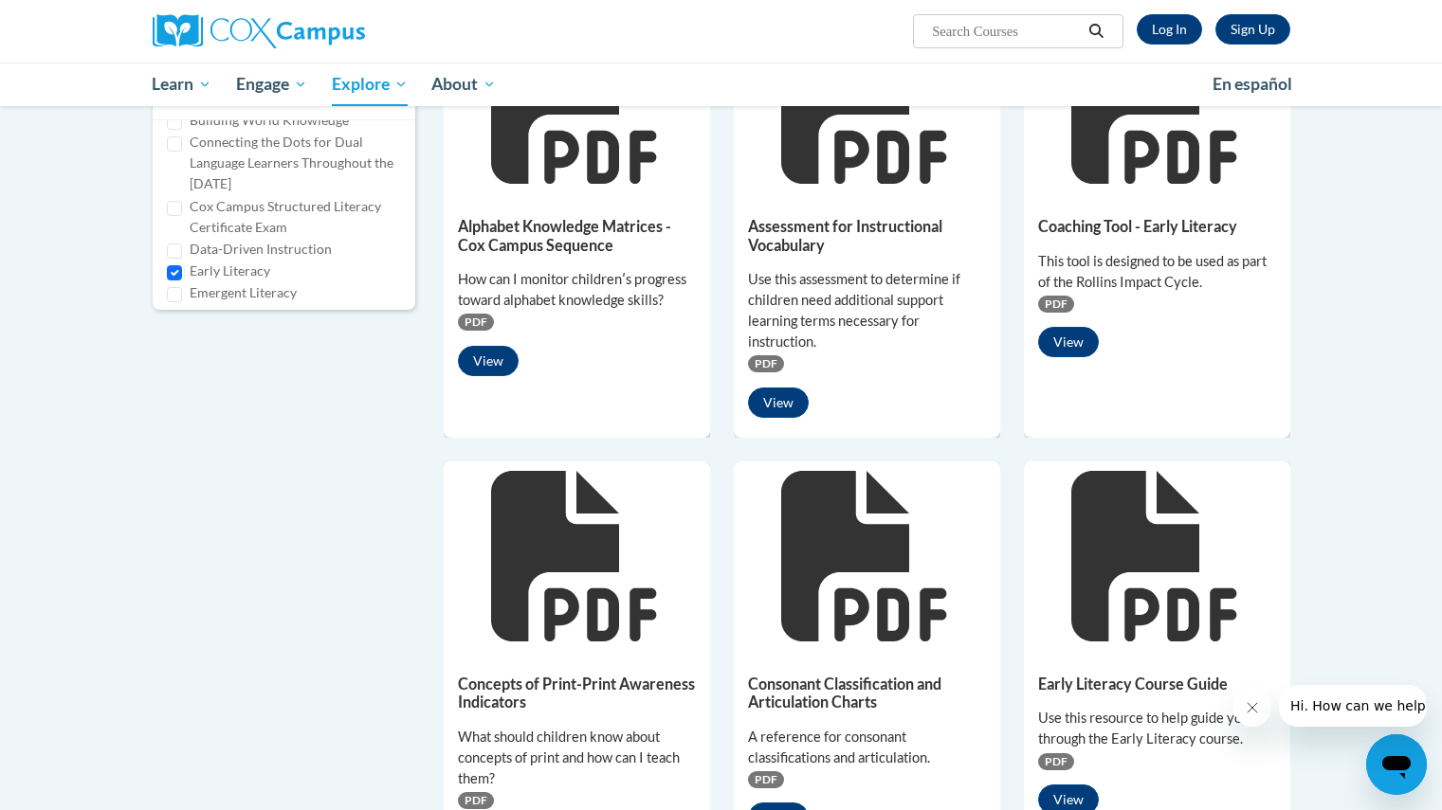
click at [264, 268] on label "Early Literacy" at bounding box center [230, 271] width 81 height 21
click at [182, 268] on input "Early Literacy" at bounding box center [174, 272] width 15 height 15
checkbox input "false"
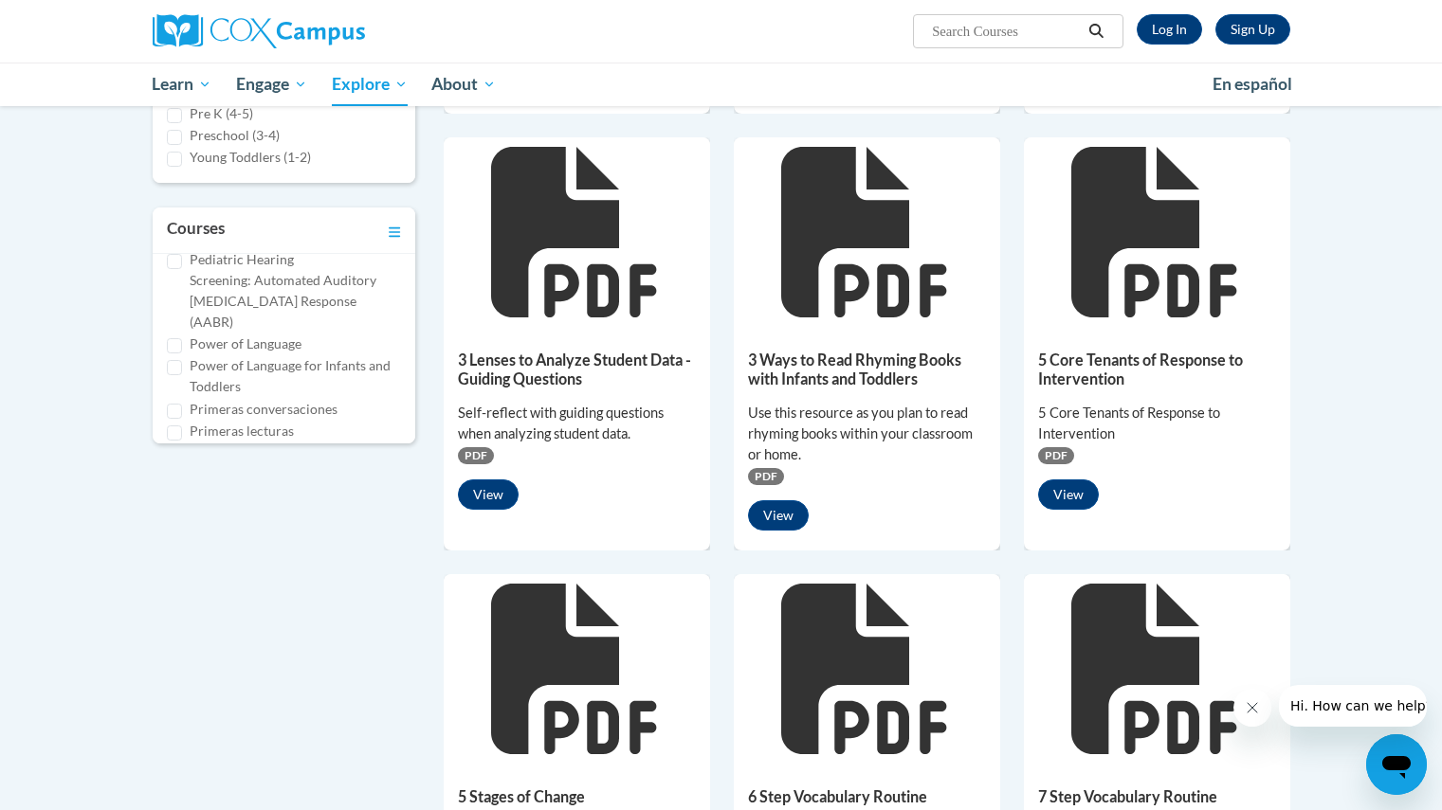
scroll to position [686, 0]
click at [245, 333] on label "Power of Language" at bounding box center [246, 343] width 112 height 21
click at [182, 337] on input "Power of Language" at bounding box center [174, 344] width 15 height 15
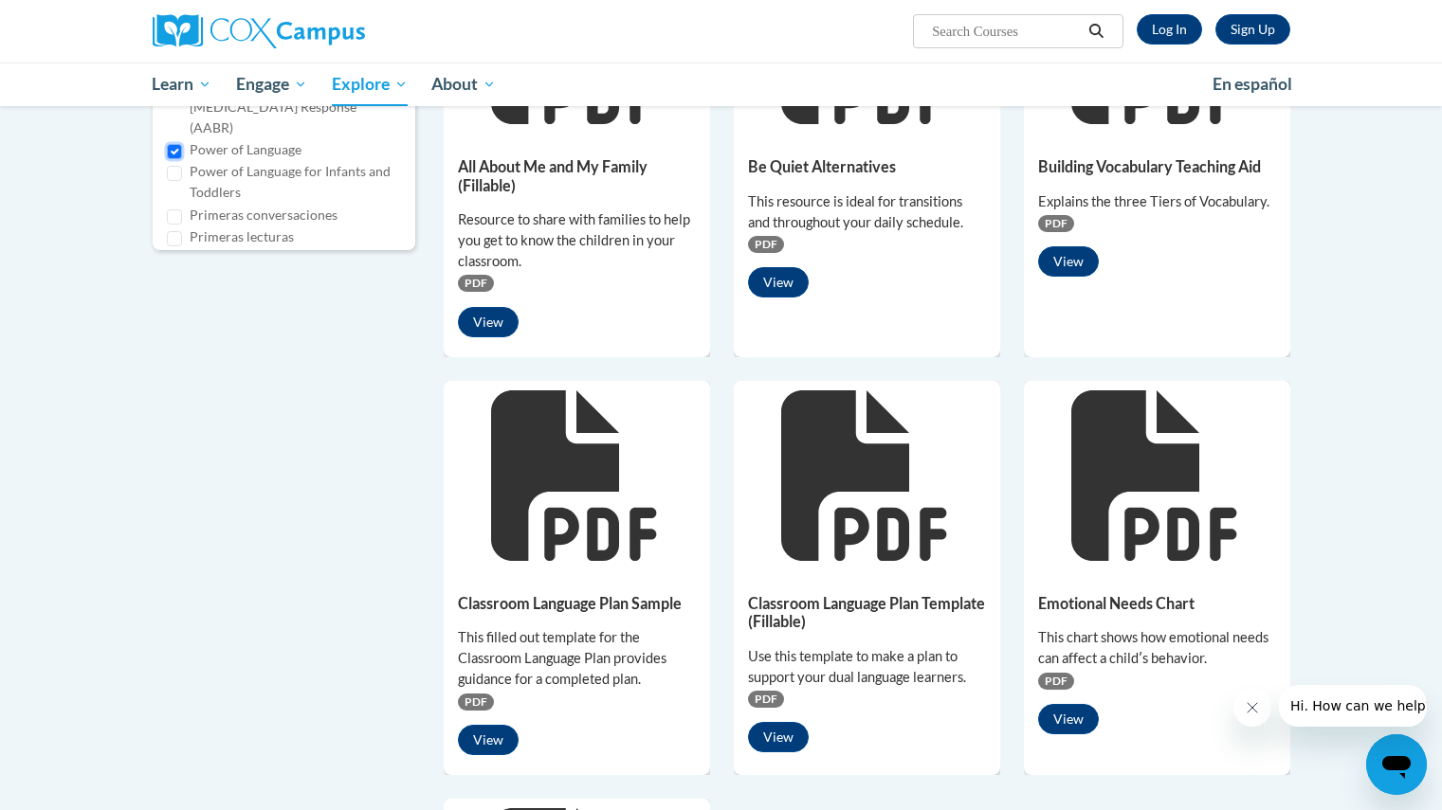
scroll to position [779, 0]
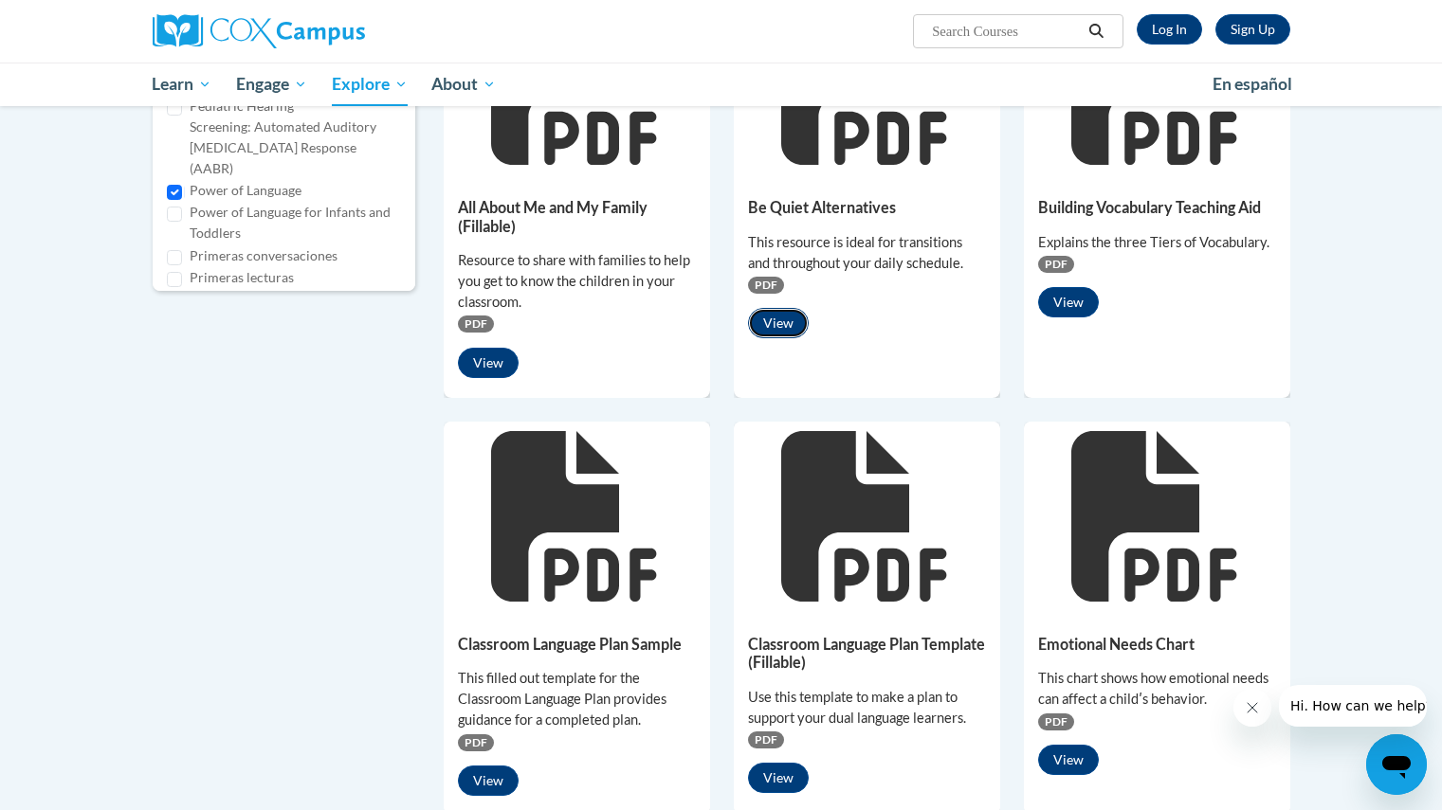
click at [773, 317] on button "View" at bounding box center [778, 323] width 61 height 30
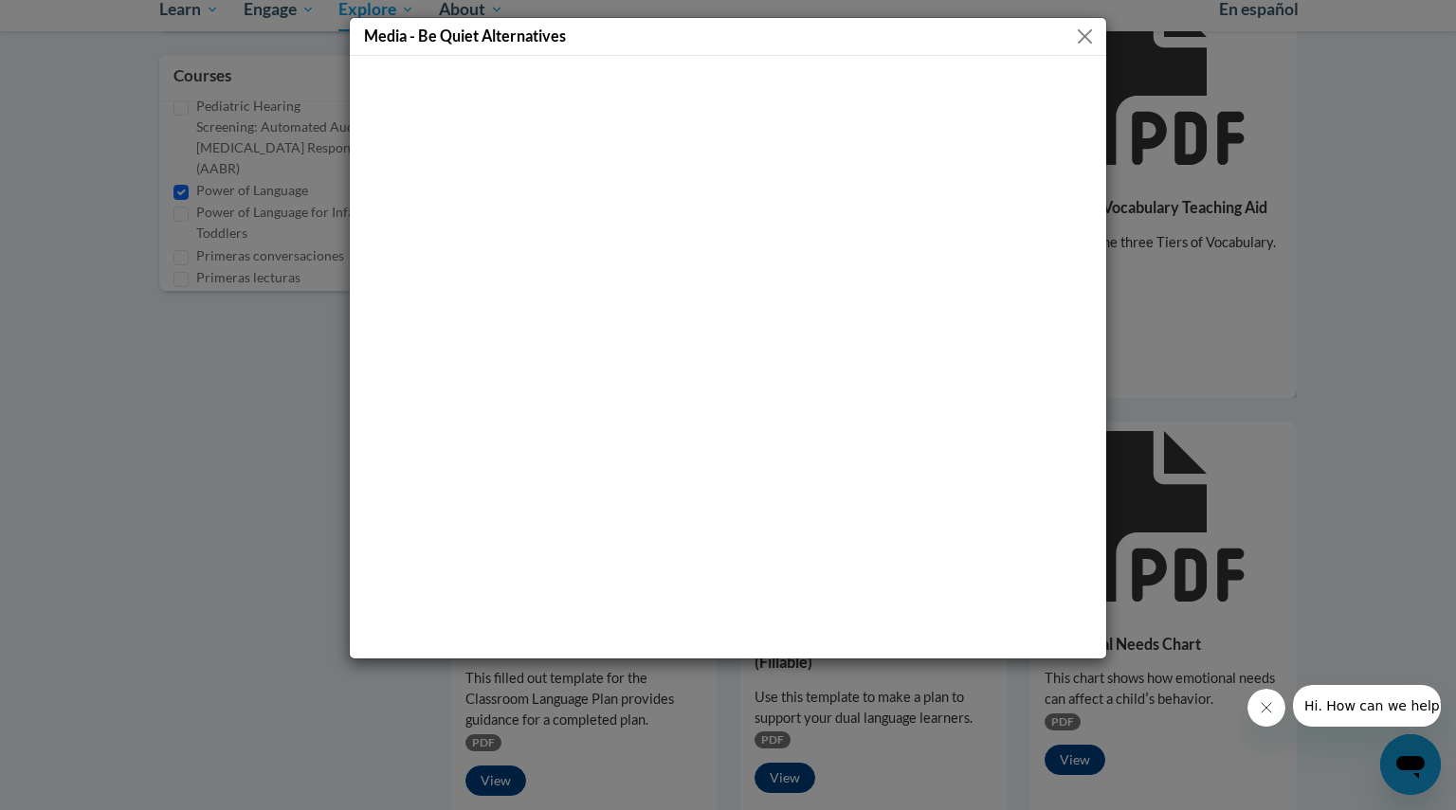
click at [1083, 37] on button "Close" at bounding box center [1085, 37] width 24 height 24
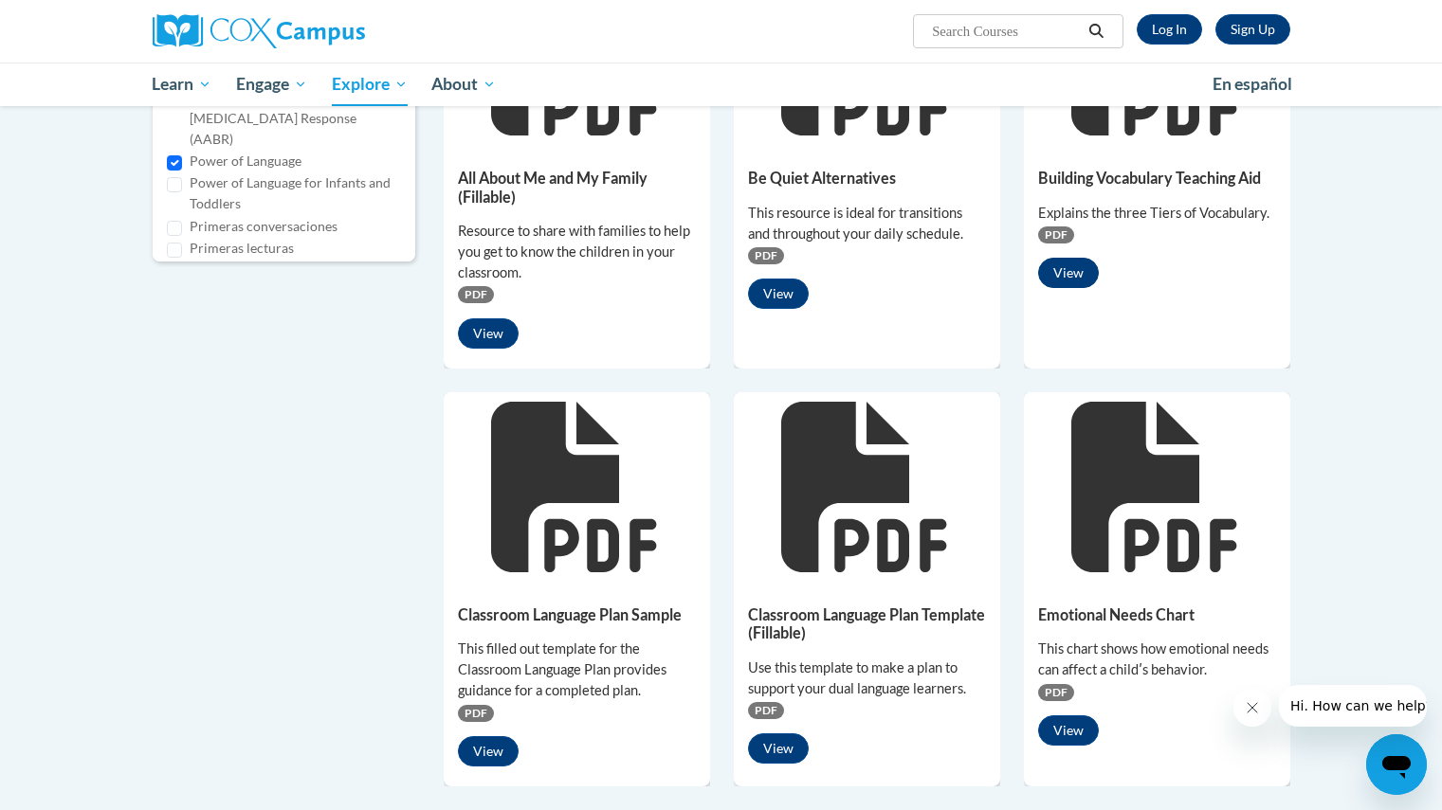
scroll to position [808, 0]
click at [1075, 271] on button "View" at bounding box center [1068, 274] width 61 height 30
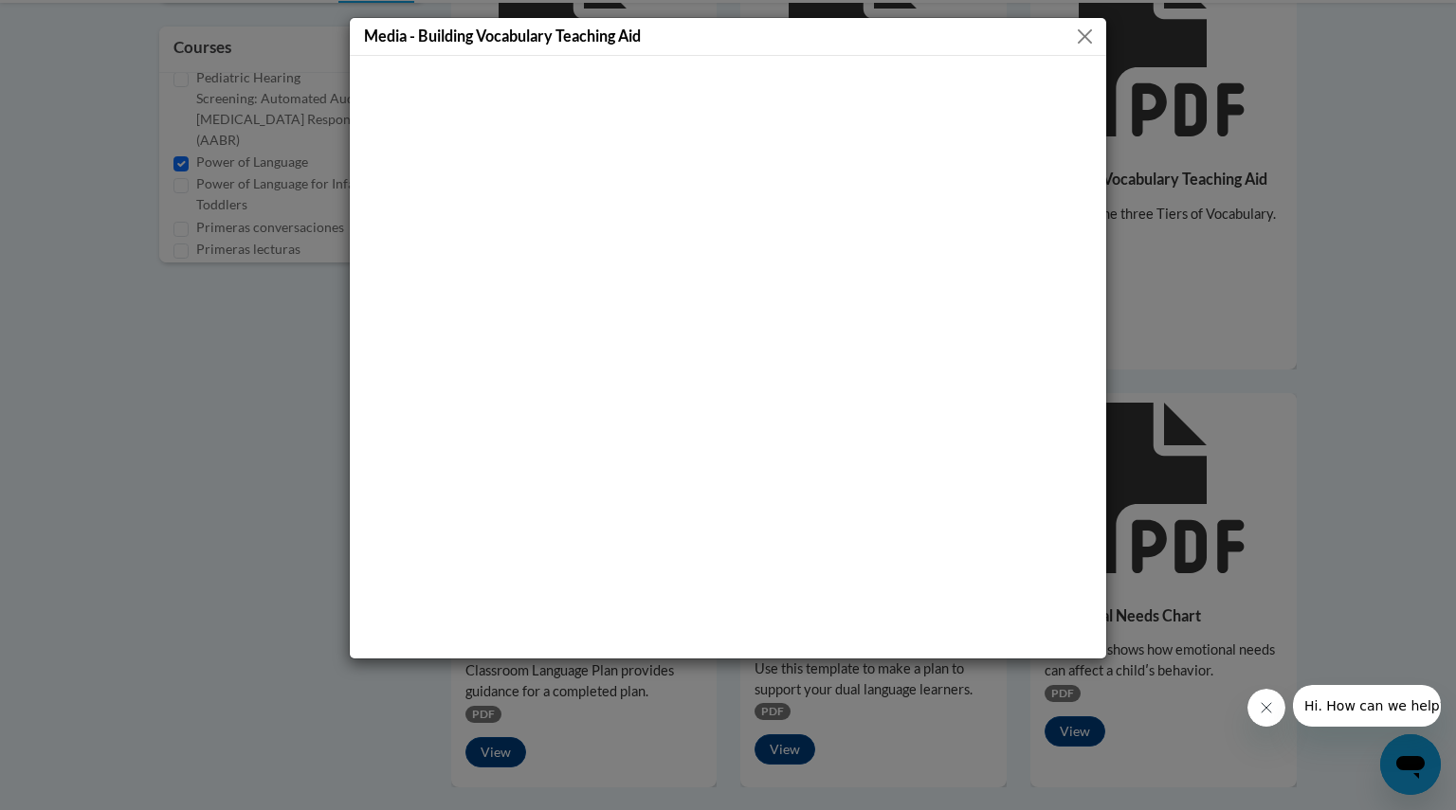
click at [1081, 32] on button "Close" at bounding box center [1085, 37] width 24 height 24
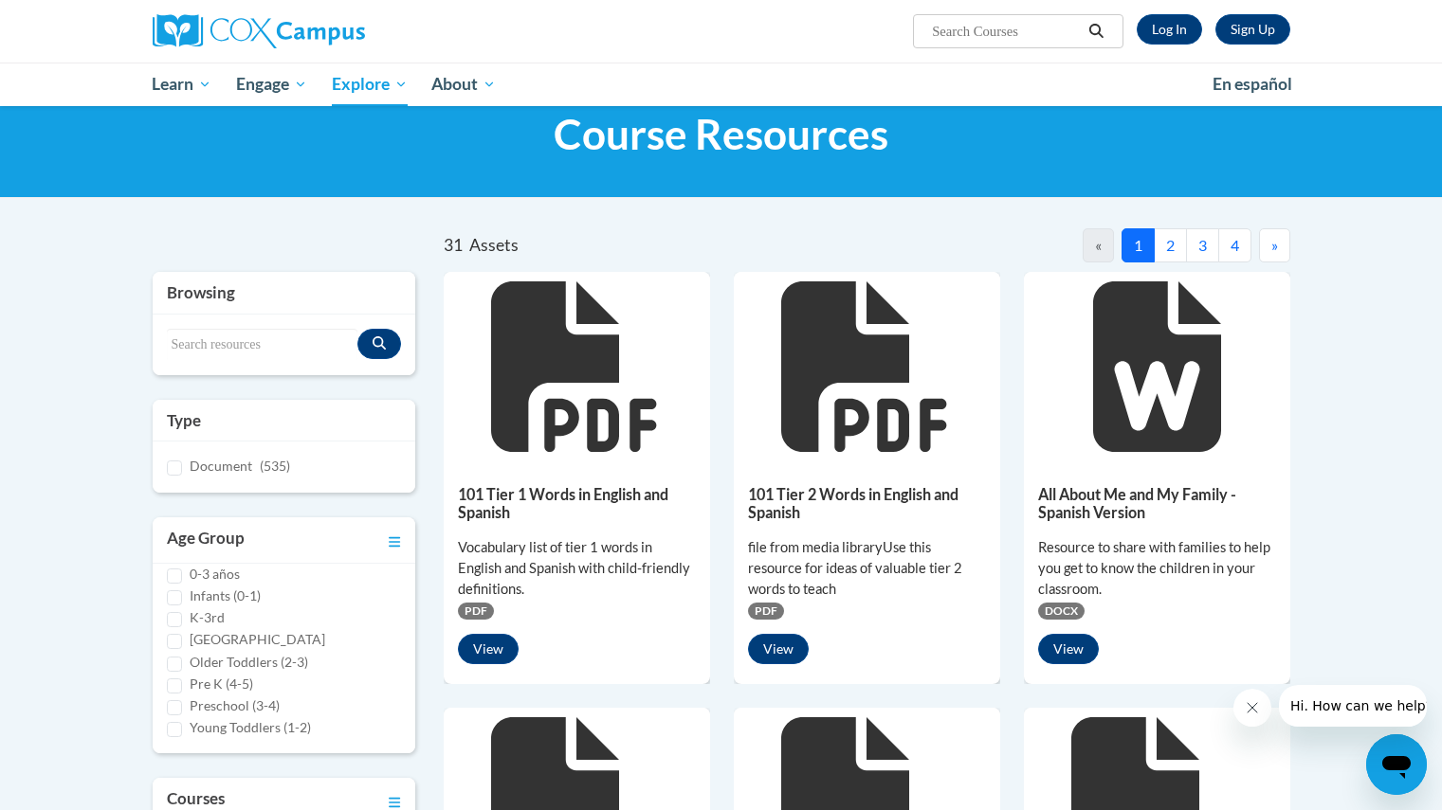
scroll to position [55, 0]
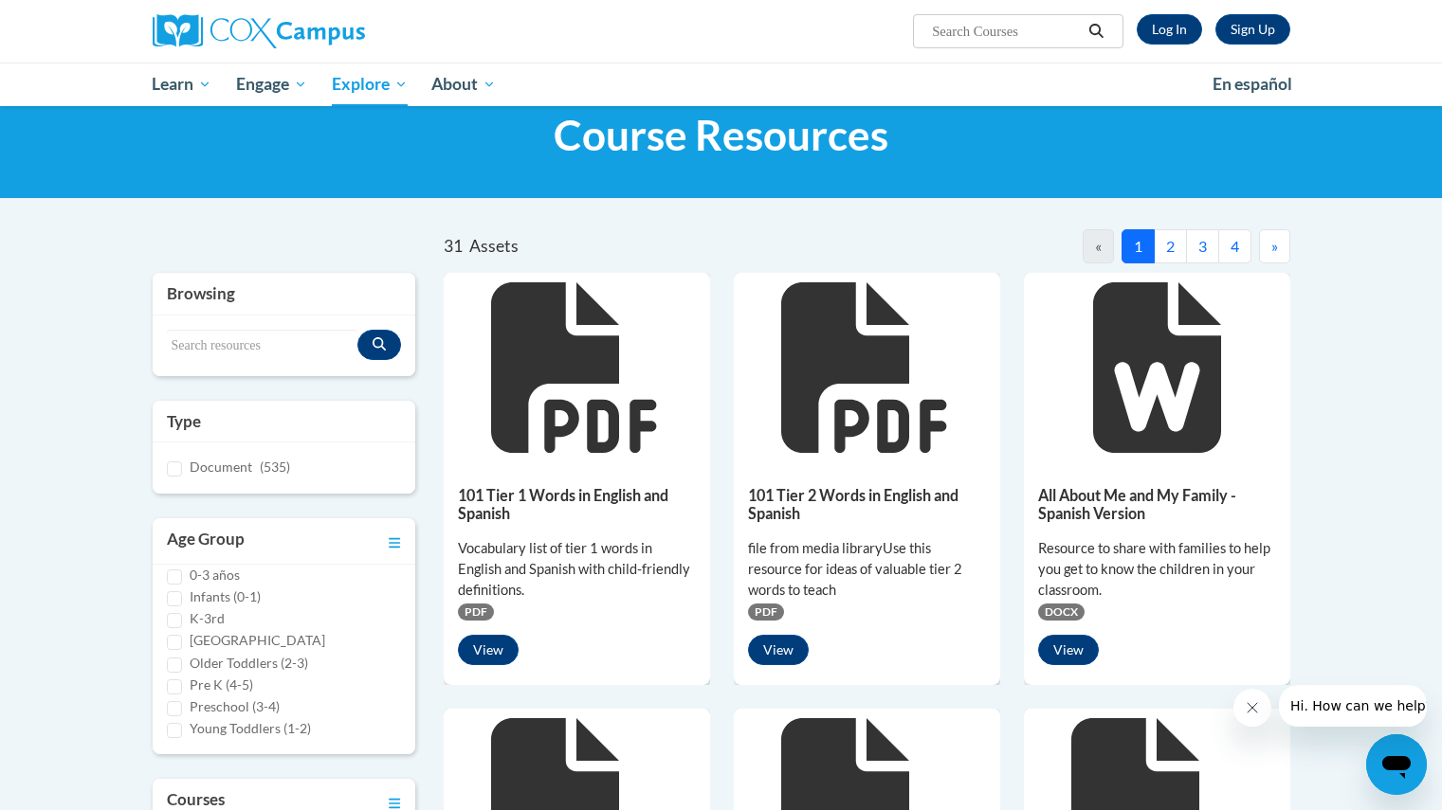
click at [1180, 246] on button "2" at bounding box center [1170, 246] width 33 height 34
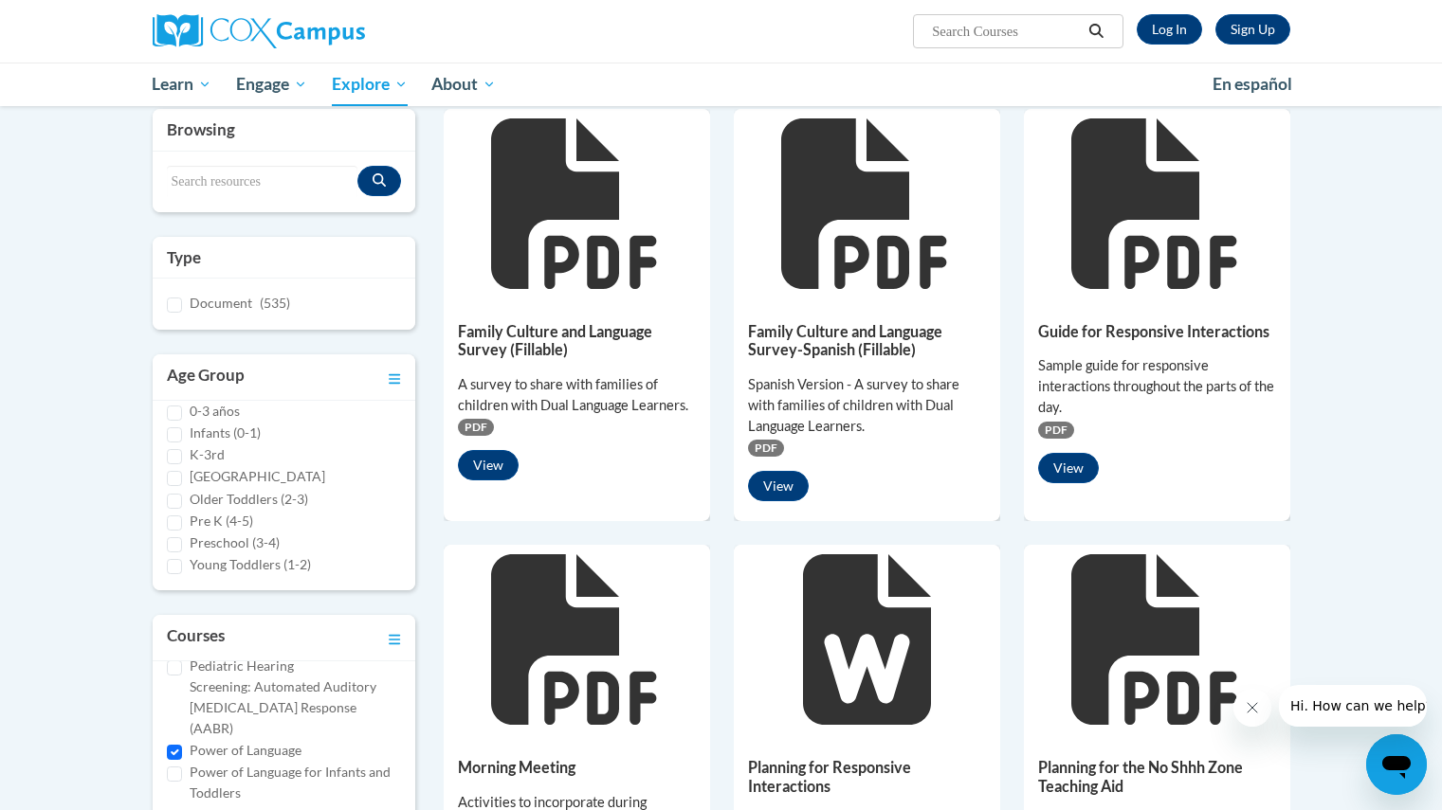
scroll to position [97, 0]
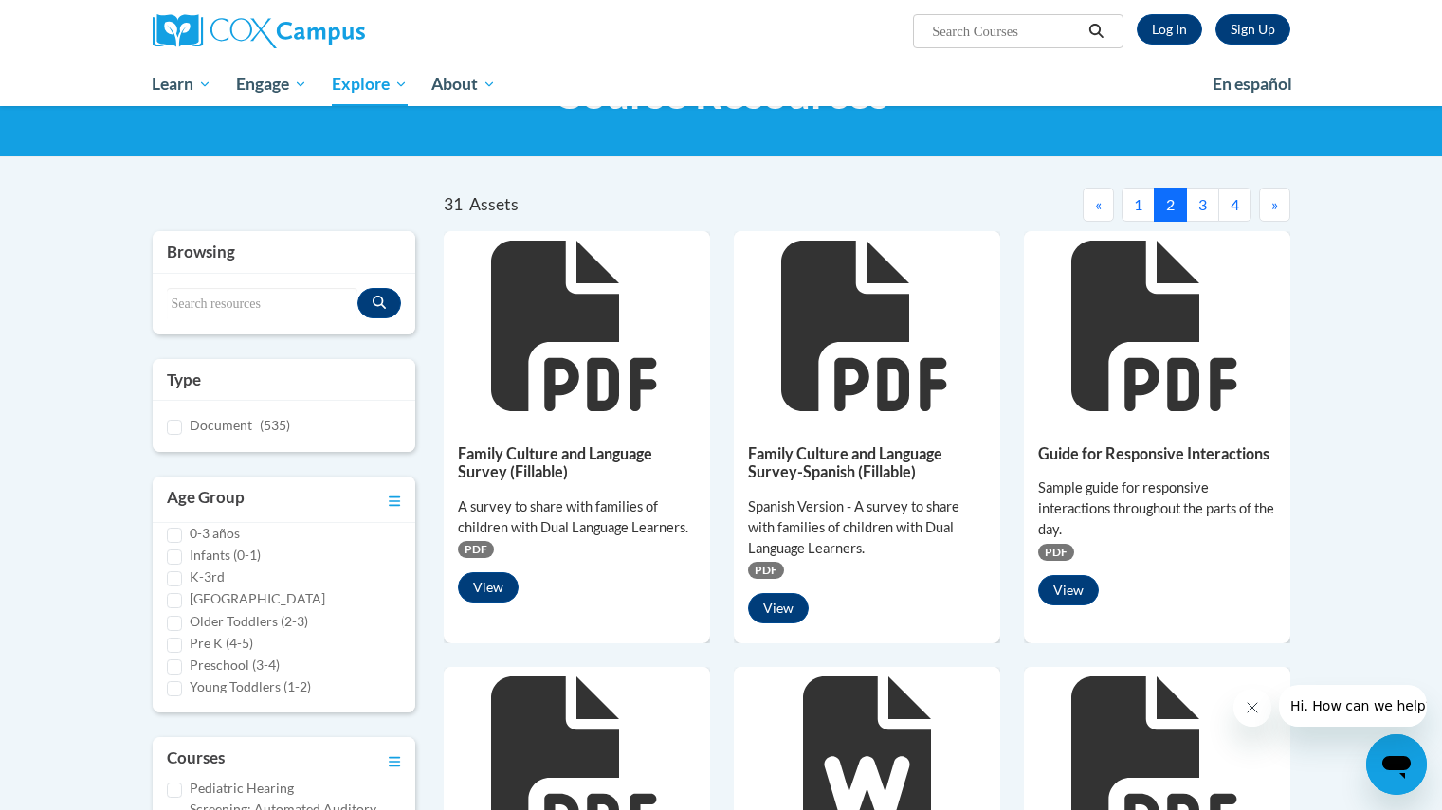
click at [1208, 221] on button "3" at bounding box center [1202, 205] width 33 height 34
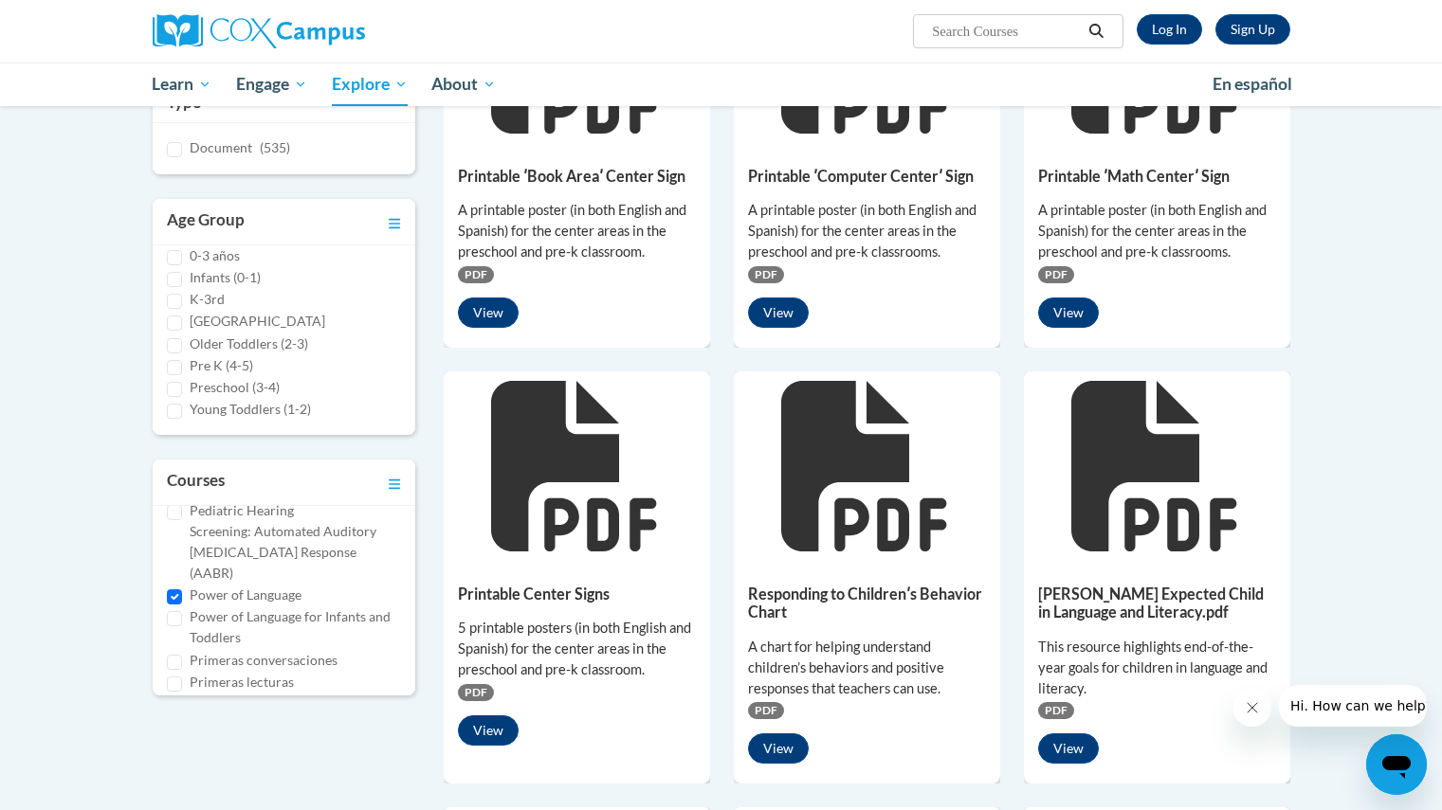
scroll to position [0, 0]
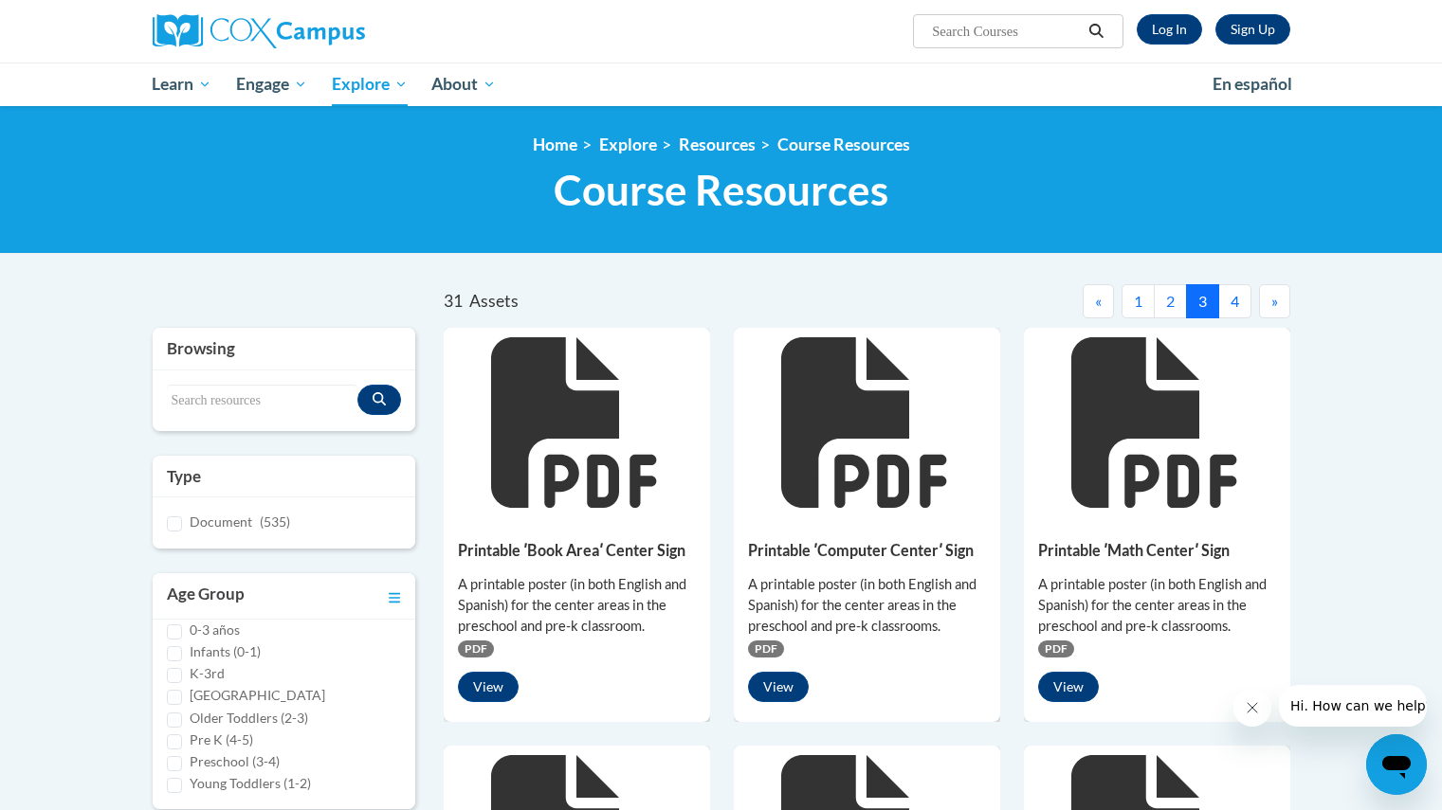
click at [1223, 308] on button "4" at bounding box center [1234, 301] width 33 height 34
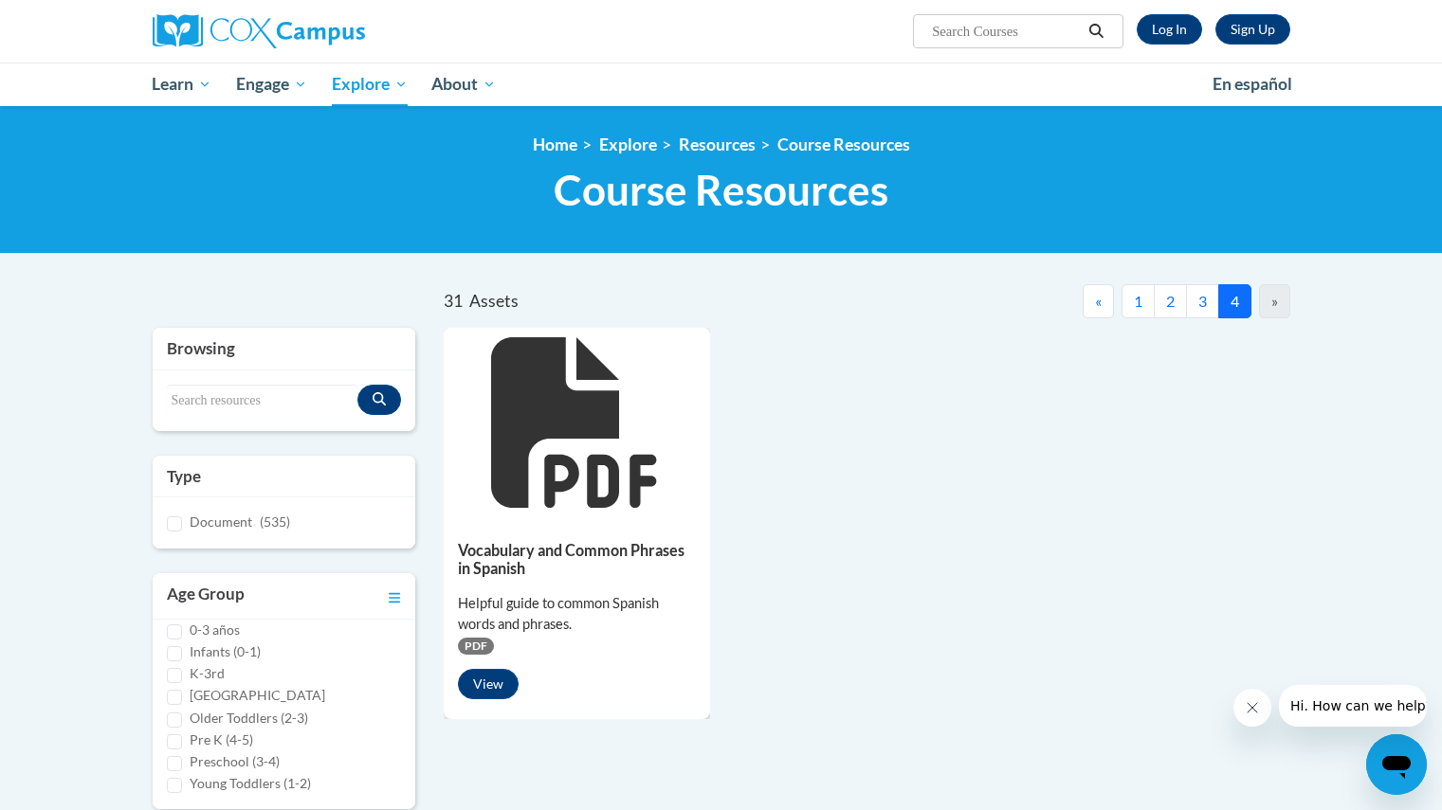
click at [865, 590] on div "Vocabulary and Common Phrases in Spanish Helpful guide to common Spanish words …" at bounding box center [867, 524] width 847 height 392
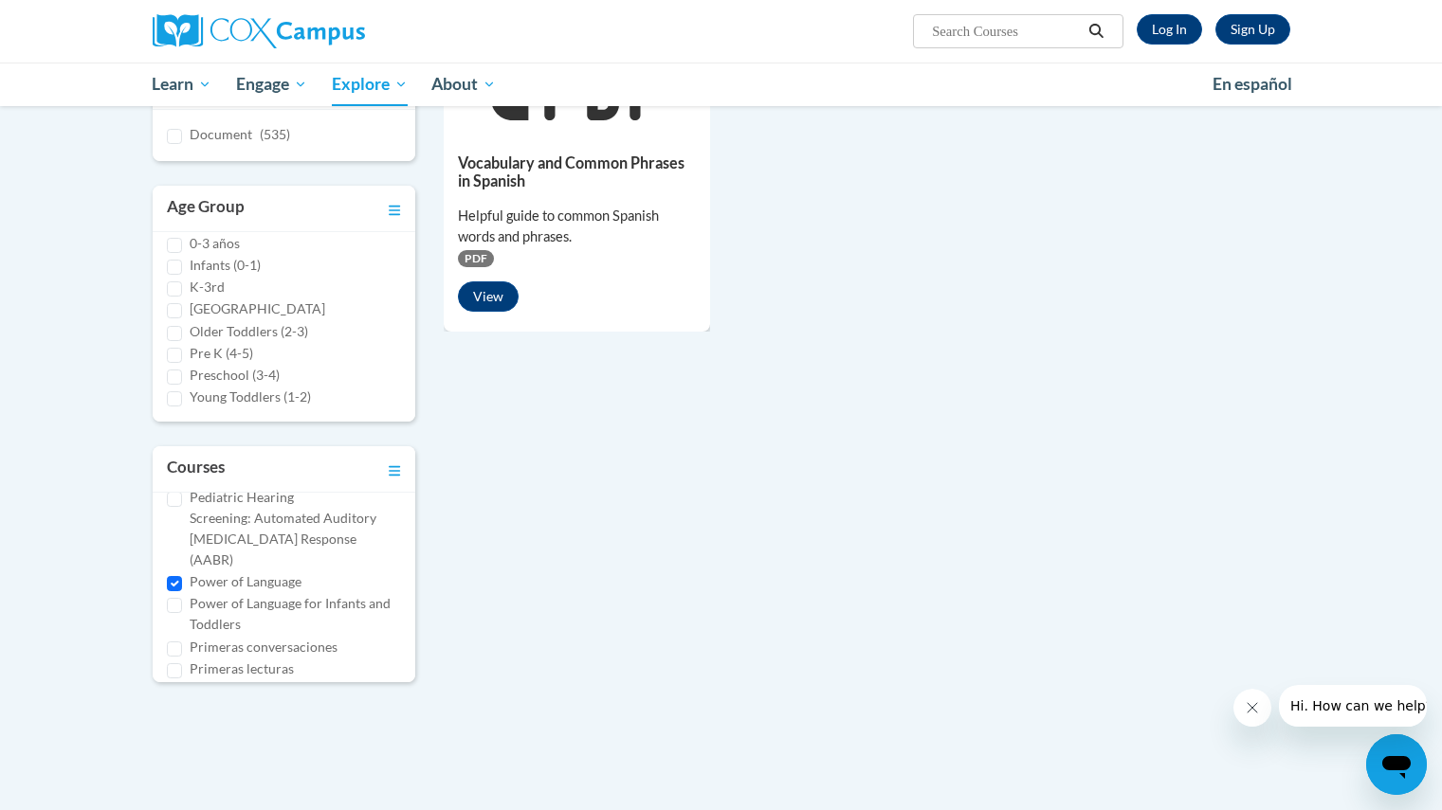
scroll to position [400, 0]
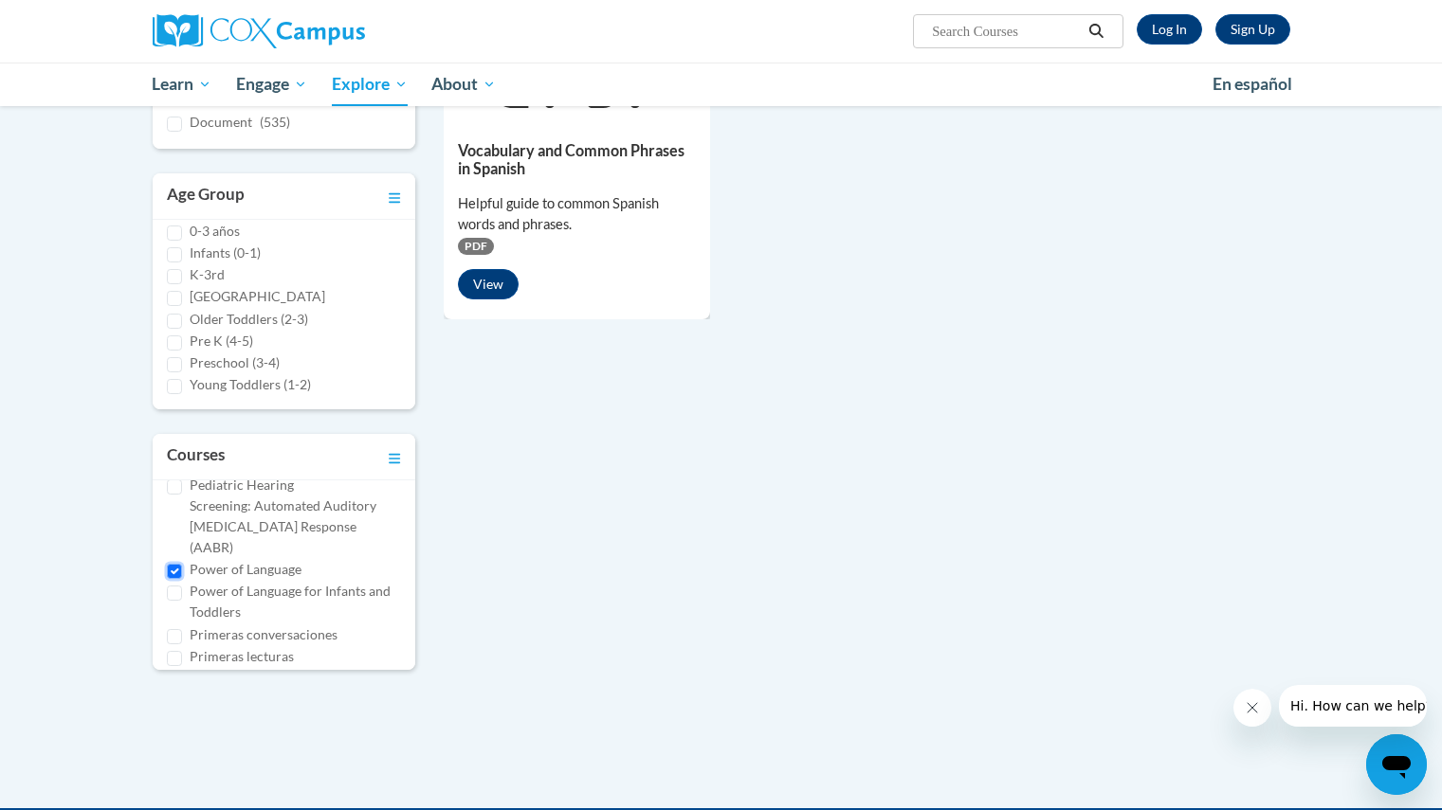
click at [179, 564] on input "Power of Language" at bounding box center [174, 571] width 15 height 15
checkbox input "false"
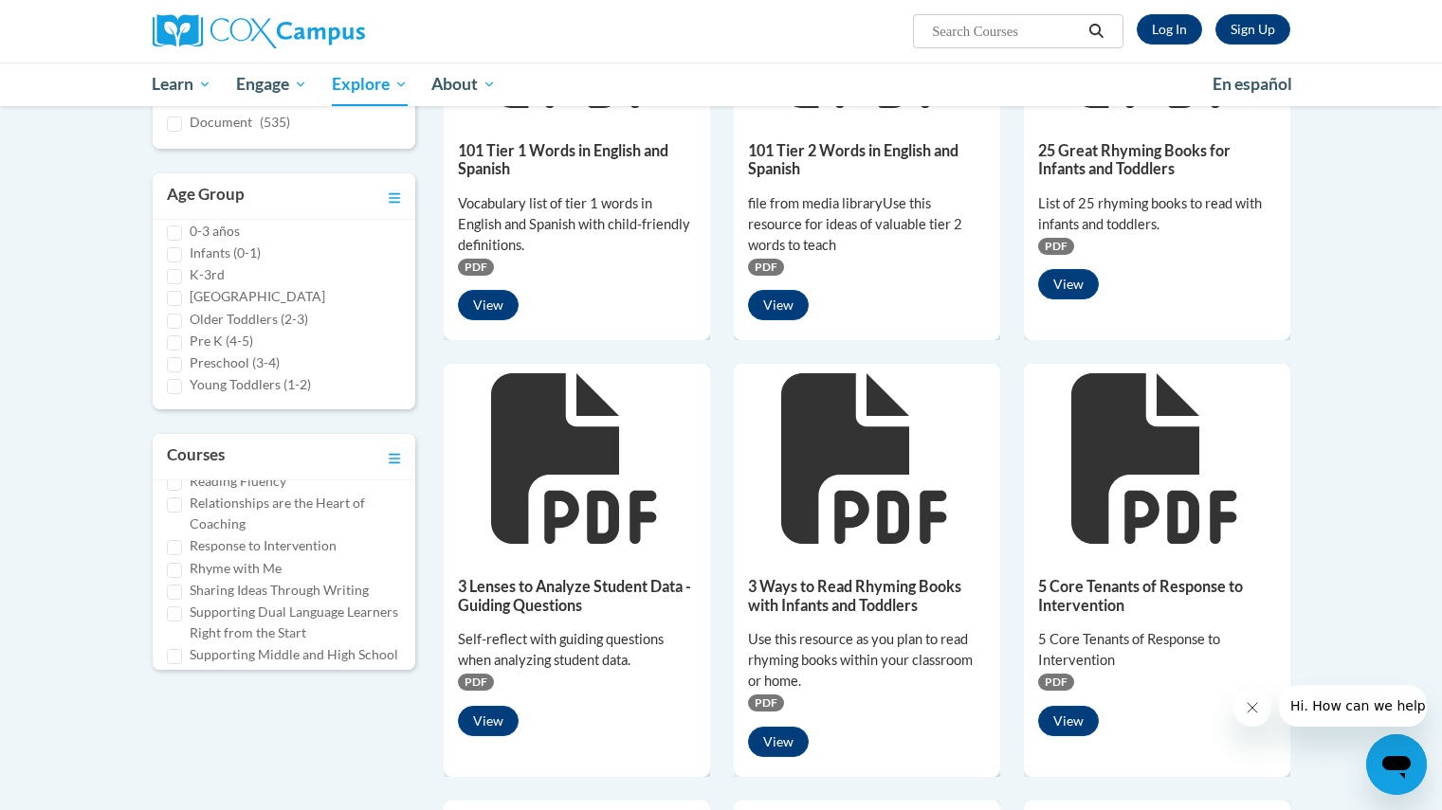
scroll to position [951, 0]
click at [257, 579] on label "Sharing Ideas Through Writing" at bounding box center [279, 589] width 179 height 21
click at [182, 584] on input "Sharing Ideas Through Writing" at bounding box center [174, 591] width 15 height 15
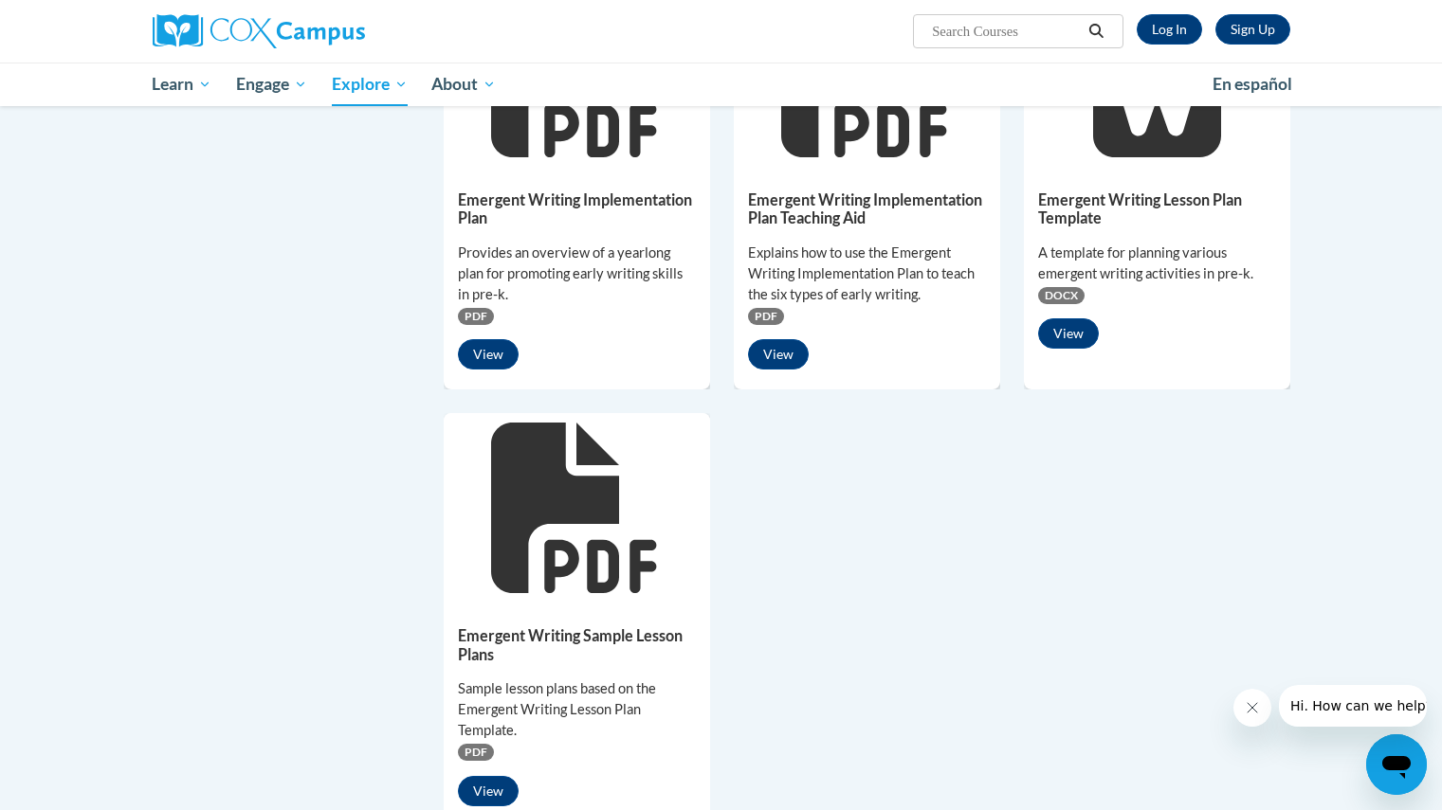
scroll to position [0, 0]
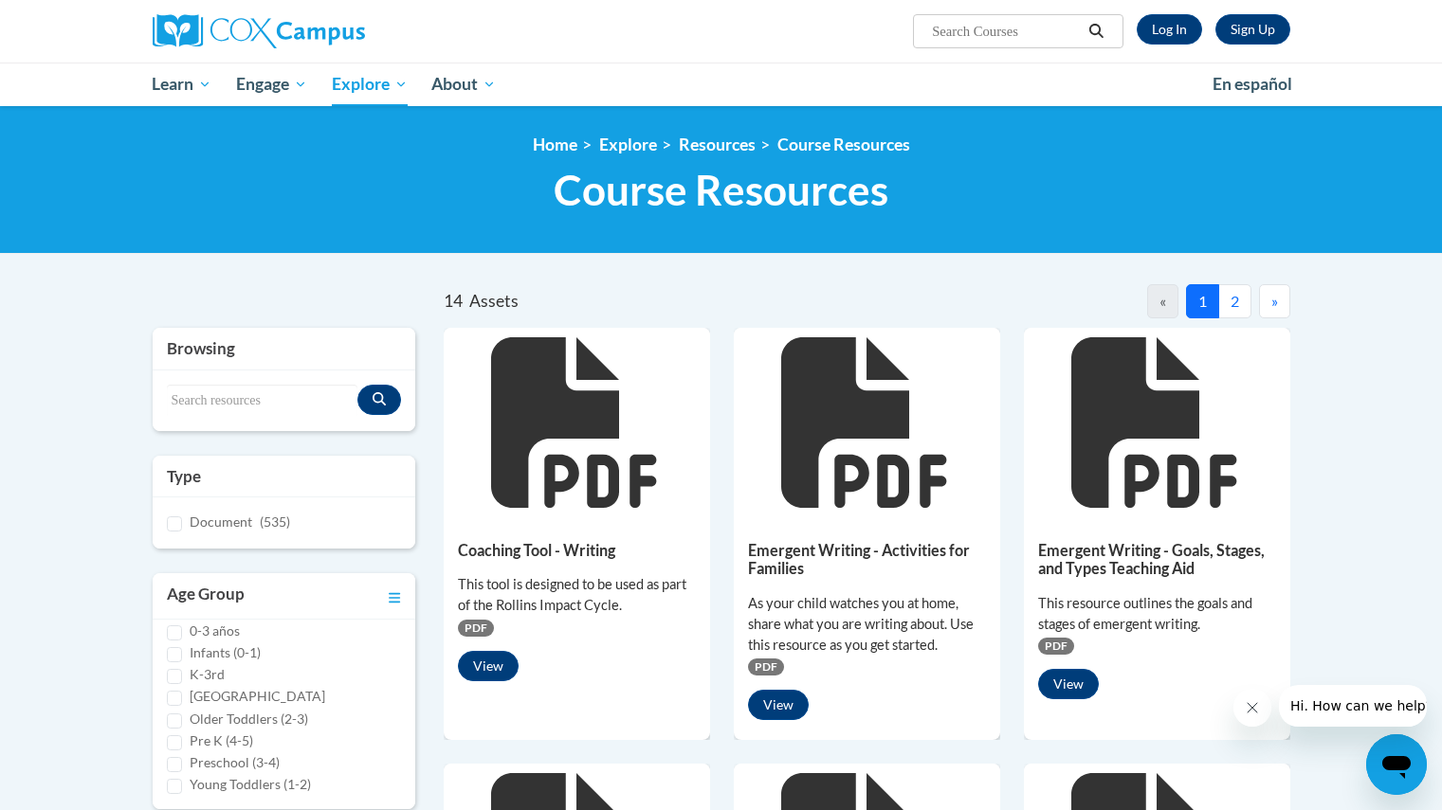
click at [1232, 308] on button "2" at bounding box center [1234, 301] width 33 height 34
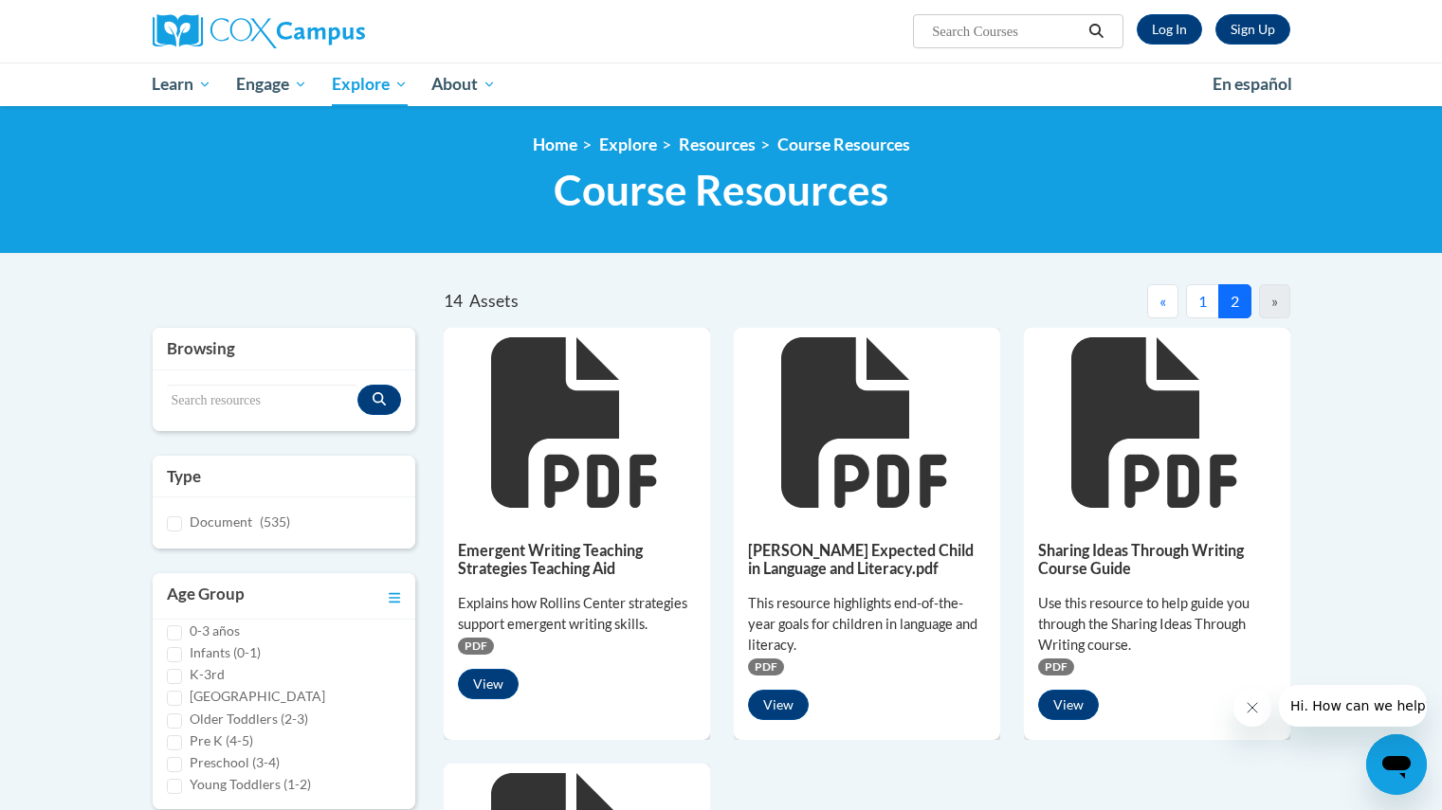
click at [922, 593] on div "This resource highlights end-of-the-year goals for children in language and lit…" at bounding box center [867, 624] width 238 height 63
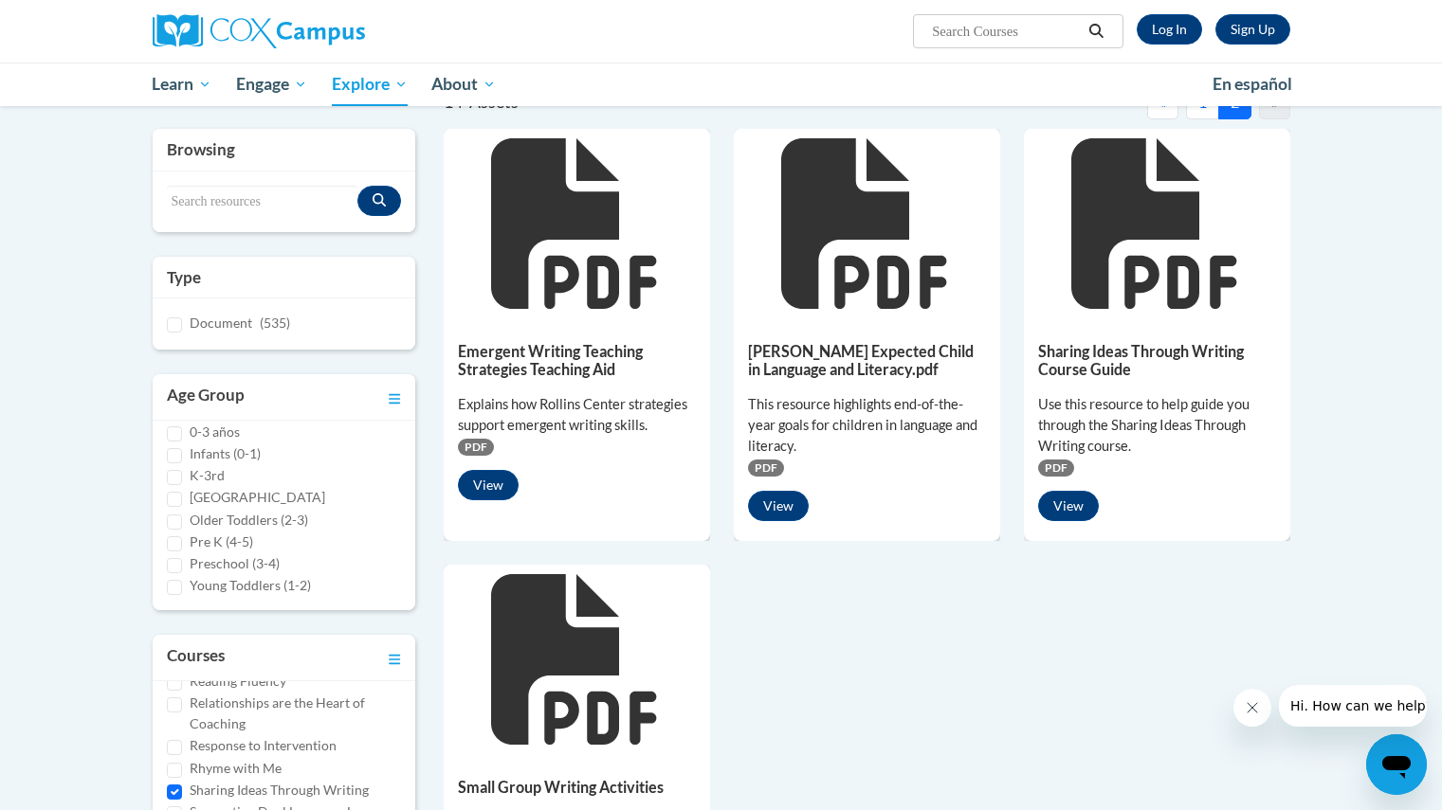
scroll to position [544, 0]
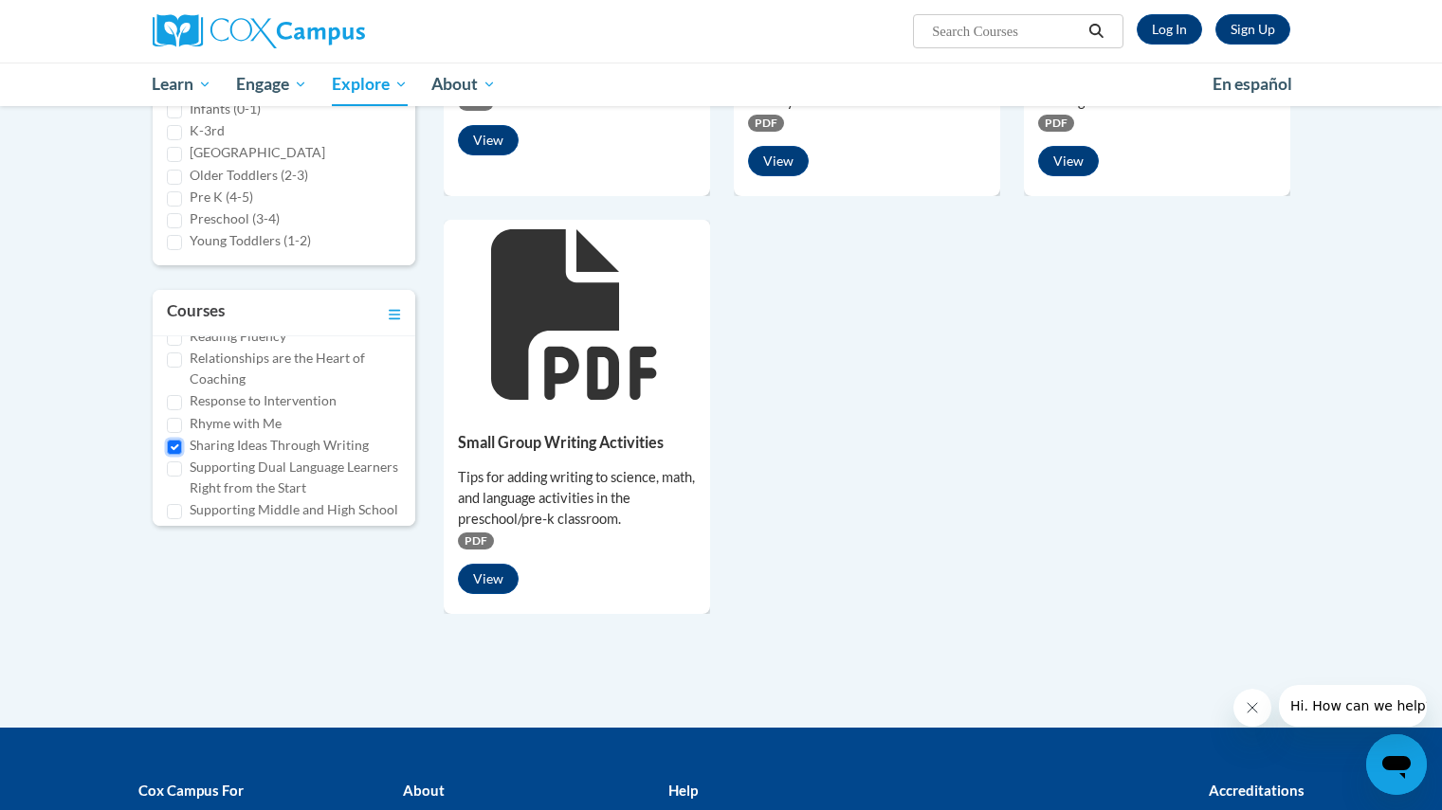
click at [173, 440] on input "Sharing Ideas Through Writing" at bounding box center [174, 447] width 15 height 15
checkbox input "false"
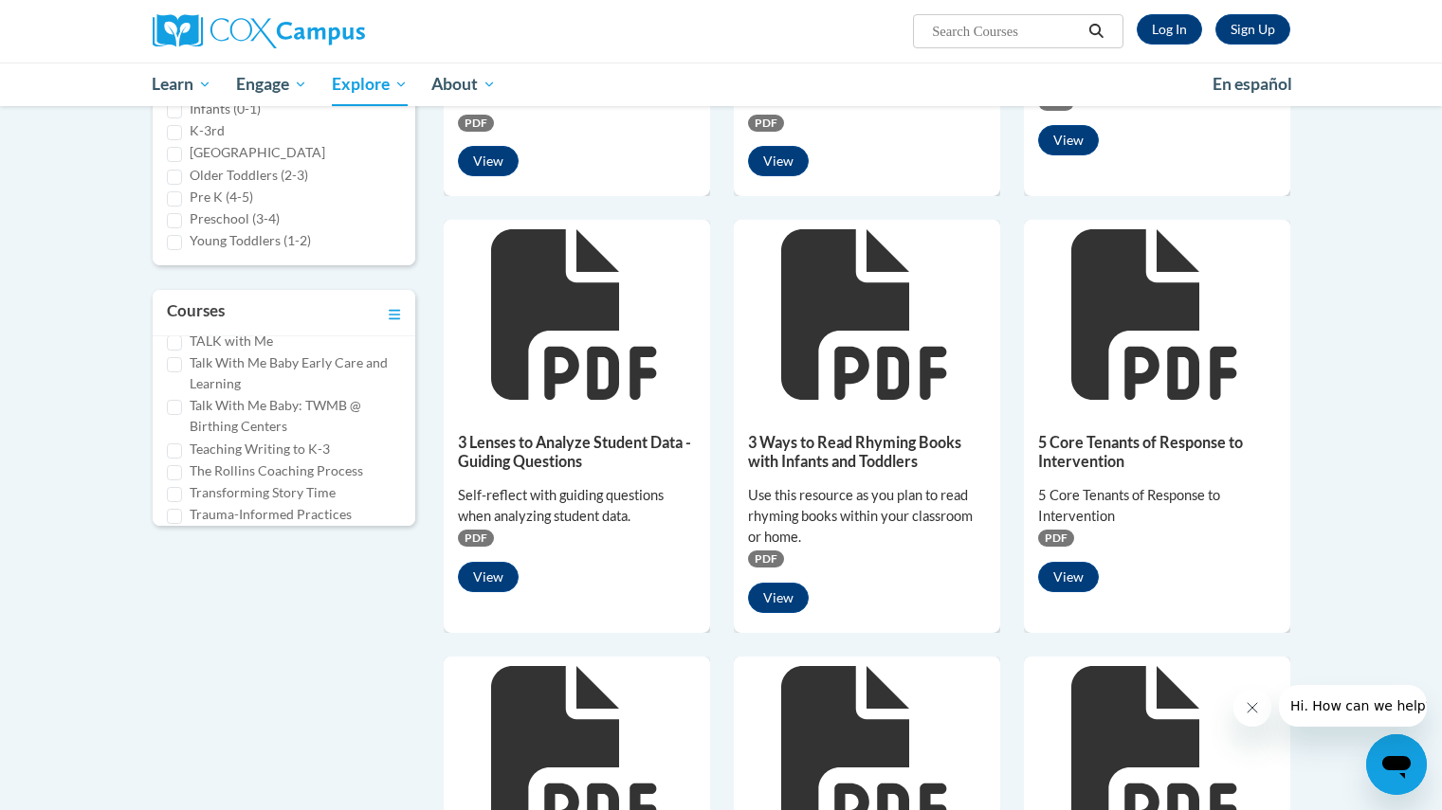
scroll to position [1243, 0]
click at [181, 428] on input "Teaching Writing to K-3" at bounding box center [174, 435] width 15 height 15
checkbox input "true"
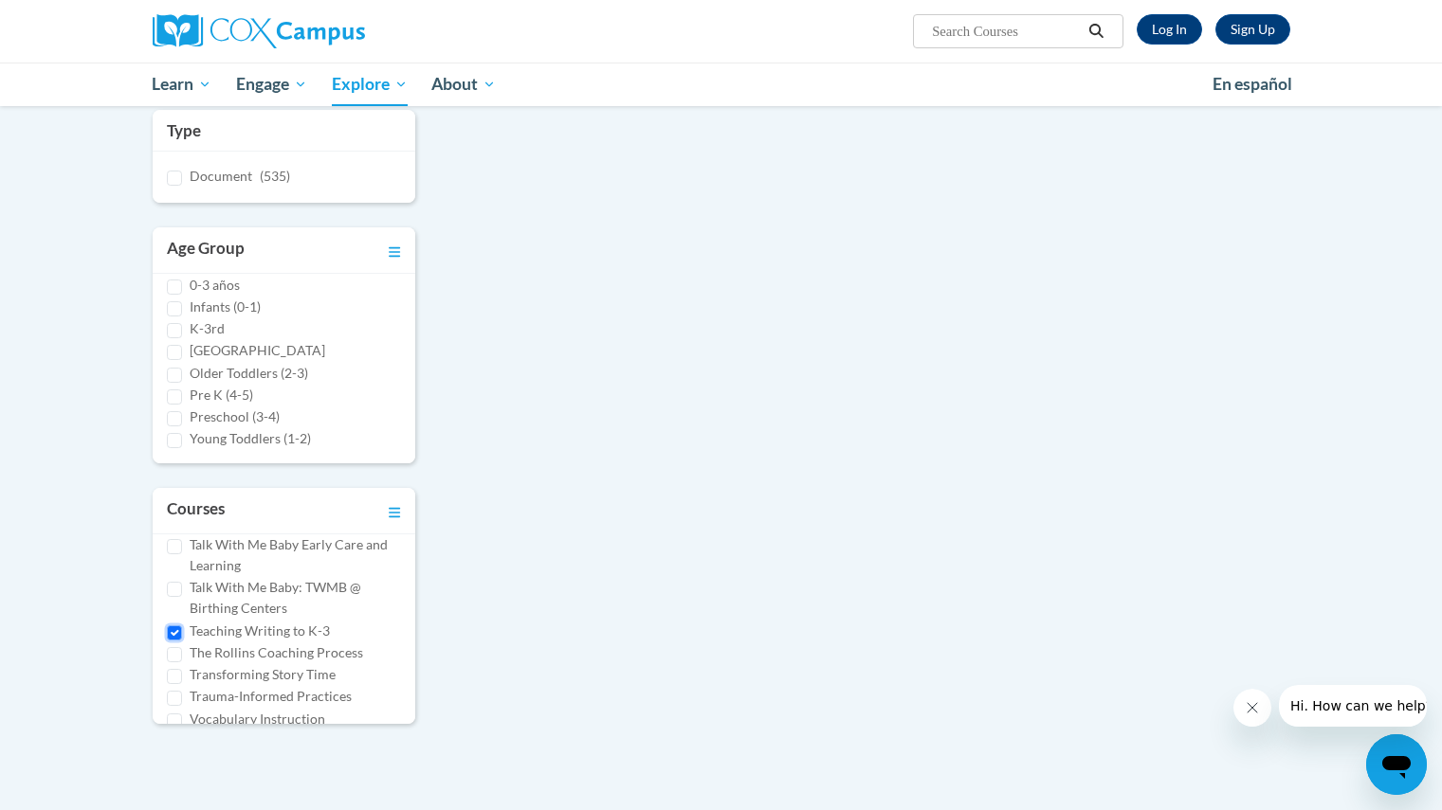
scroll to position [407, 0]
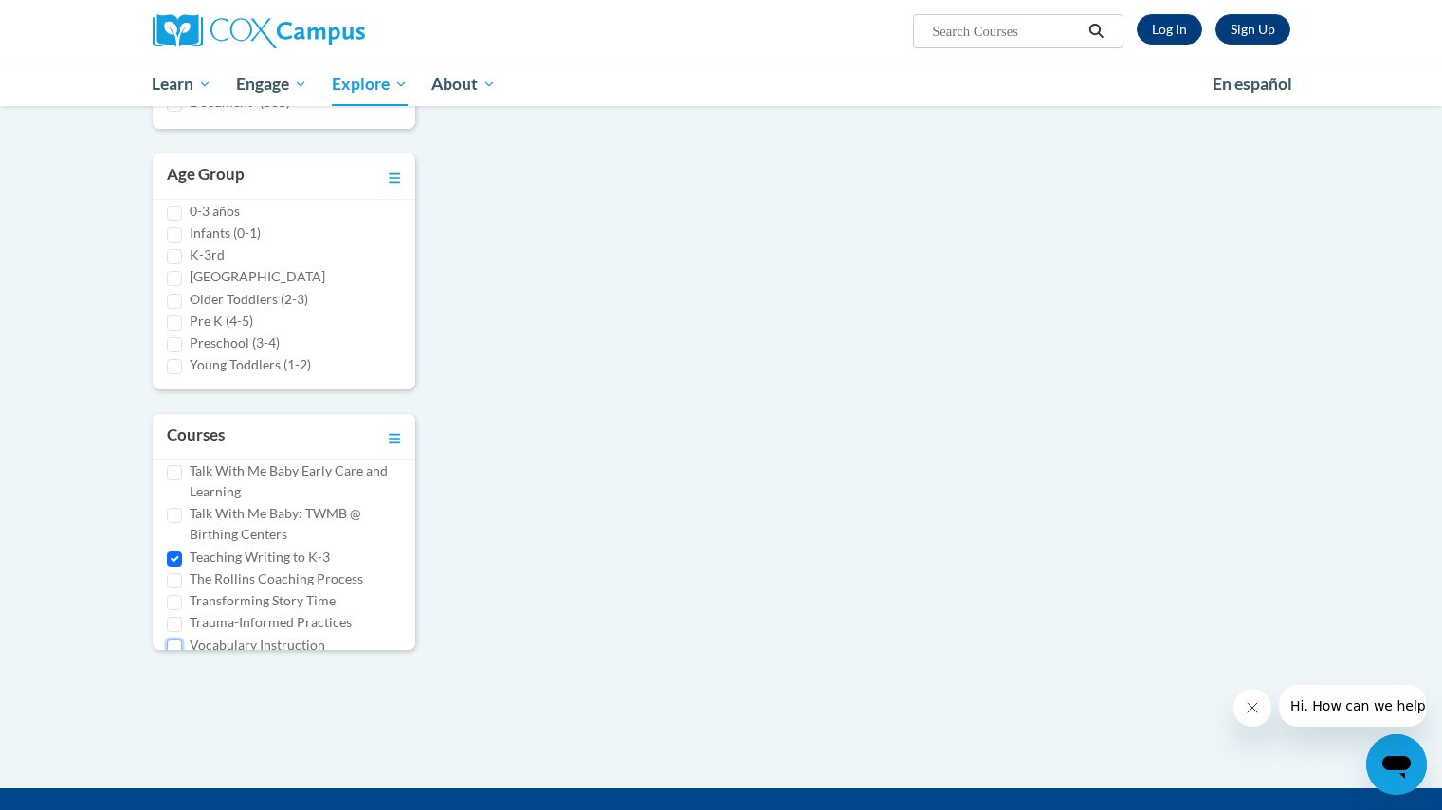
click at [168, 640] on input "Vocabulary Instruction" at bounding box center [174, 647] width 15 height 15
checkbox input "true"
click at [180, 552] on input "Teaching Writing to K-3" at bounding box center [174, 559] width 15 height 15
checkbox input "false"
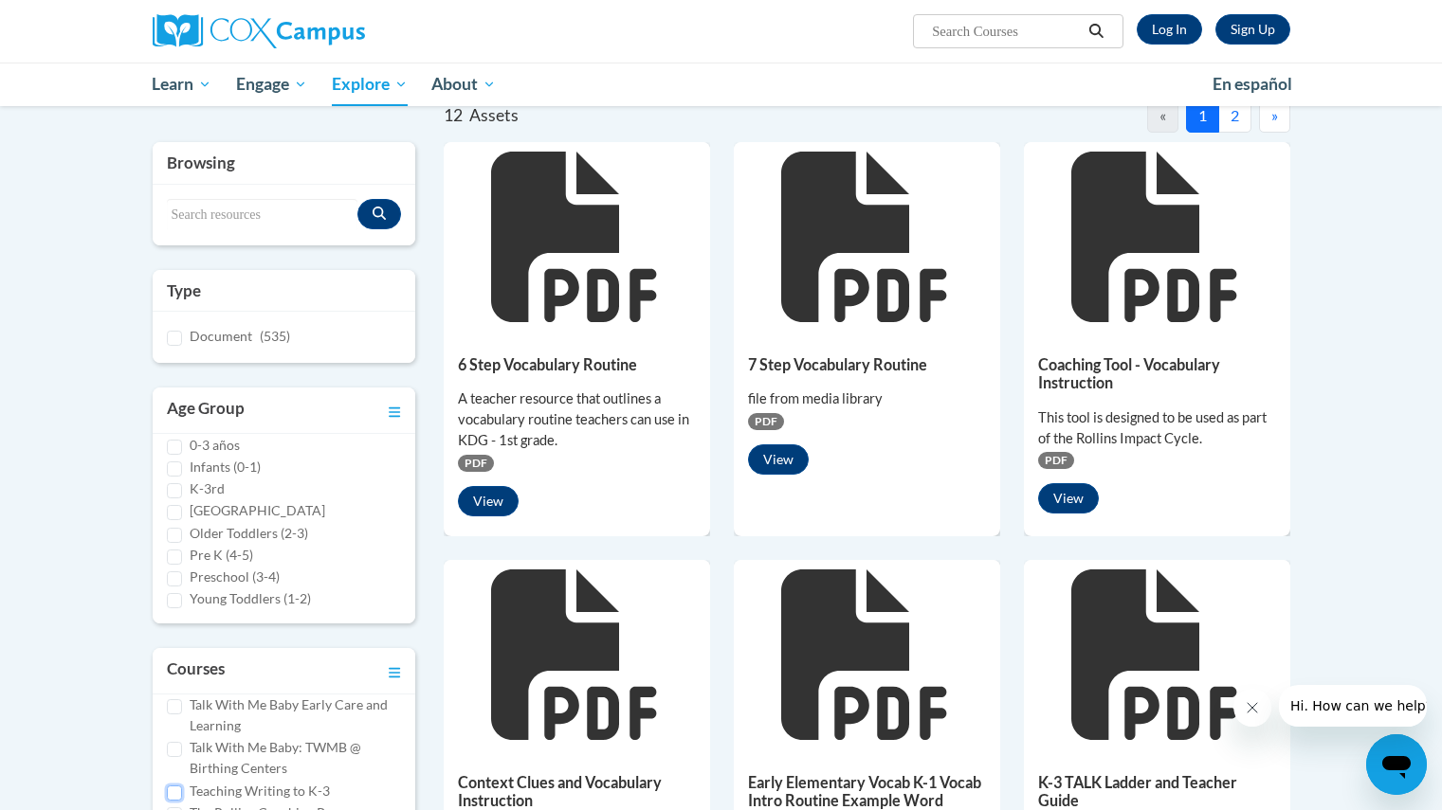
scroll to position [0, 0]
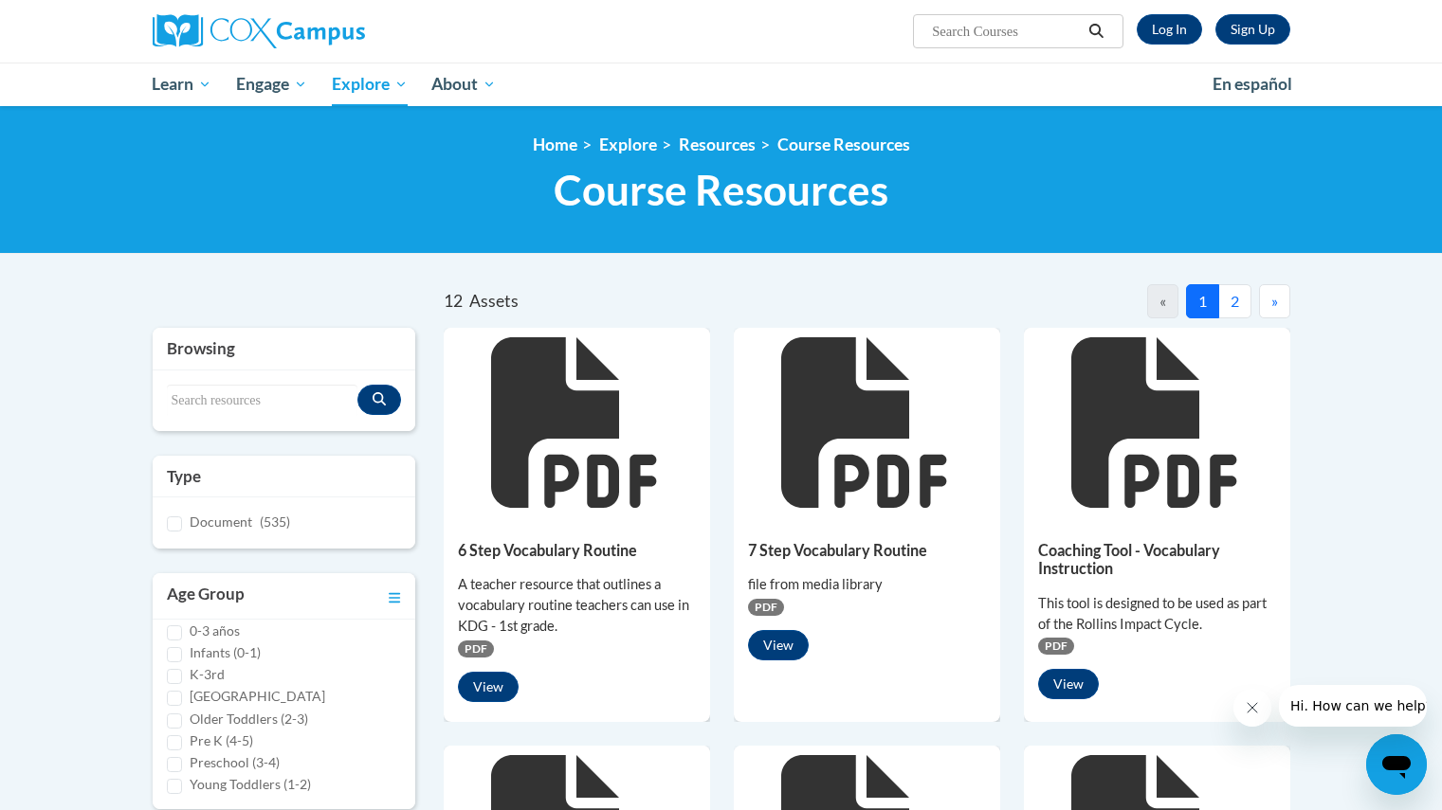
click at [1251, 285] on nav "« 1 2 »" at bounding box center [1077, 301] width 423 height 34
click at [1245, 286] on button "2" at bounding box center [1234, 301] width 33 height 34
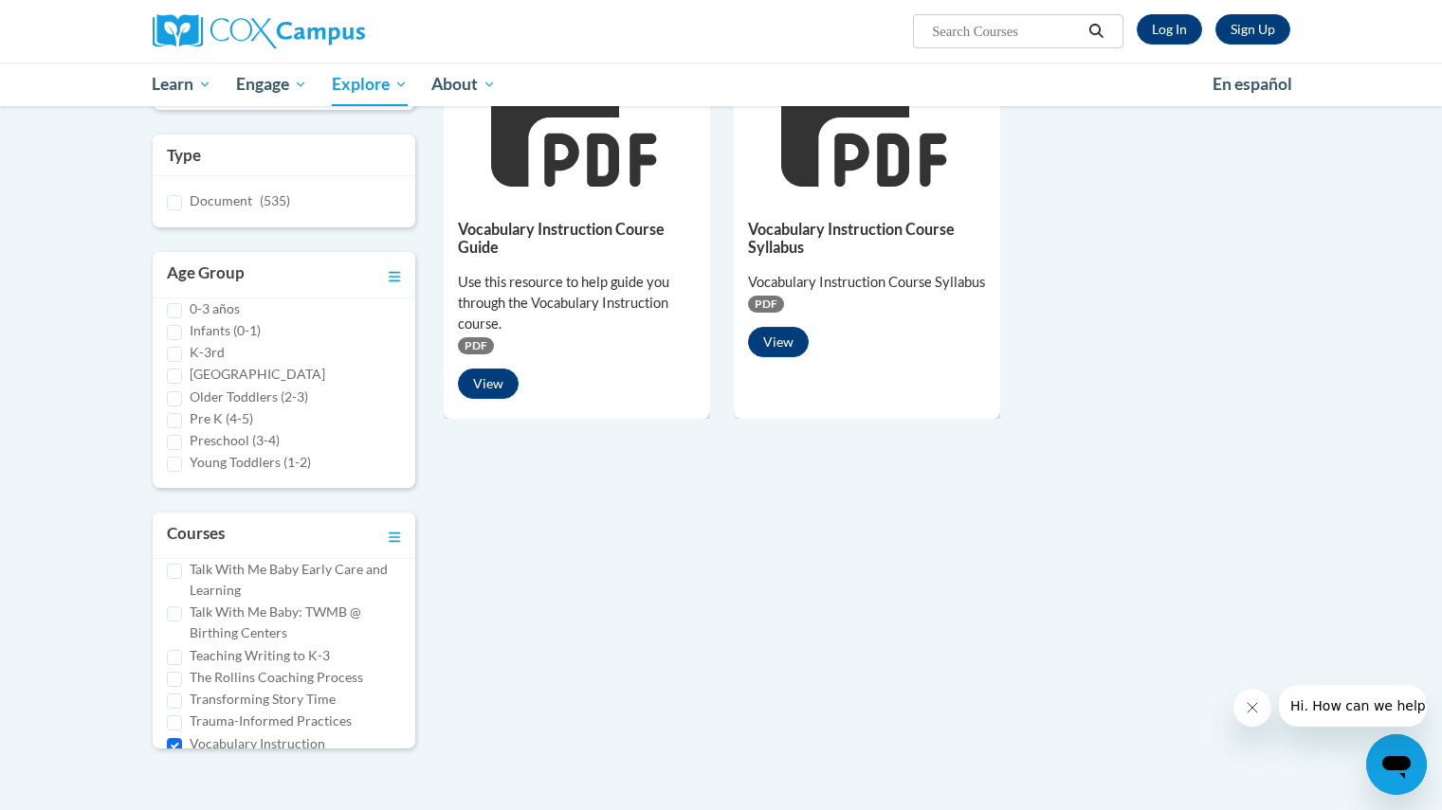
scroll to position [322, 0]
click at [175, 737] on input "Vocabulary Instruction" at bounding box center [174, 744] width 15 height 15
checkbox input "false"
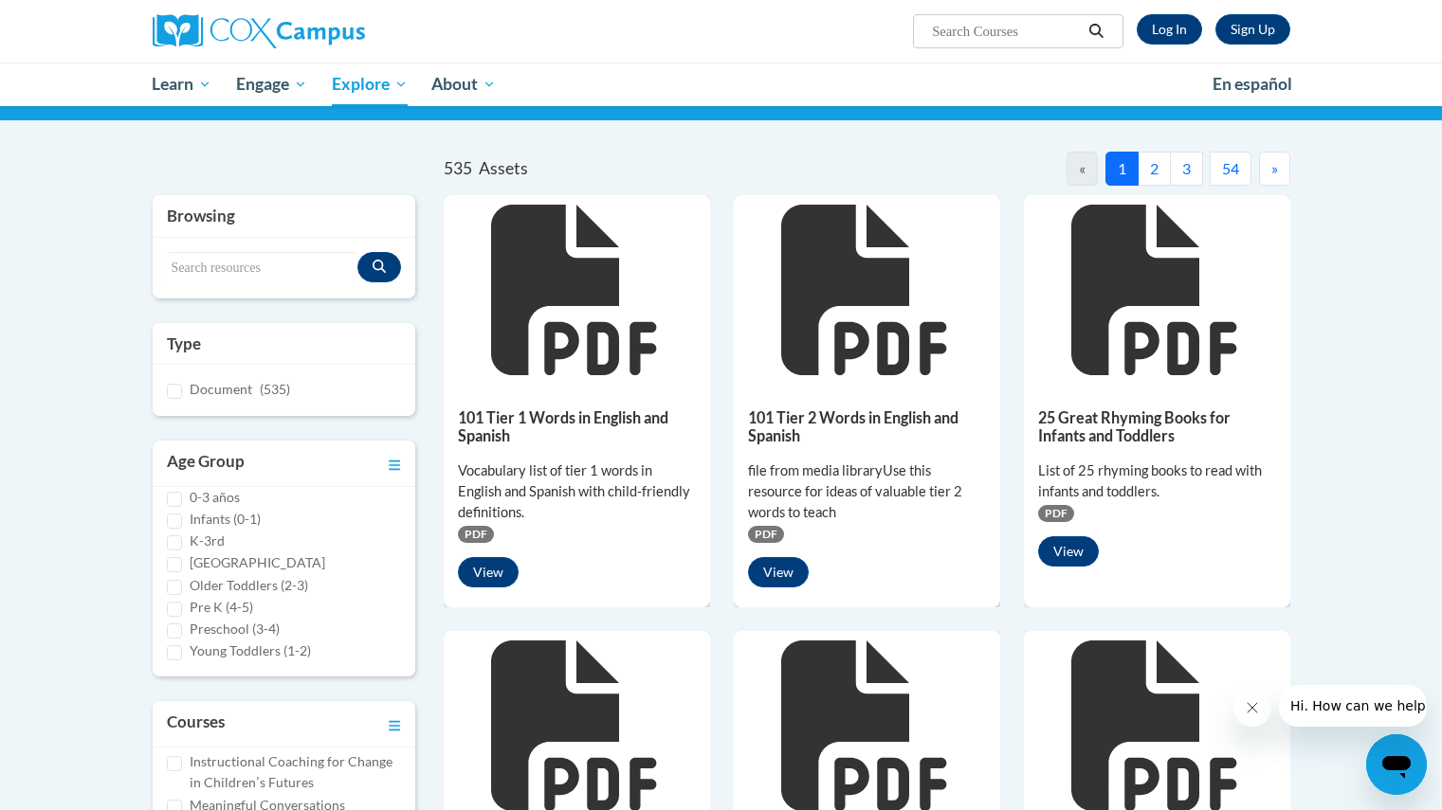
scroll to position [129, 0]
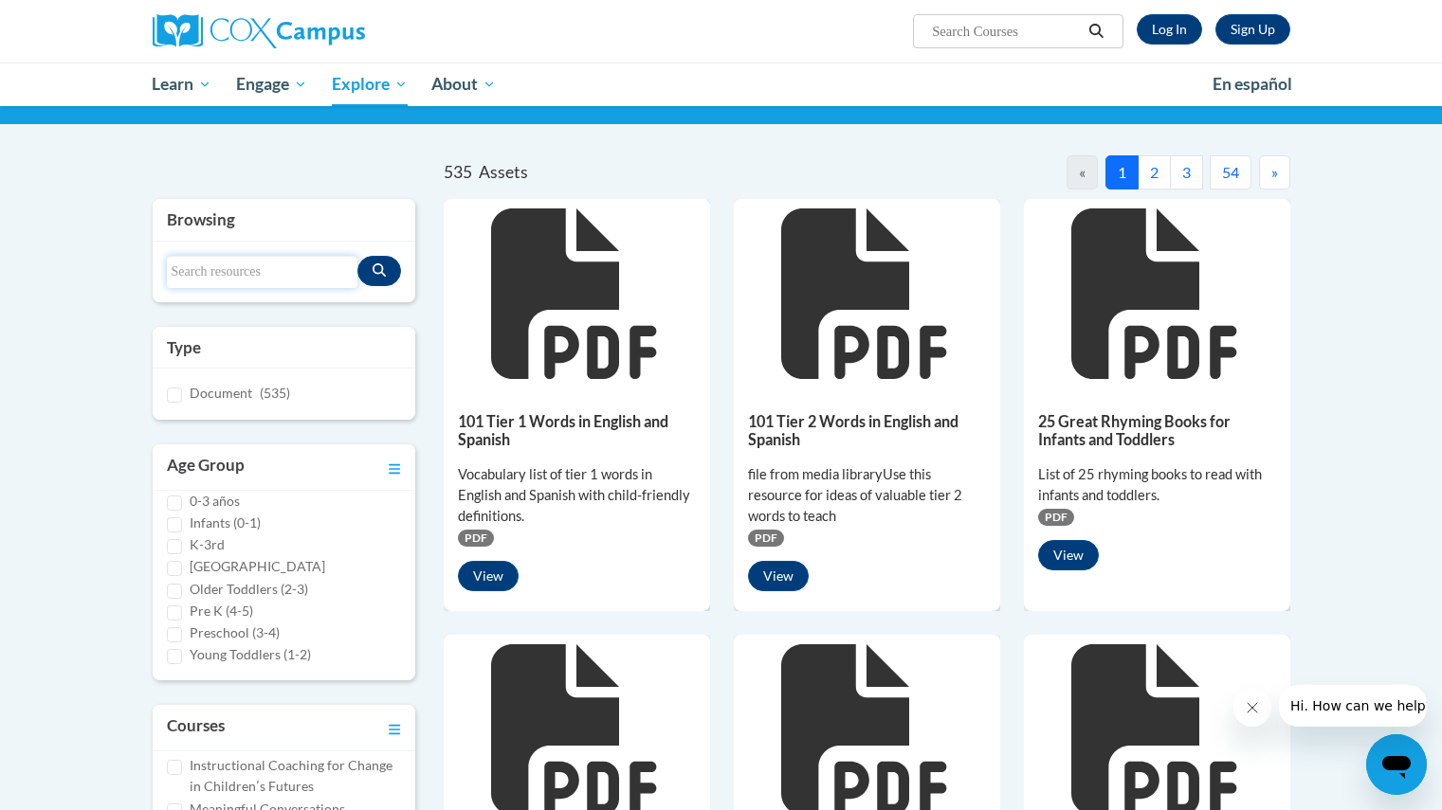
click at [227, 274] on input "Search resources" at bounding box center [262, 272] width 191 height 32
type input "ECOSYSTEM"
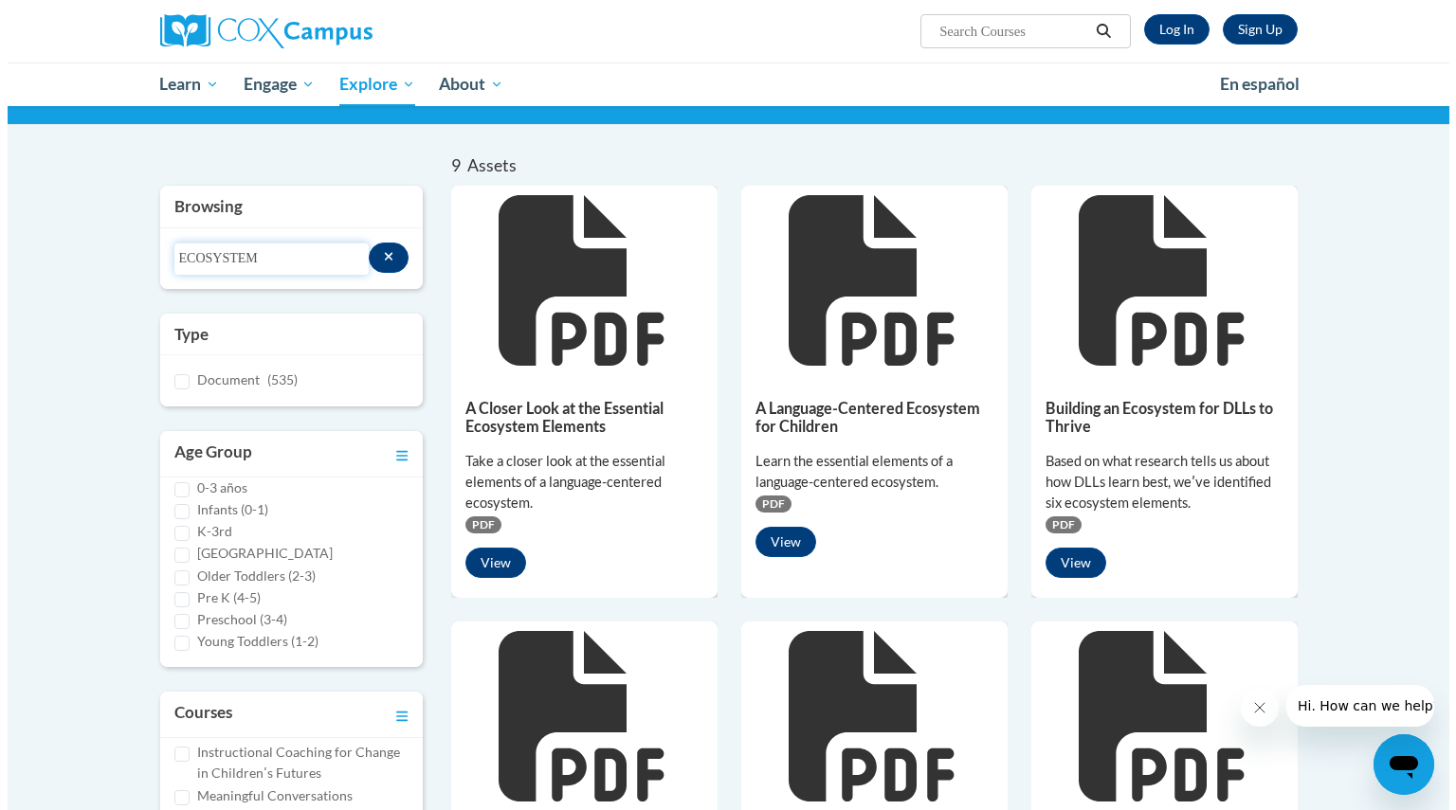
scroll to position [305, 0]
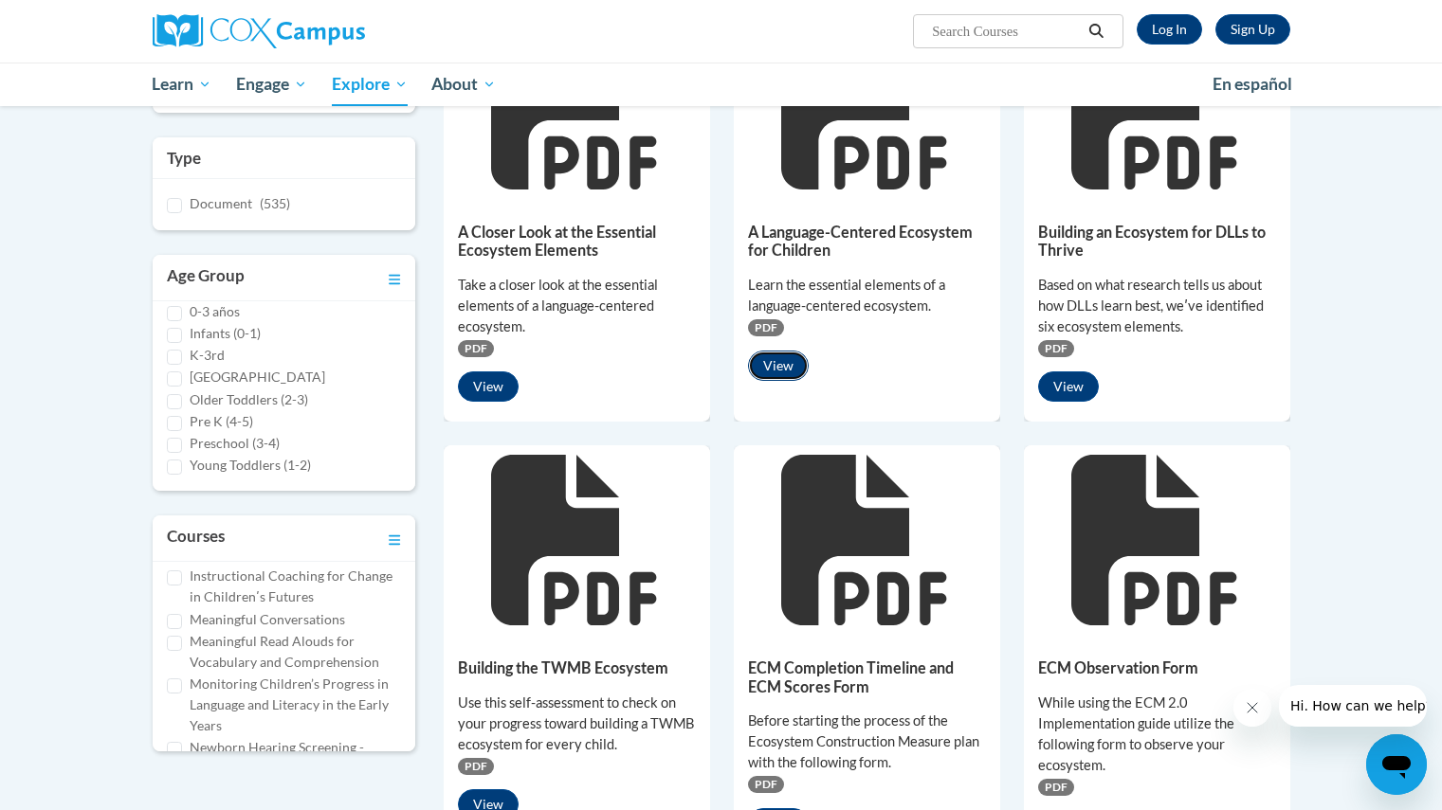
click at [786, 360] on button "View" at bounding box center [778, 366] width 61 height 30
